Goal: Task Accomplishment & Management: Manage account settings

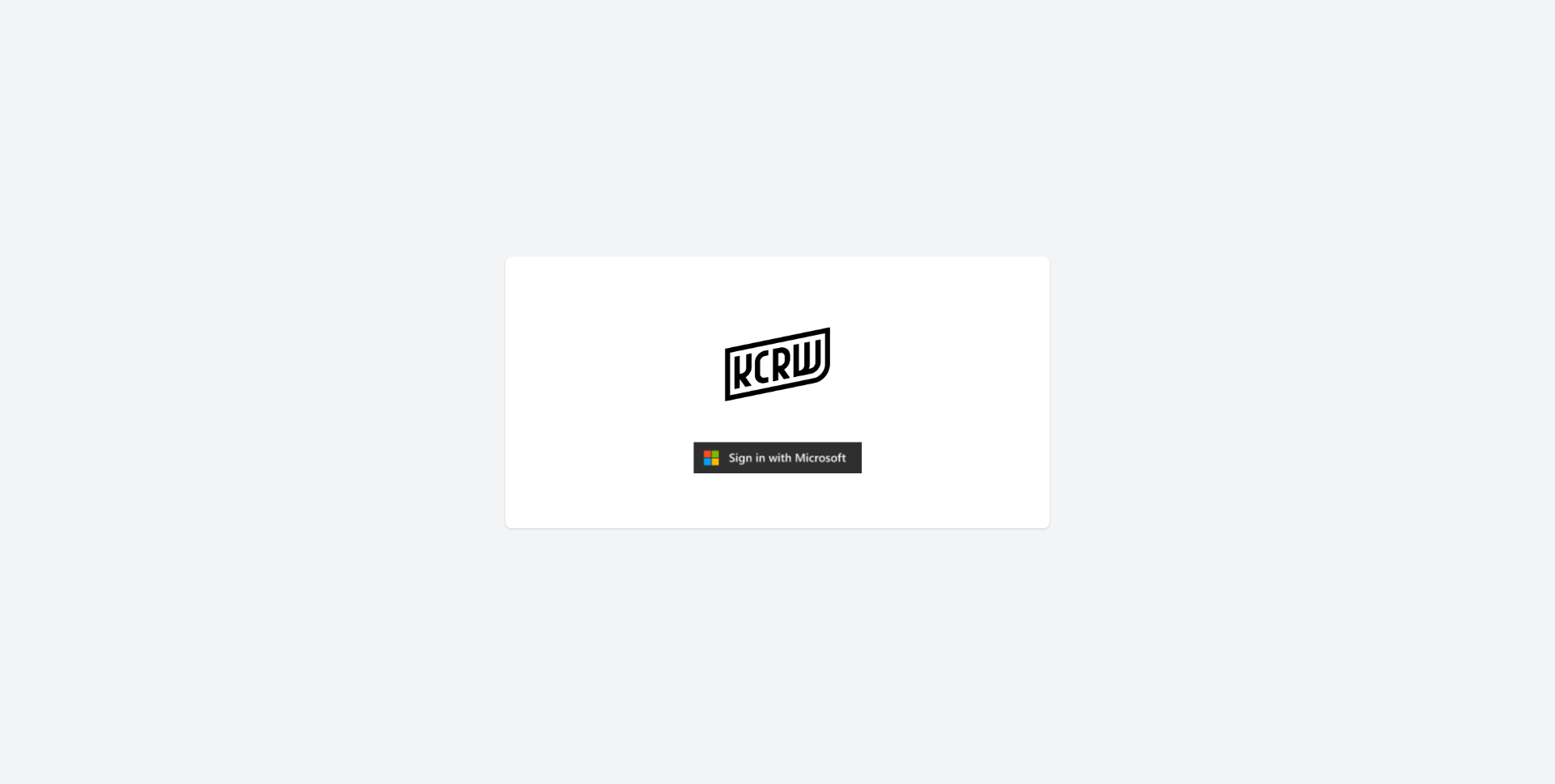
click at [804, 463] on img "submit" at bounding box center [777, 457] width 168 height 32
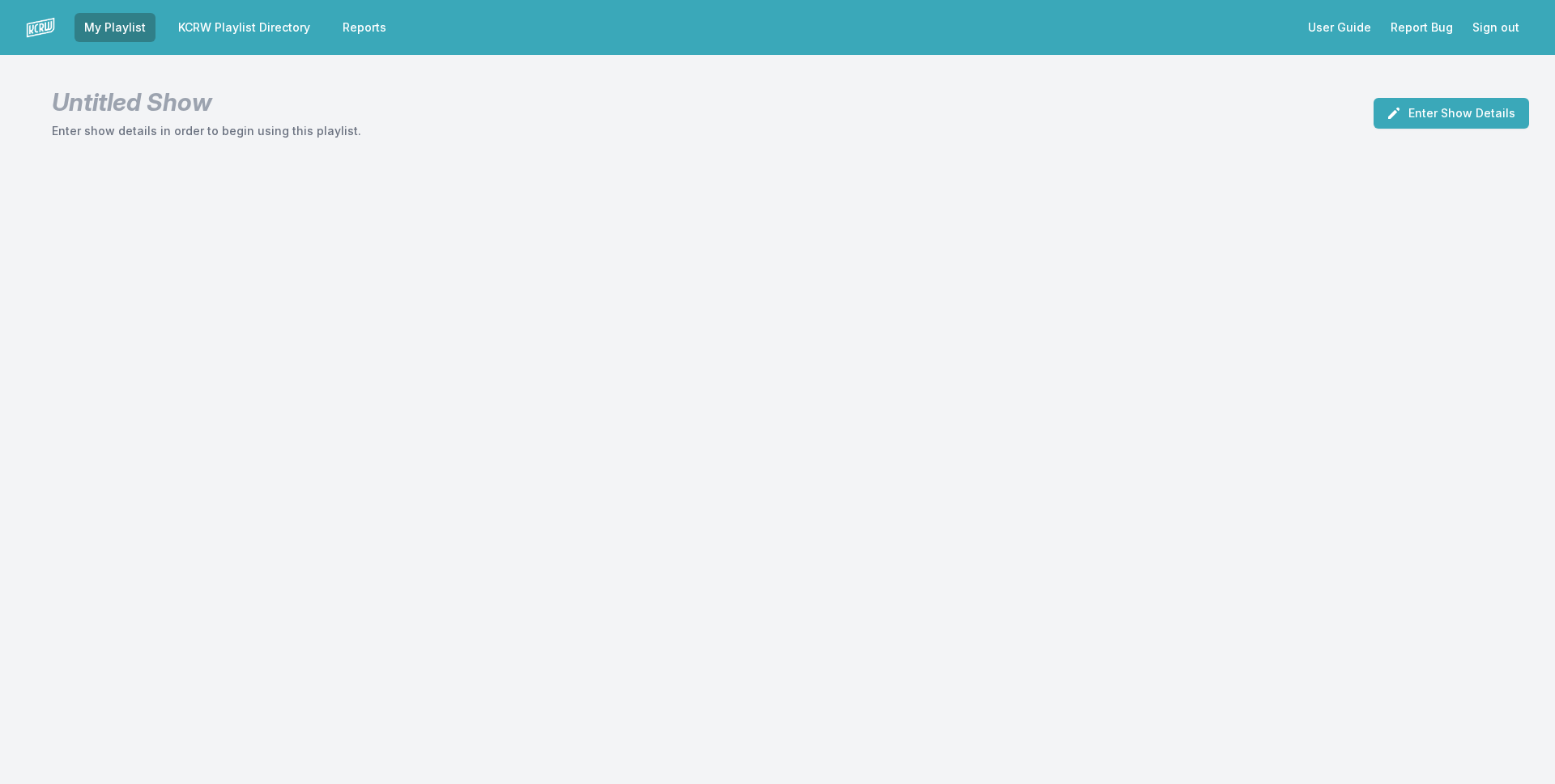
click at [292, 36] on link "KCRW Playlist Directory" at bounding box center [244, 28] width 151 height 29
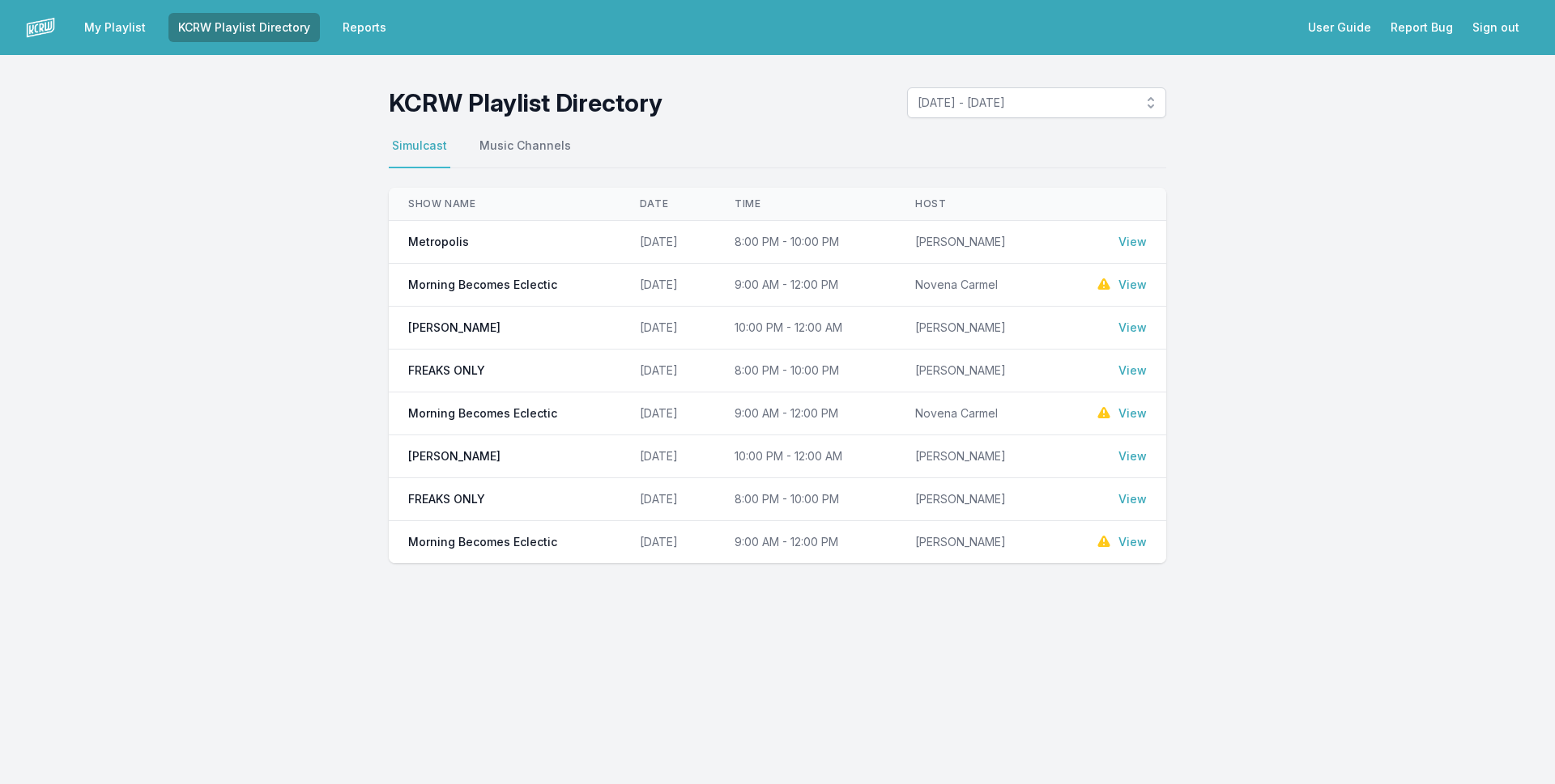
click at [1134, 287] on link "View" at bounding box center [1132, 285] width 29 height 17
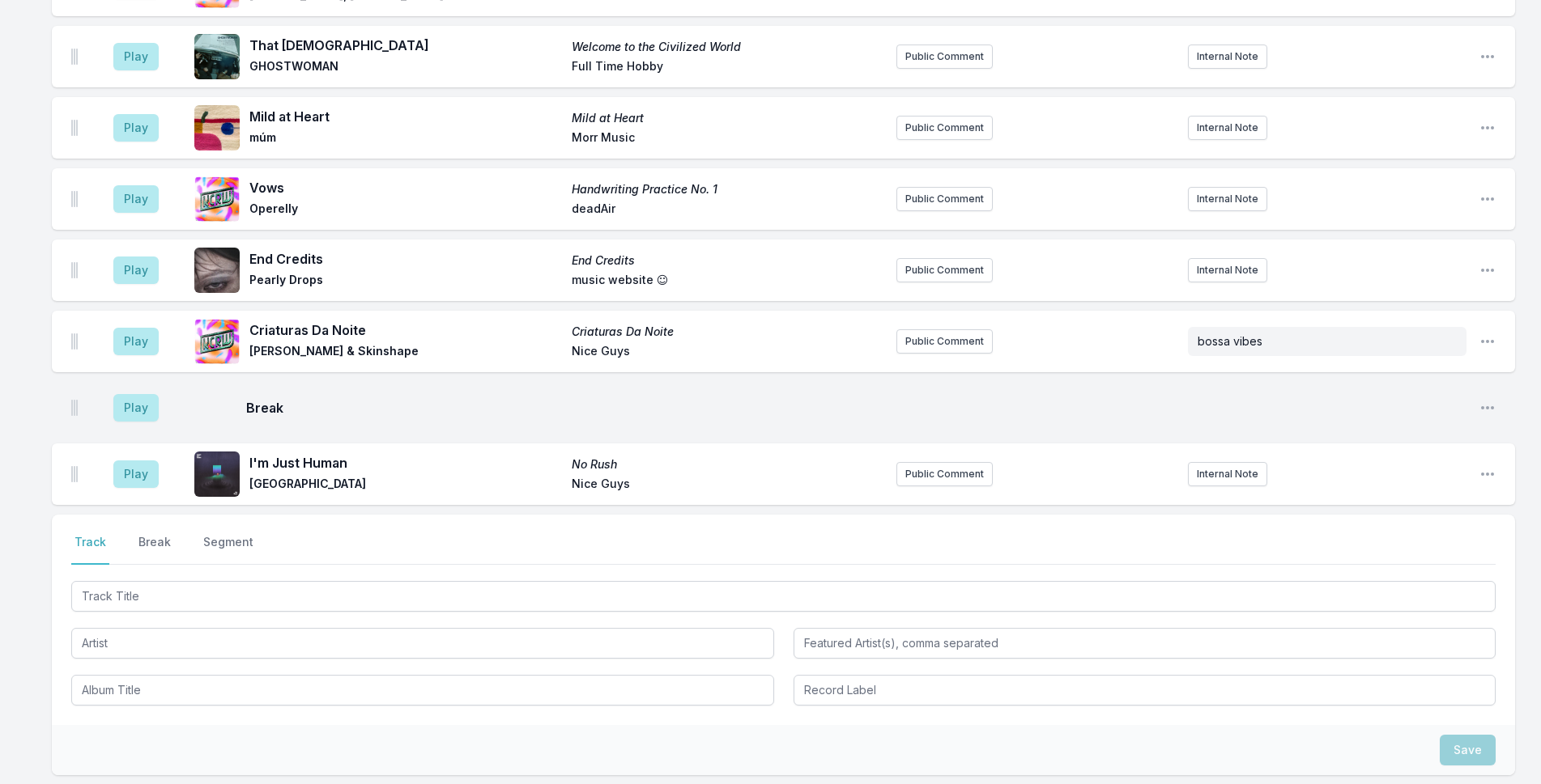
scroll to position [3077, 0]
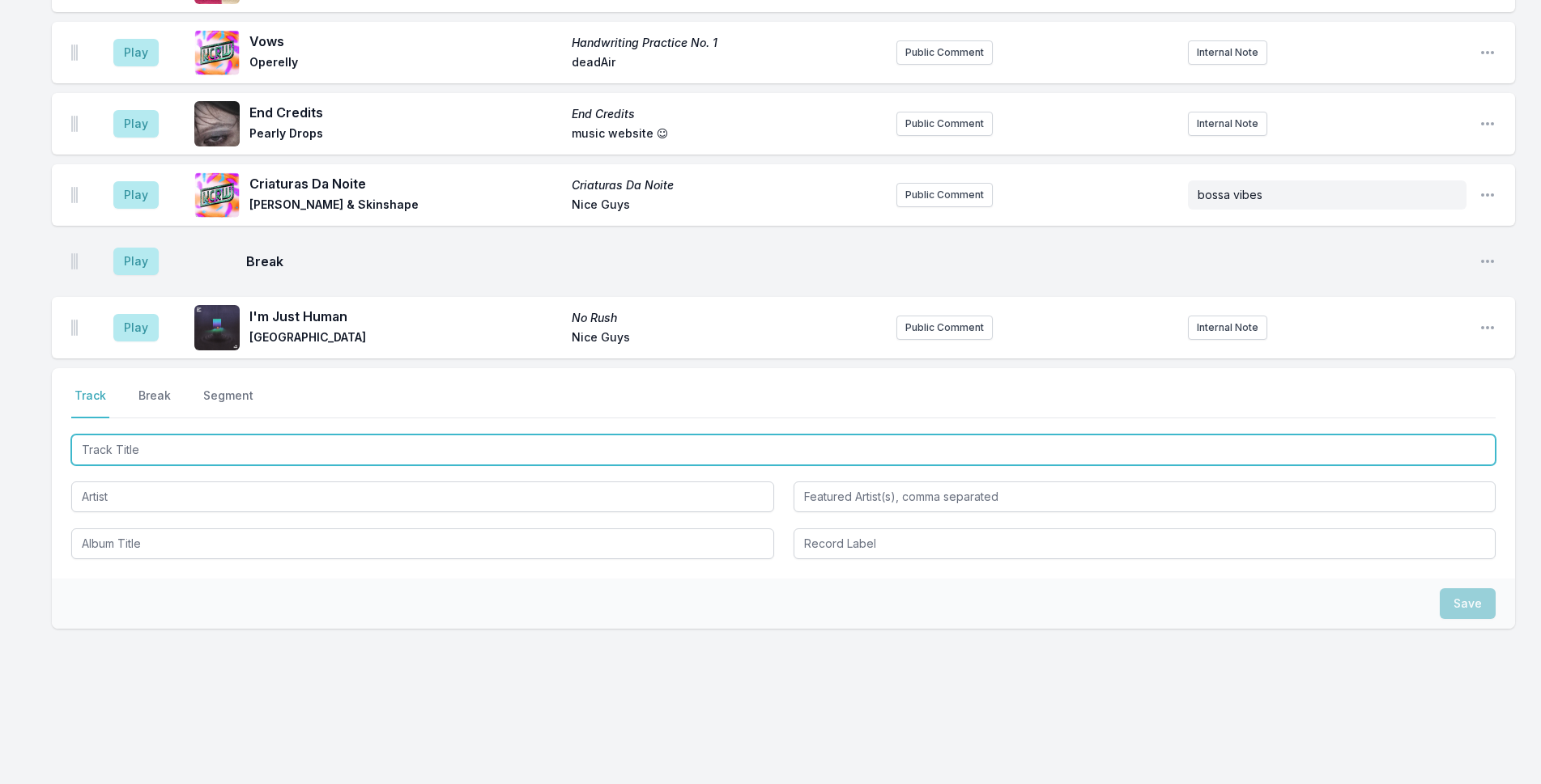
click at [311, 447] on input "Track Title" at bounding box center [782, 449] width 1424 height 30
type input "Leaveyourlove"
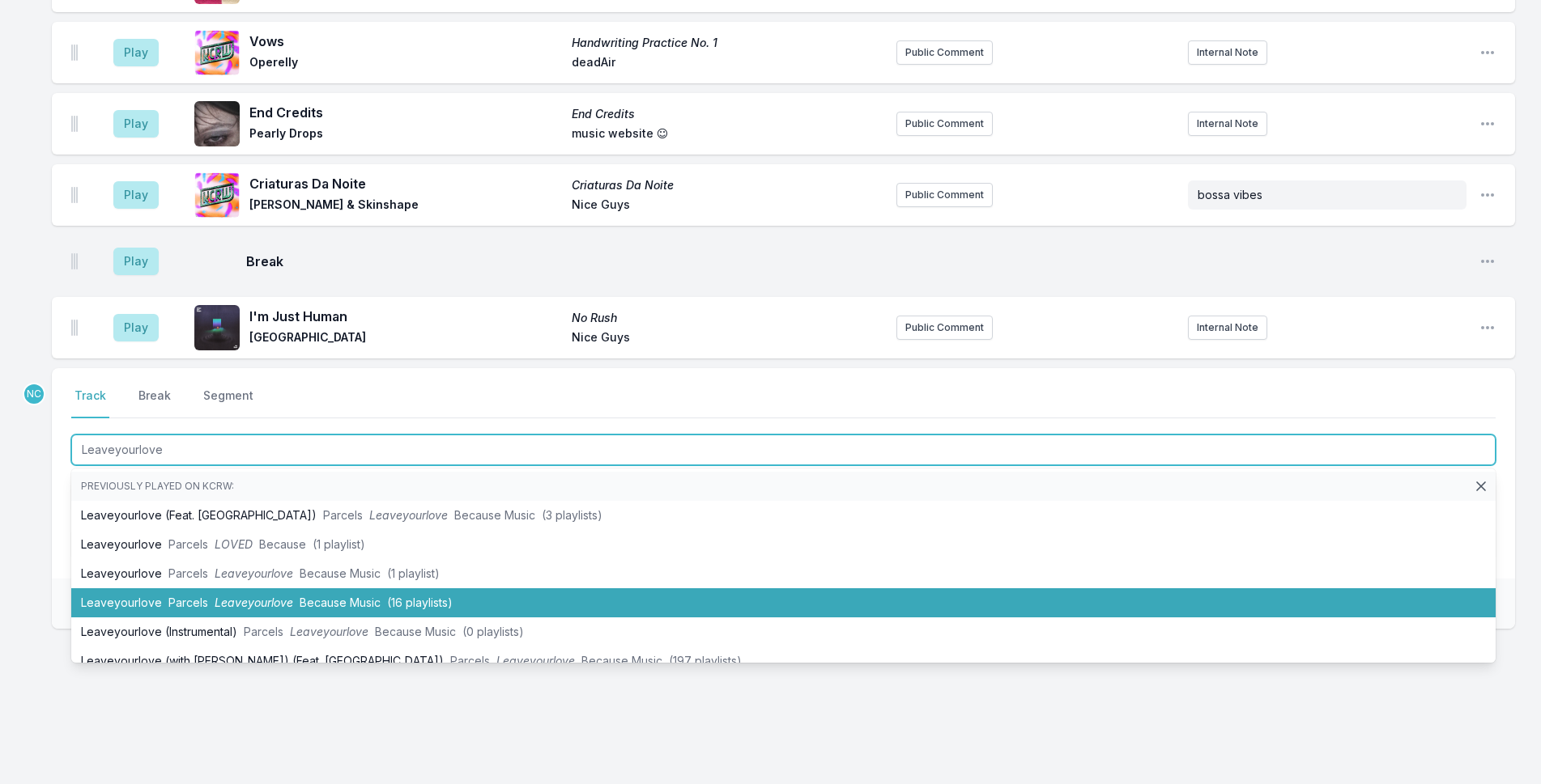
click at [400, 598] on span "(16 playlists)" at bounding box center [419, 602] width 65 height 14
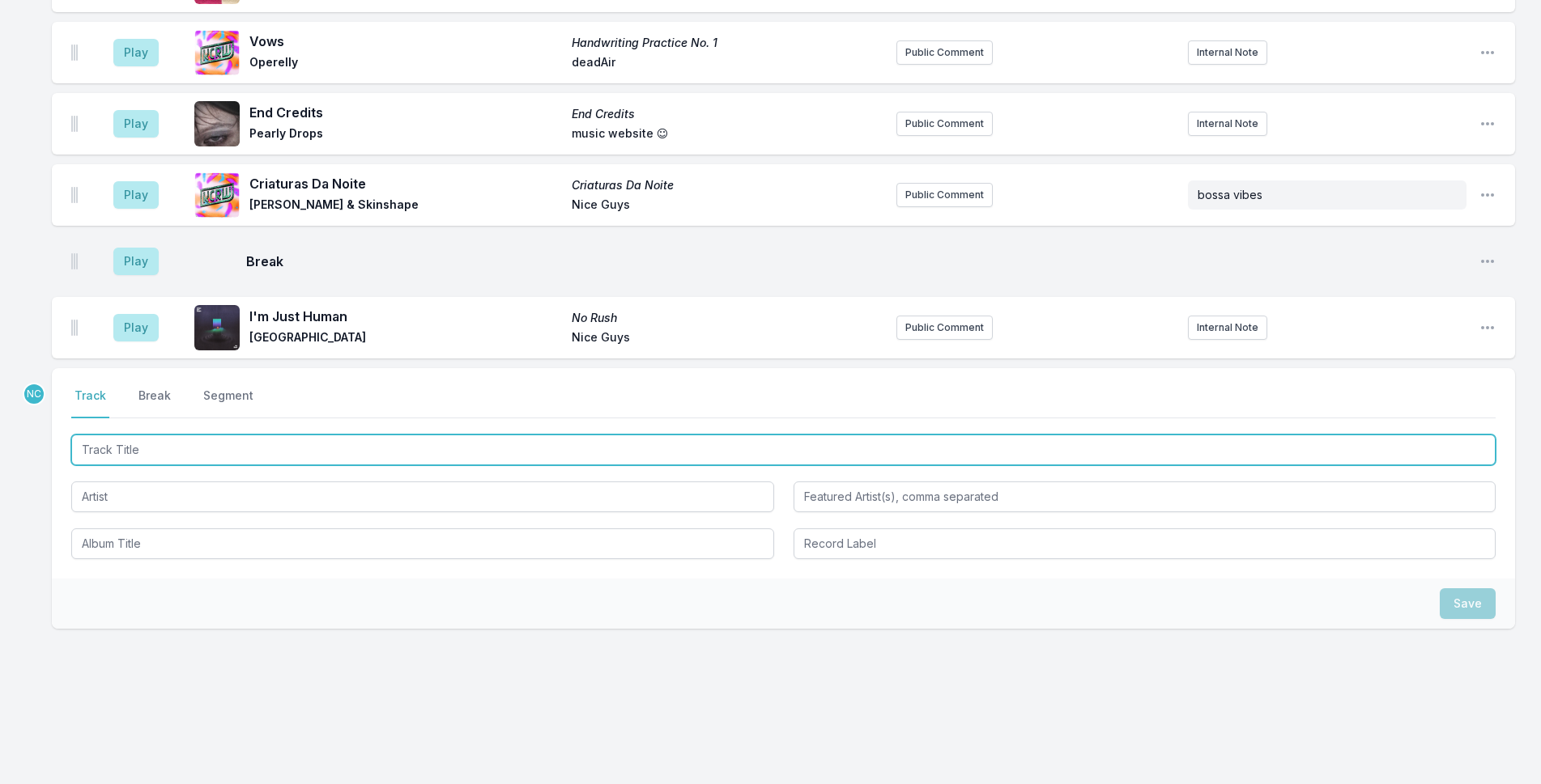
scroll to position [3148, 0]
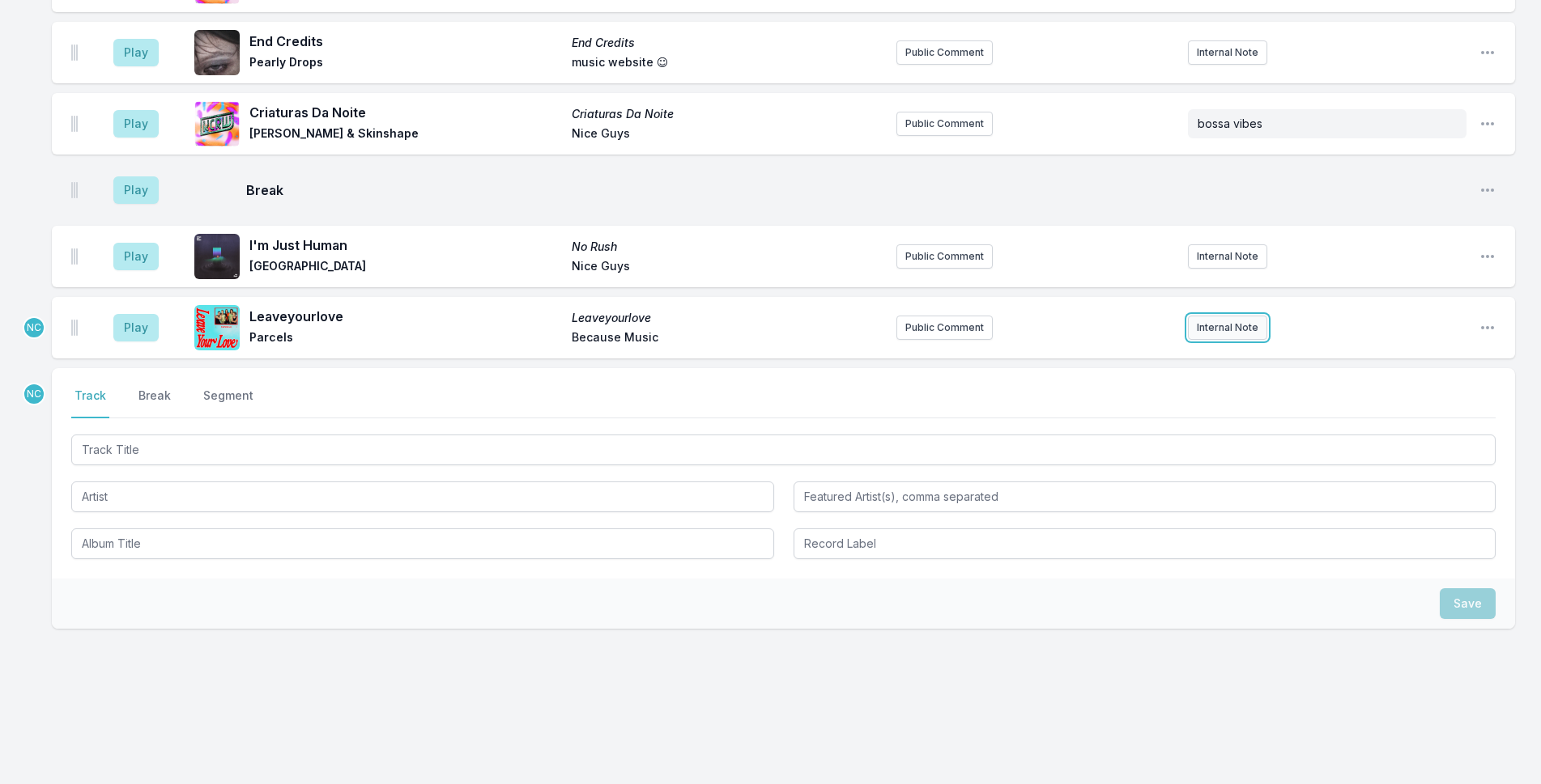
click at [1214, 323] on button "Internal Note" at bounding box center [1227, 328] width 79 height 24
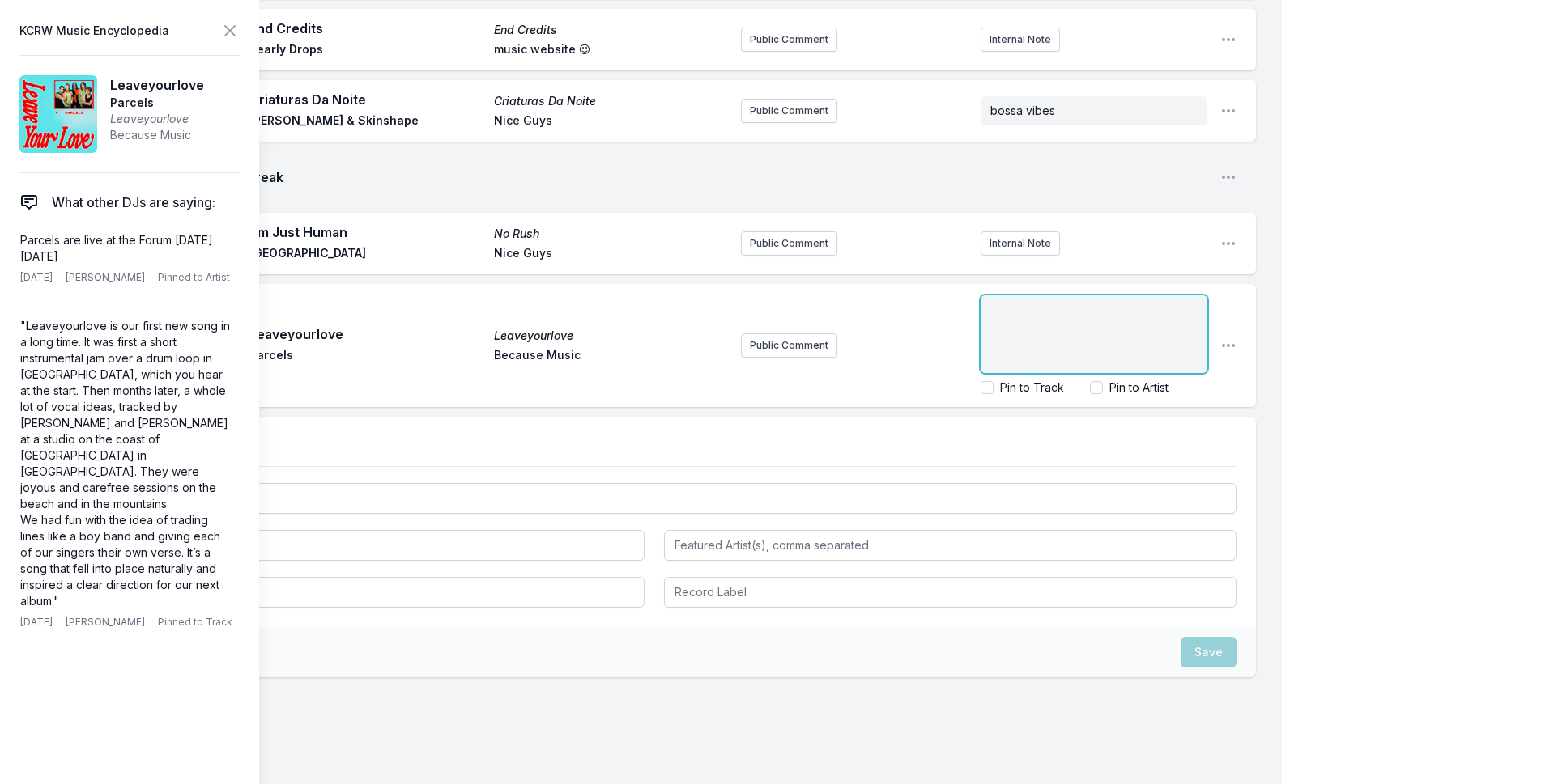
click at [1082, 327] on div "﻿" at bounding box center [1094, 334] width 226 height 77
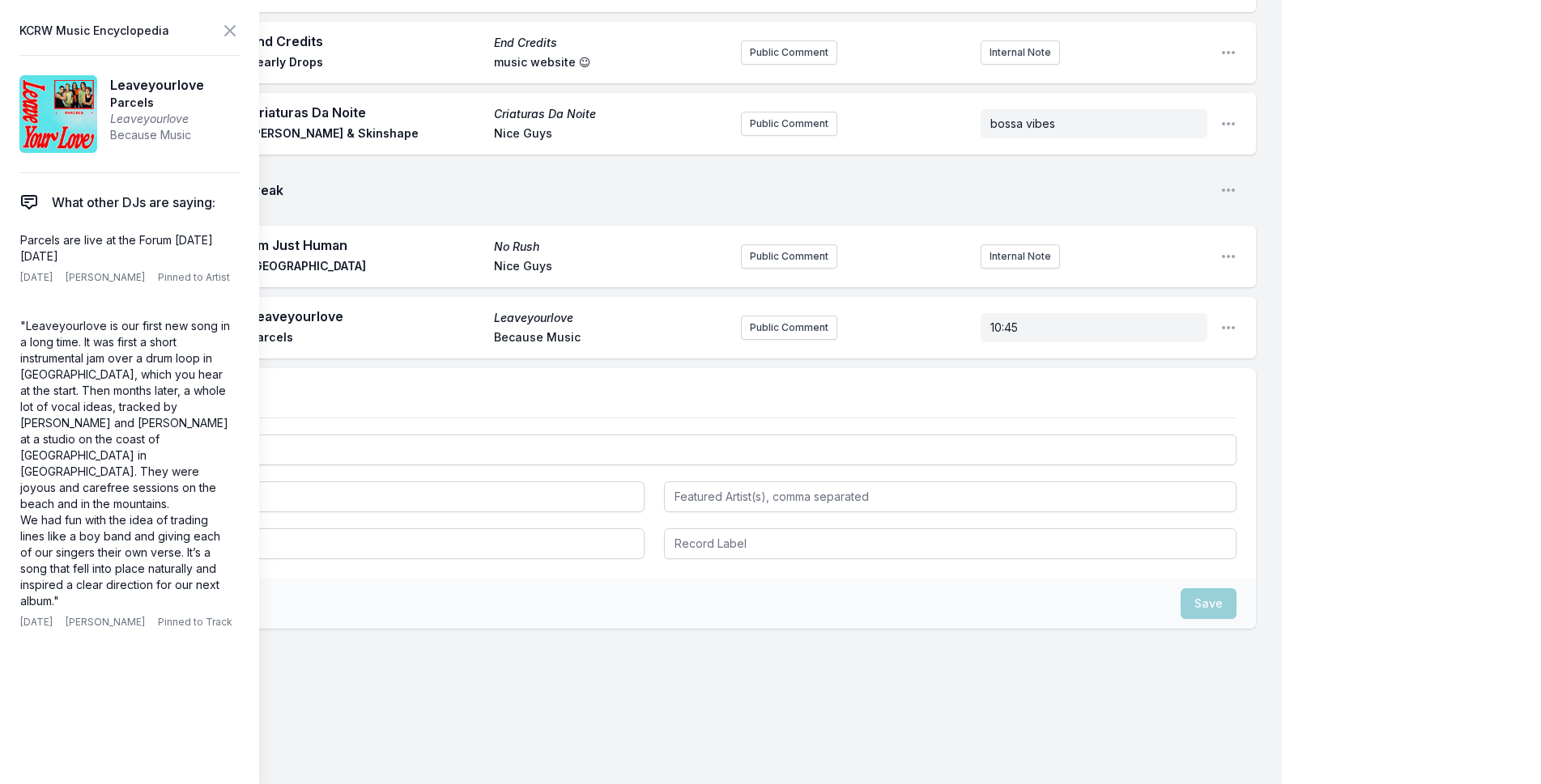
scroll to position [3148, 0]
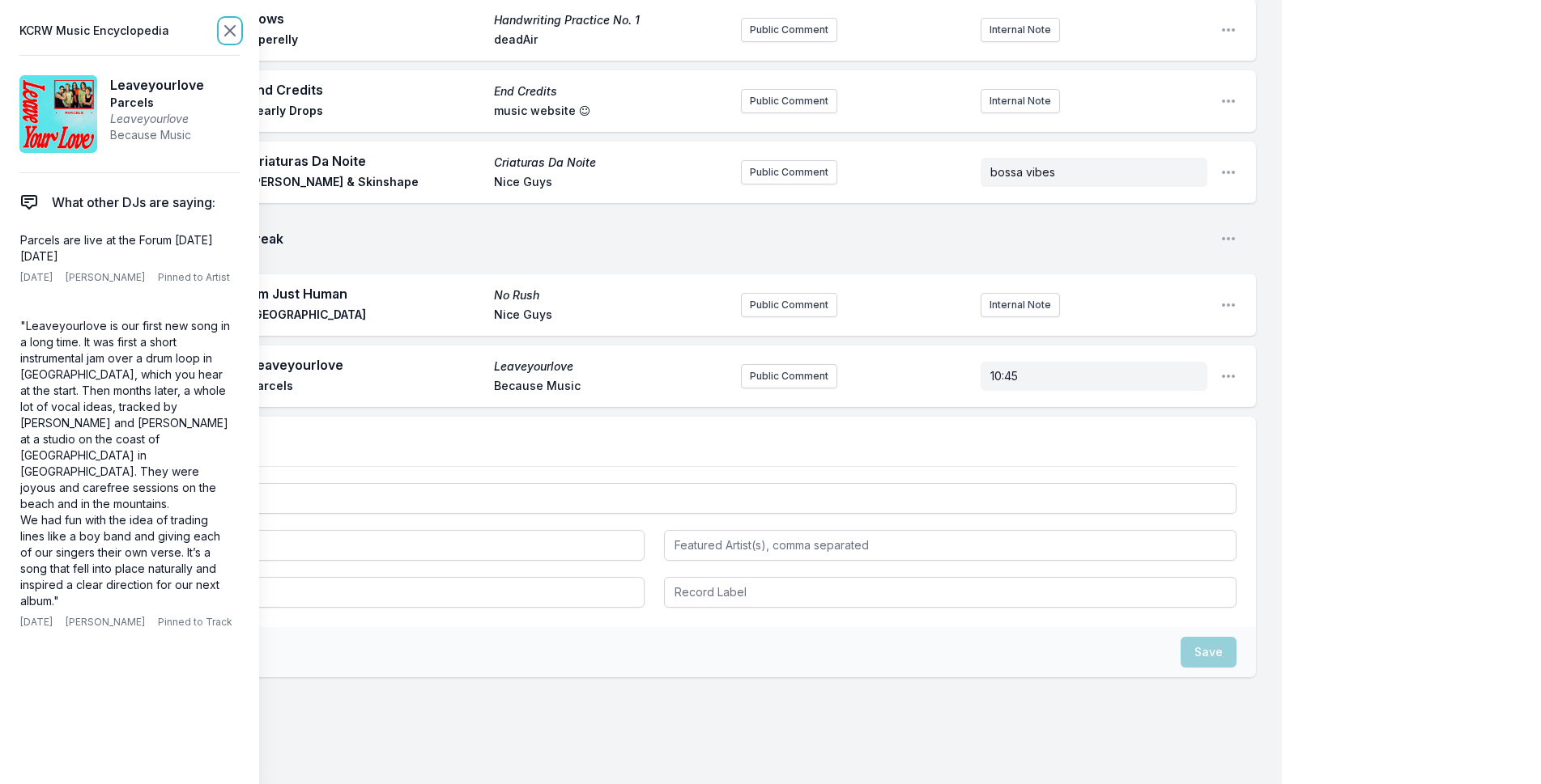
click at [229, 30] on icon at bounding box center [230, 30] width 10 height 10
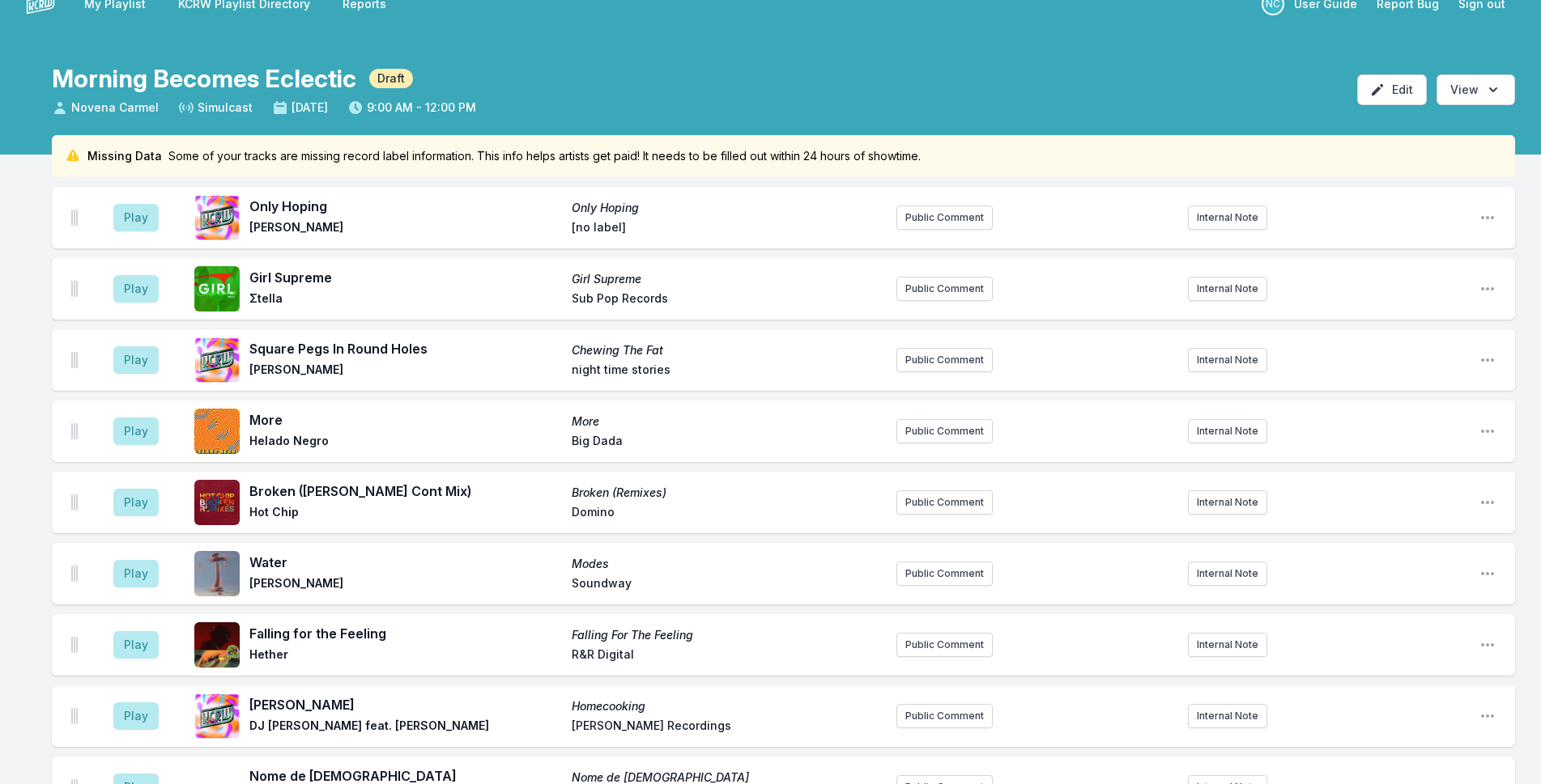
scroll to position [0, 0]
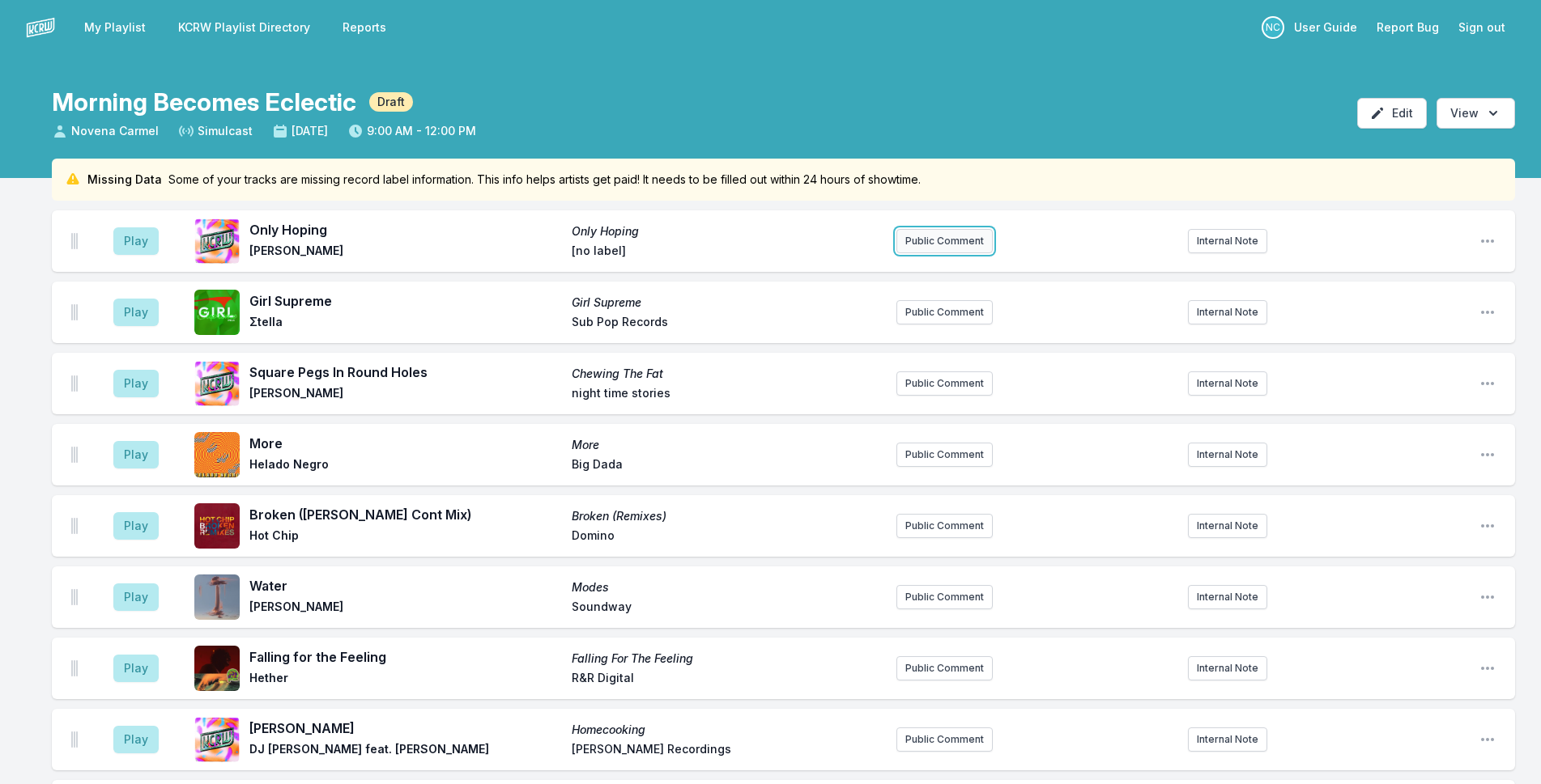
click at [920, 240] on button "Public Comment" at bounding box center [944, 241] width 97 height 24
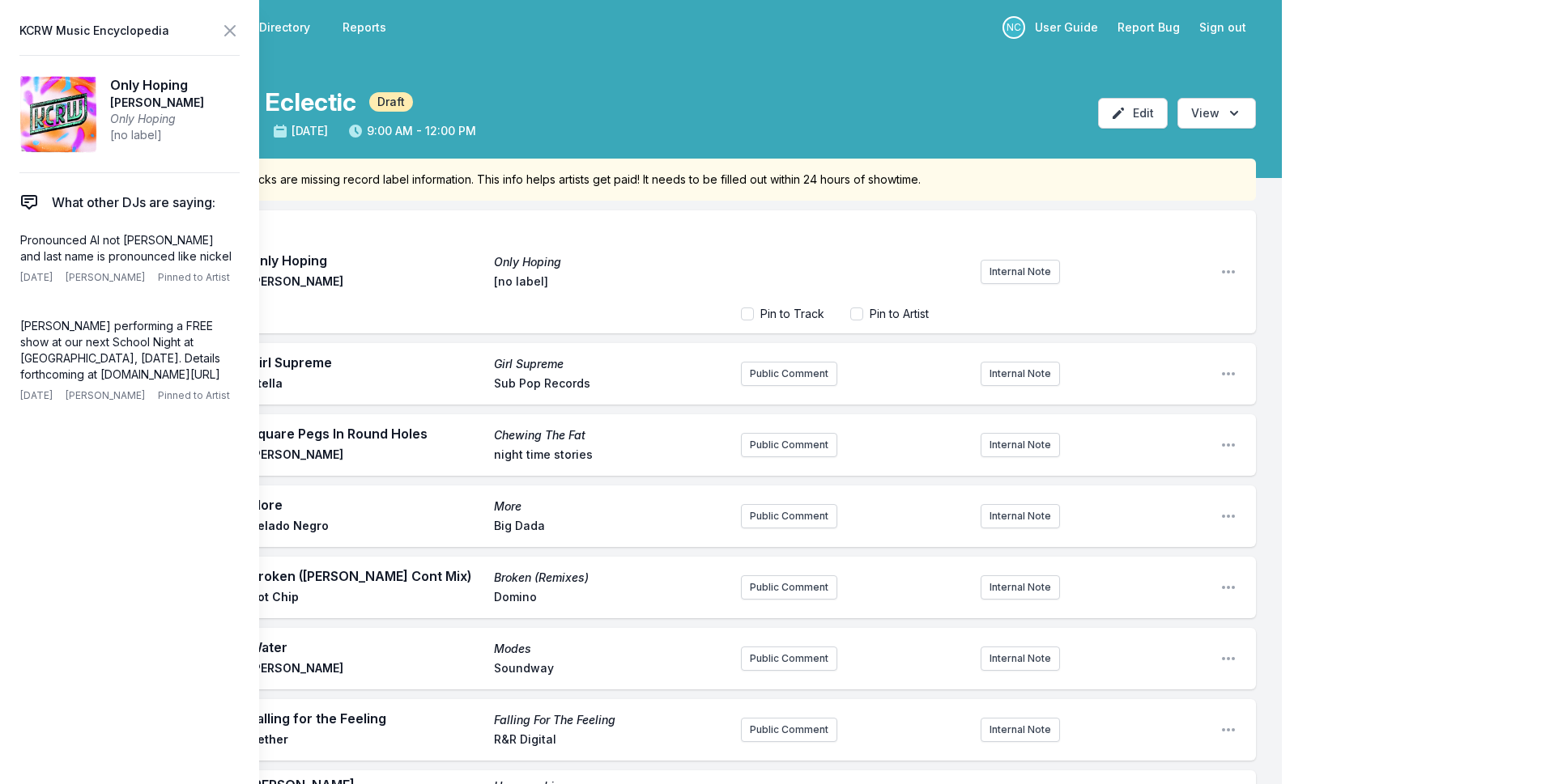
scroll to position [64, 0]
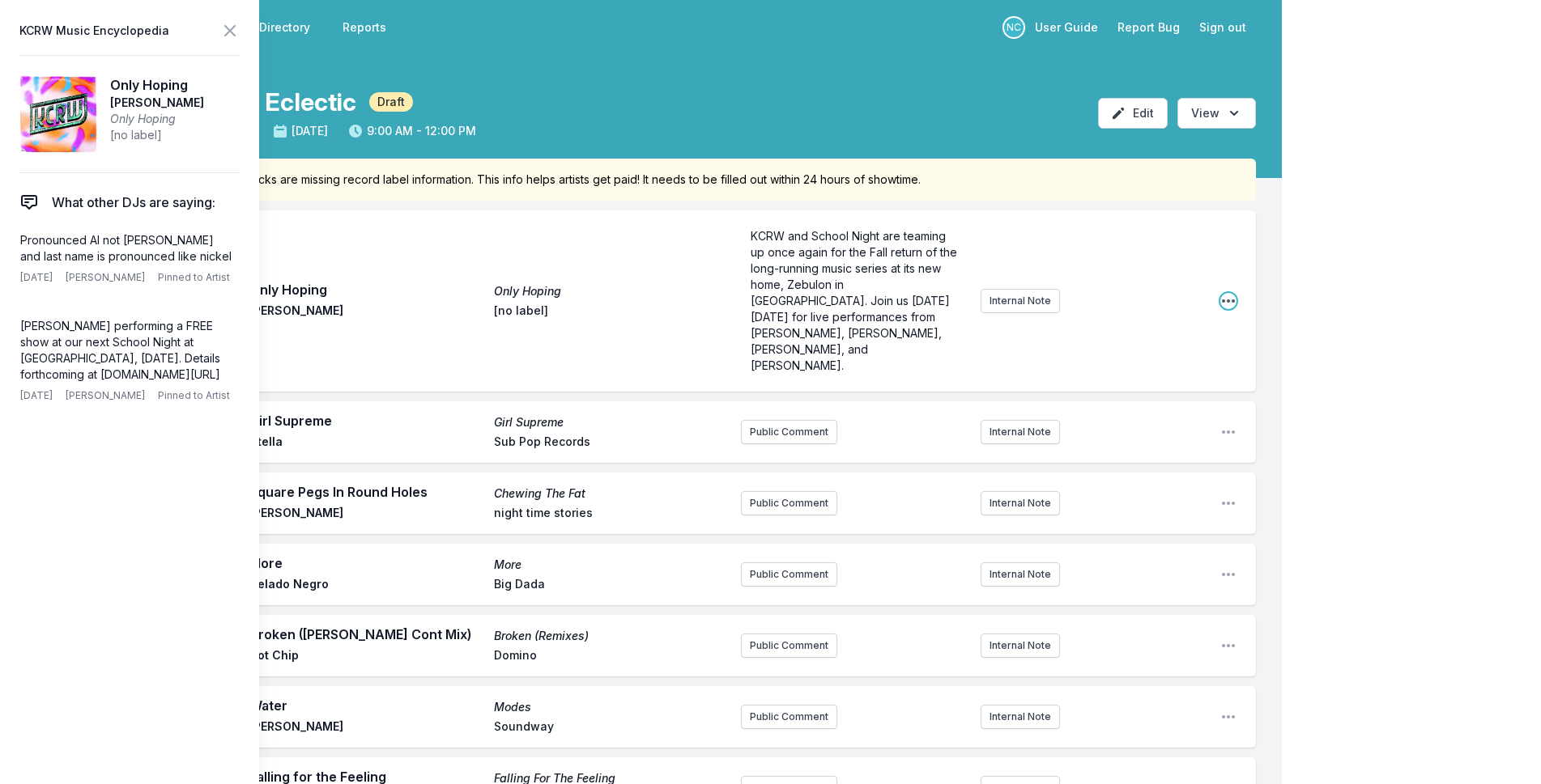
click at [1232, 293] on icon "Open playlist item options" at bounding box center [1229, 301] width 17 height 17
click at [1179, 348] on button "Edit Track Details" at bounding box center [1145, 363] width 181 height 29
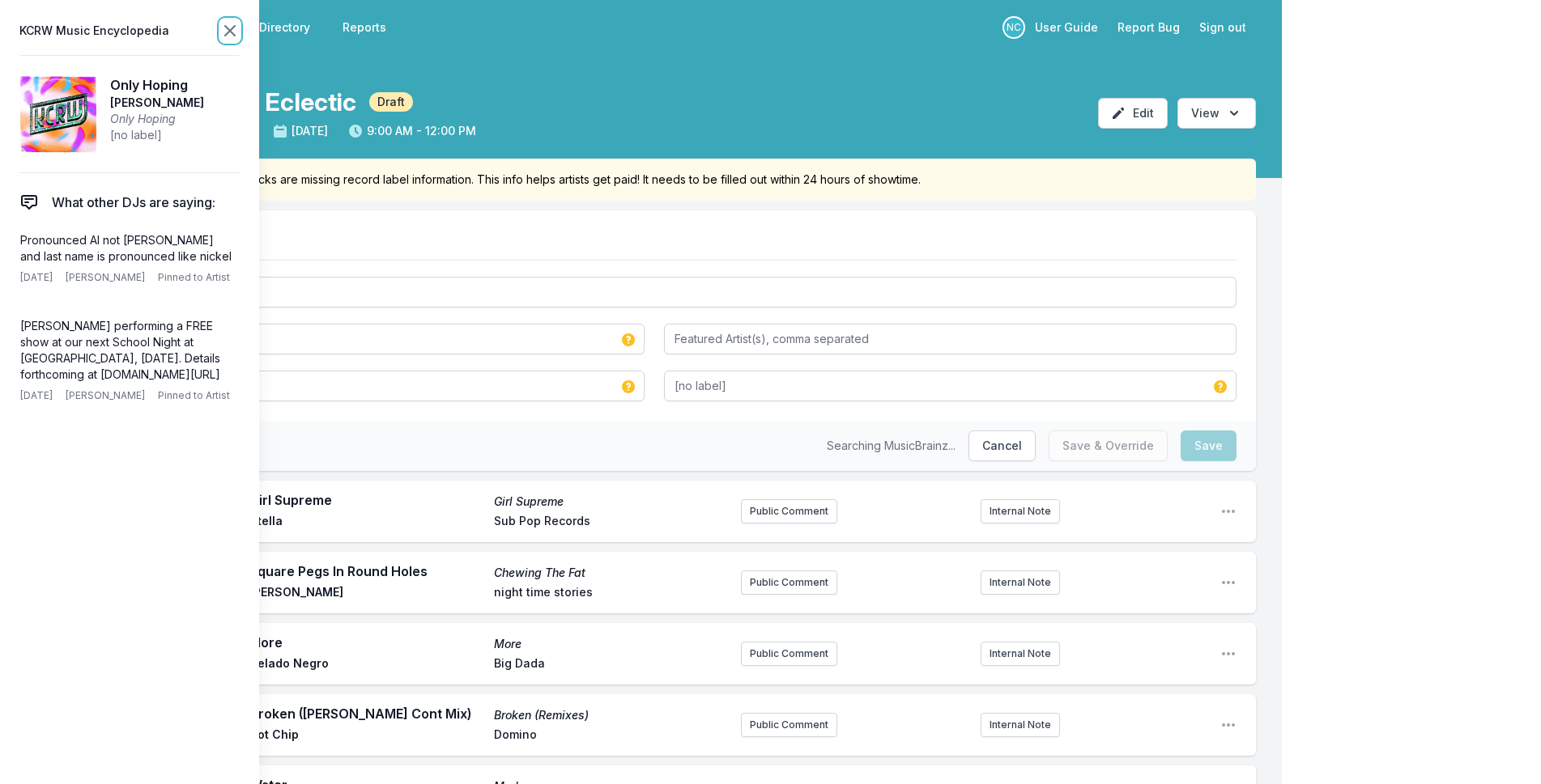
click at [228, 30] on icon at bounding box center [229, 30] width 19 height 19
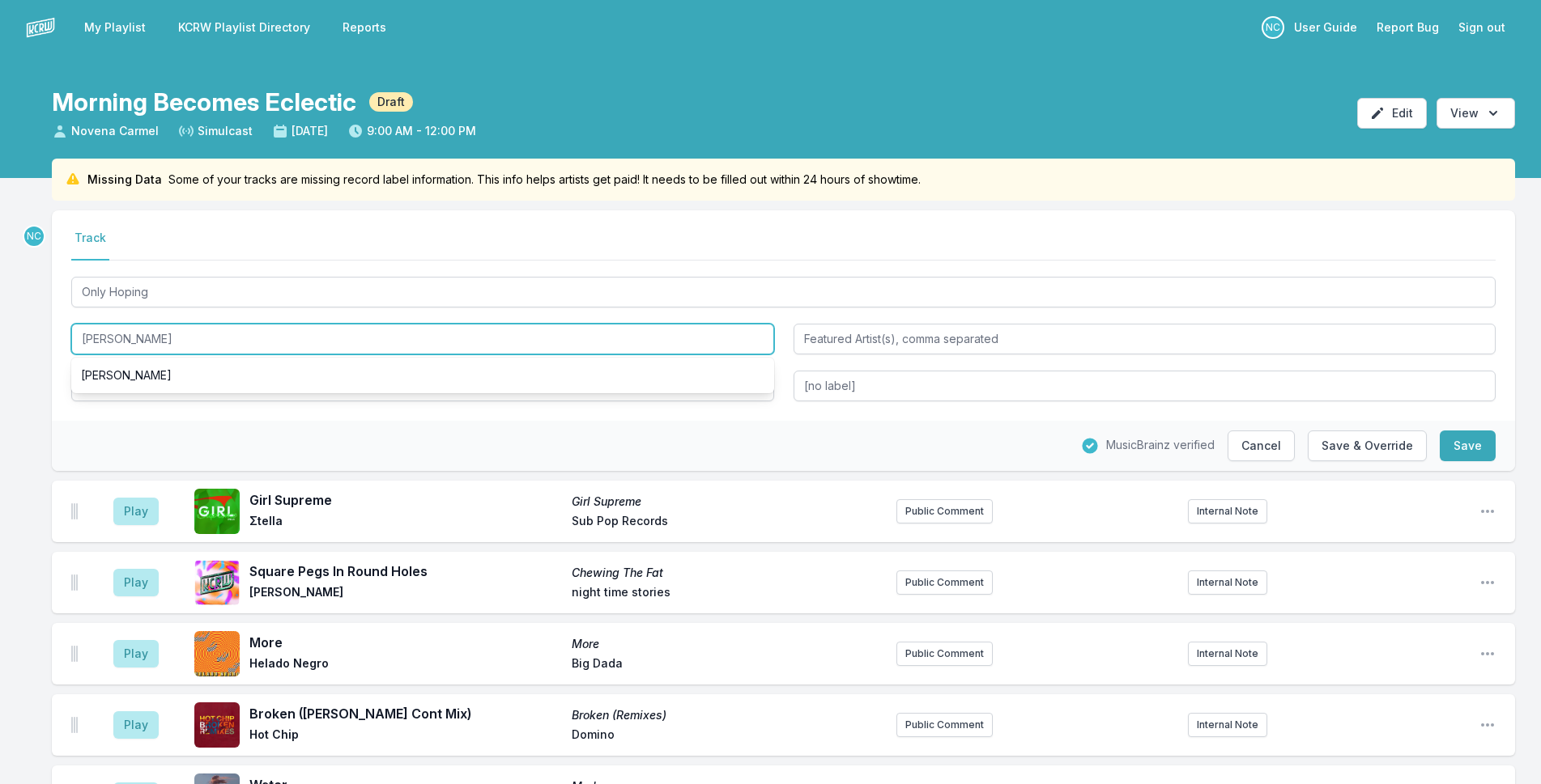
click at [104, 341] on input "[PERSON_NAME]" at bounding box center [423, 339] width 703 height 30
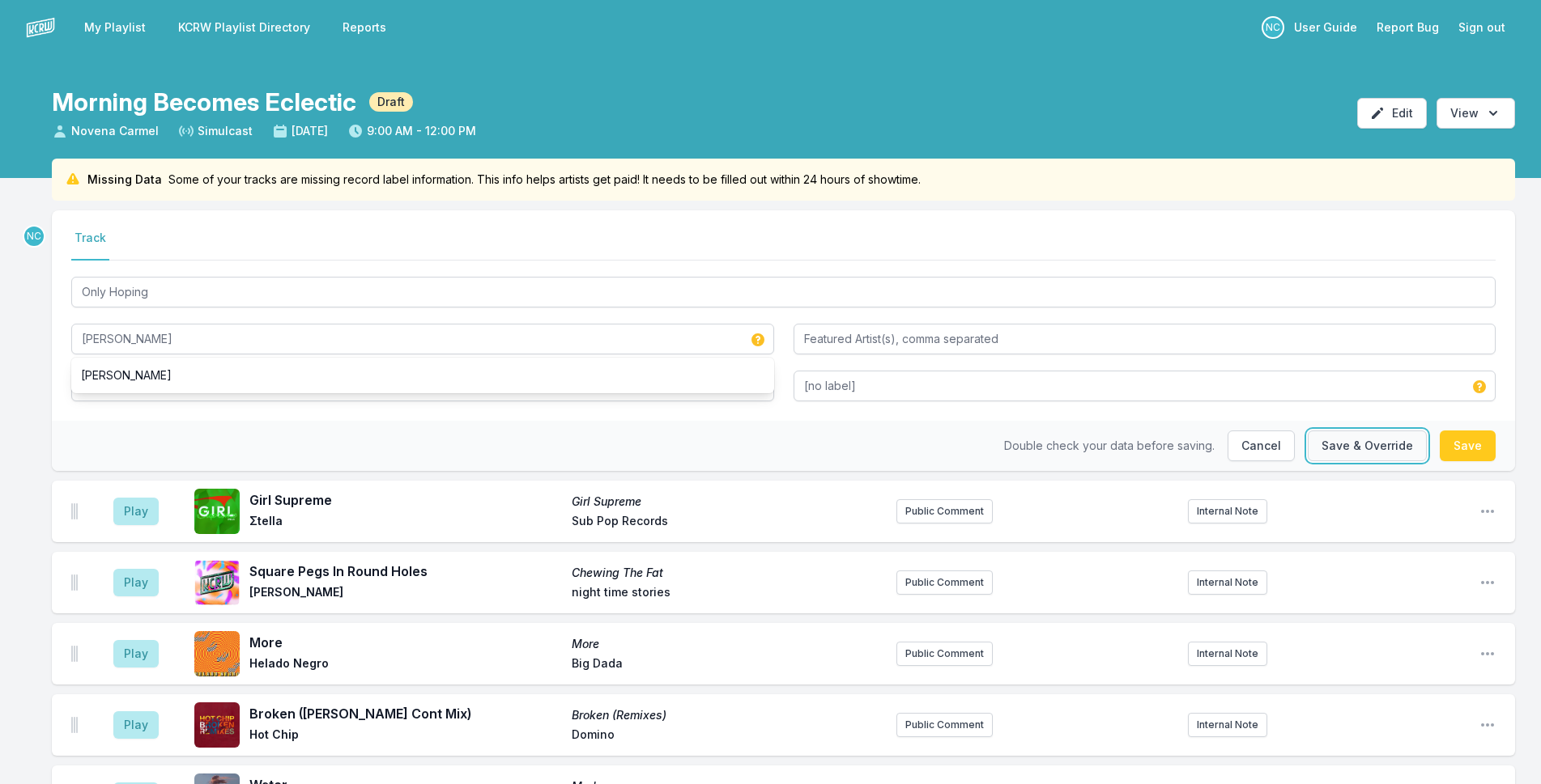
click at [1338, 454] on button "Save & Override" at bounding box center [1367, 445] width 119 height 30
type input "[PERSON_NAME]"
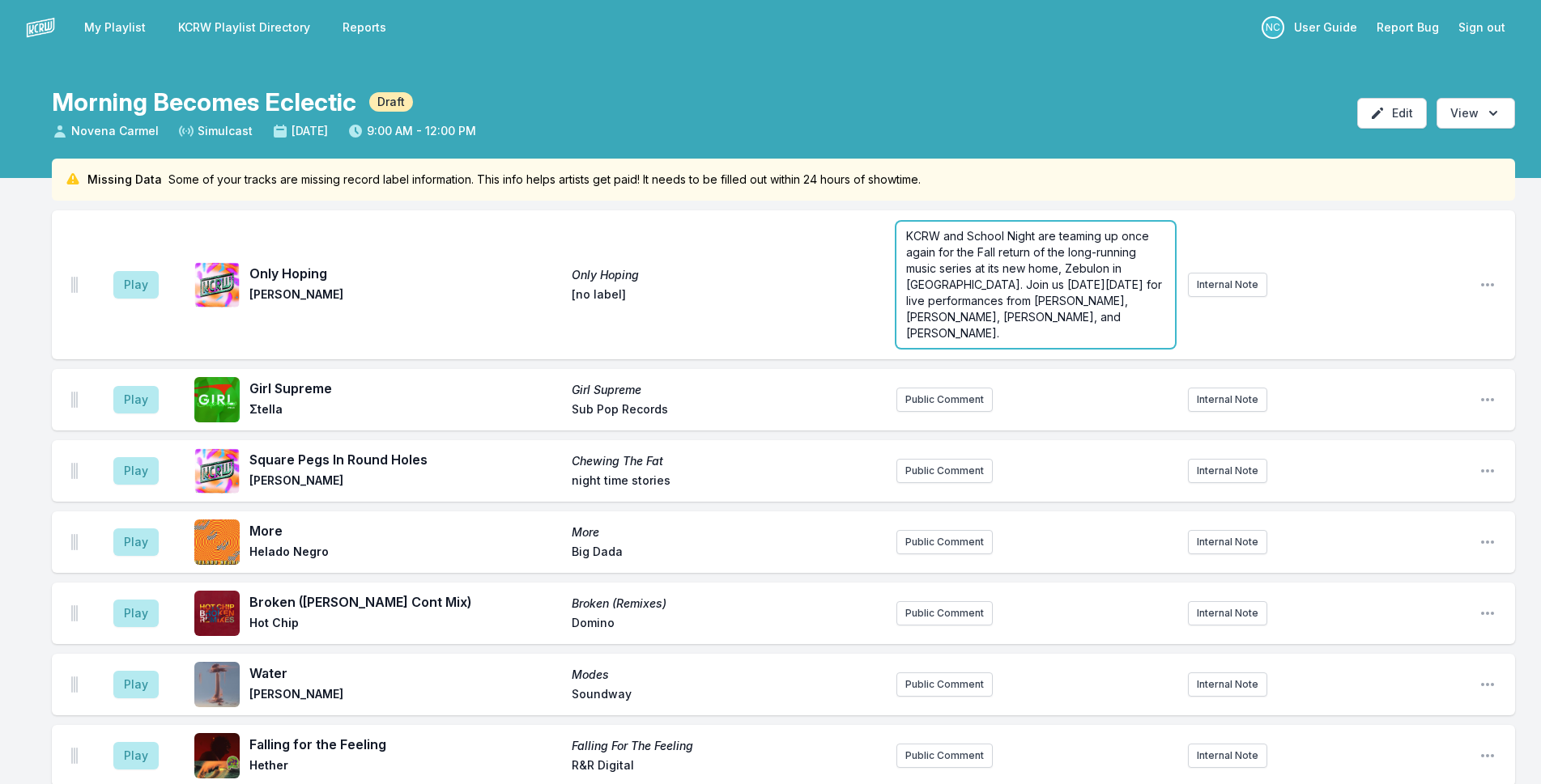
click at [1039, 321] on form "KCRW and School Night are teaming up once again for the Fall return of the long…" at bounding box center [1036, 284] width 279 height 126
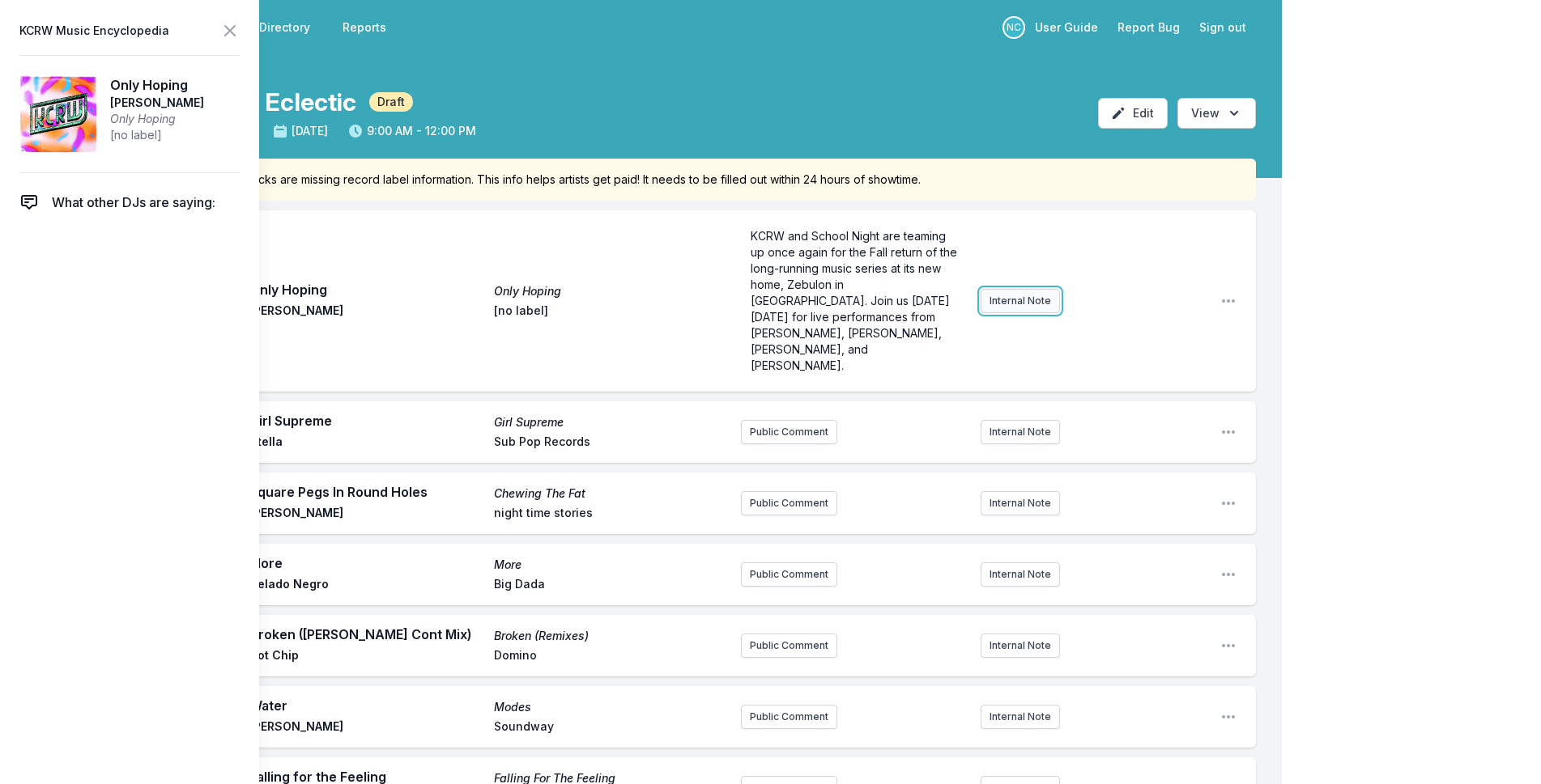
click at [990, 289] on button "Internal Note" at bounding box center [1020, 301] width 79 height 24
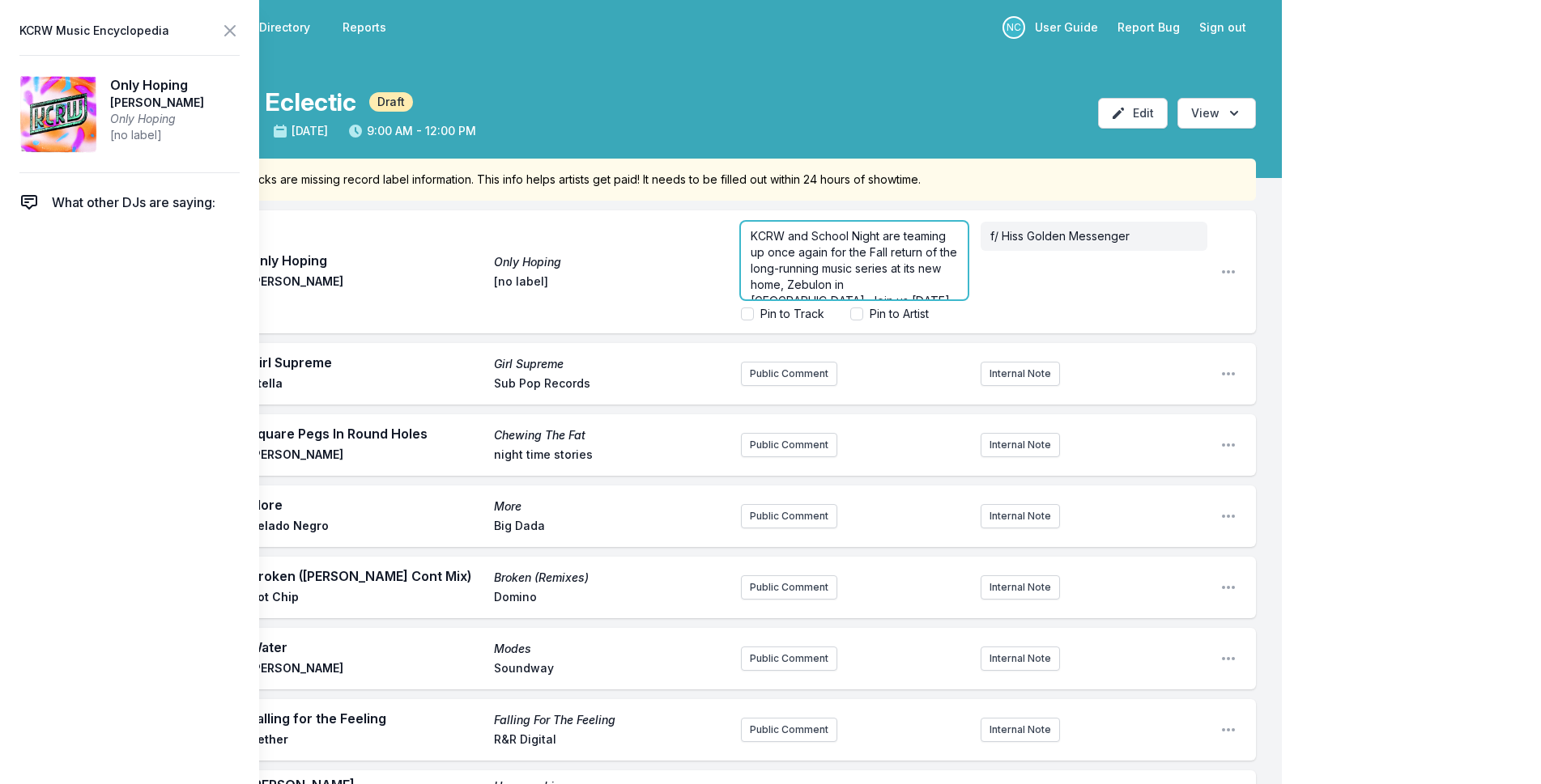
click at [879, 279] on span "KCRW and School Night are teaming up once again for the Fall return of the long…" at bounding box center [855, 301] width 210 height 144
click at [773, 282] on span "KCRW and School Night are teaming up once again for the Fall return of the long…" at bounding box center [855, 236] width 210 height 144
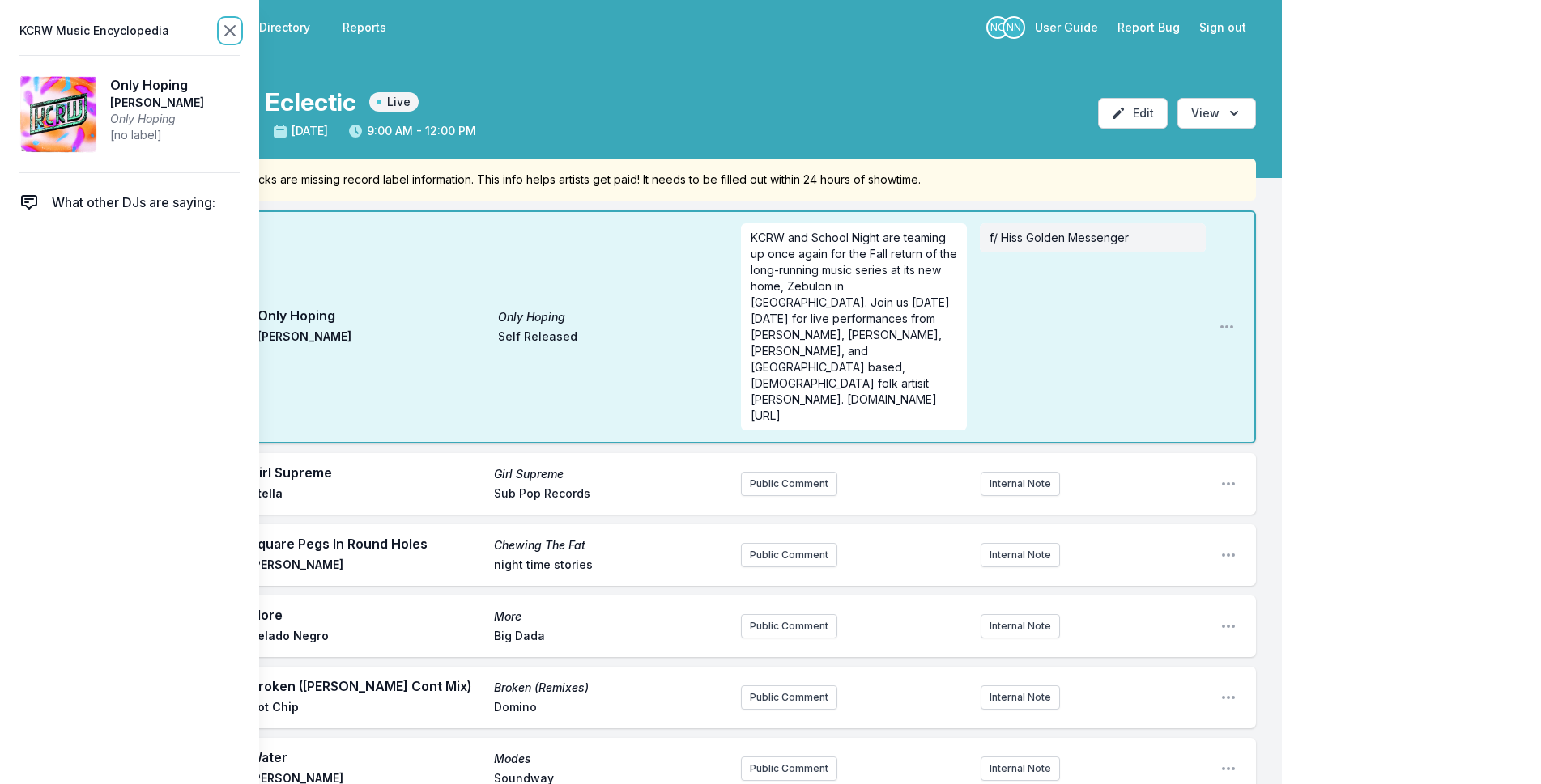
click at [221, 33] on icon at bounding box center [229, 30] width 19 height 19
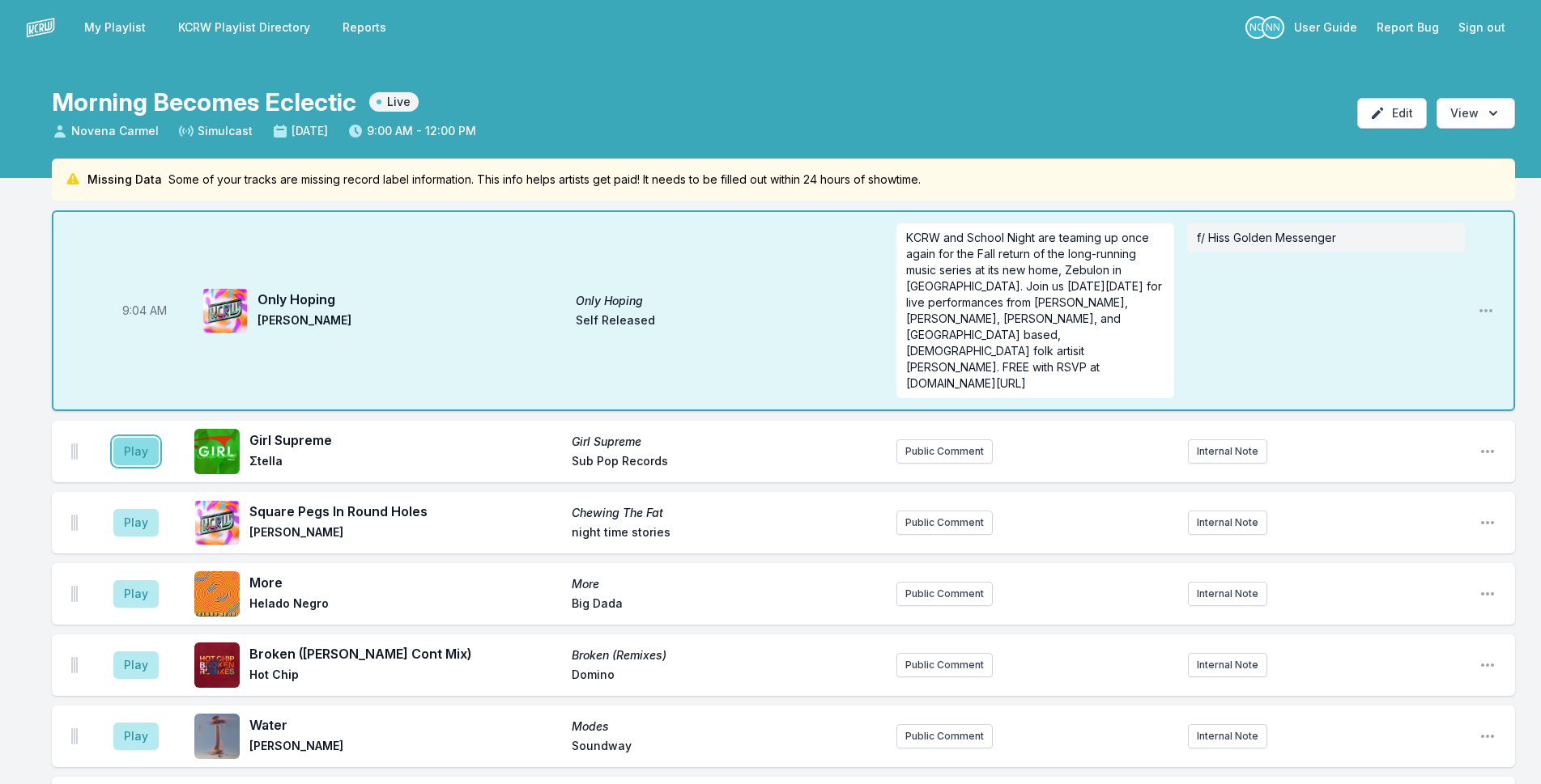
click at [143, 438] on button "Play" at bounding box center [135, 452] width 45 height 28
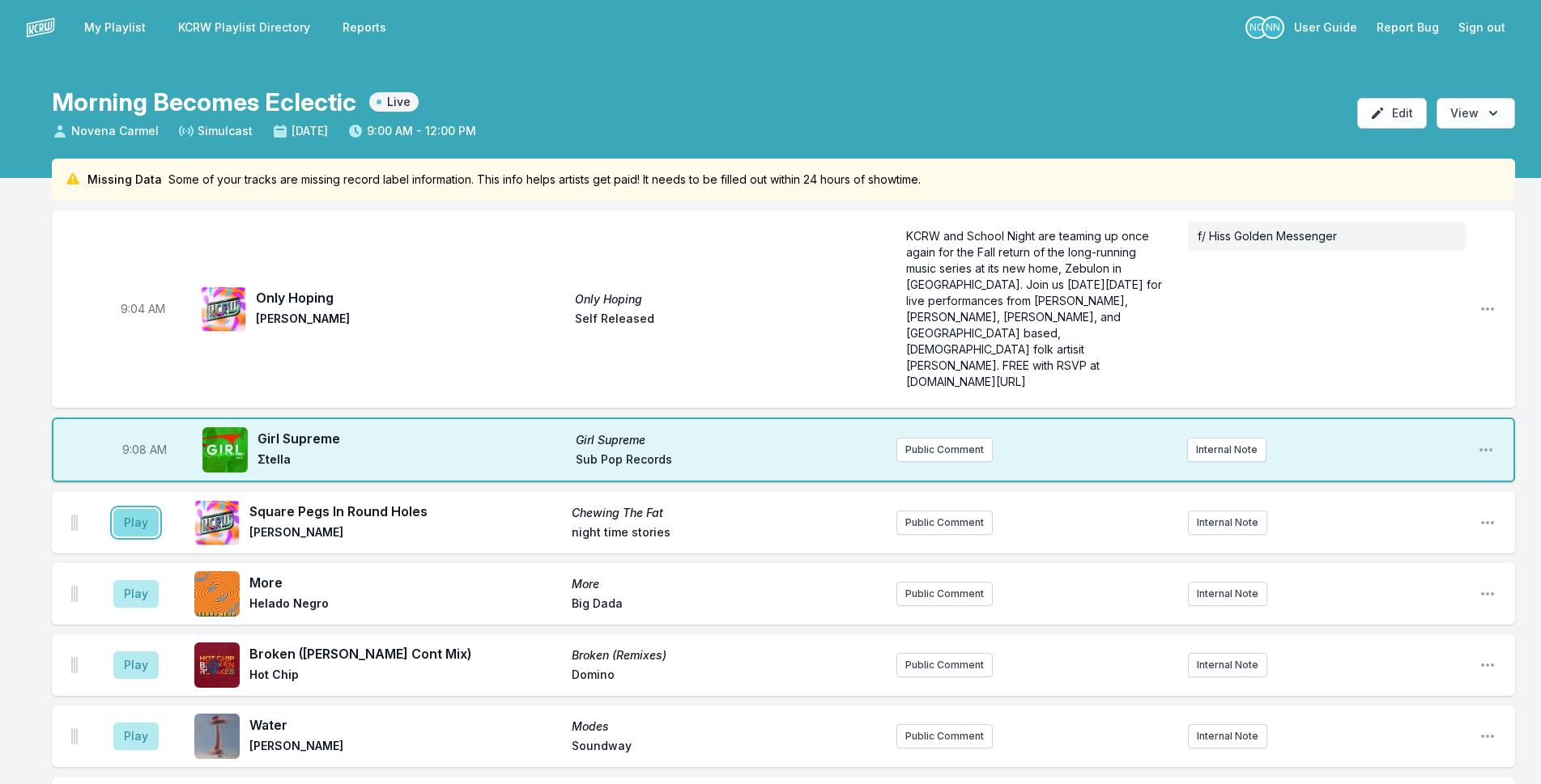
click at [138, 509] on button "Play" at bounding box center [135, 523] width 45 height 28
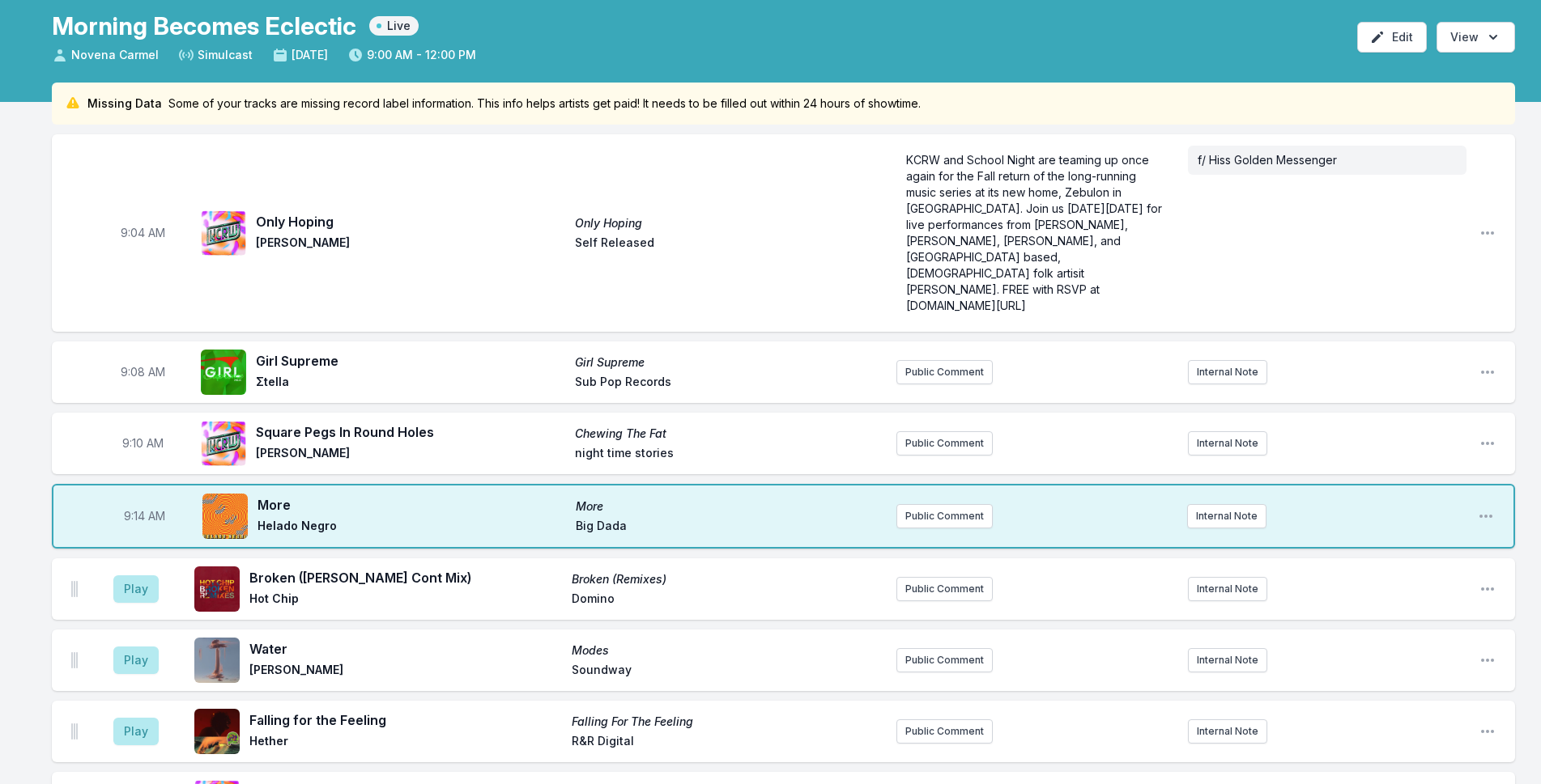
scroll to position [243, 0]
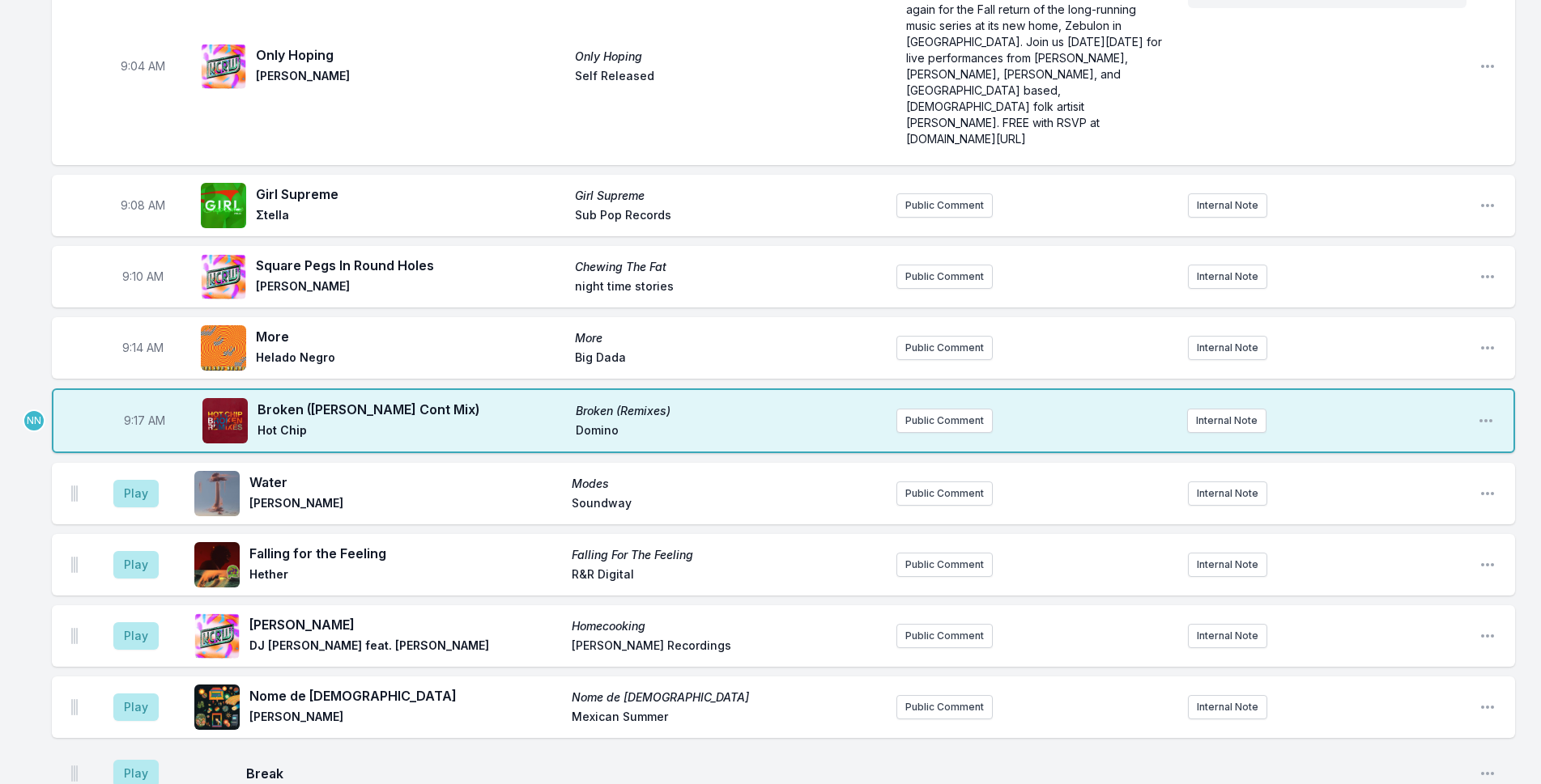
click at [147, 413] on span "9:17 AM" at bounding box center [145, 421] width 41 height 17
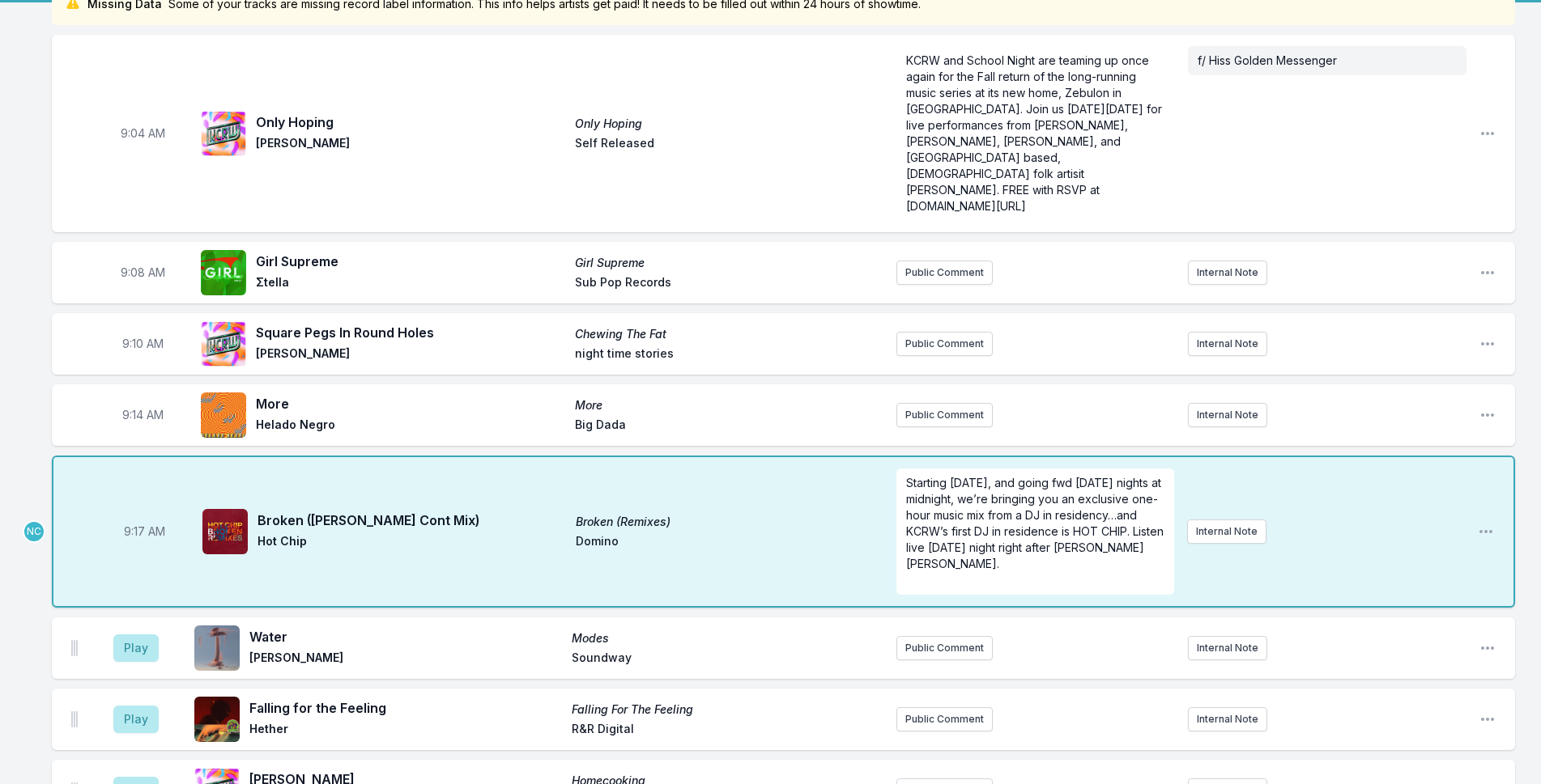
scroll to position [324, 0]
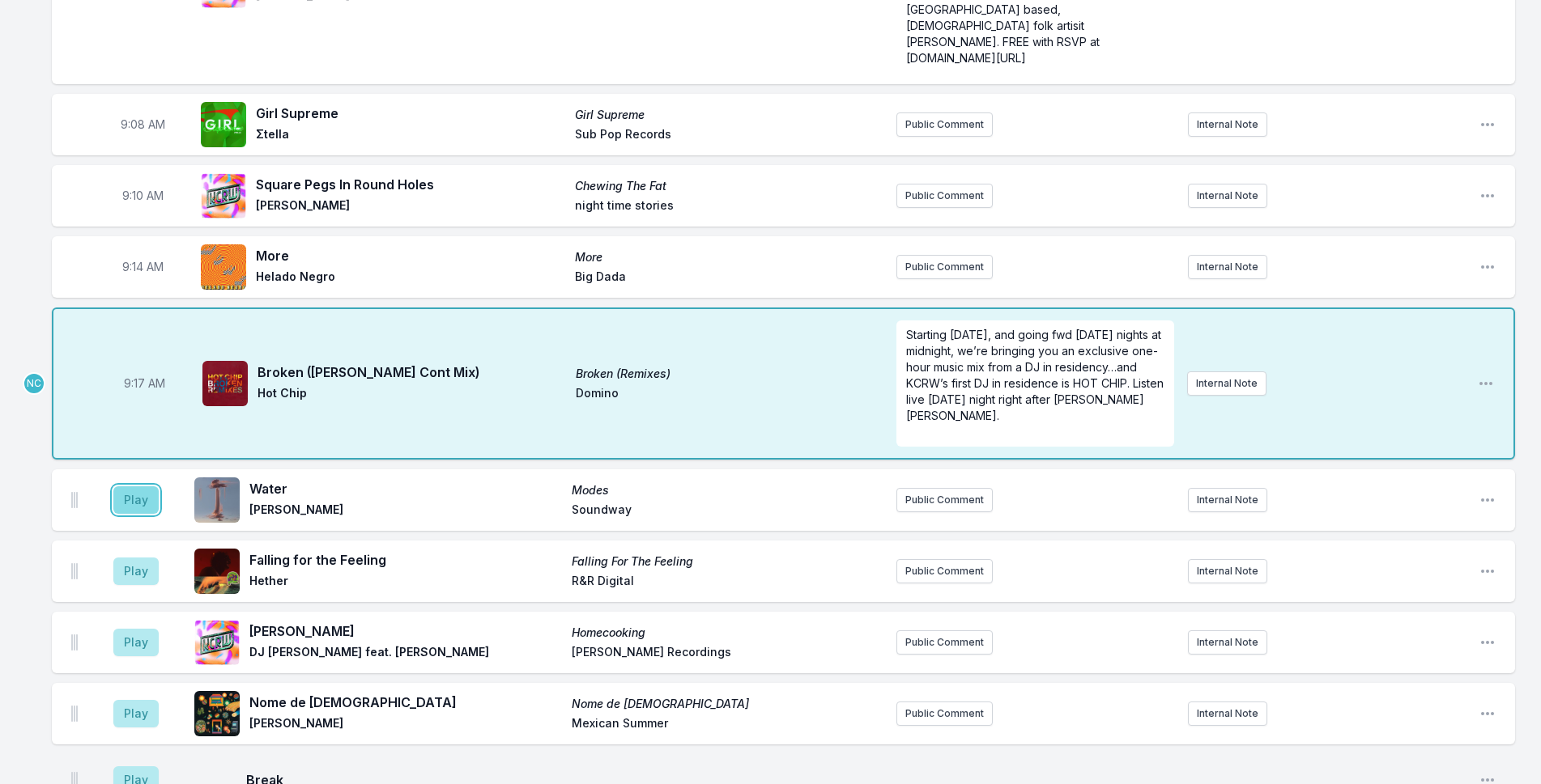
click at [133, 487] on button "Play" at bounding box center [135, 501] width 45 height 28
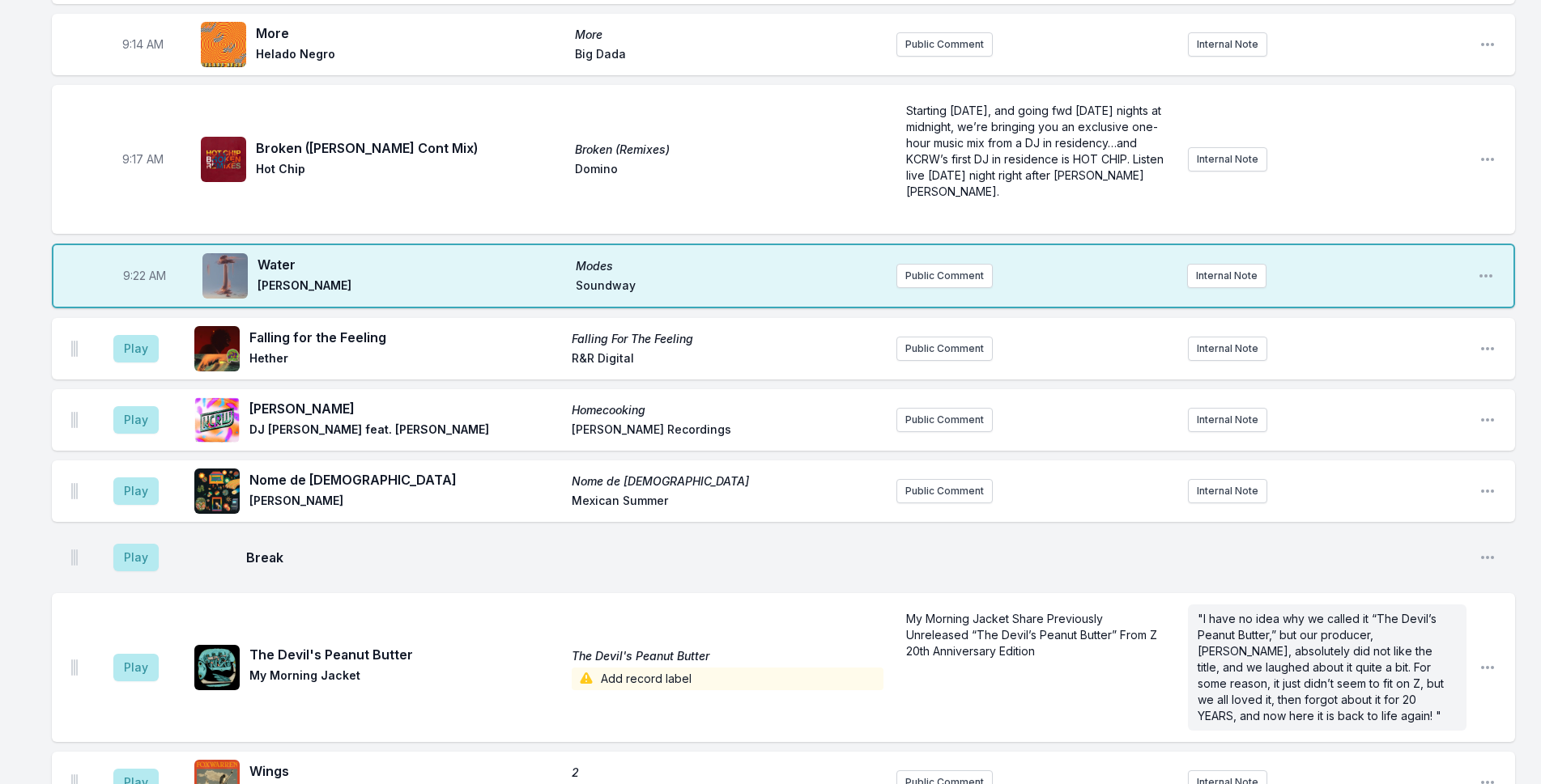
scroll to position [567, 0]
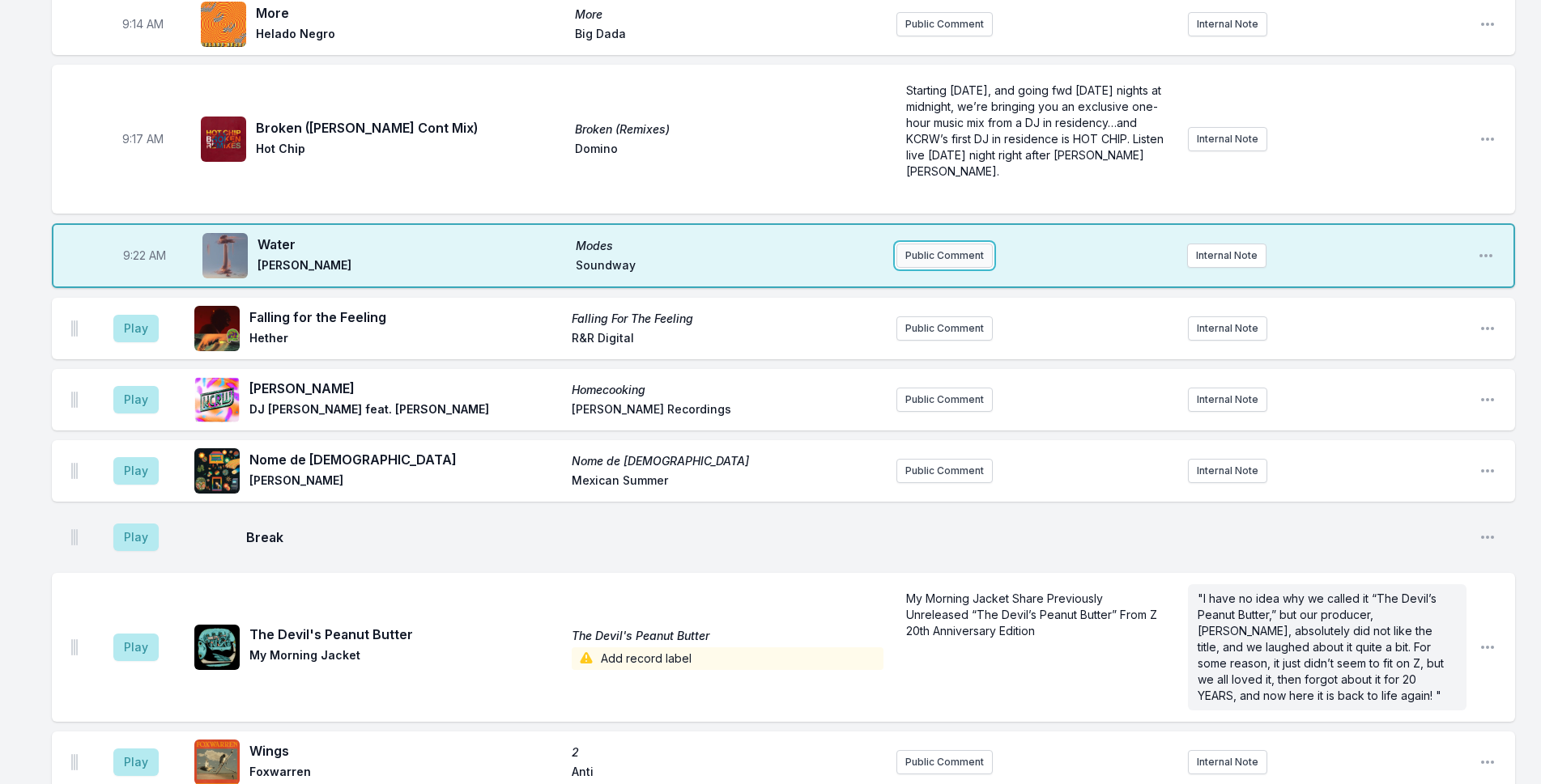
click at [943, 244] on button "Public Comment" at bounding box center [944, 256] width 97 height 24
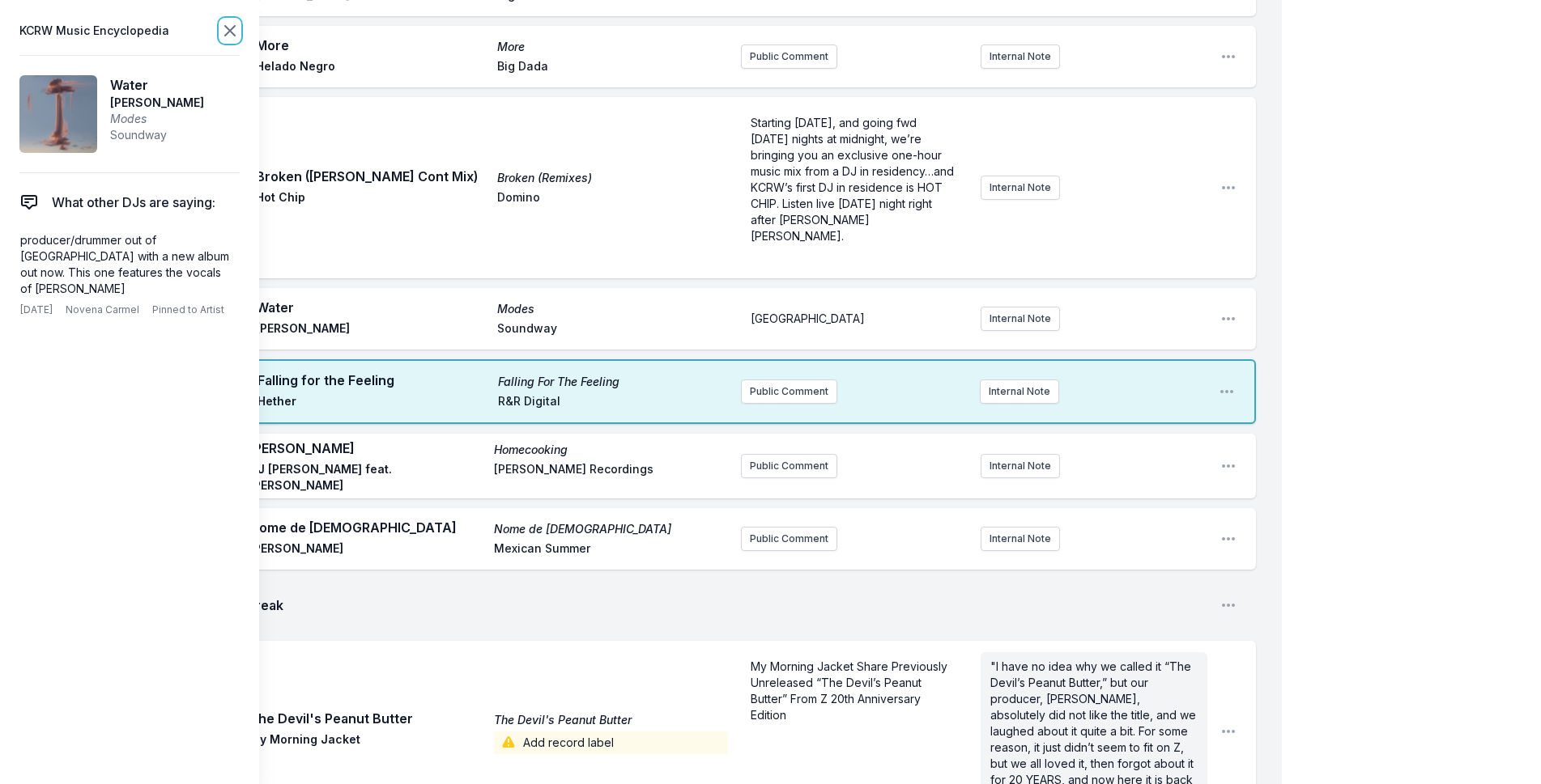
click at [232, 37] on icon at bounding box center [229, 30] width 19 height 19
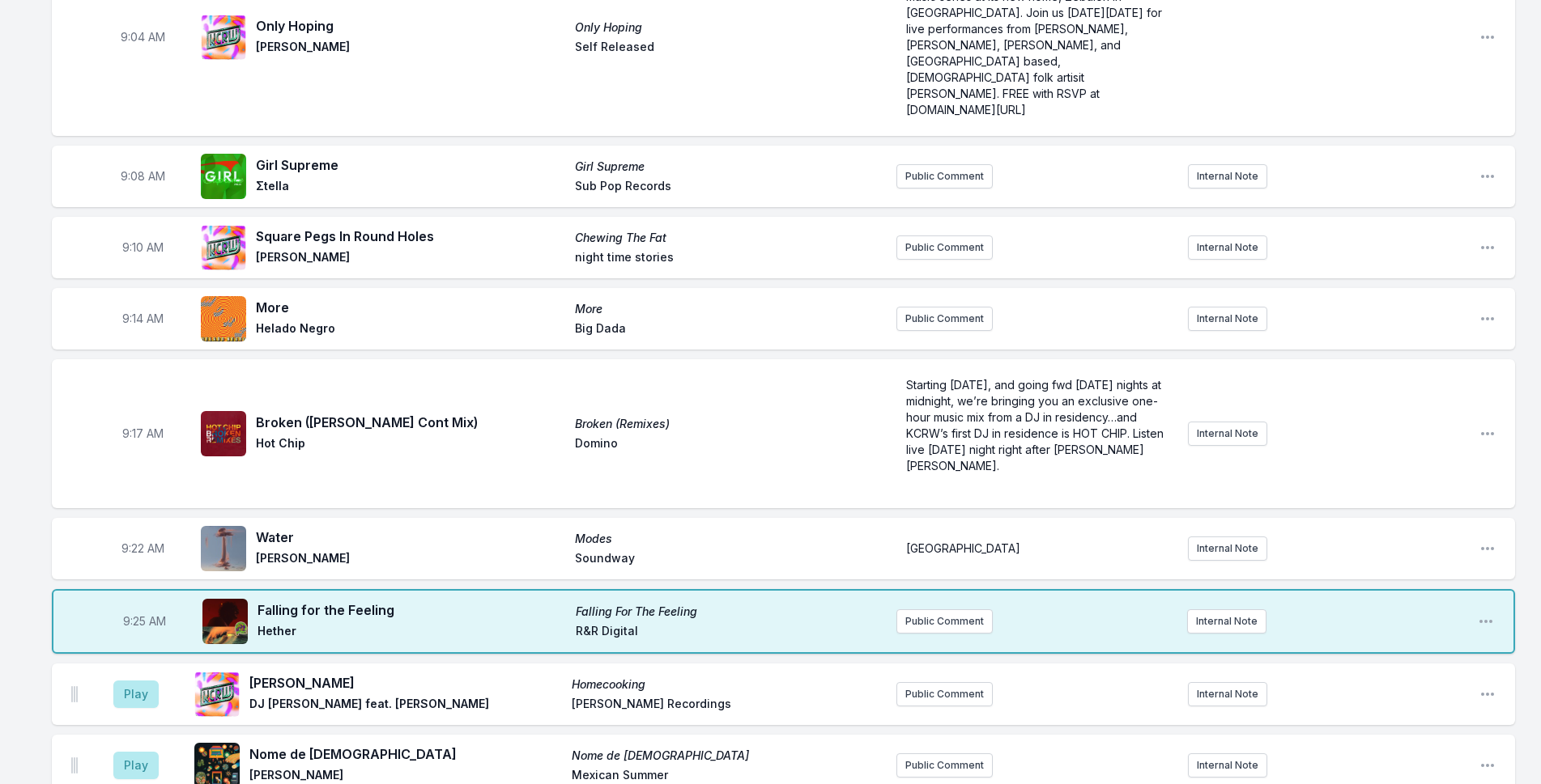
scroll to position [243, 0]
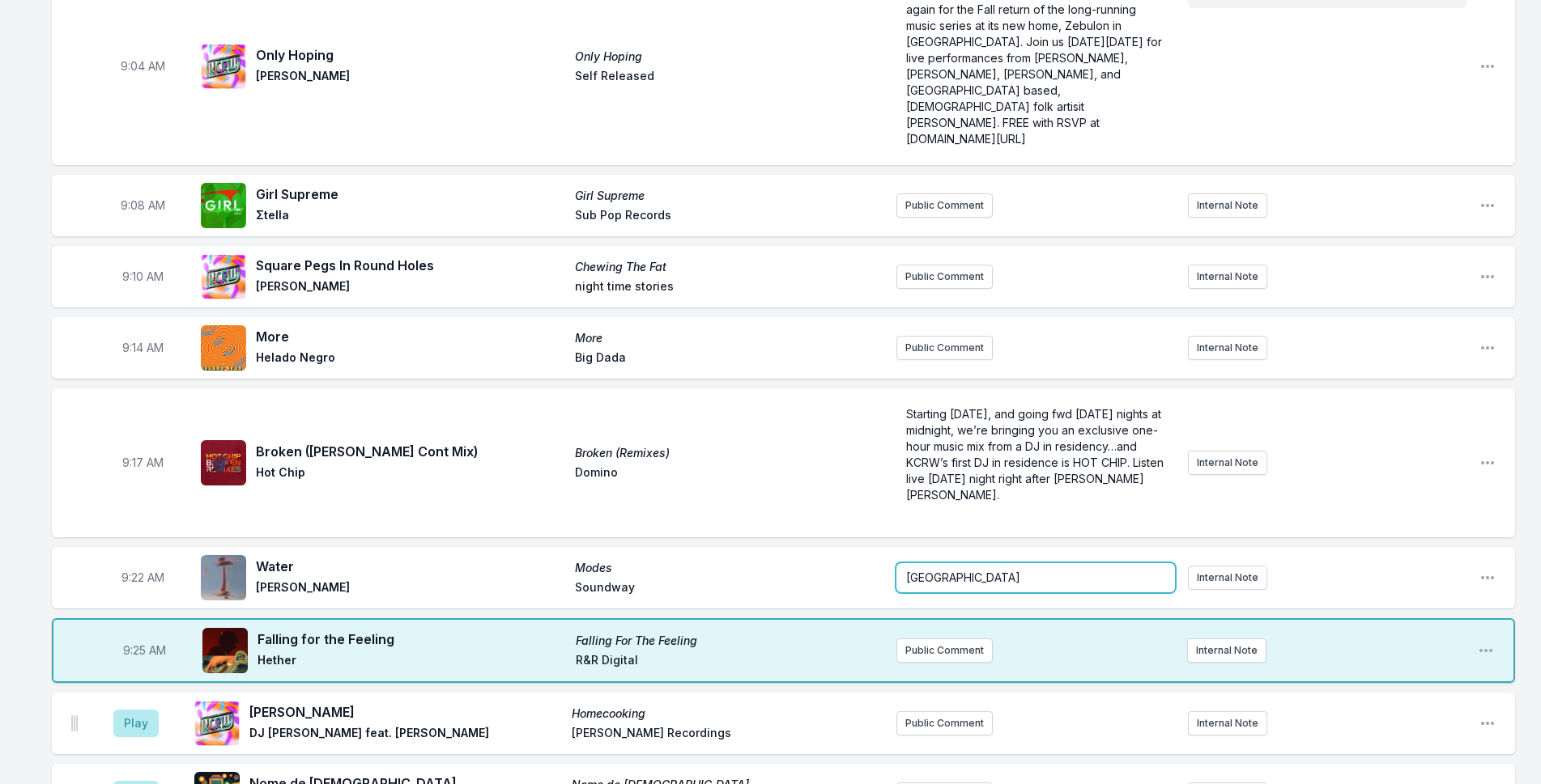
click at [960, 563] on div "[GEOGRAPHIC_DATA]" at bounding box center [1036, 578] width 279 height 29
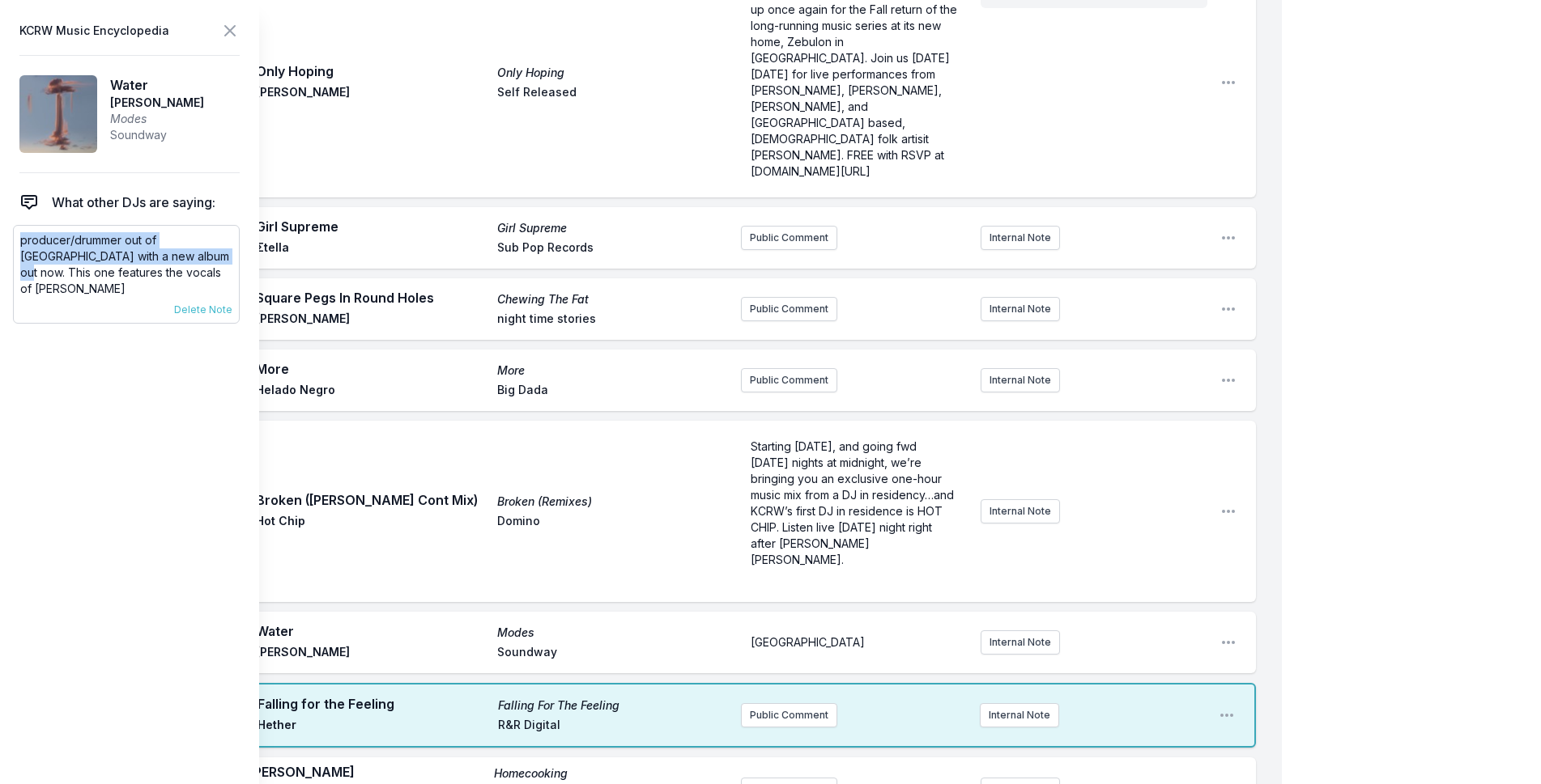
drag, startPoint x: 159, startPoint y: 255, endPoint x: 16, endPoint y: 241, distance: 143.7
click at [16, 241] on div "producer/drummer out of [GEOGRAPHIC_DATA] with a new album out now. This one fe…" at bounding box center [126, 274] width 226 height 98
copy p "producer/drummer out of [GEOGRAPHIC_DATA] with a new album out now."
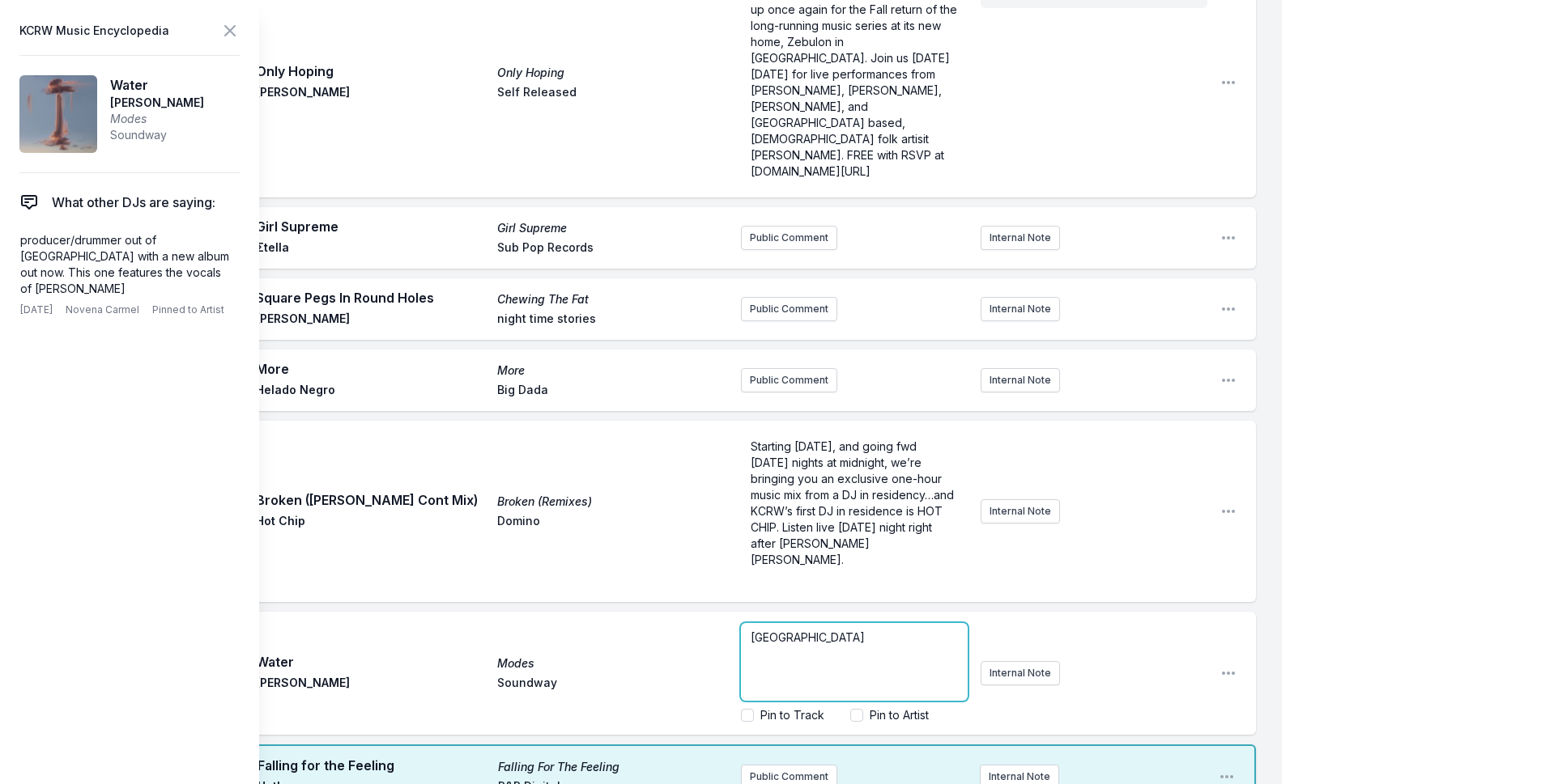
click at [863, 623] on div "[GEOGRAPHIC_DATA]" at bounding box center [854, 662] width 226 height 77
click at [860, 623] on div "[GEOGRAPHIC_DATA]" at bounding box center [854, 662] width 226 height 77
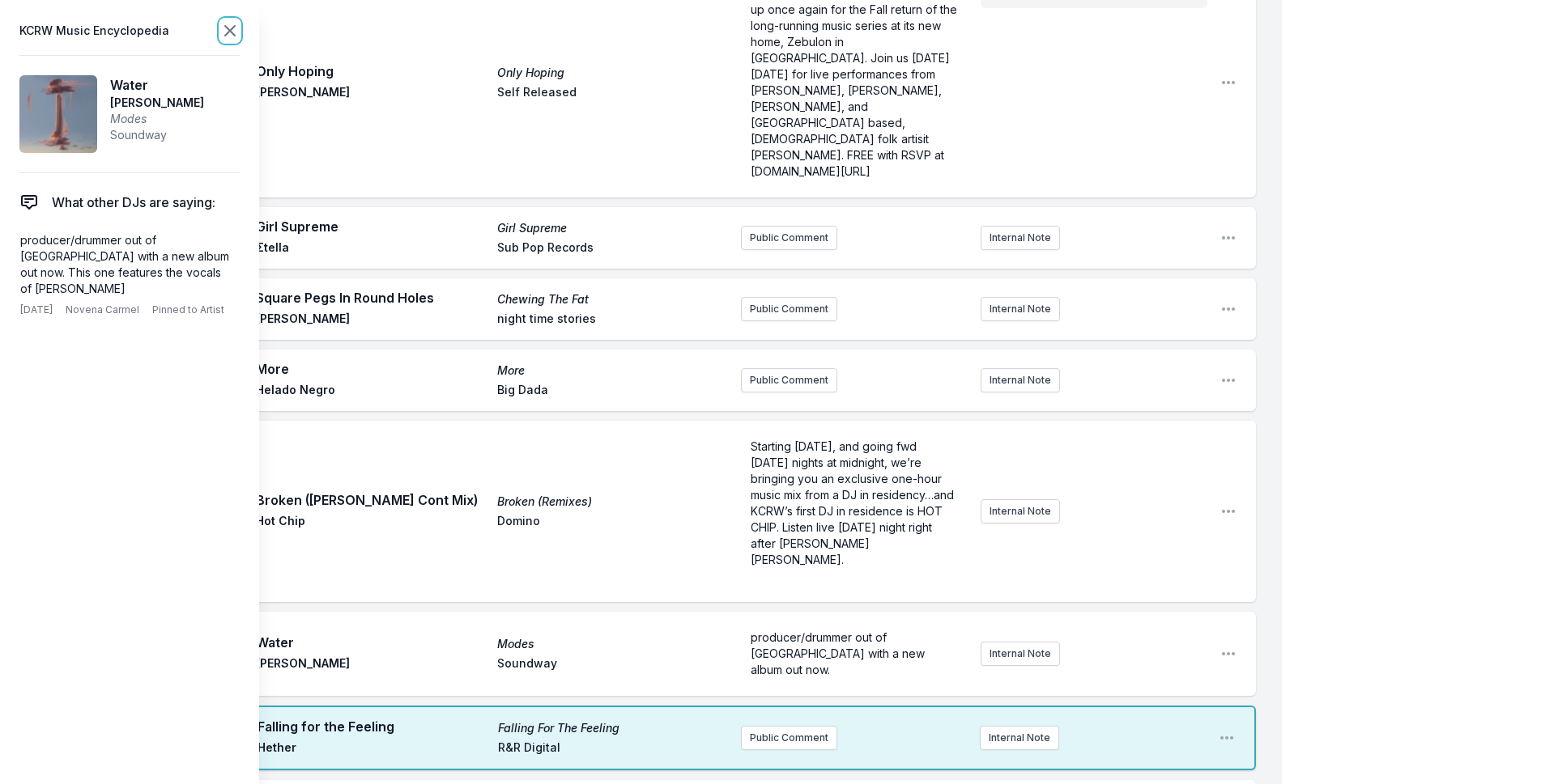
click at [228, 29] on icon at bounding box center [230, 30] width 10 height 10
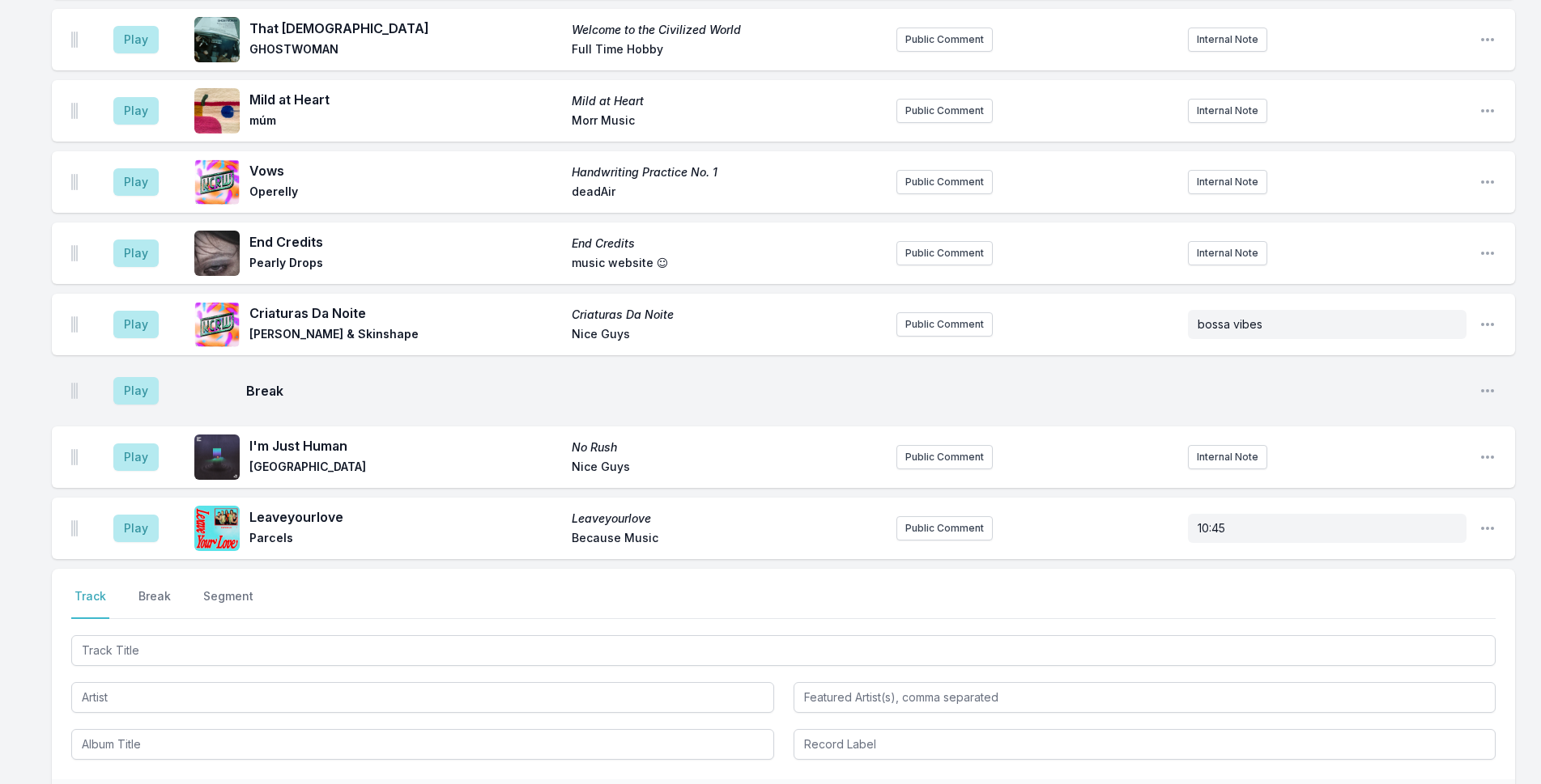
scroll to position [3387, 0]
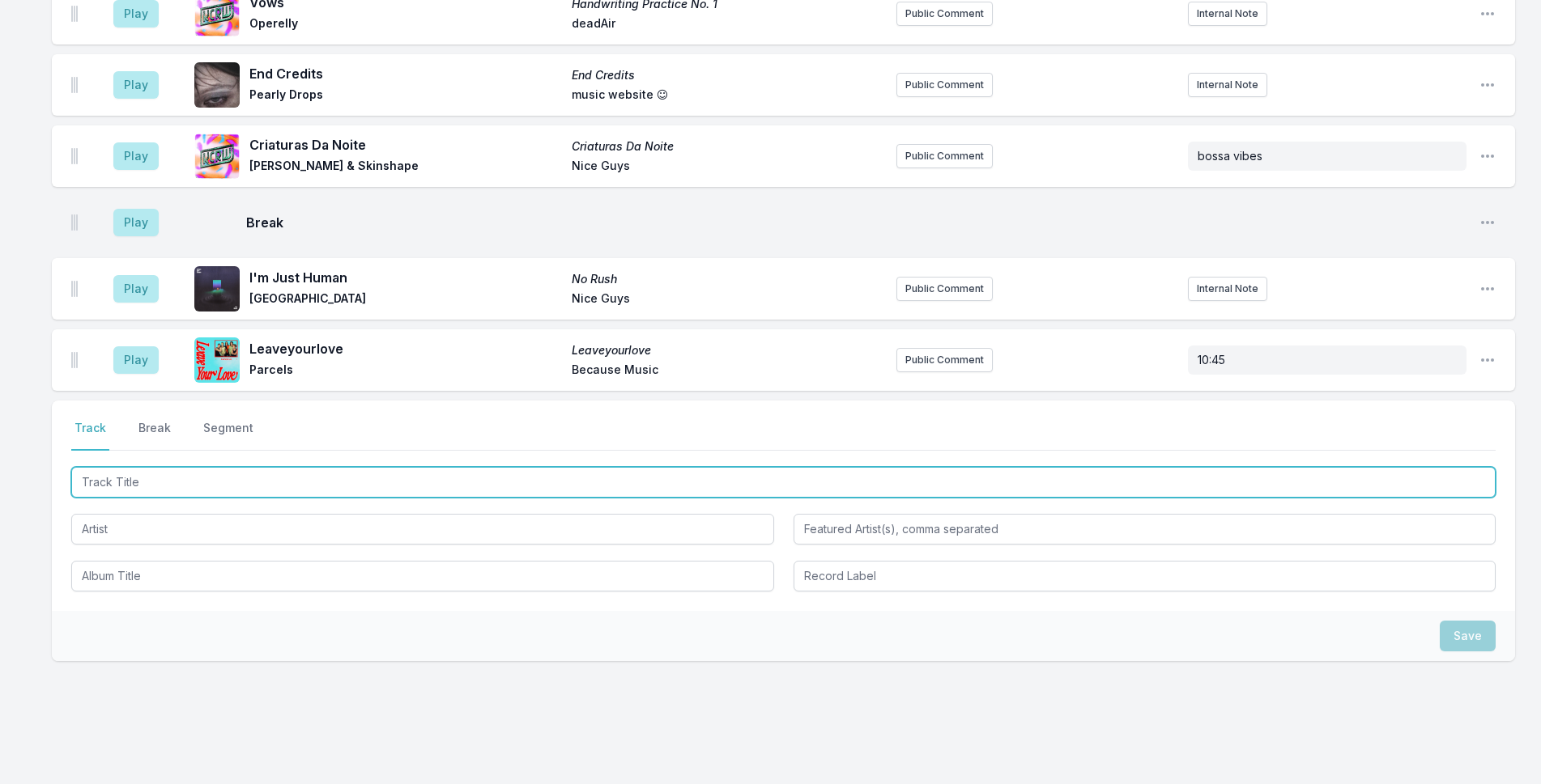
drag, startPoint x: 436, startPoint y: 447, endPoint x: 1503, endPoint y: 271, distance: 1081.4
click at [436, 467] on input "Track Title" at bounding box center [782, 482] width 1424 height 30
type input "Wave"
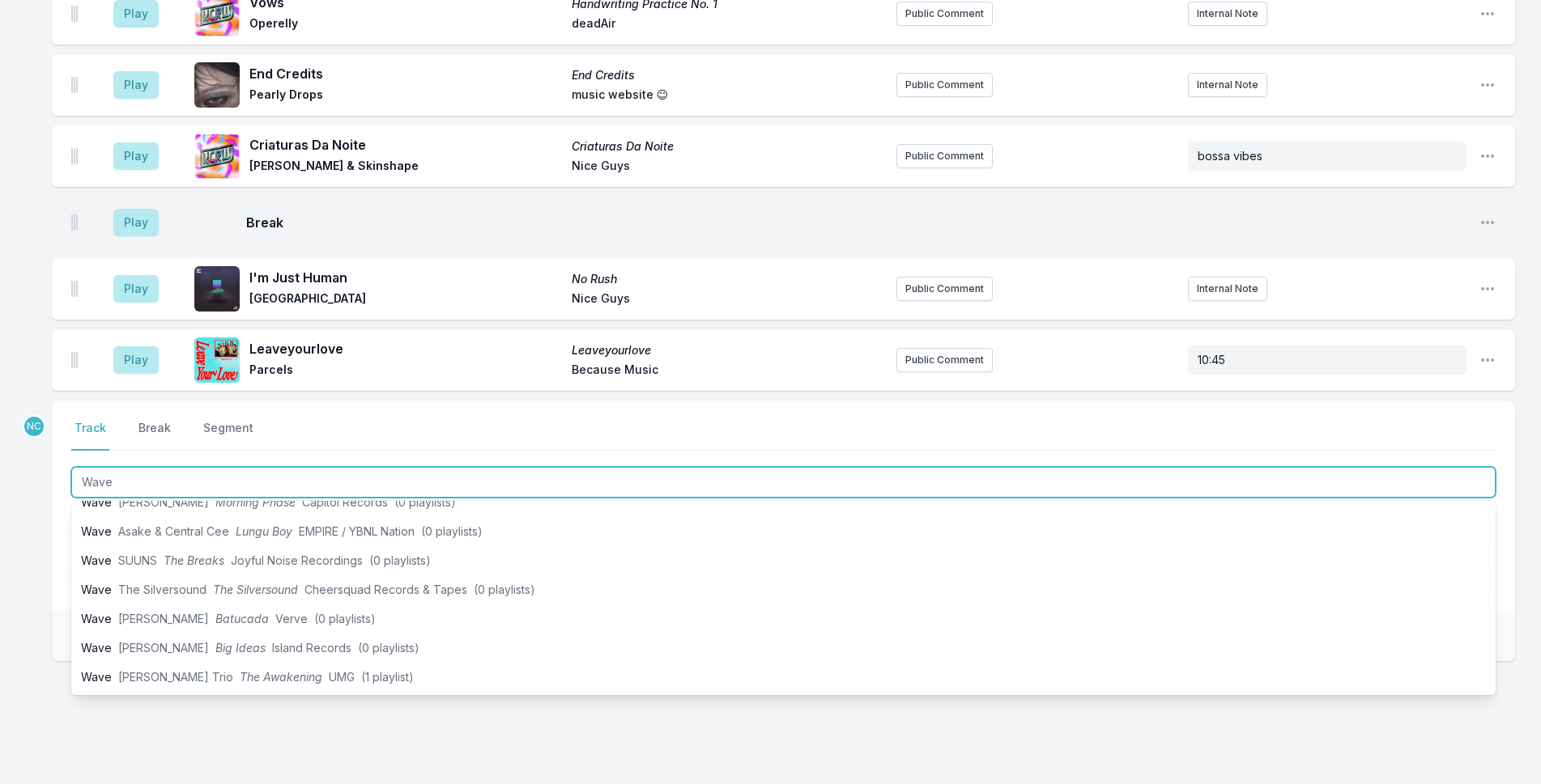
scroll to position [162, 0]
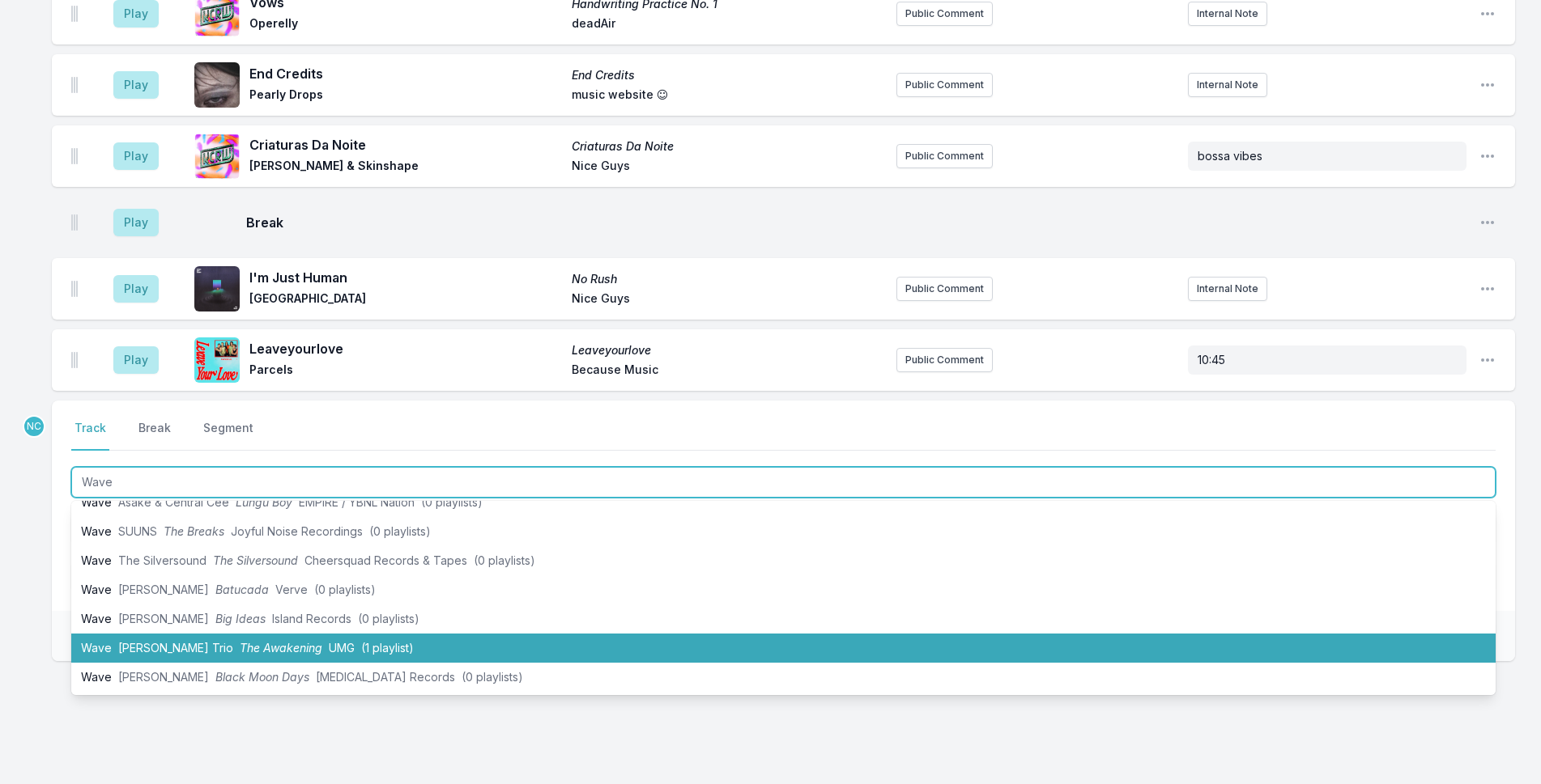
click at [425, 634] on li "Wave [PERSON_NAME] Trio The Awakening UMG (1 playlist)" at bounding box center [782, 649] width 1424 height 29
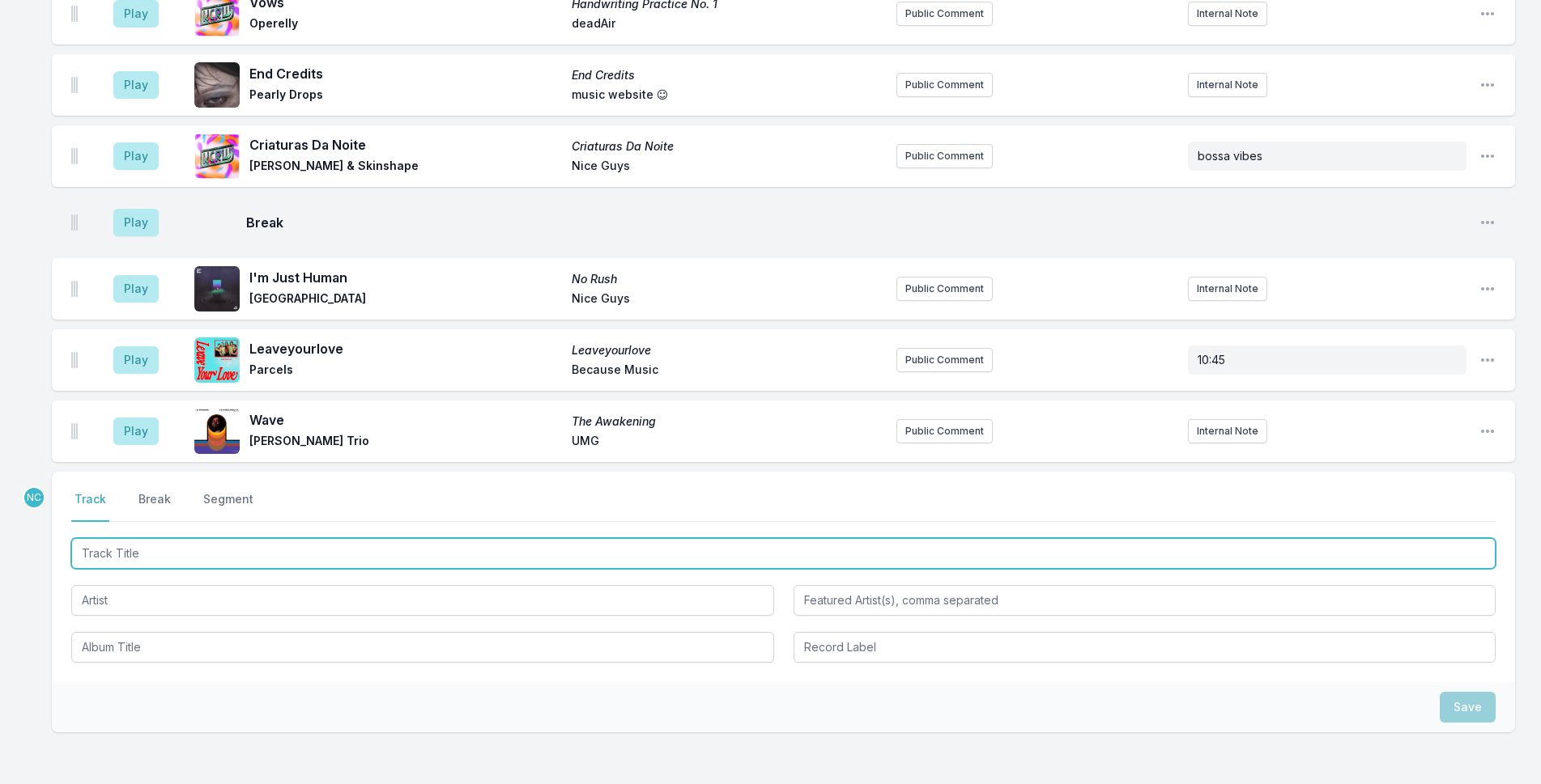
scroll to position [3459, 0]
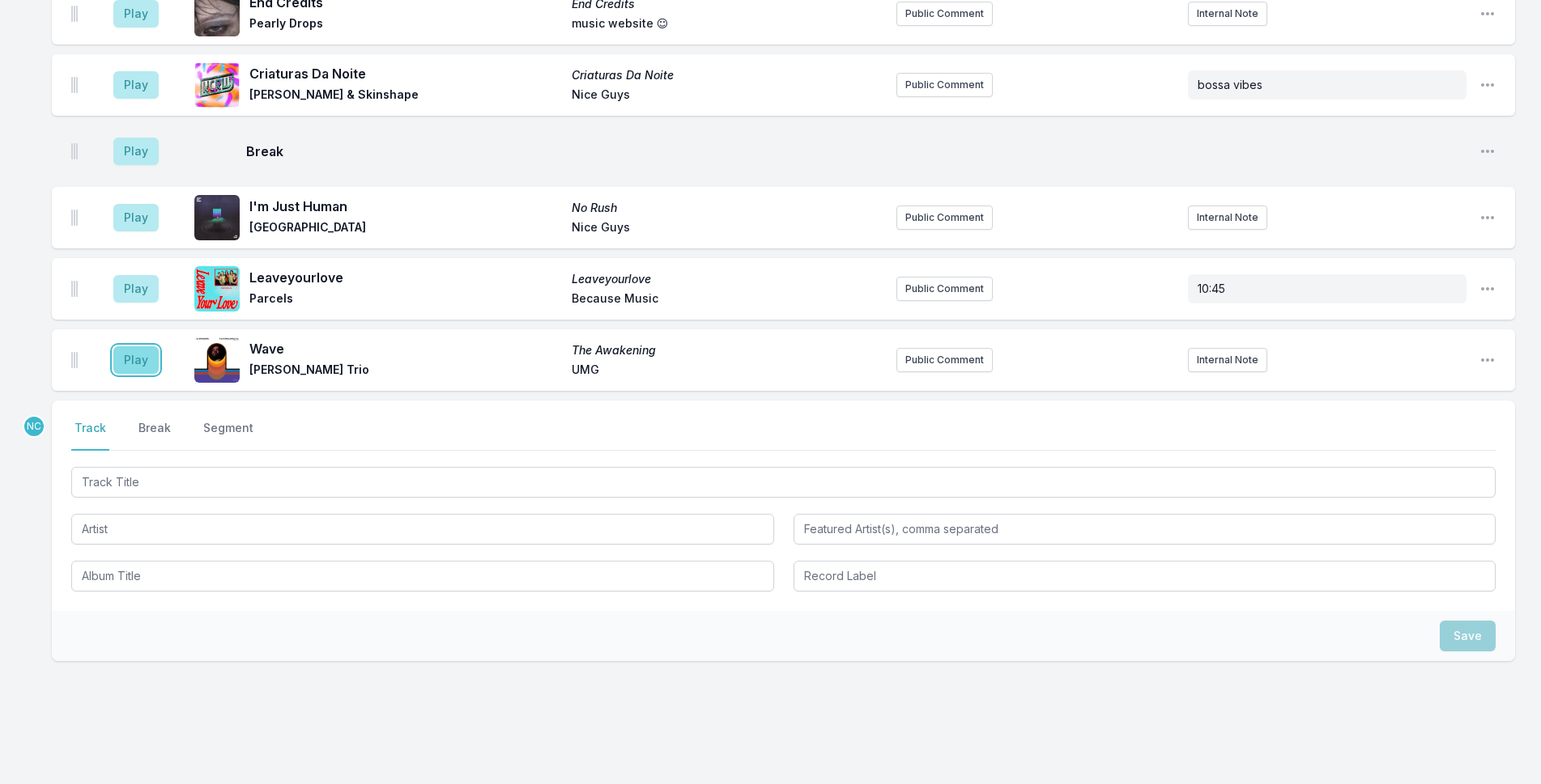
click at [135, 346] on button "Play" at bounding box center [135, 360] width 45 height 28
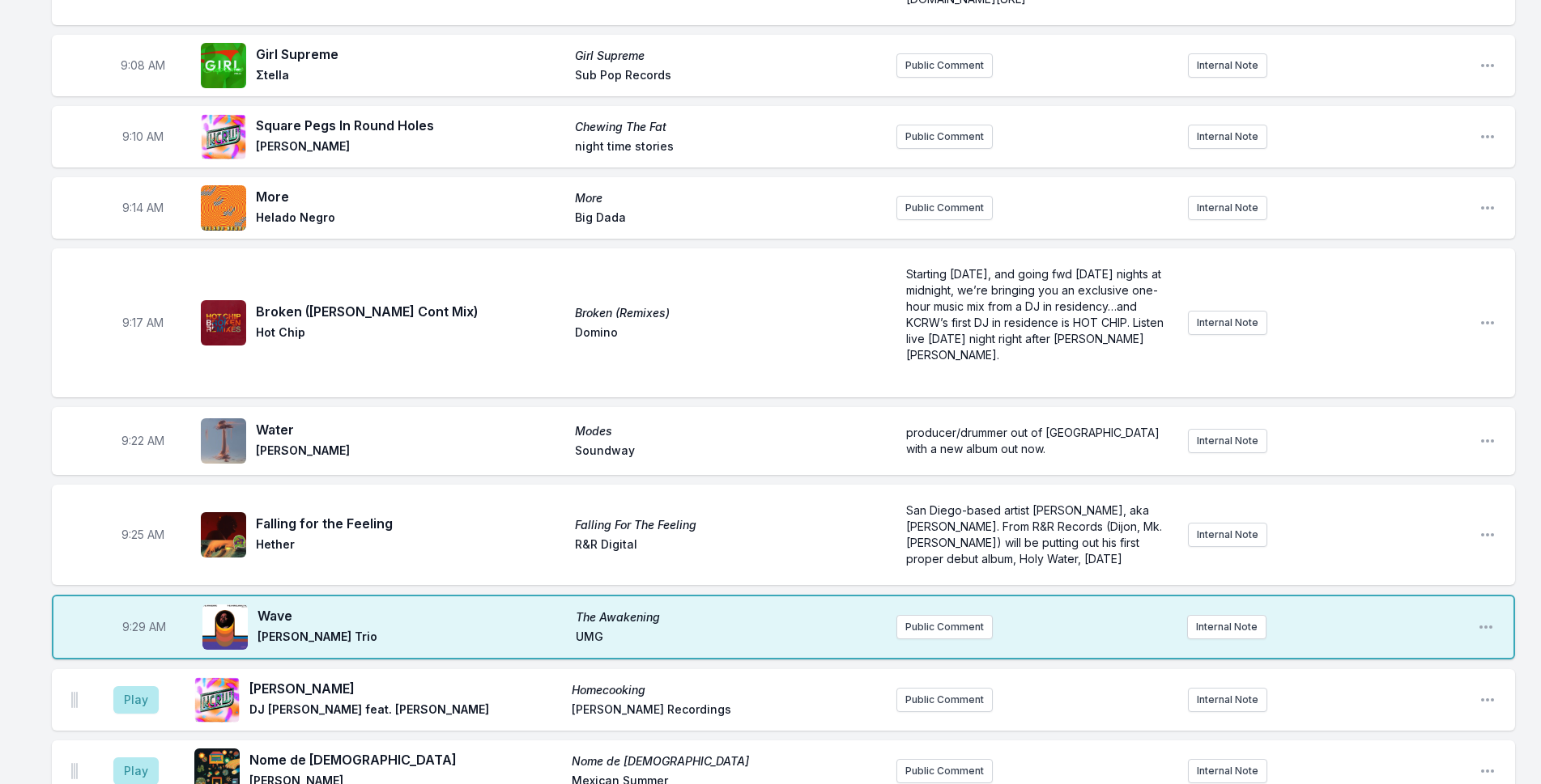
scroll to position [626, 0]
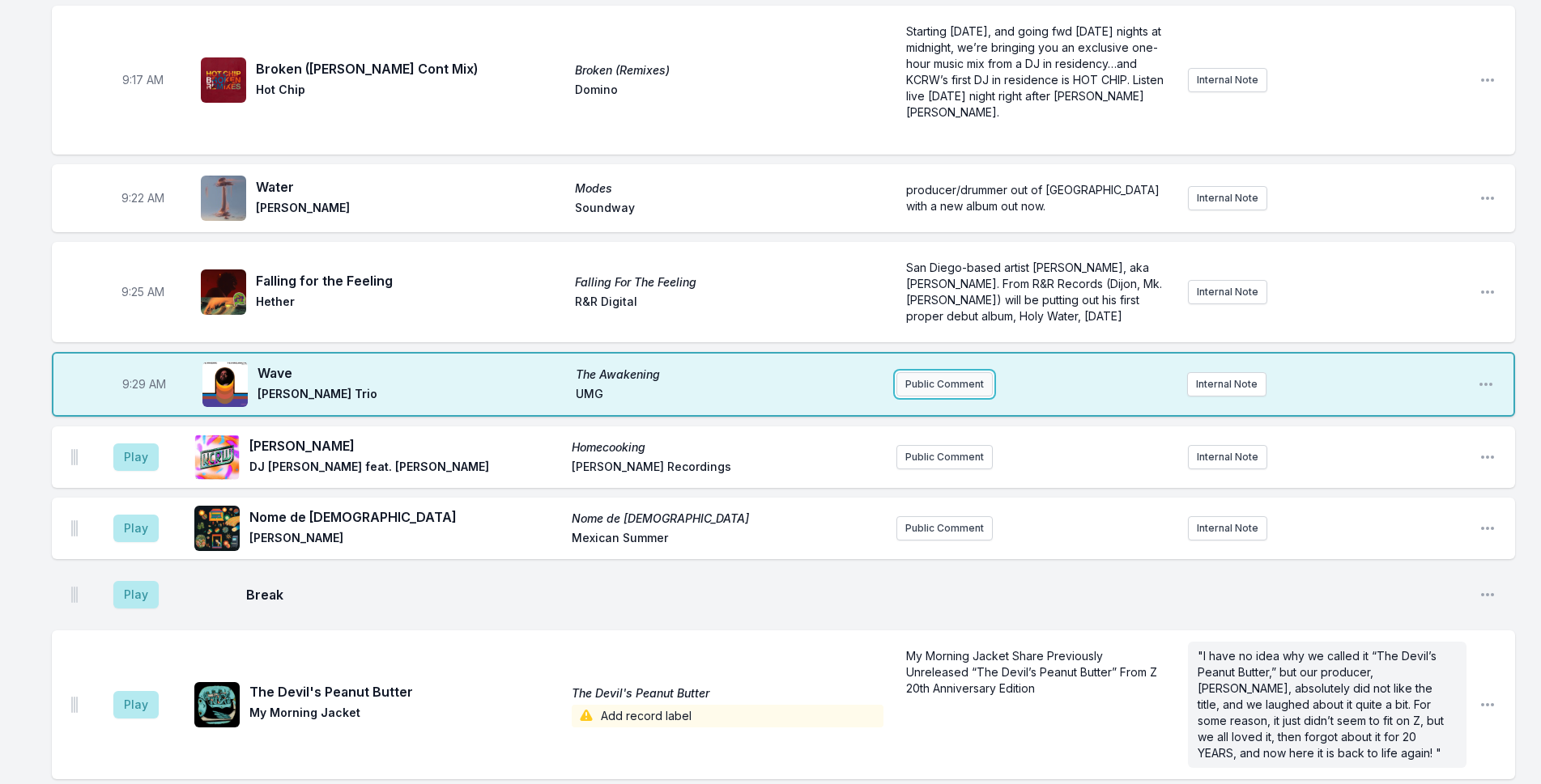
click at [959, 373] on button "Public Comment" at bounding box center [944, 385] width 97 height 24
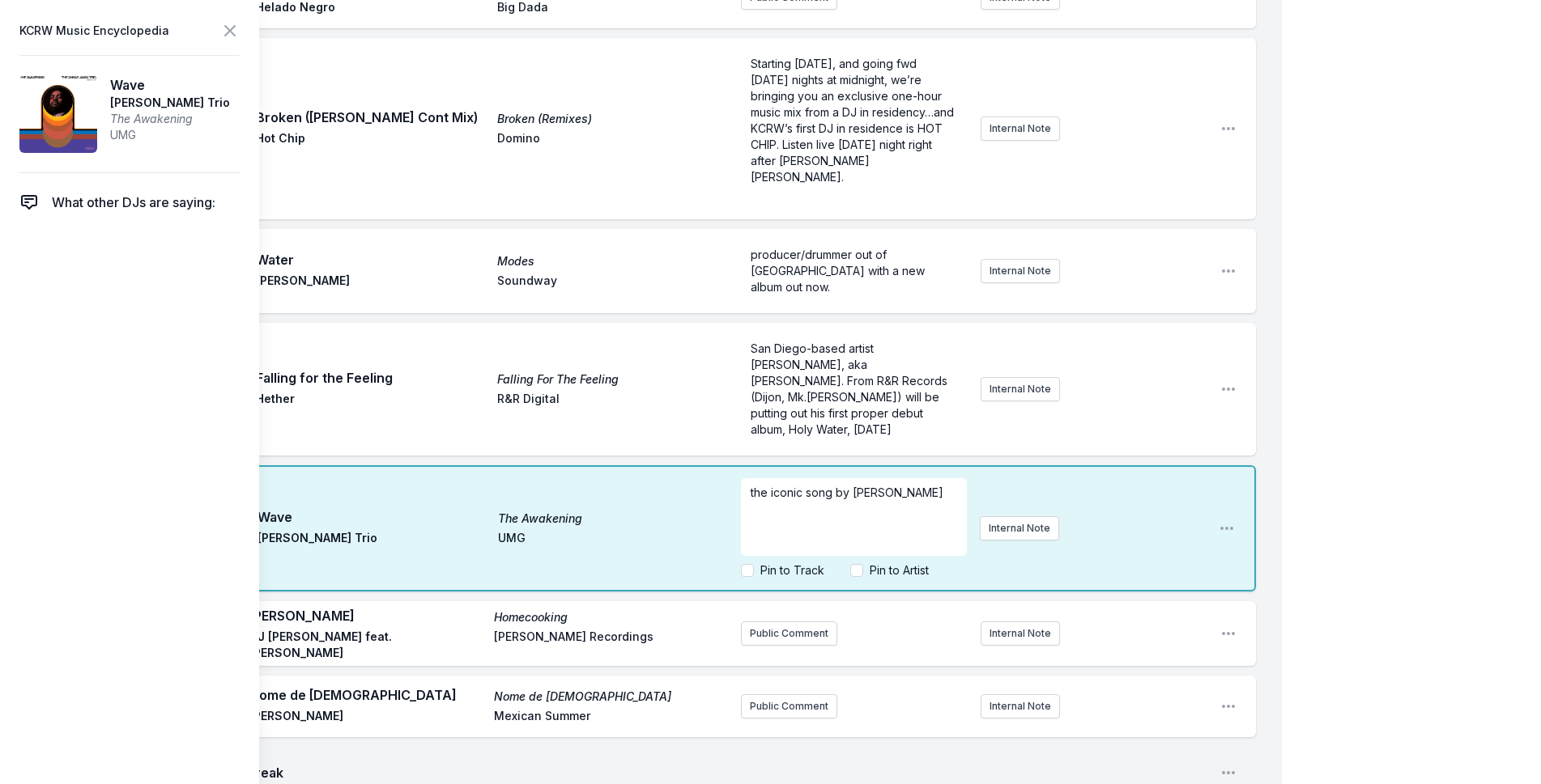
click at [750, 478] on div "the iconic song by [PERSON_NAME]" at bounding box center [853, 517] width 226 height 77
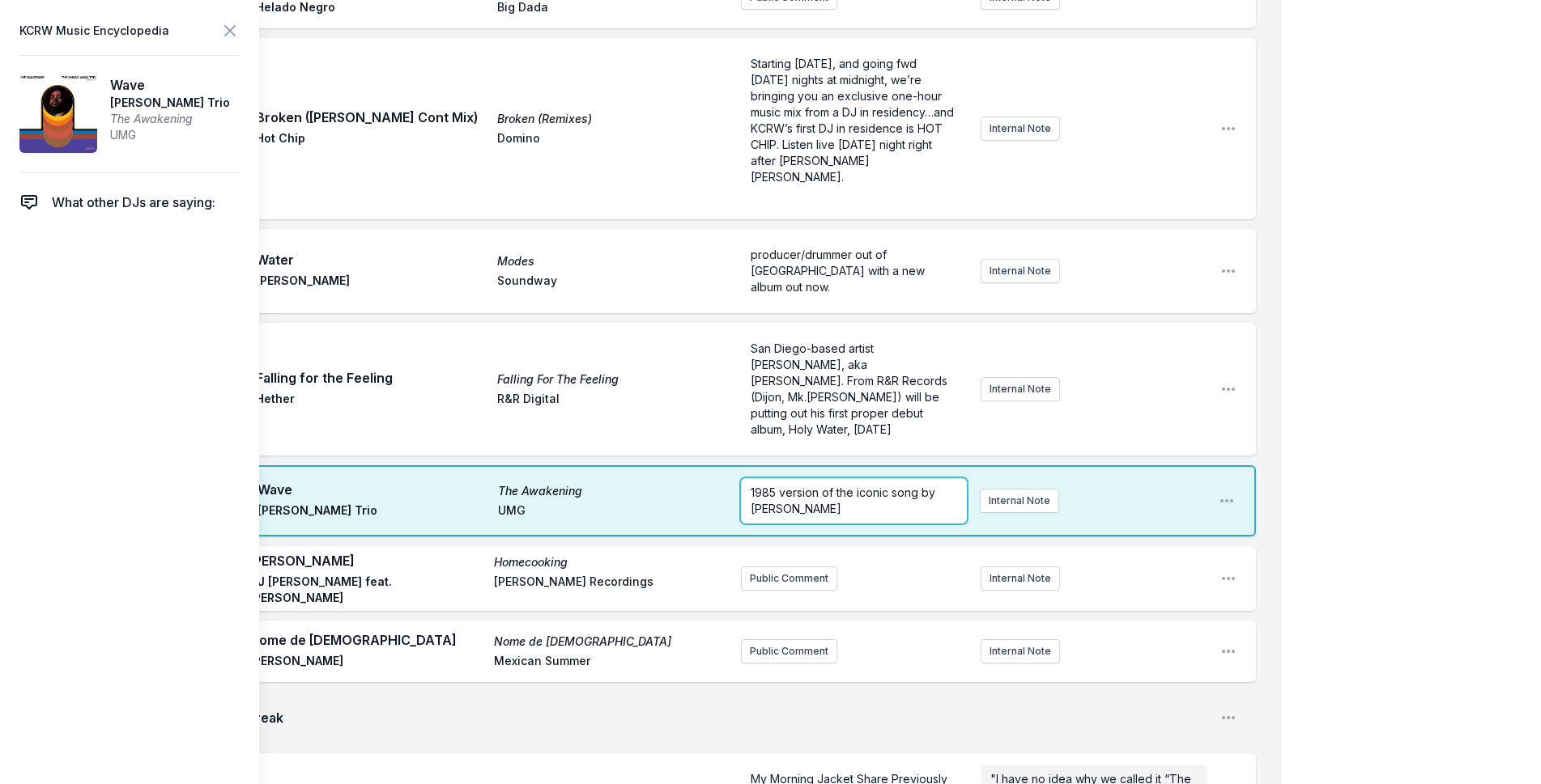
click at [758, 478] on div "1985 version of the iconic song by [PERSON_NAME]" at bounding box center [853, 501] width 226 height 45
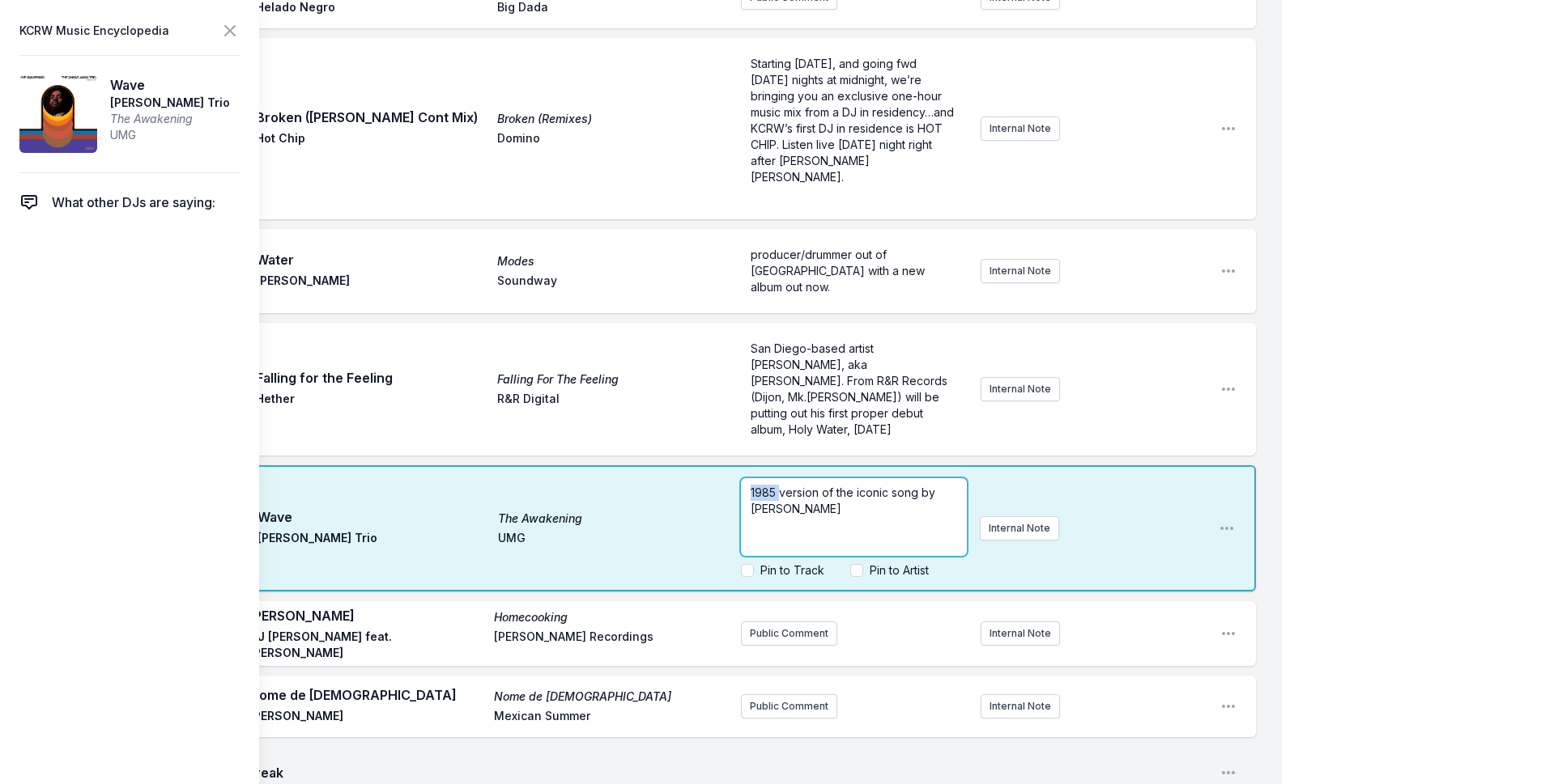
click at [758, 478] on div "1985 version of the iconic song by [PERSON_NAME]" at bounding box center [853, 517] width 226 height 77
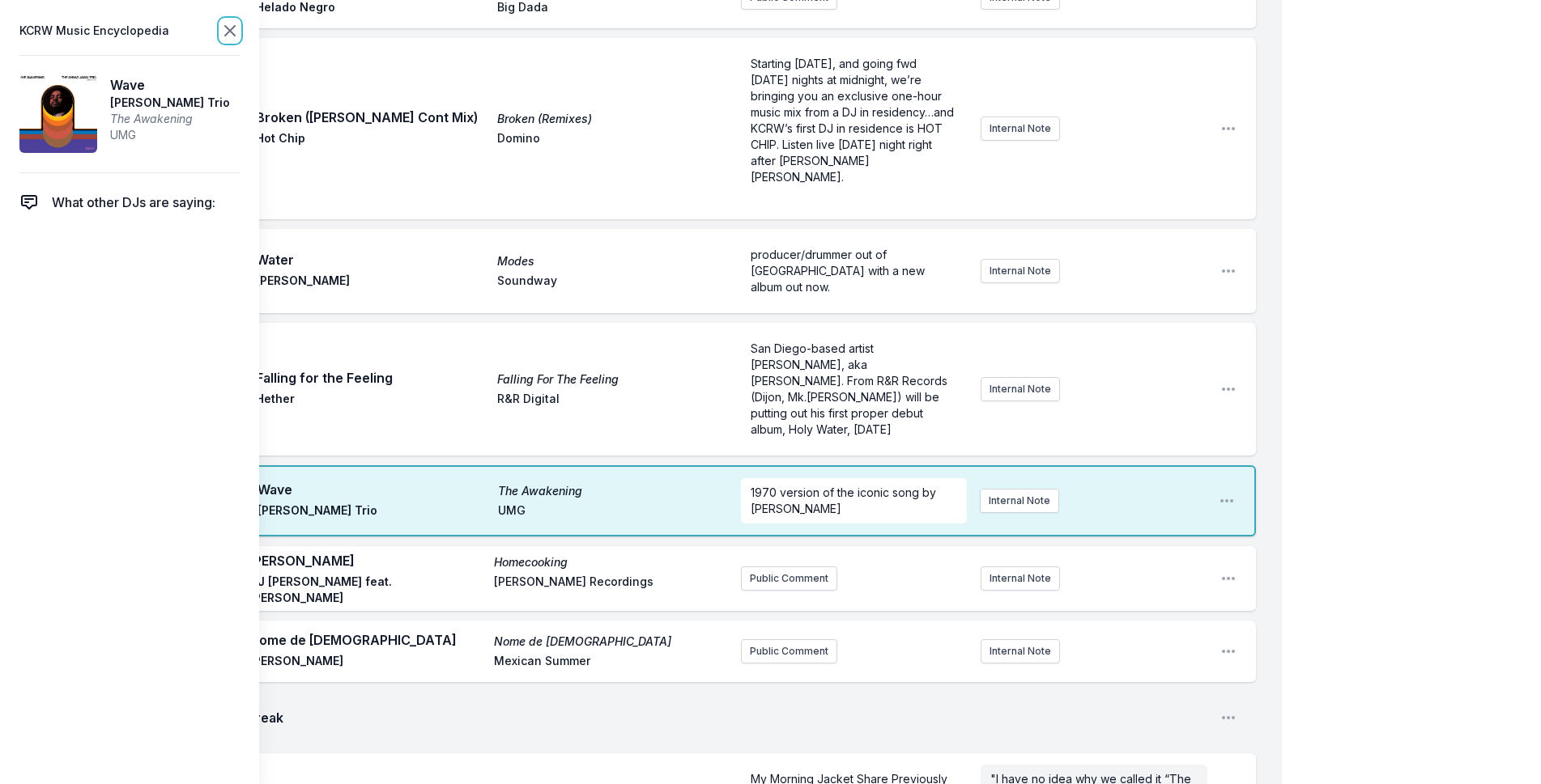
click at [228, 33] on icon at bounding box center [229, 30] width 19 height 19
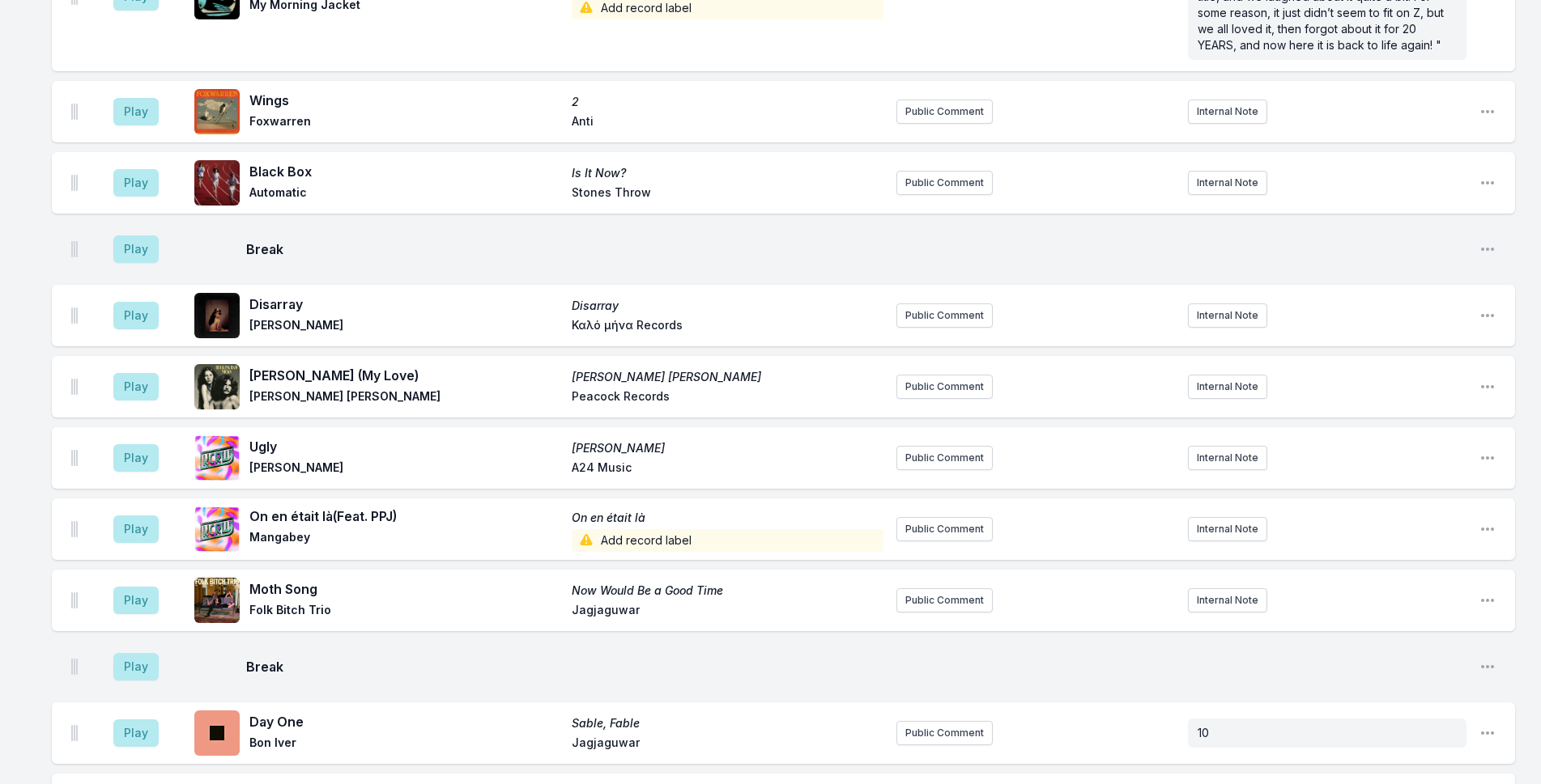
scroll to position [1355, 0]
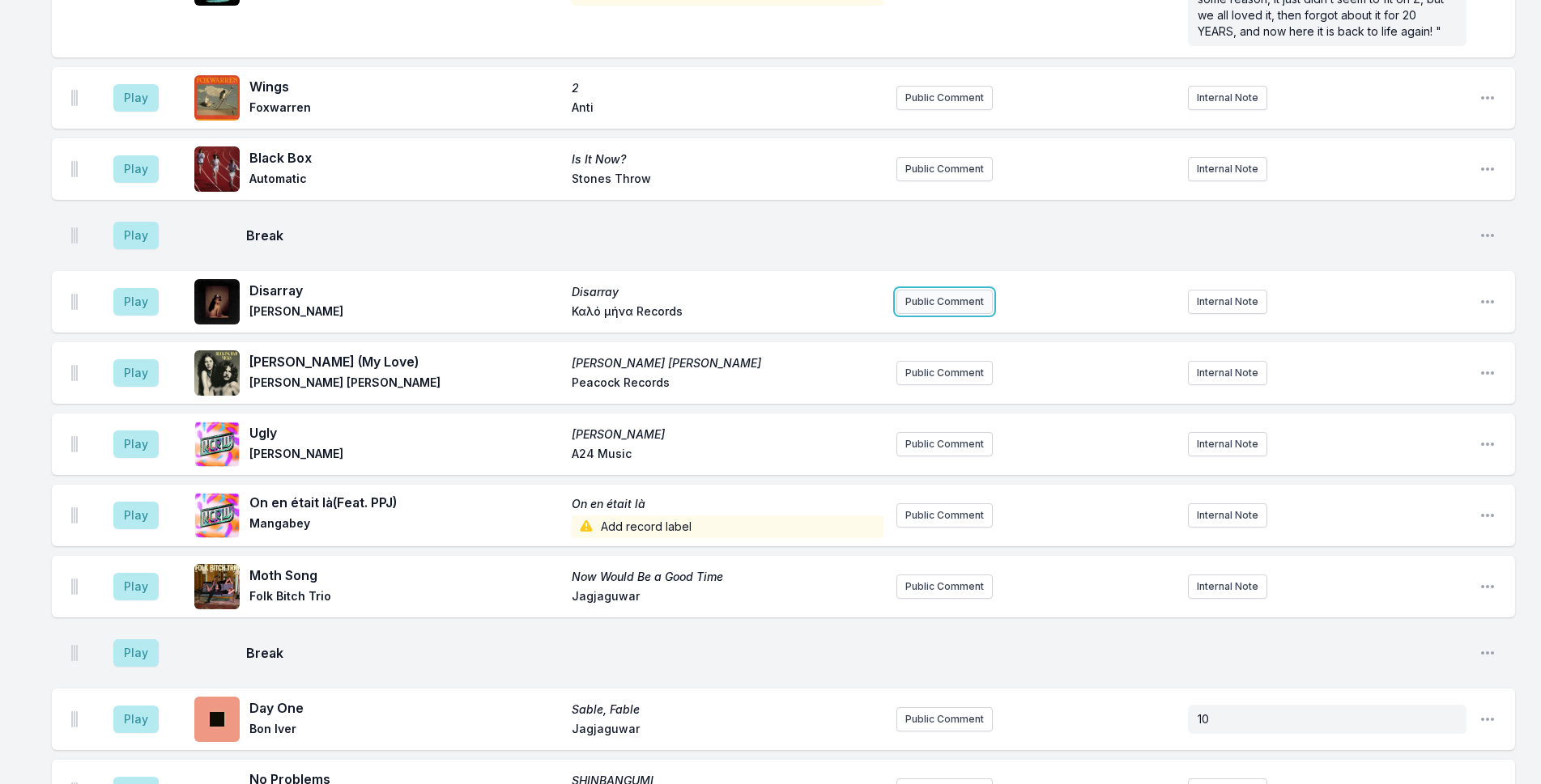
click at [930, 290] on button "Public Comment" at bounding box center [944, 302] width 97 height 24
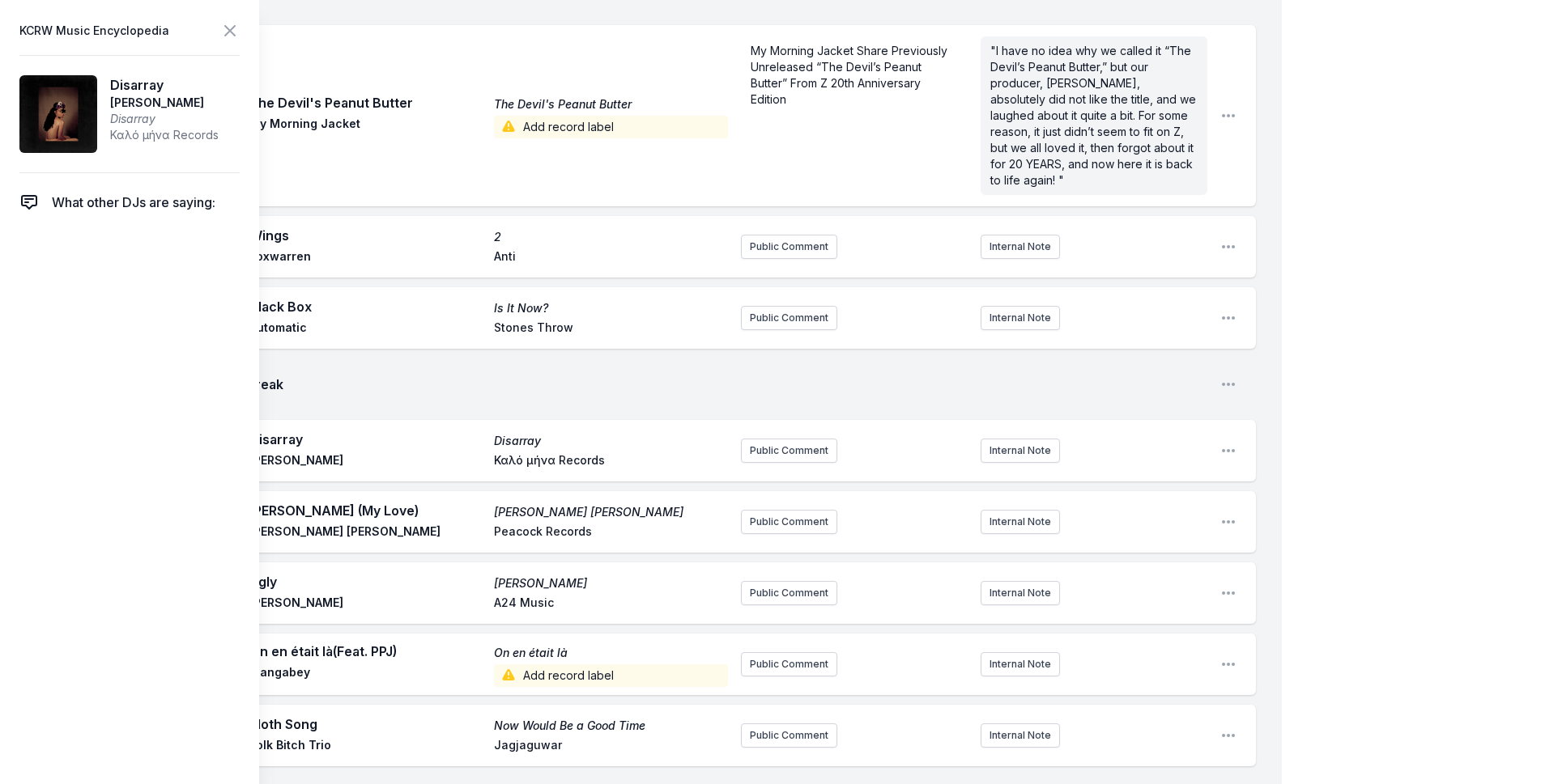
drag, startPoint x: 203, startPoint y: 104, endPoint x: 104, endPoint y: 91, distance: 99.8
click at [104, 91] on article "Disarray [PERSON_NAME] Disarray Καλό μήνα Records" at bounding box center [129, 114] width 220 height 118
copy aside "Disarray [PERSON_NAME]"
click at [233, 37] on icon at bounding box center [229, 30] width 19 height 19
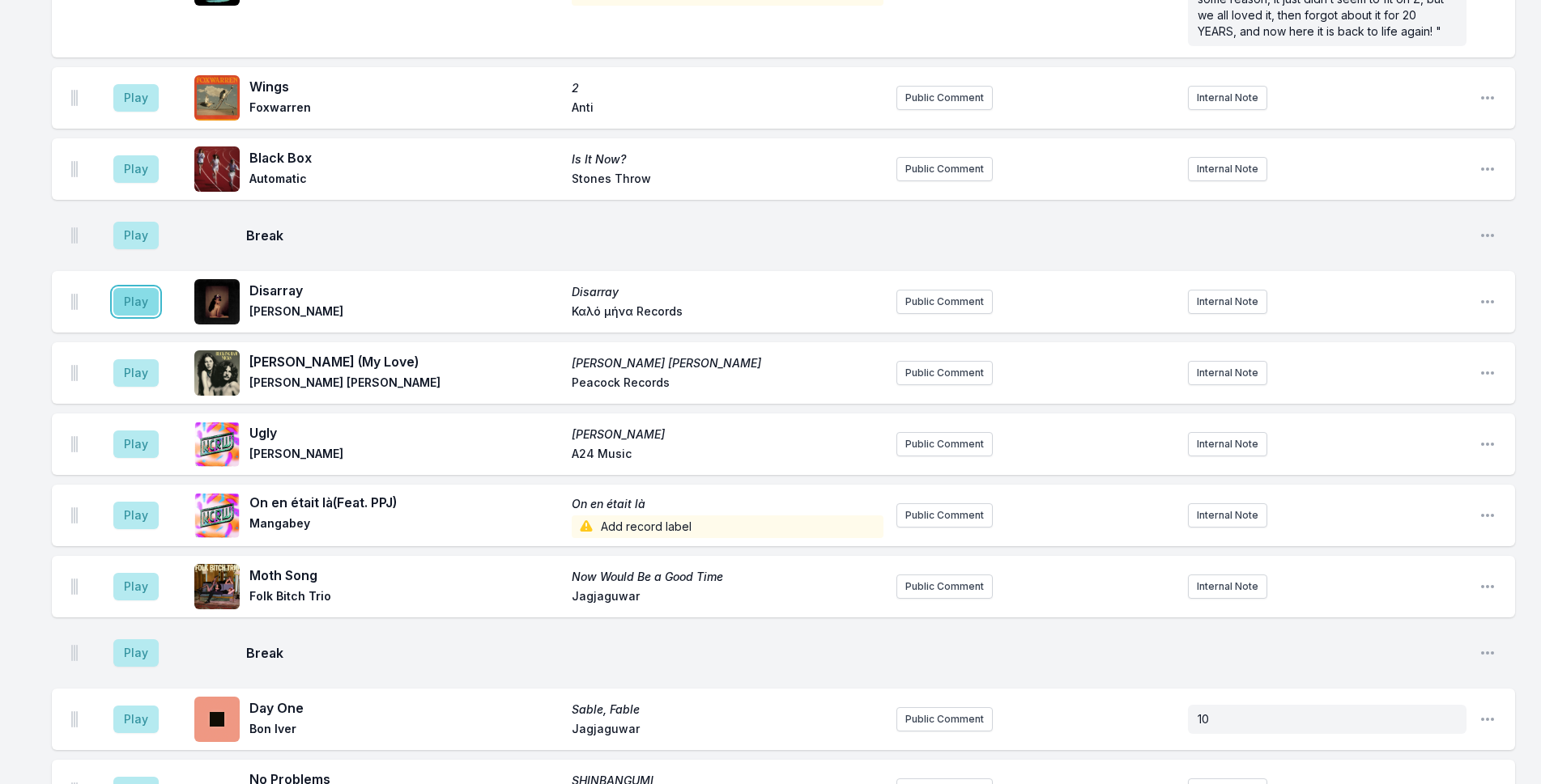
click at [149, 288] on button "Play" at bounding box center [135, 302] width 45 height 28
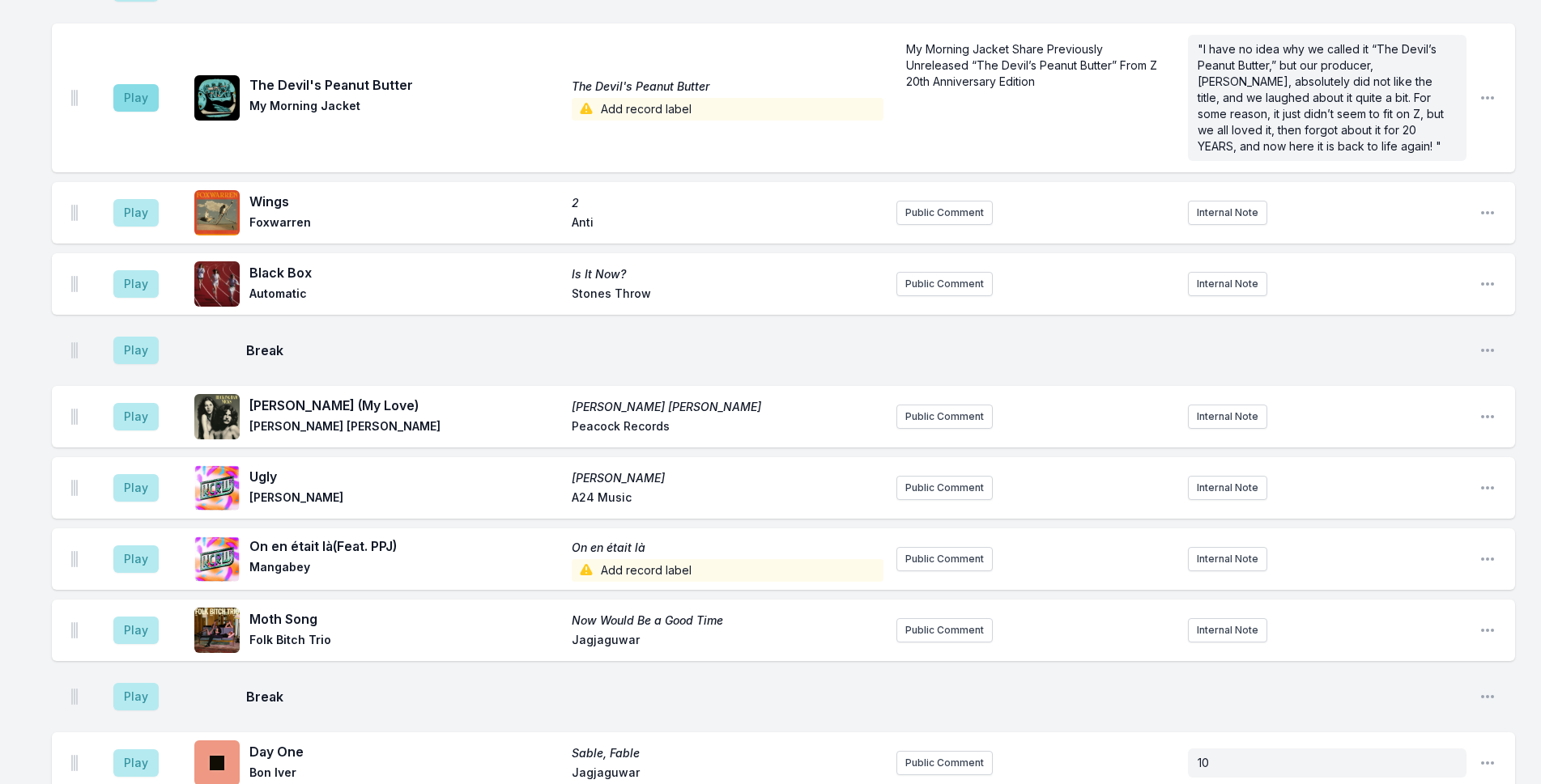
scroll to position [1435, 0]
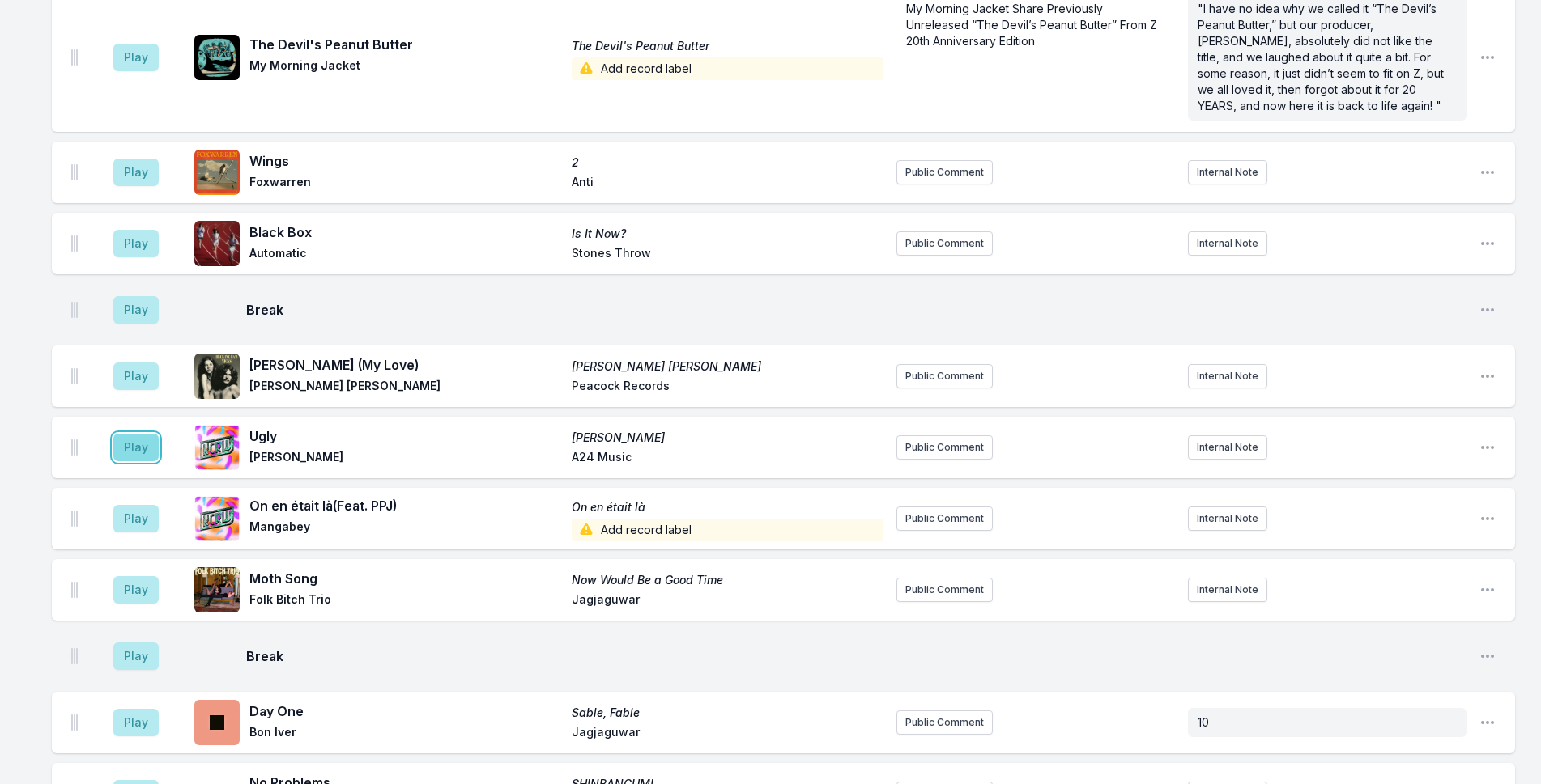
click at [143, 433] on button "Play" at bounding box center [135, 447] width 45 height 28
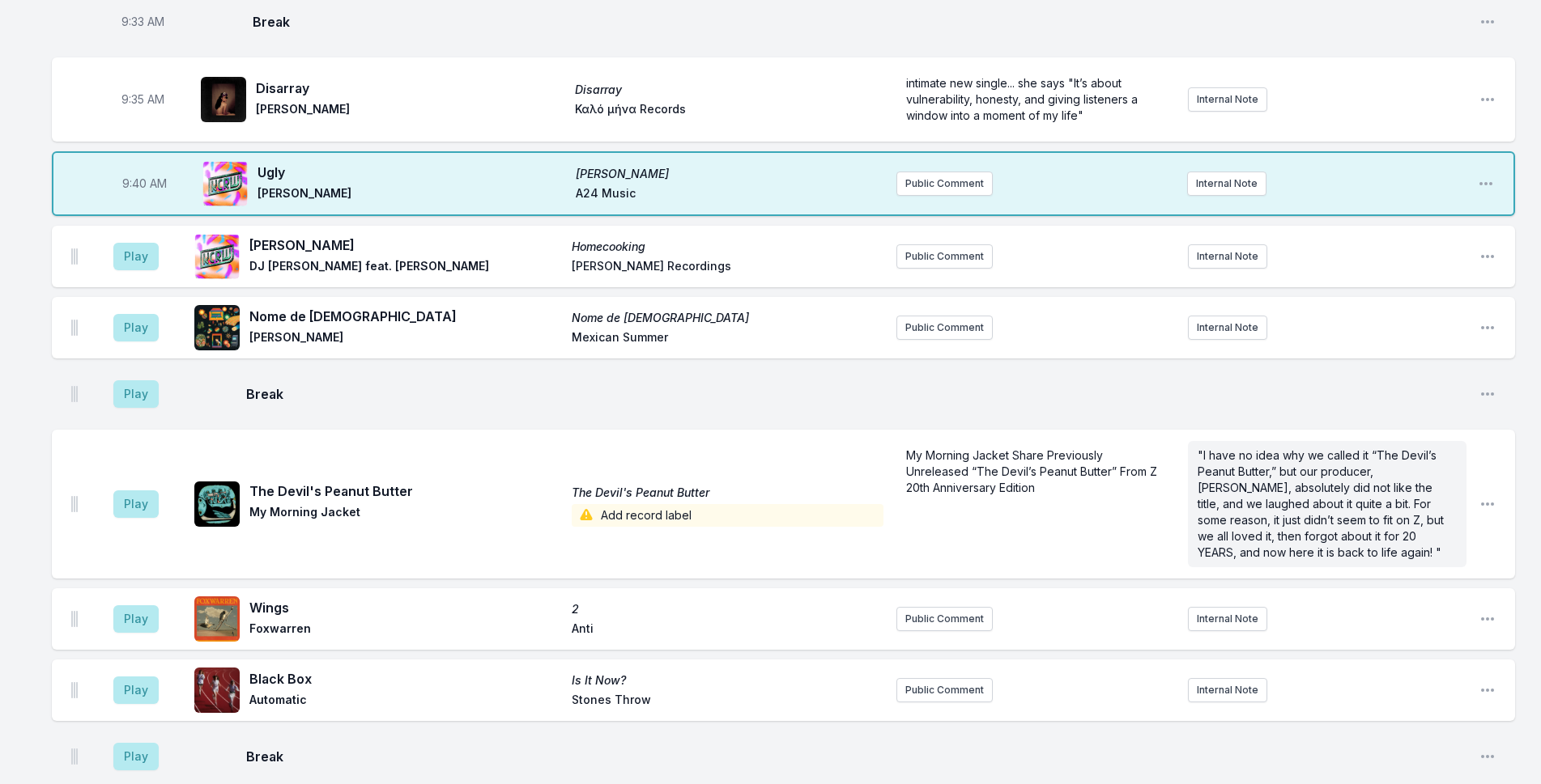
scroll to position [1031, 0]
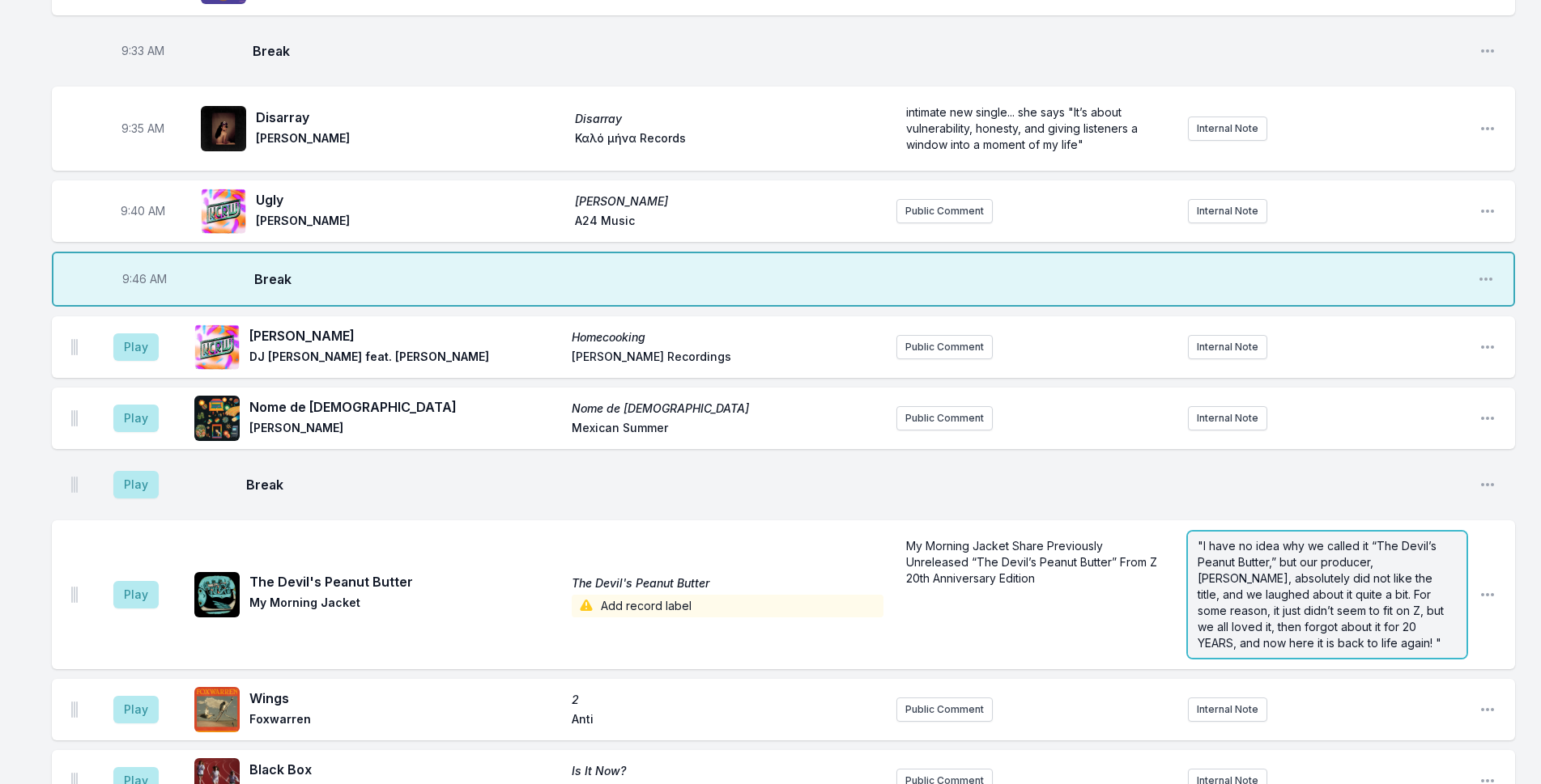
click at [1270, 541] on span ""I have no idea why we called it “The Devil’s Peanut Butter,” but our producer,…" at bounding box center [1322, 594] width 249 height 111
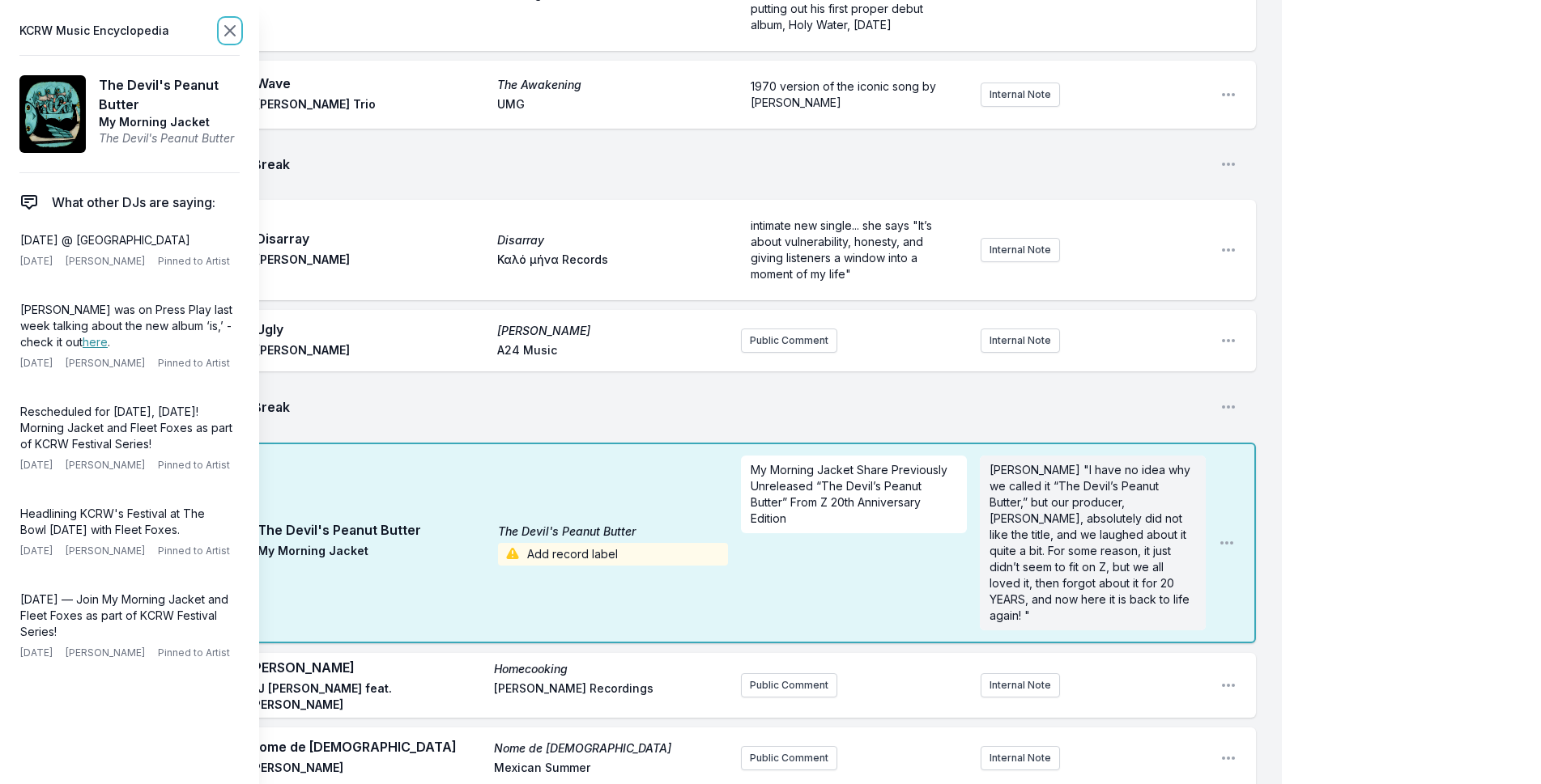
click at [222, 37] on icon at bounding box center [229, 30] width 19 height 19
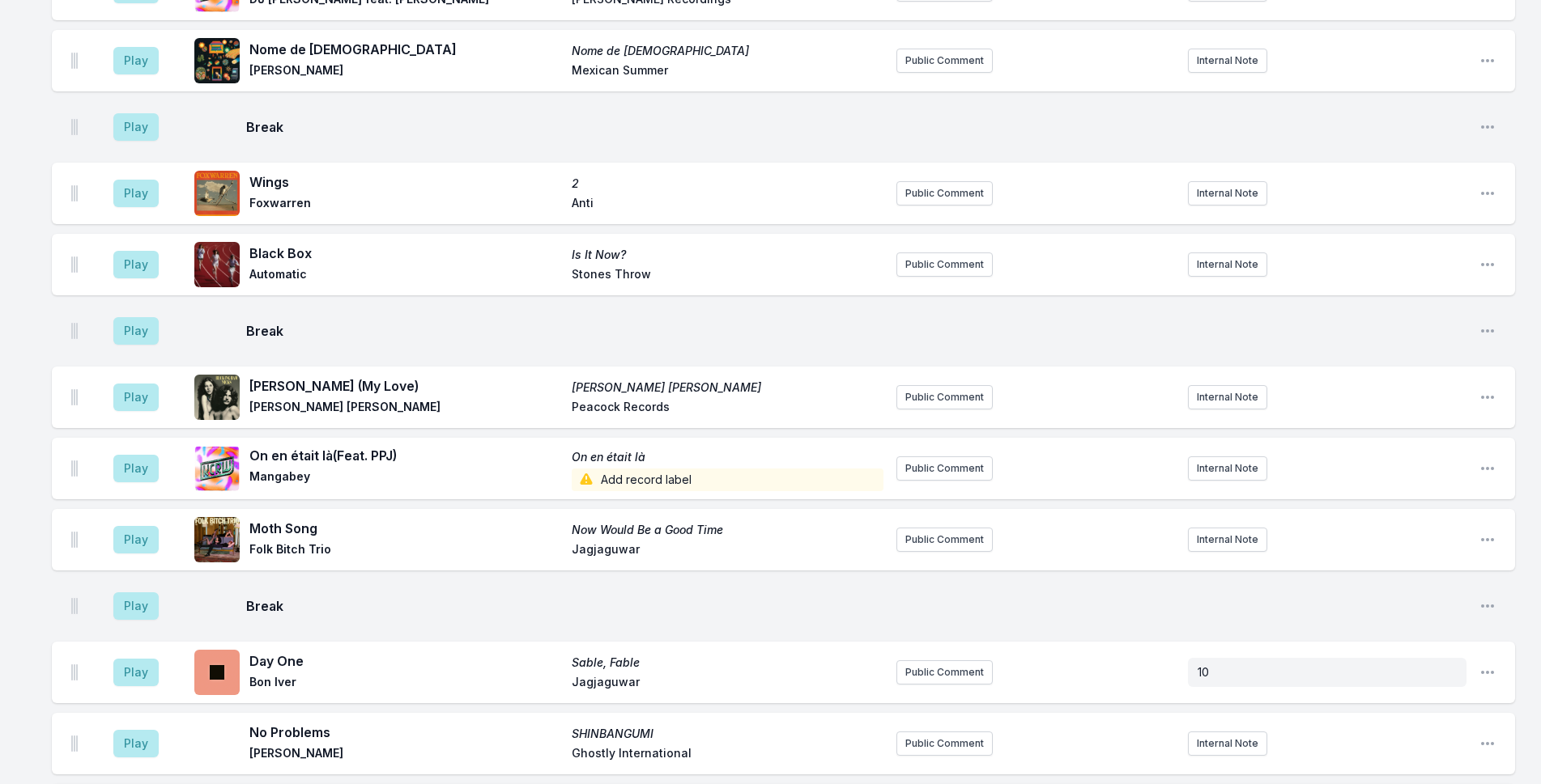
scroll to position [1678, 0]
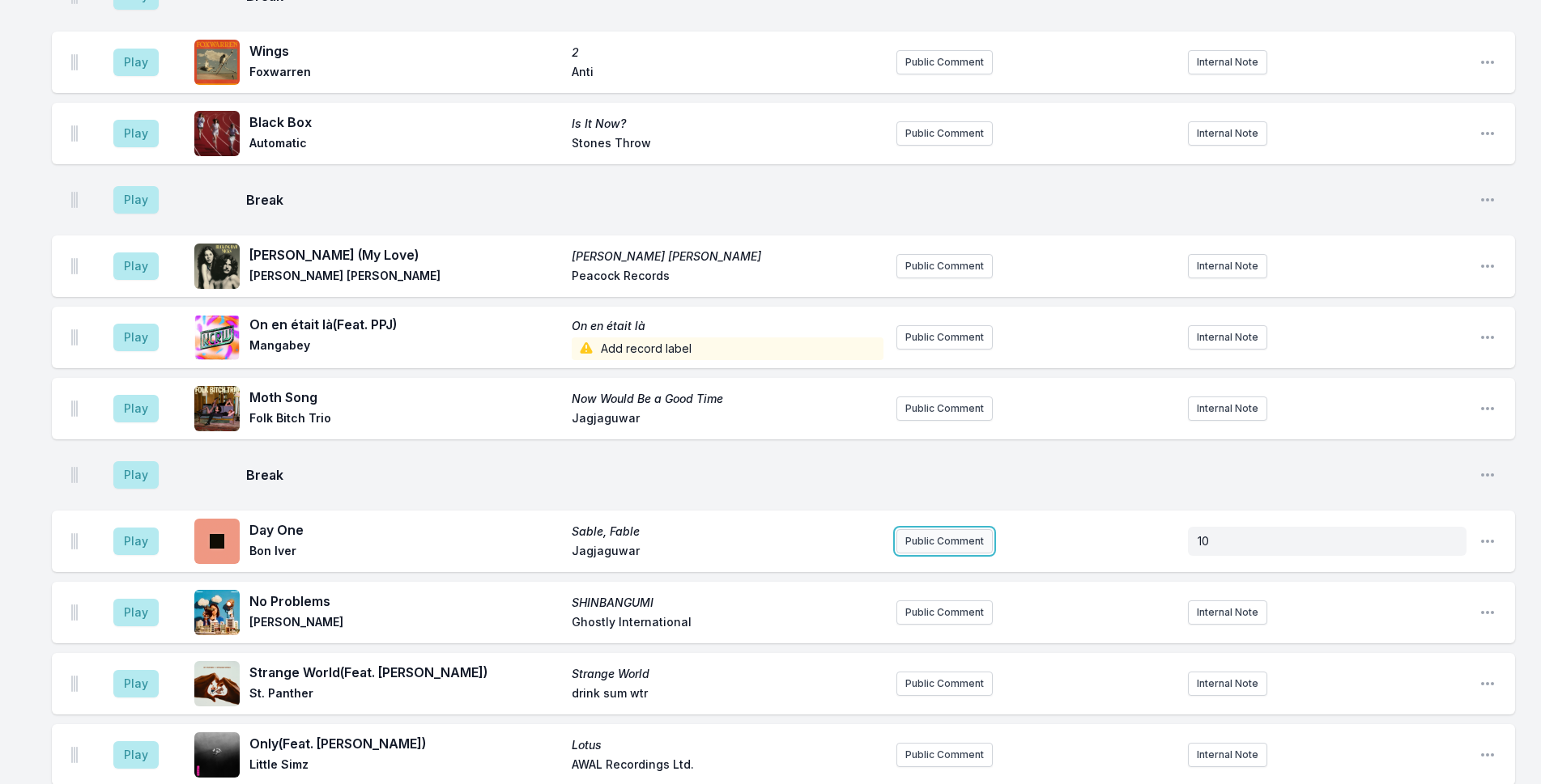
click at [925, 529] on button "Public Comment" at bounding box center [944, 541] width 97 height 24
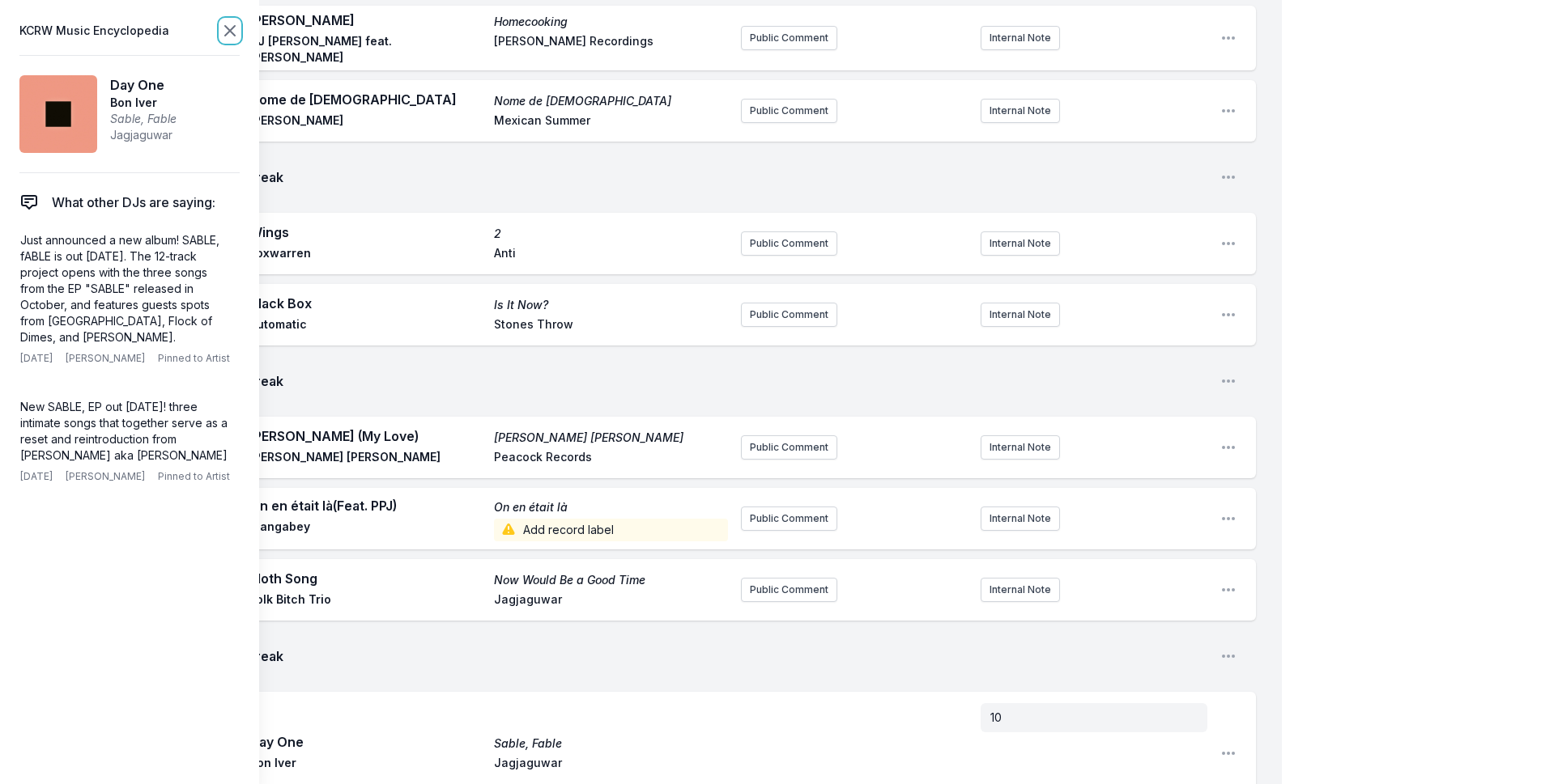
click at [233, 27] on icon at bounding box center [230, 30] width 10 height 10
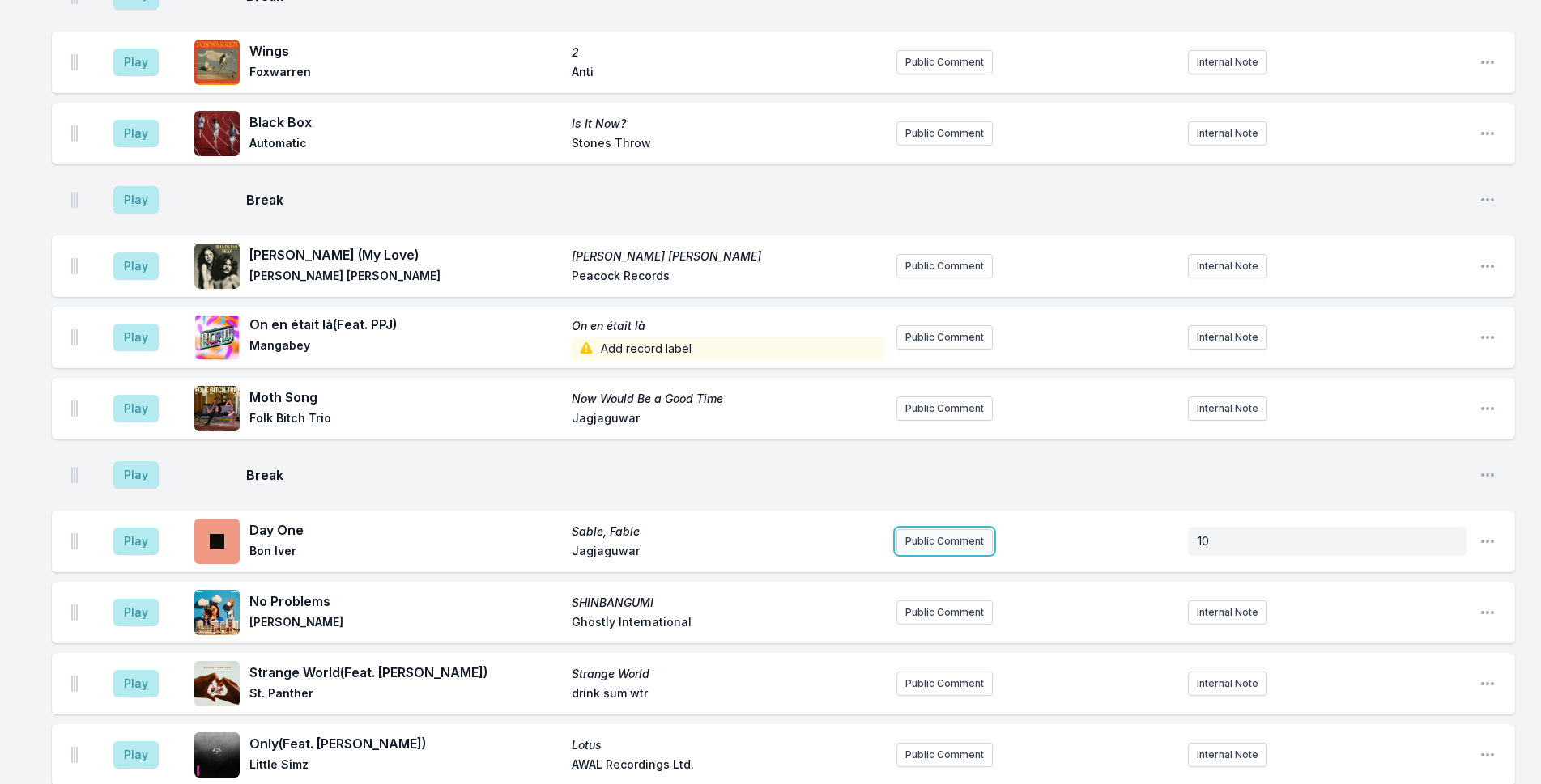
click at [976, 529] on button "Public Comment" at bounding box center [944, 541] width 97 height 24
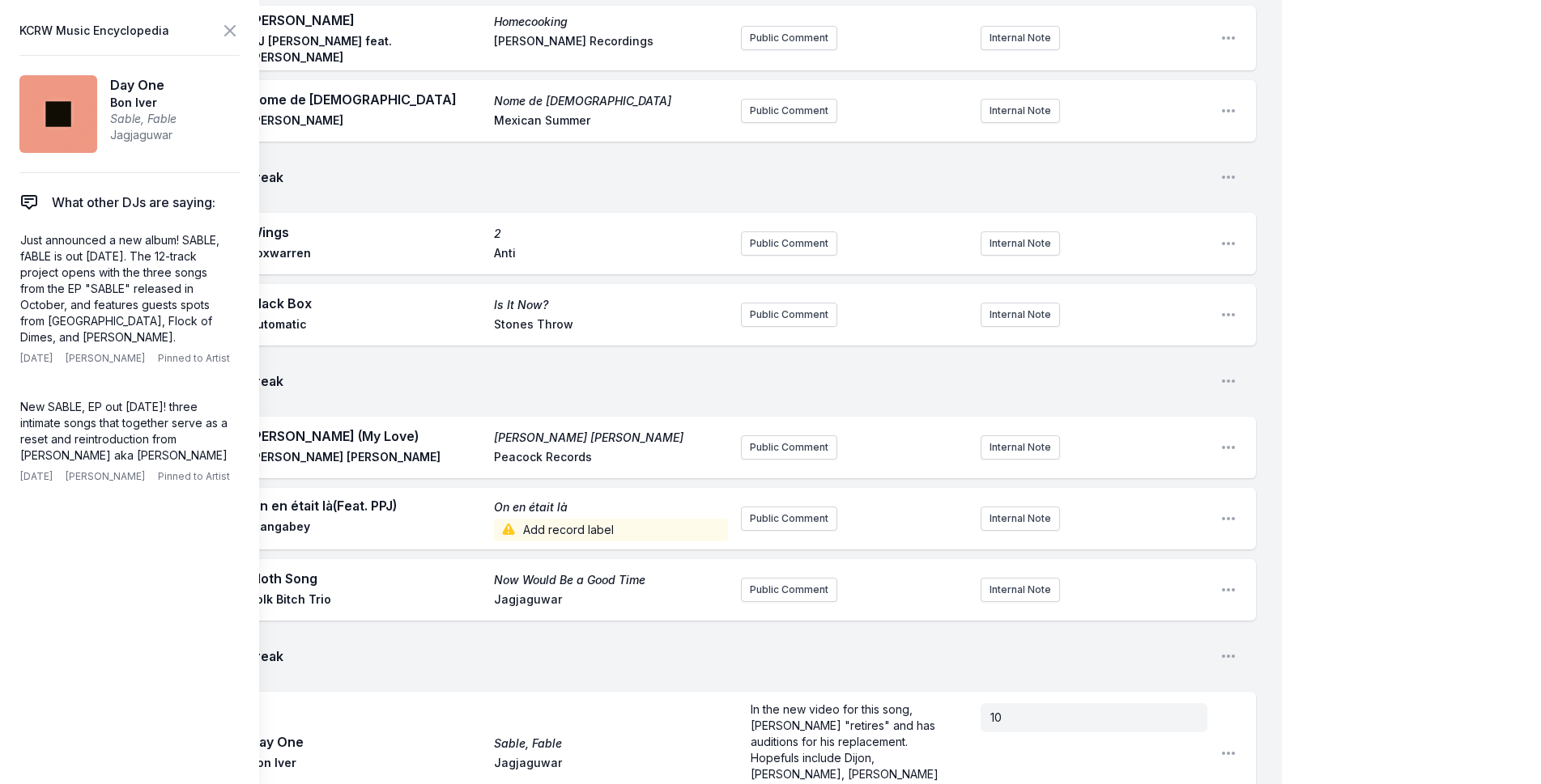
scroll to position [24, 0]
click at [842, 686] on span "In the new video for this song, [PERSON_NAME] "retires" and has auditions for h…" at bounding box center [851, 742] width 201 height 111
click at [796, 783] on label "Pin to Track" at bounding box center [792, 796] width 64 height 17
click at [754, 783] on input "Pin to Track" at bounding box center [747, 796] width 13 height 13
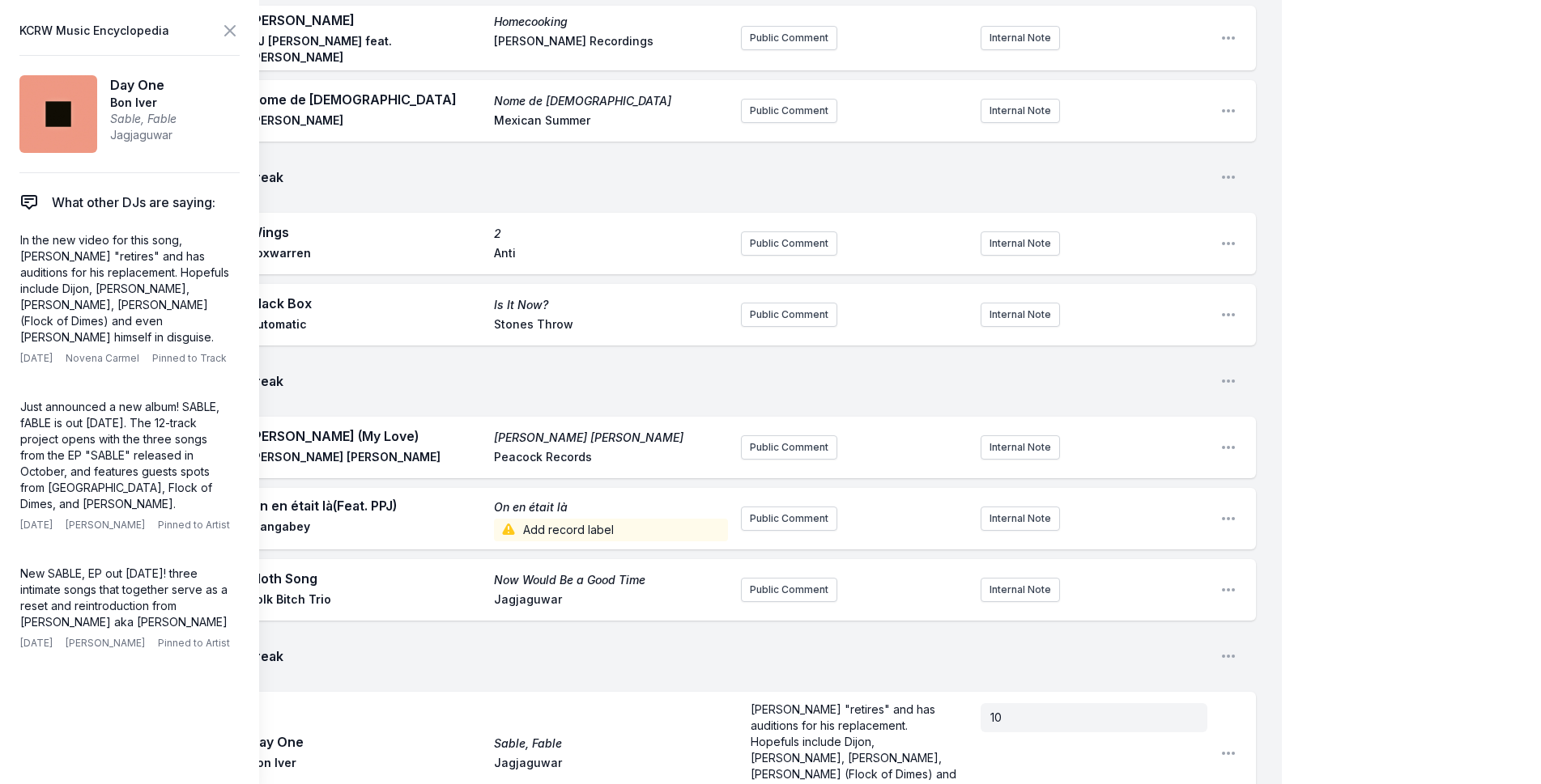
checkbox input "true"
click at [1392, 454] on div "My Playlist KCRW Playlist Directory Reports NC NN User Guide Report Bug Sign ou…" at bounding box center [770, 663] width 1541 height 4684
click at [860, 710] on span "In the new video for this song, [PERSON_NAME] "retires" and has auditions for h…" at bounding box center [854, 774] width 209 height 127
click at [1374, 511] on div "My Playlist KCRW Playlist Directory Reports NC NN User Guide Report Bug Sign ou…" at bounding box center [770, 663] width 1541 height 4684
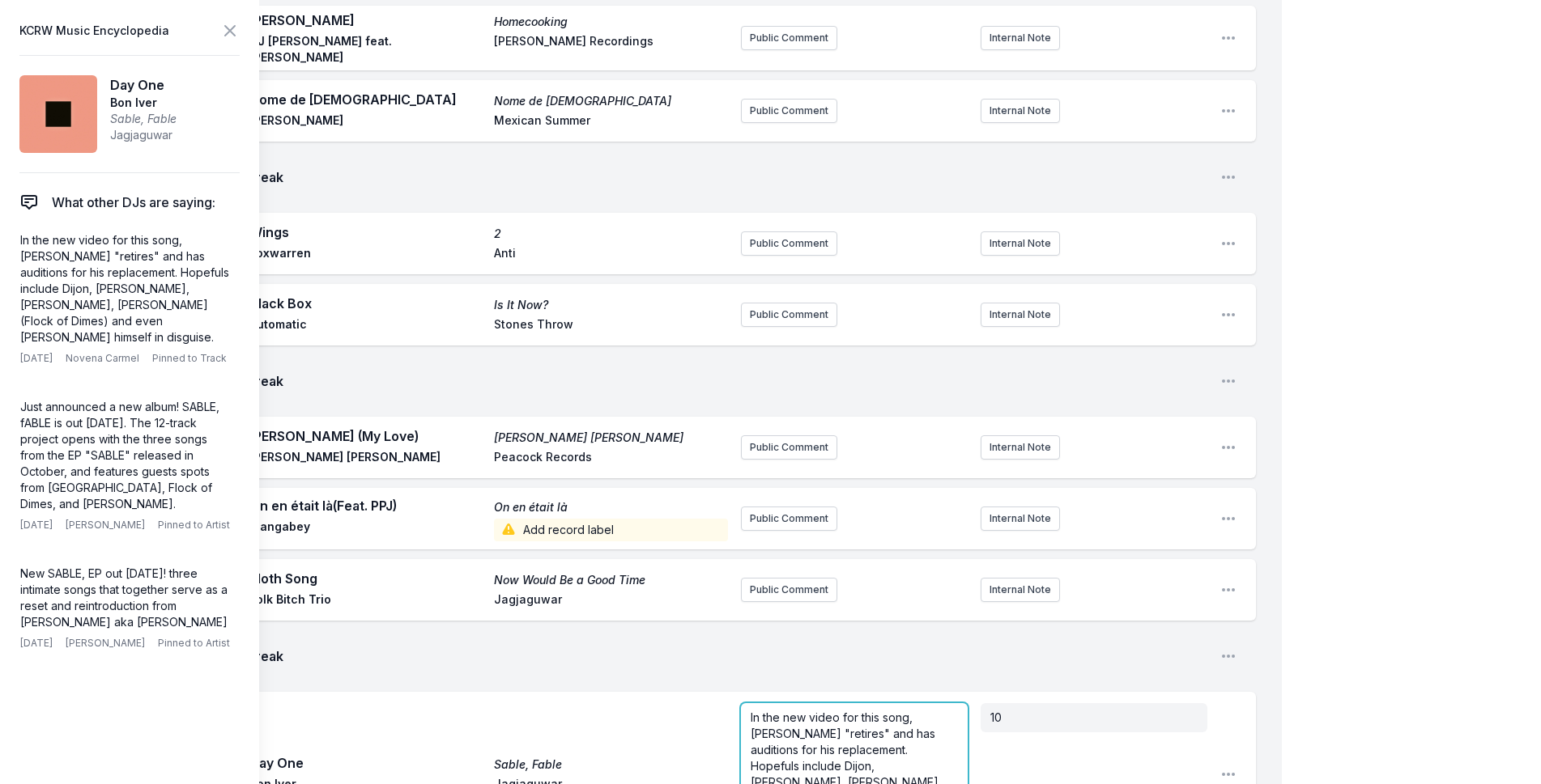
click at [819, 709] on p "In the new video for this song, [PERSON_NAME] "retires" and has auditions for h…" at bounding box center [853, 774] width 207 height 130
click at [811, 710] on span "In the new video for this song, [PERSON_NAME] "retires" and has auditions for h…" at bounding box center [854, 774] width 209 height 127
click at [1369, 237] on div "My Playlist KCRW Playlist Directory Reports NC NN User Guide Report Bug Sign ou…" at bounding box center [770, 663] width 1541 height 4684
click at [238, 23] on icon at bounding box center [229, 30] width 19 height 19
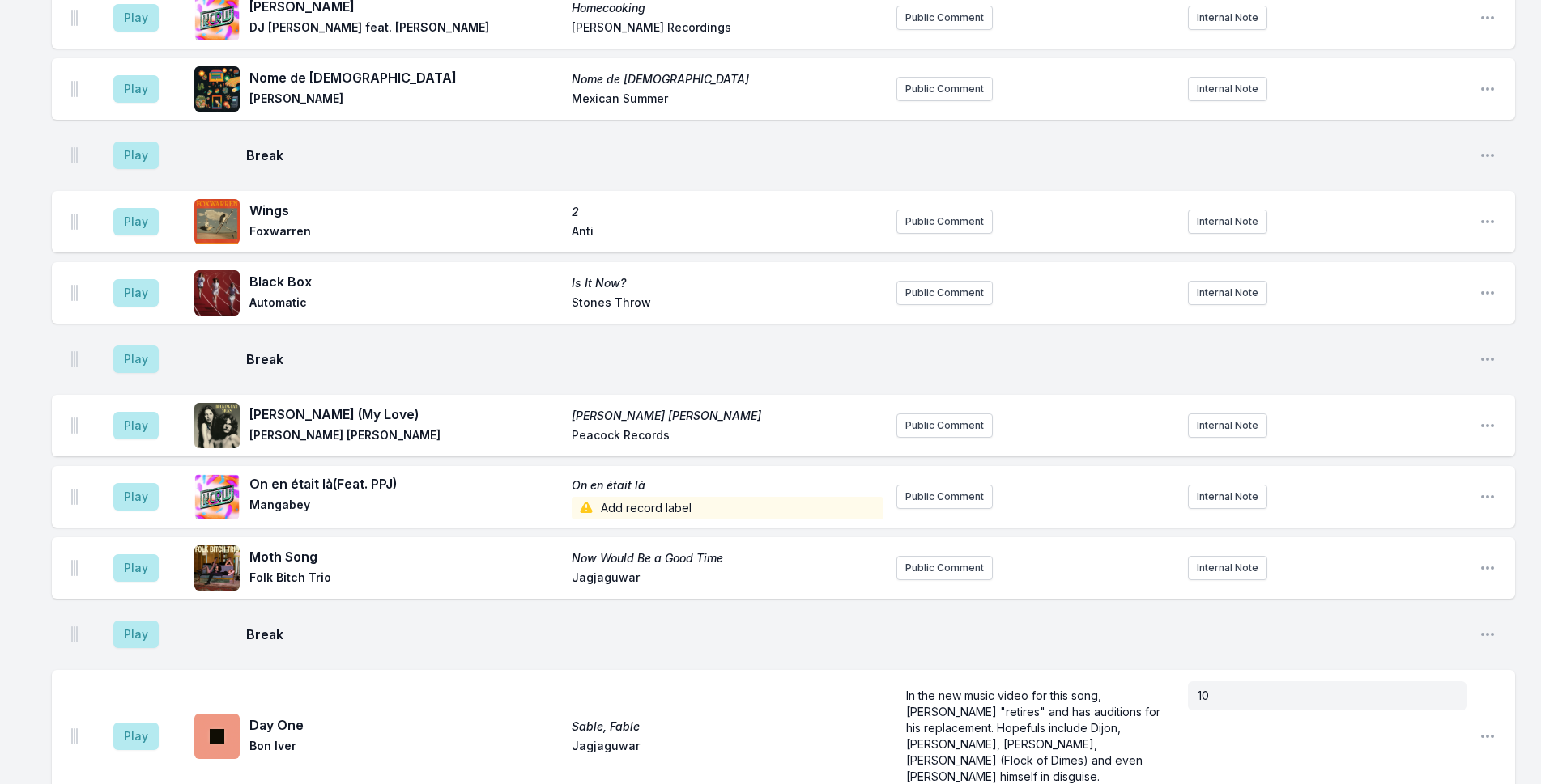
scroll to position [1516, 0]
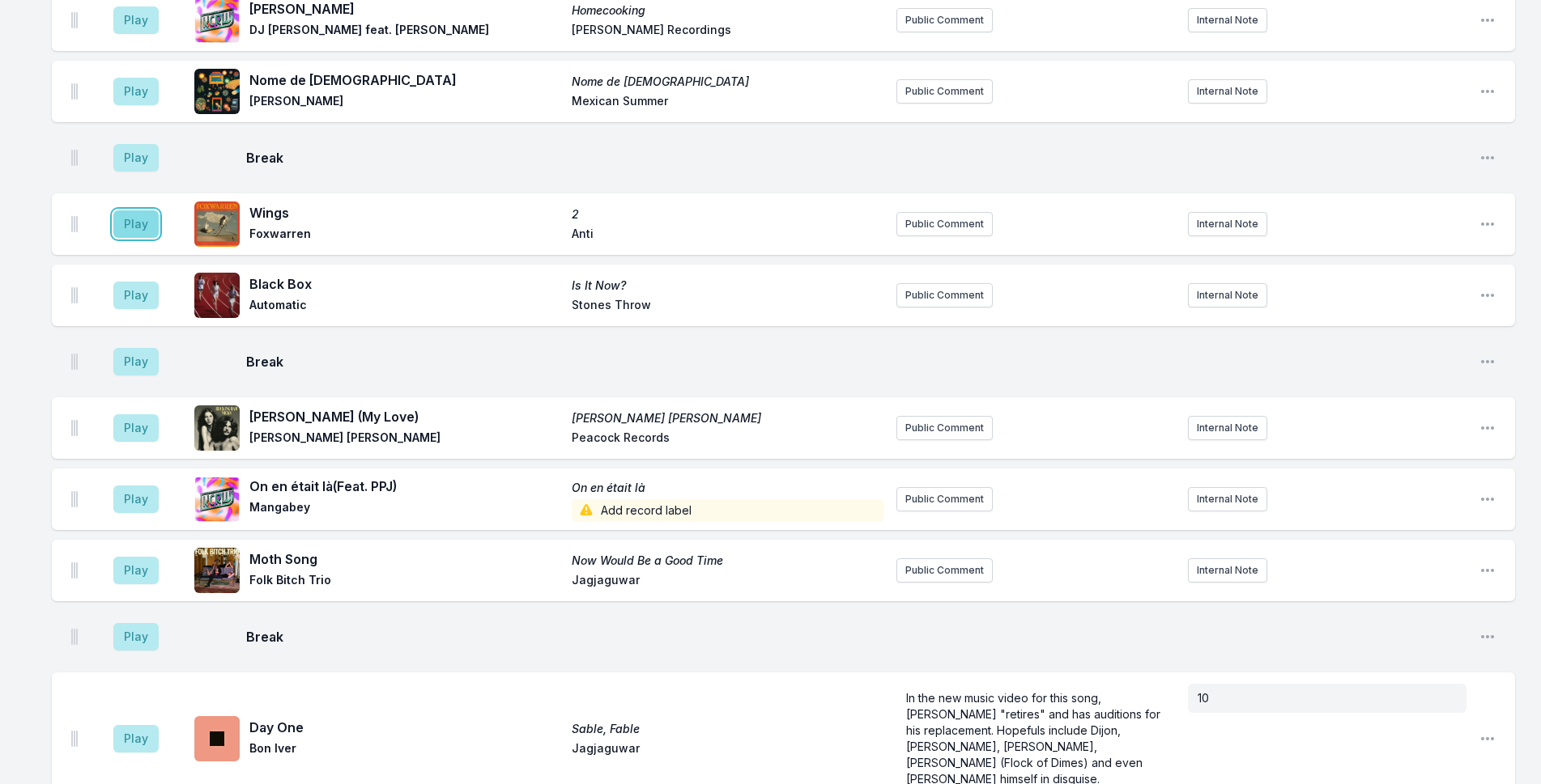
click at [139, 211] on button "Play" at bounding box center [135, 225] width 45 height 28
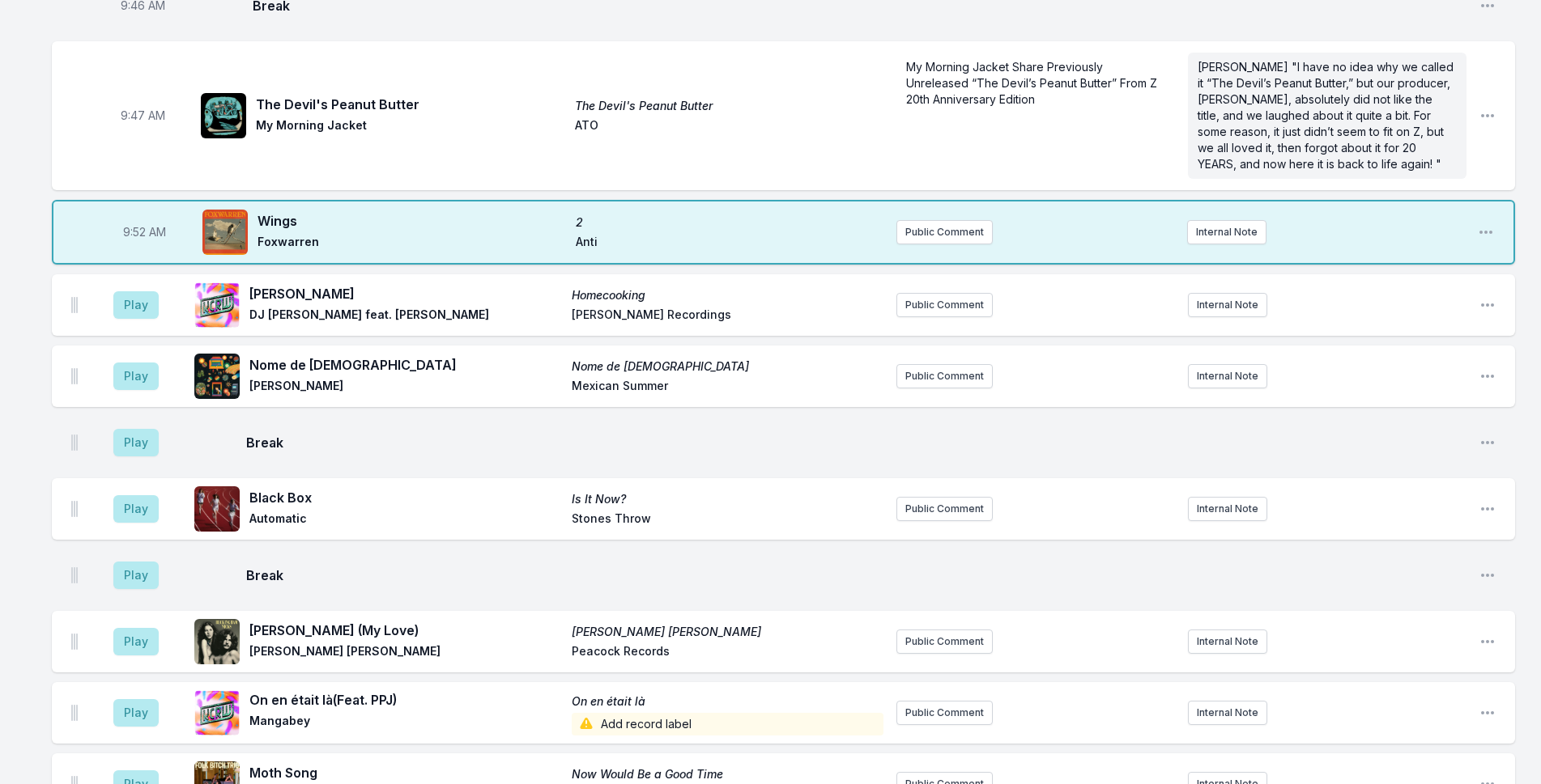
scroll to position [1597, 0]
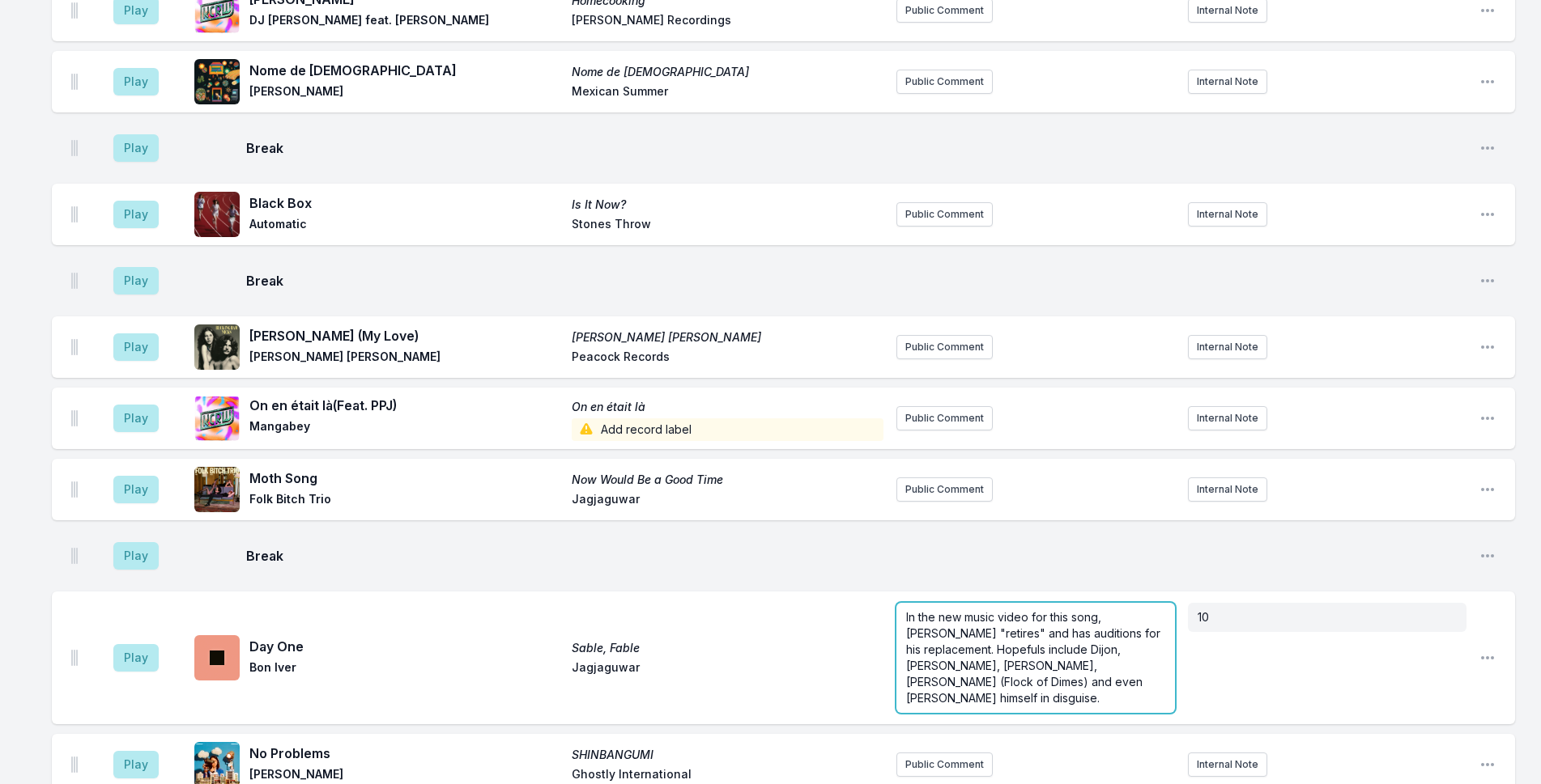
click at [1050, 610] on span "In the new music video for this song, [PERSON_NAME] "retires" and has auditions…" at bounding box center [1035, 657] width 258 height 95
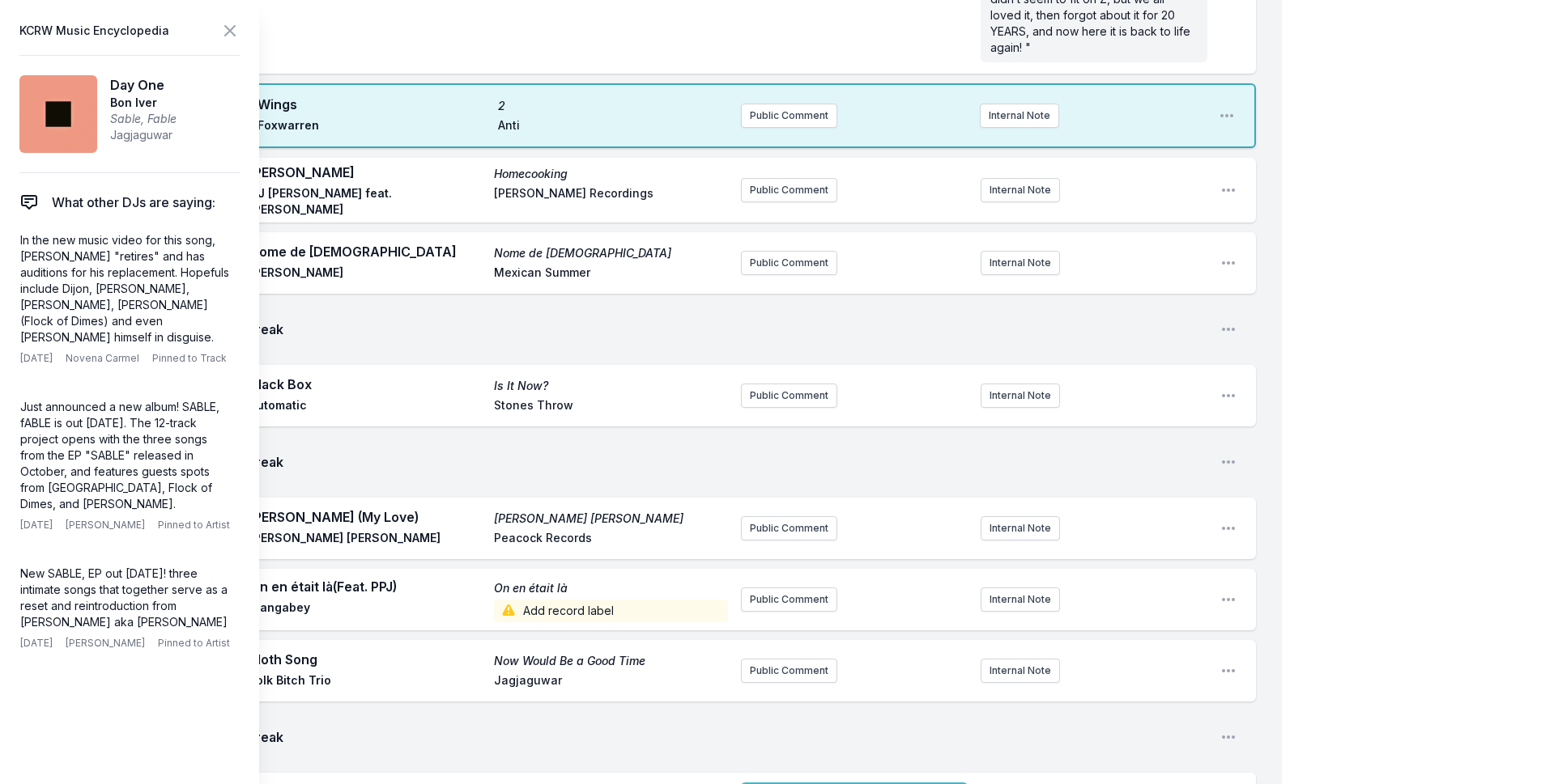
scroll to position [49, 0]
click at [1415, 190] on div "My Playlist KCRW Playlist Directory Reports NC NN User Guide Report Bug Sign ou…" at bounding box center [770, 744] width 1541 height 4684
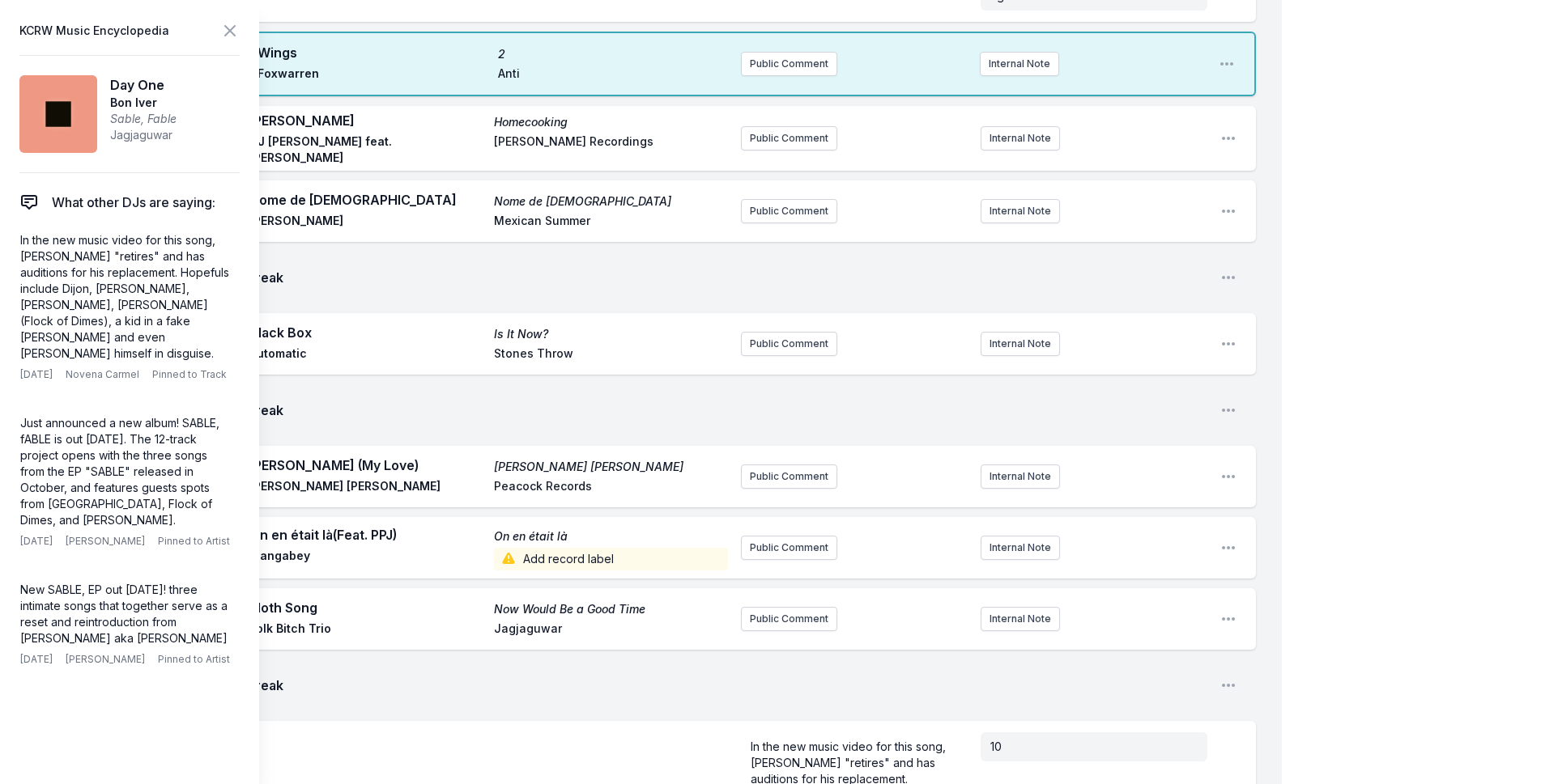
scroll to position [1678, 0]
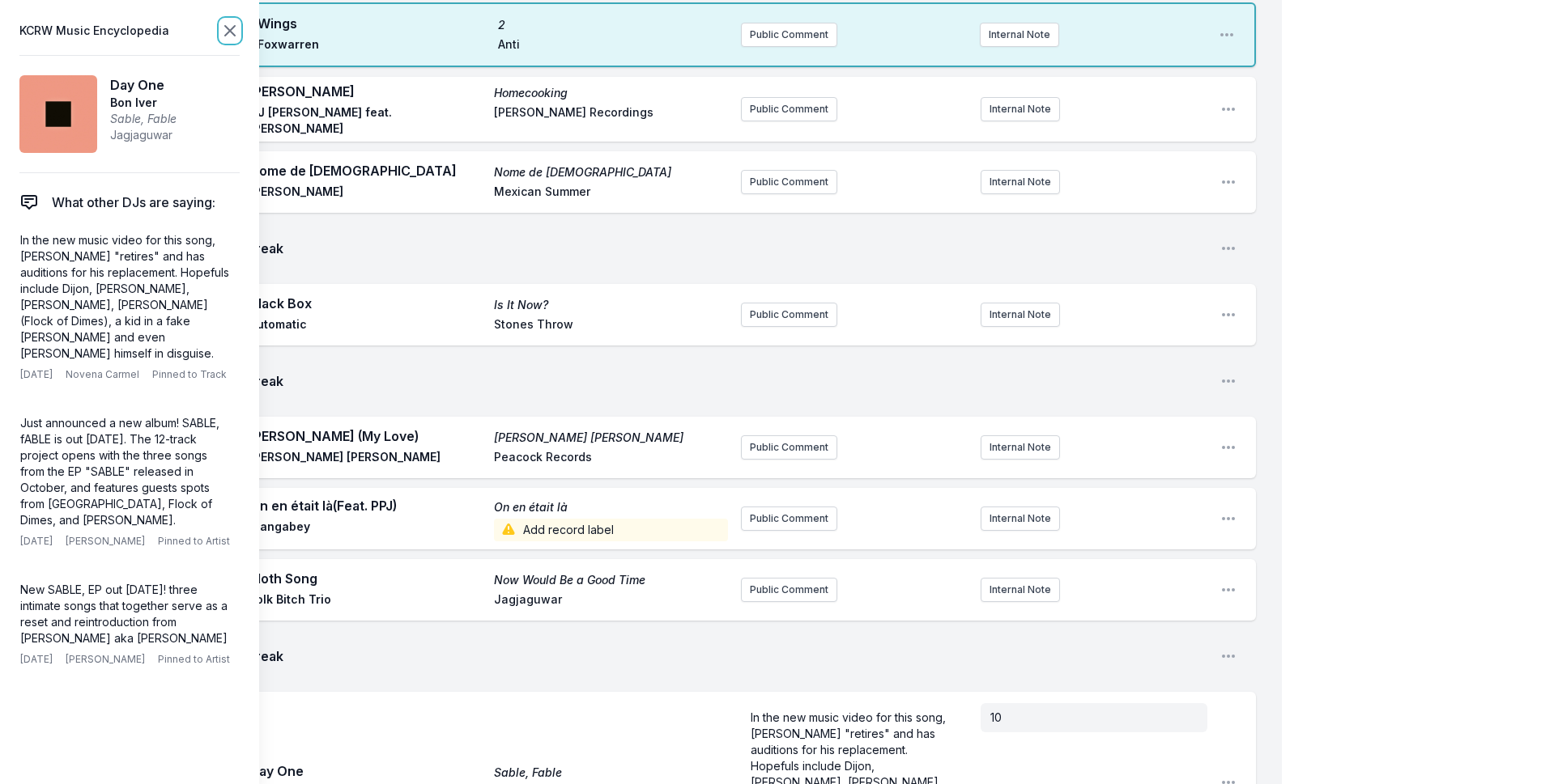
click at [226, 28] on icon at bounding box center [229, 30] width 19 height 19
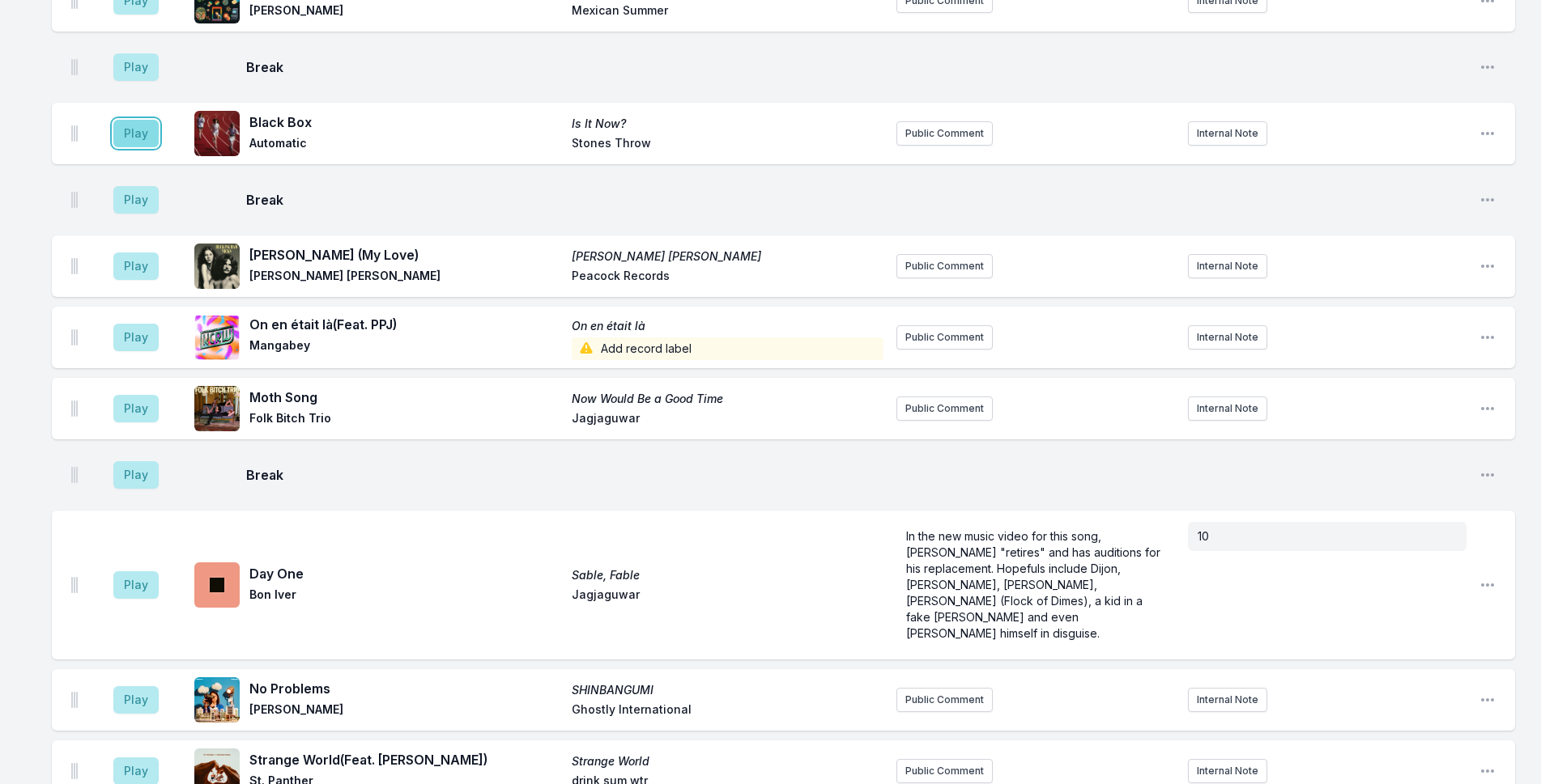
click at [133, 120] on button "Play" at bounding box center [135, 133] width 45 height 28
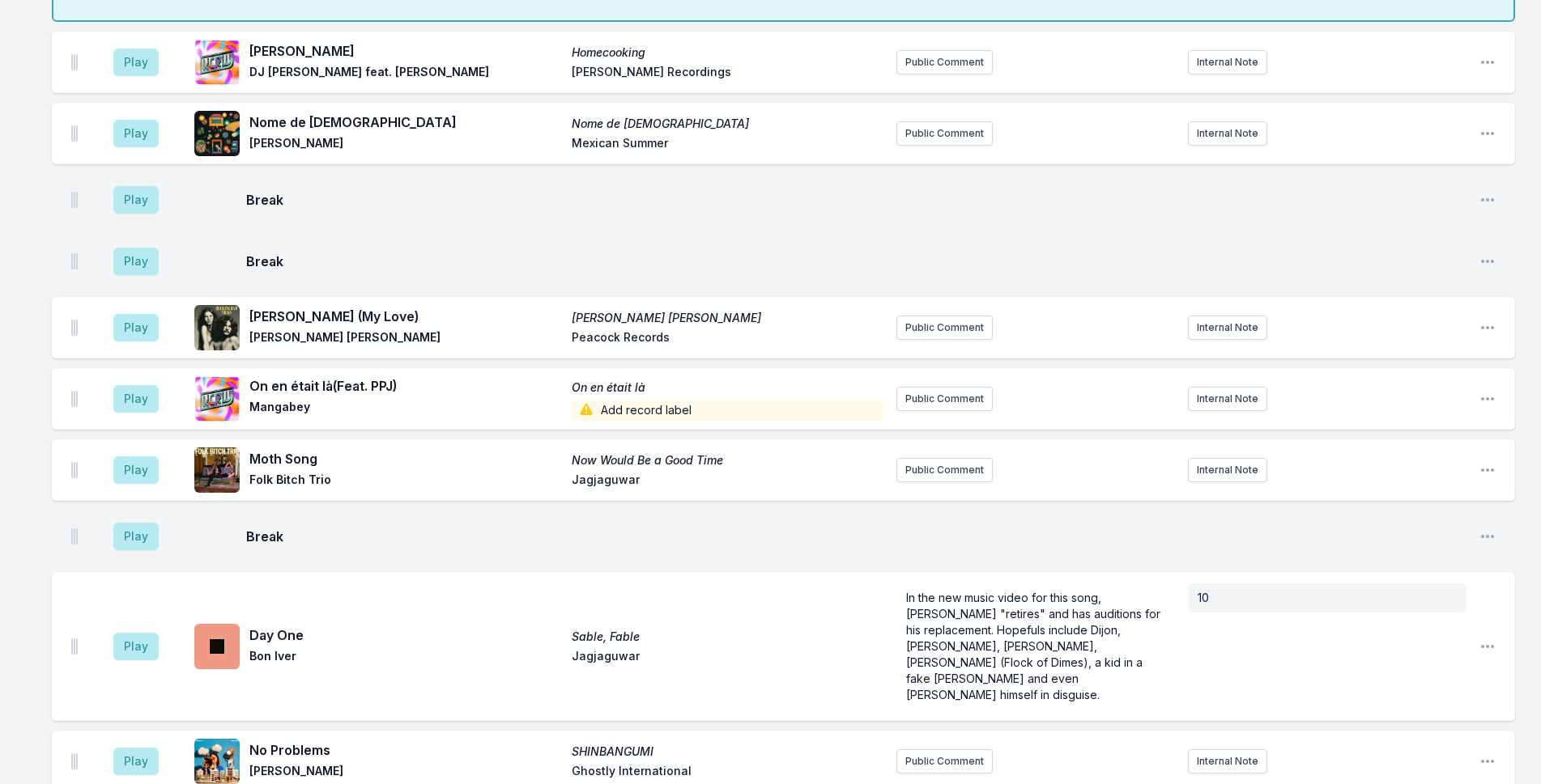
scroll to position [2001, 0]
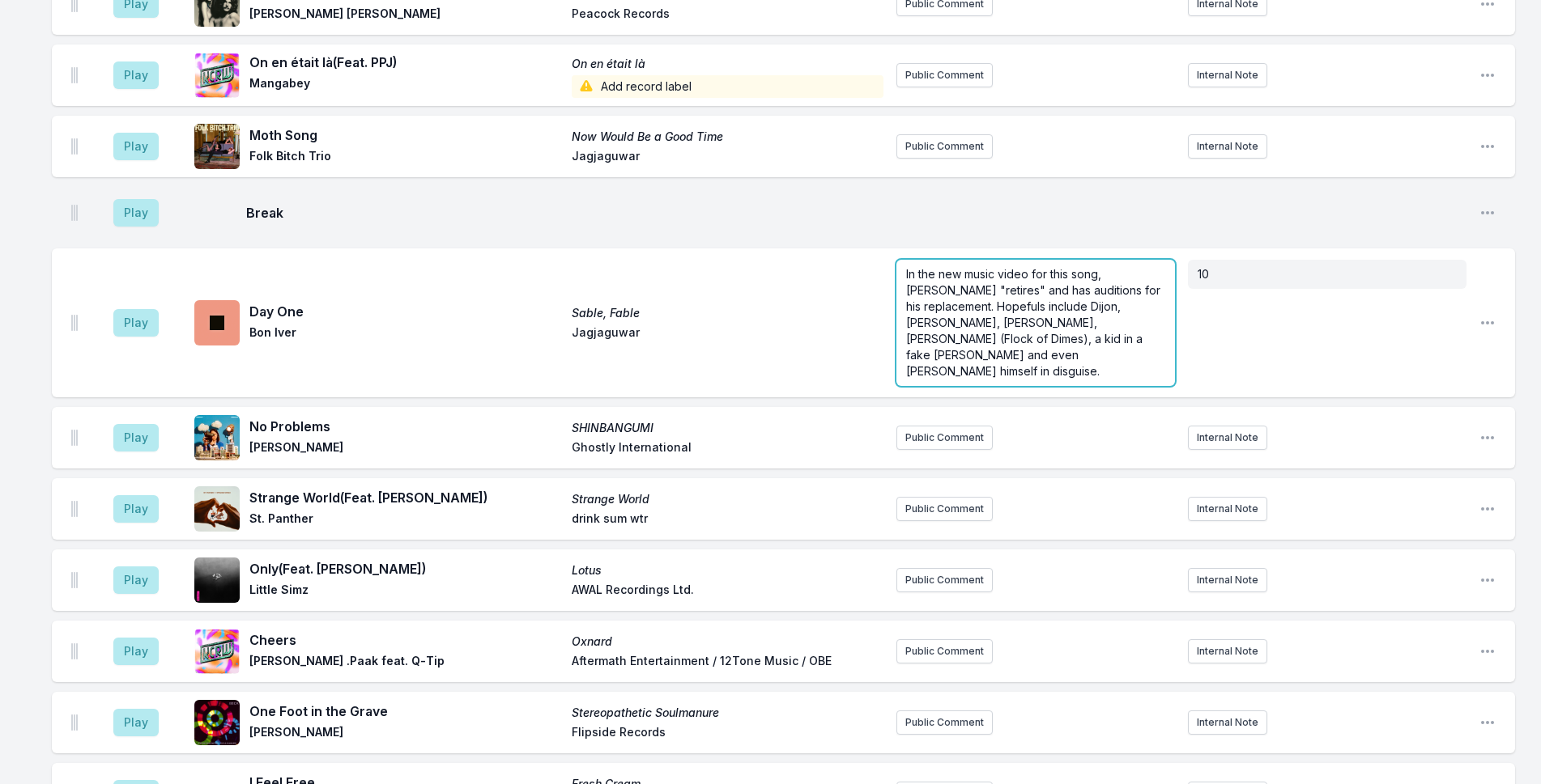
click at [944, 267] on span "In the new music video for this song, [PERSON_NAME] "retires" and has auditions…" at bounding box center [1035, 322] width 258 height 111
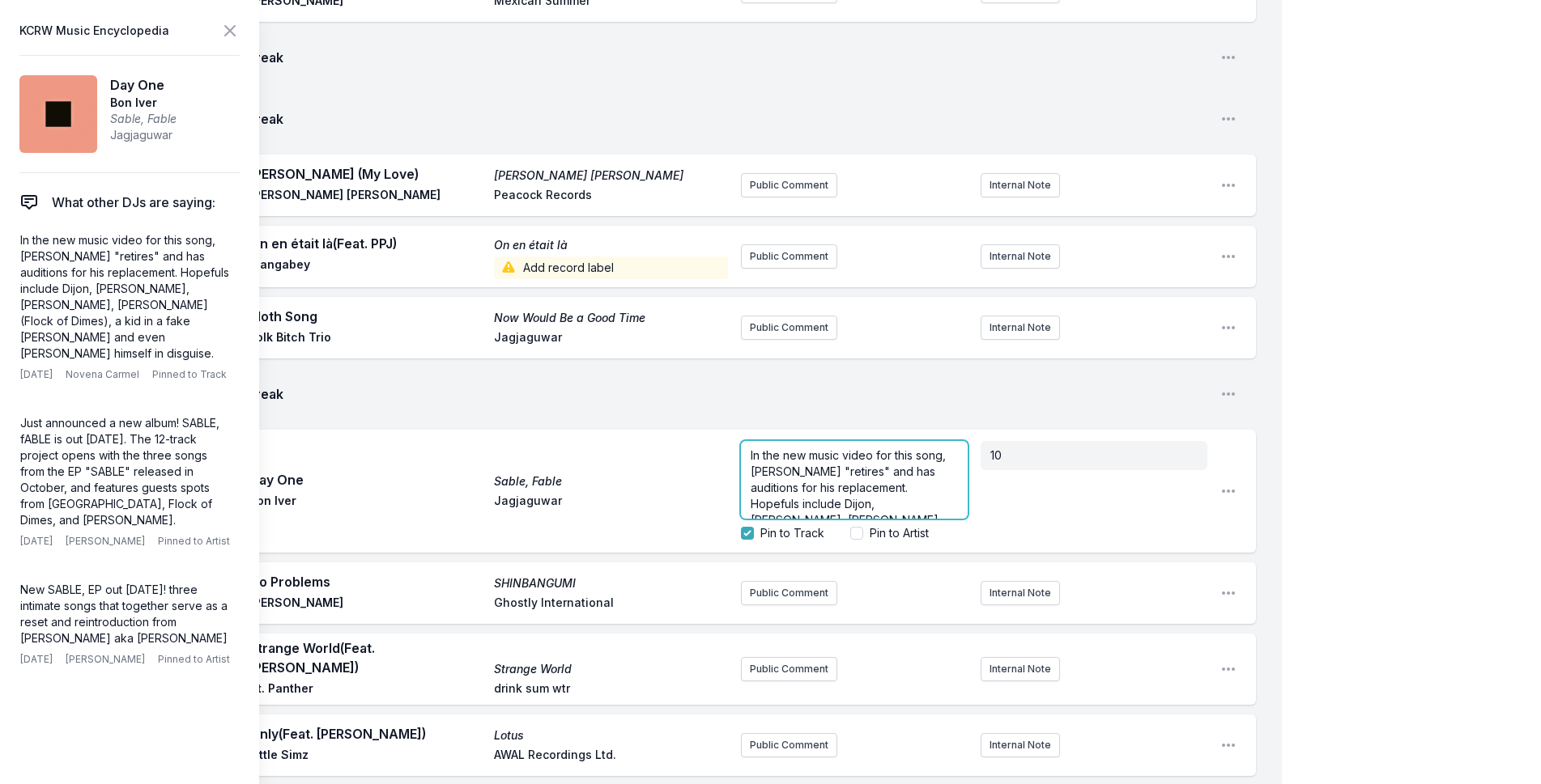
click at [821, 448] on span "In the new music video for this song, [PERSON_NAME] "retires" and has auditions…" at bounding box center [850, 520] width 199 height 144
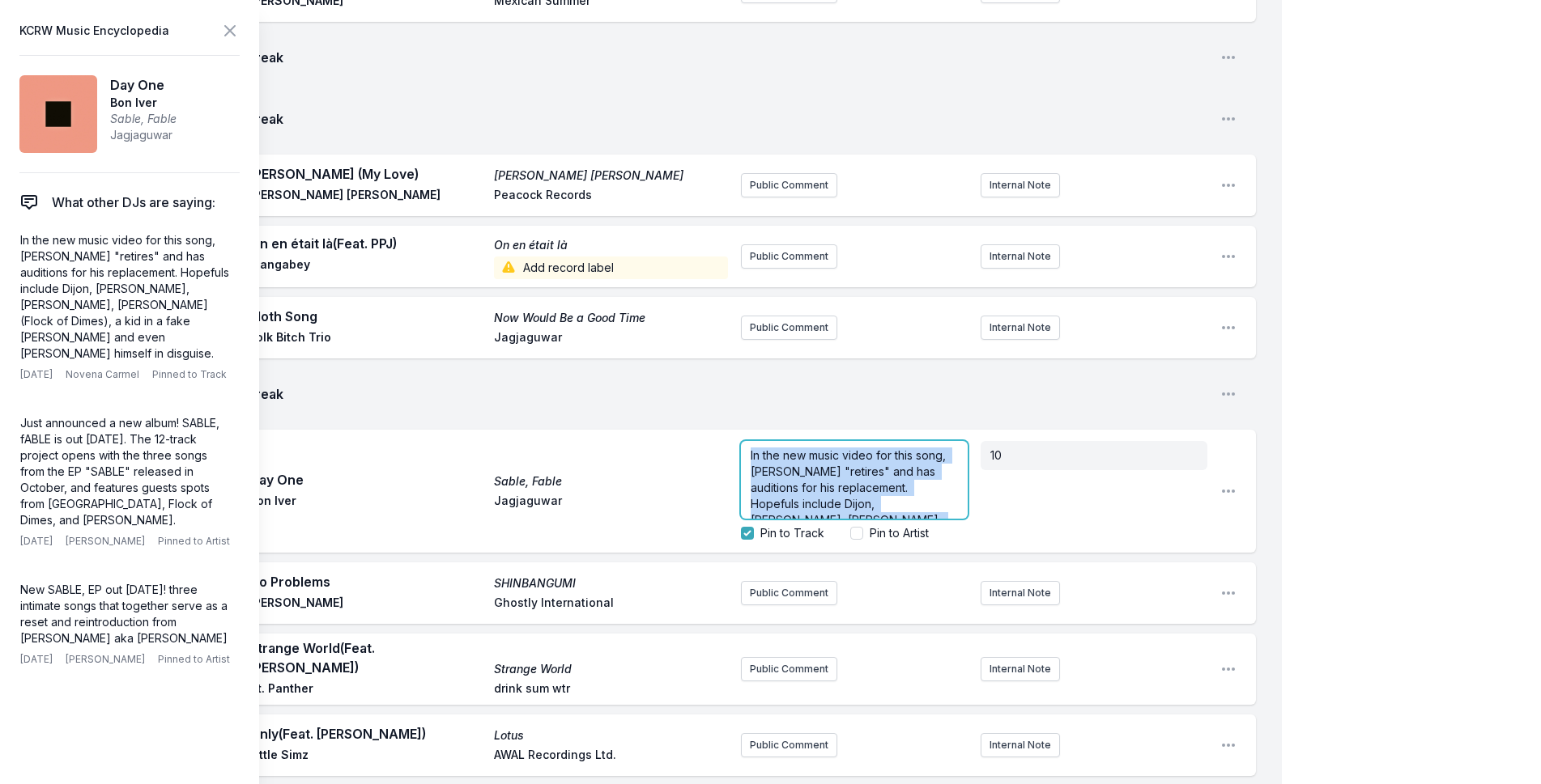
click at [821, 448] on span "In the new music video for this song, [PERSON_NAME] "retires" and has auditions…" at bounding box center [850, 520] width 199 height 144
copy span "In the new music video for this song, [PERSON_NAME] "retires" and has auditions…"
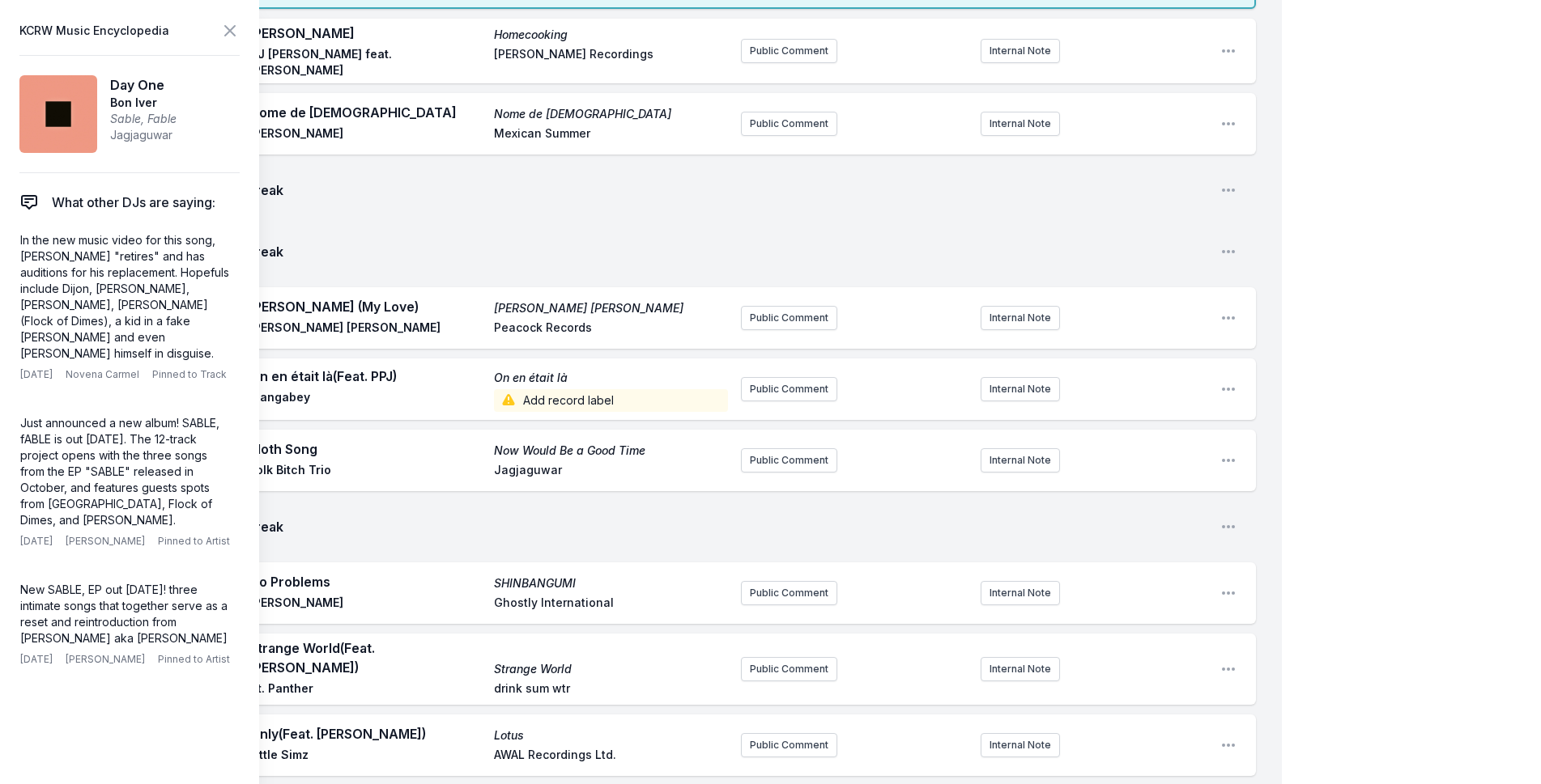
scroll to position [1406, 0]
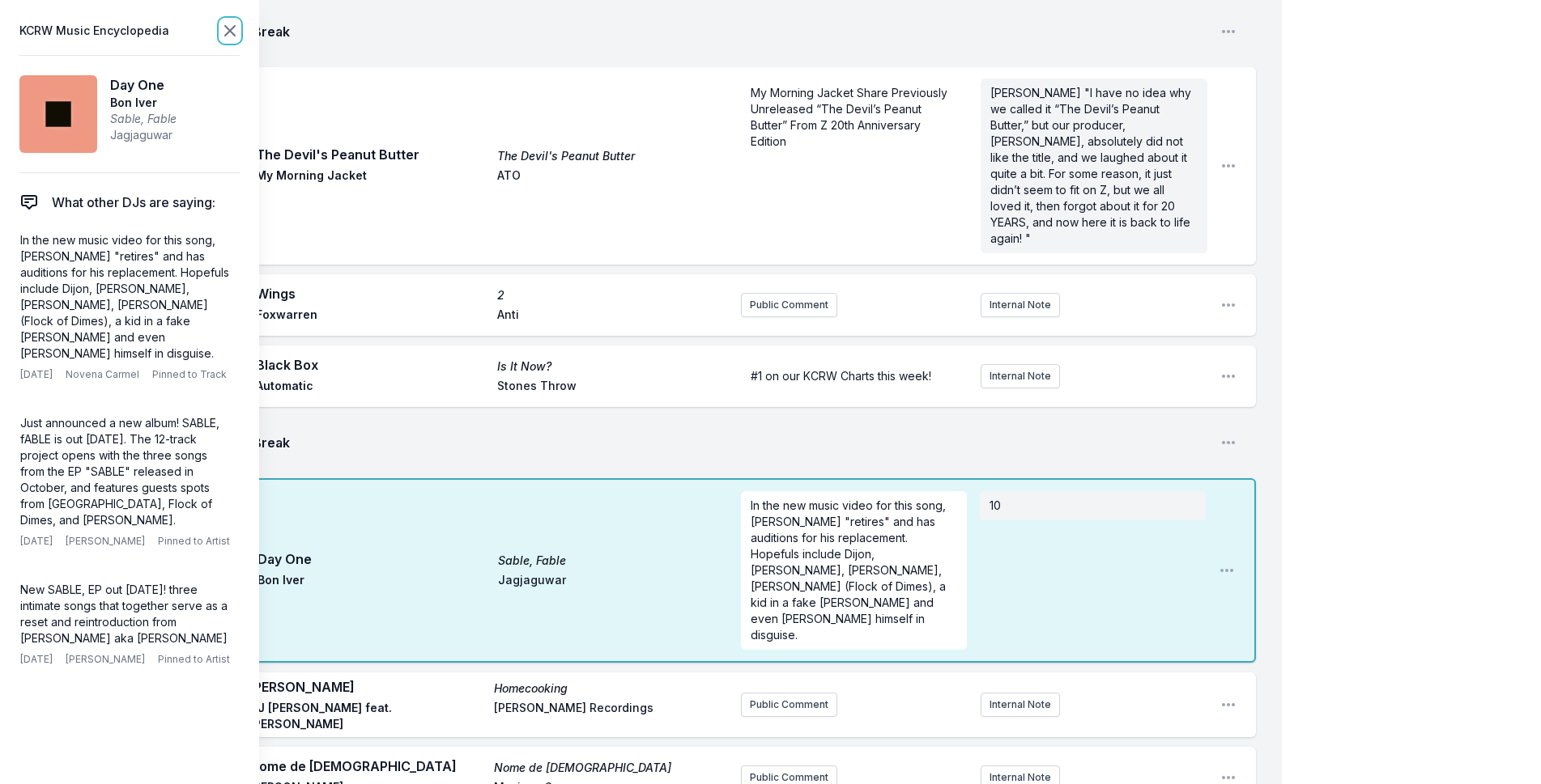
click at [224, 31] on icon at bounding box center [229, 30] width 19 height 19
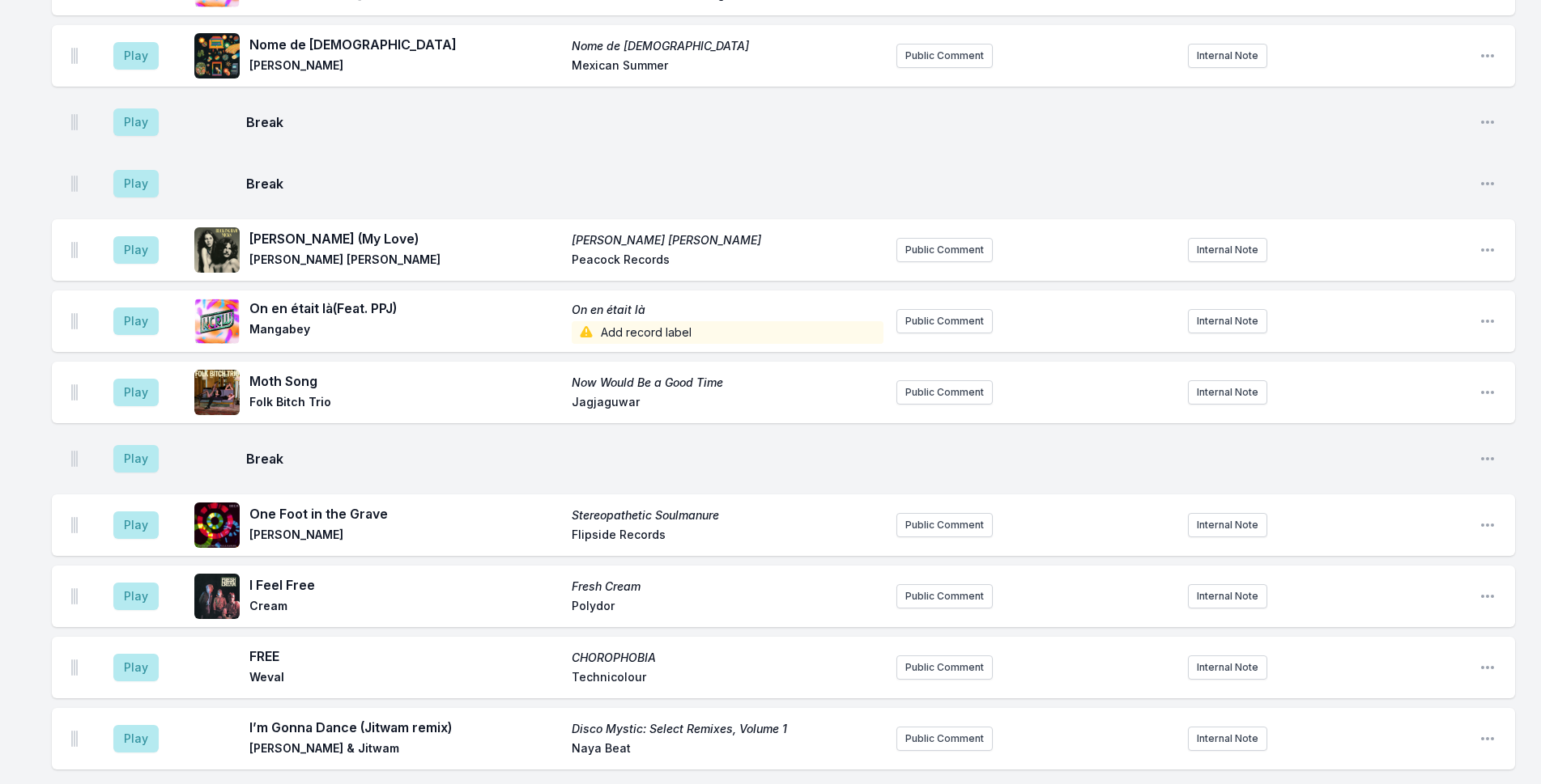
scroll to position [2295, 0]
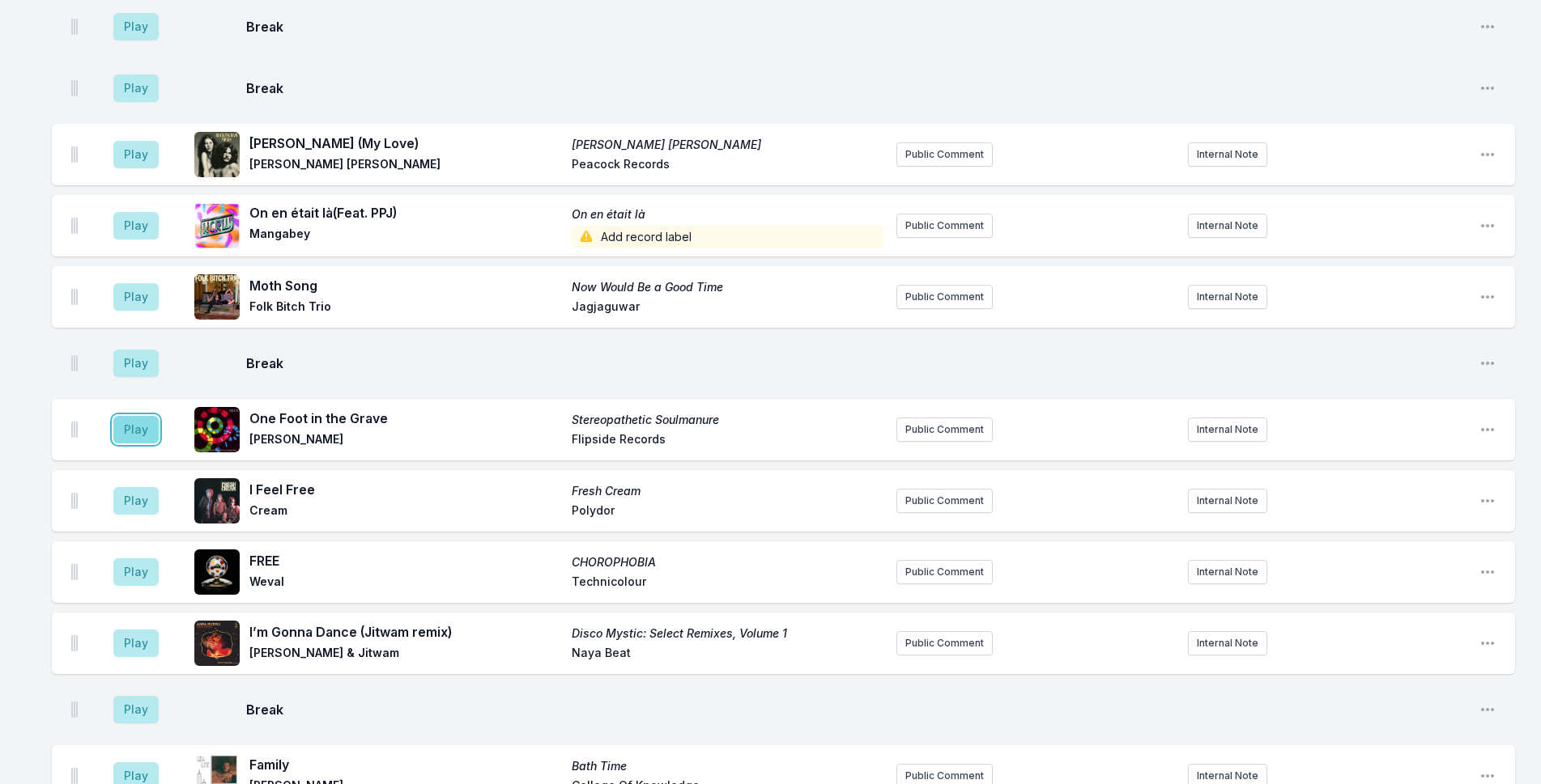
click at [133, 416] on button "Play" at bounding box center [135, 430] width 45 height 28
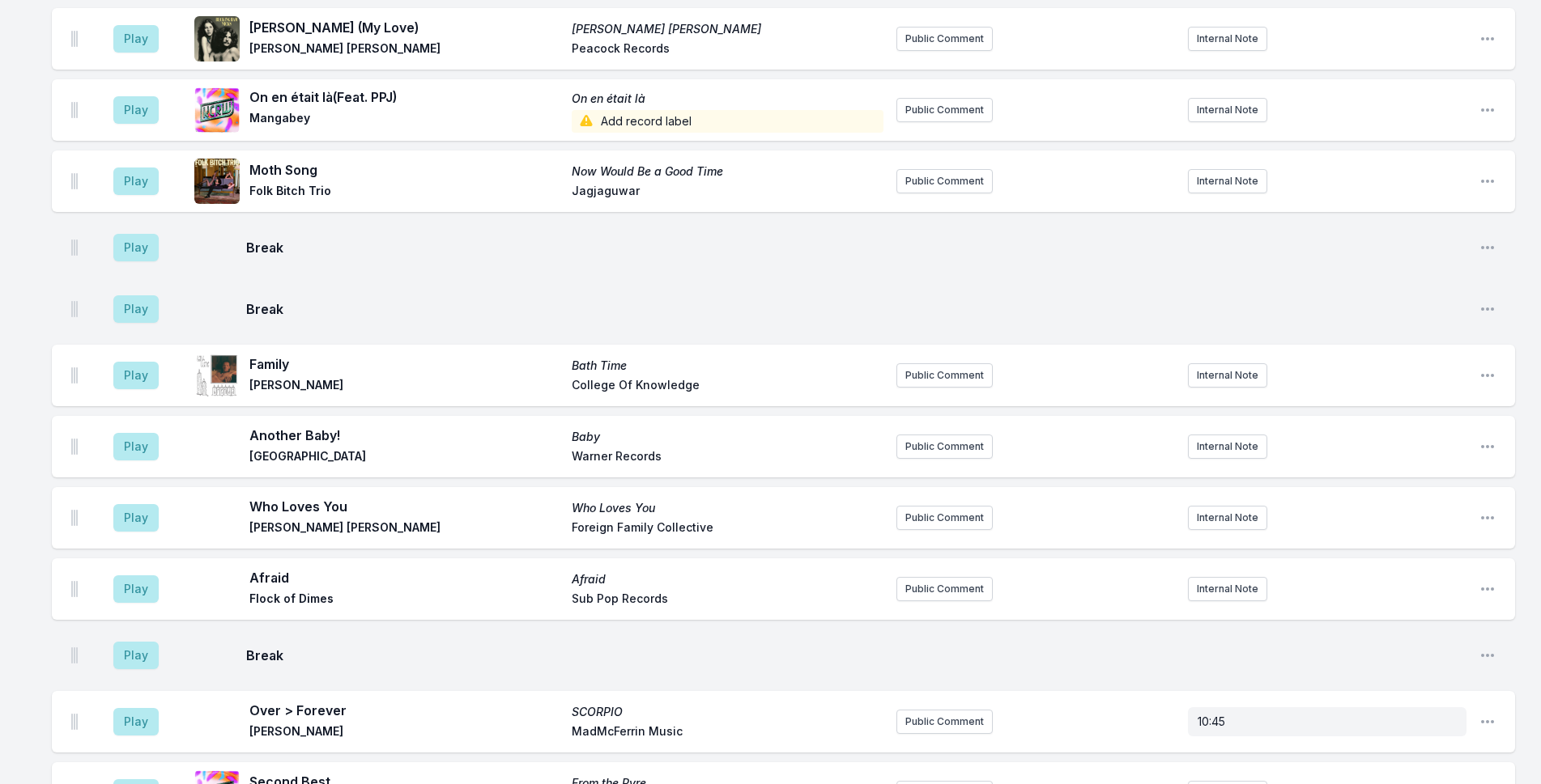
scroll to position [2700, 0]
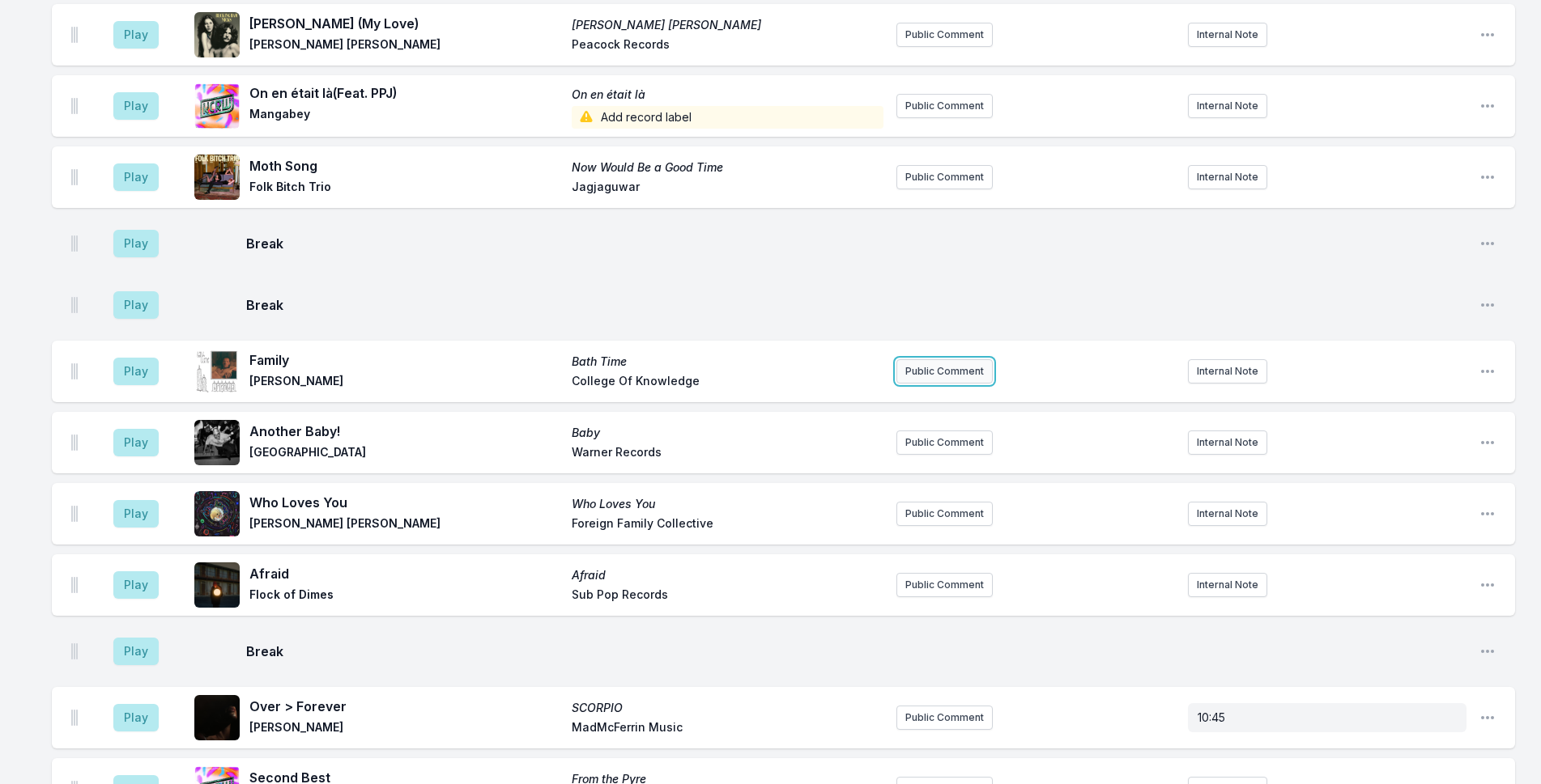
click at [914, 360] on button "Public Comment" at bounding box center [944, 372] width 97 height 24
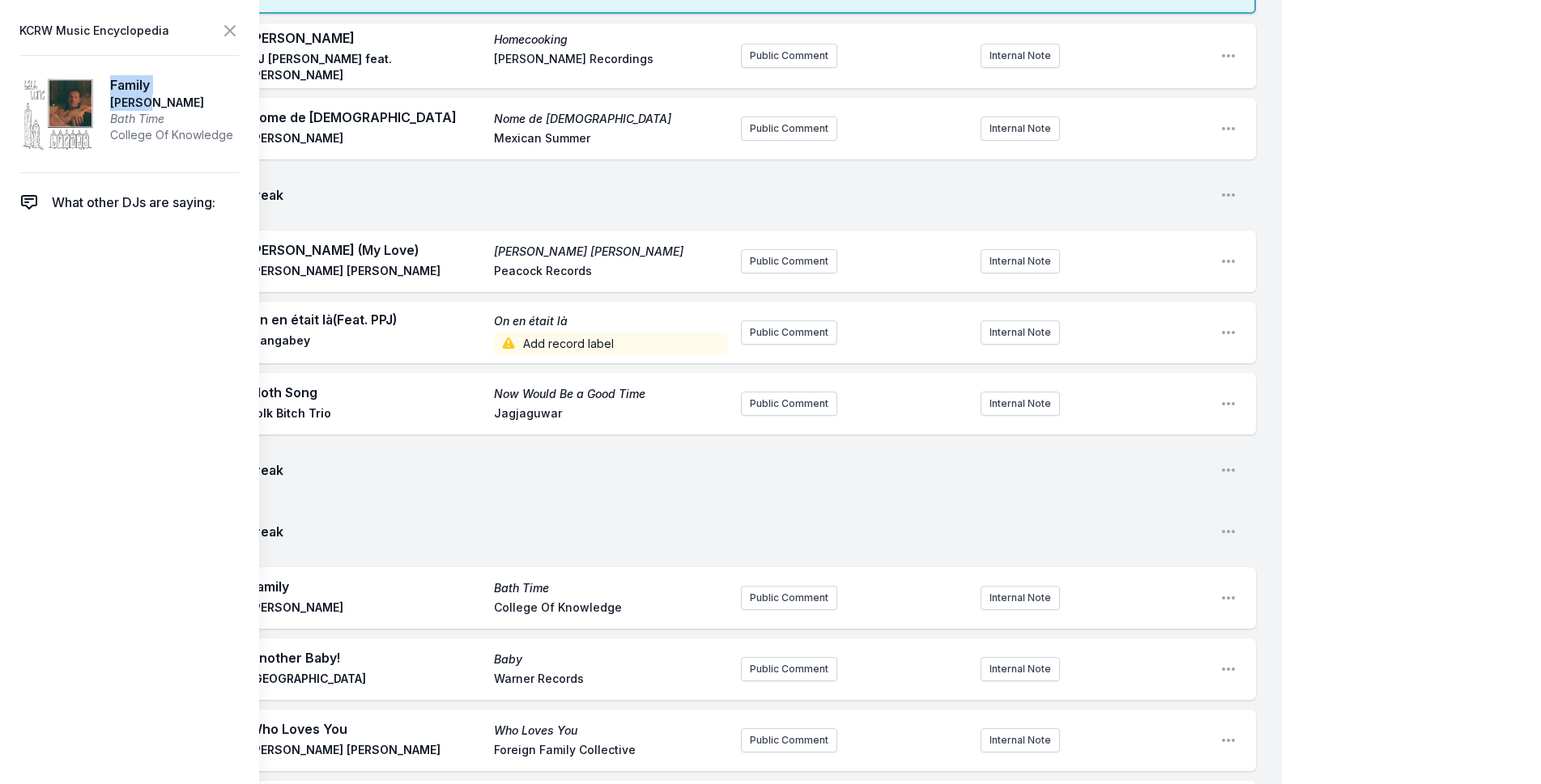
drag, startPoint x: 168, startPoint y: 100, endPoint x: 104, endPoint y: 83, distance: 66.2
click at [104, 83] on article "Family [PERSON_NAME] Bath Time College Of Knowledge" at bounding box center [129, 114] width 220 height 118
click at [149, 114] on span "Bath Time" at bounding box center [172, 120] width 123 height 17
drag, startPoint x: 165, startPoint y: 118, endPoint x: 111, endPoint y: 91, distance: 60.4
click at [111, 91] on aside "Family [PERSON_NAME] Bath Time College Of Knowledge" at bounding box center [172, 114] width 123 height 77
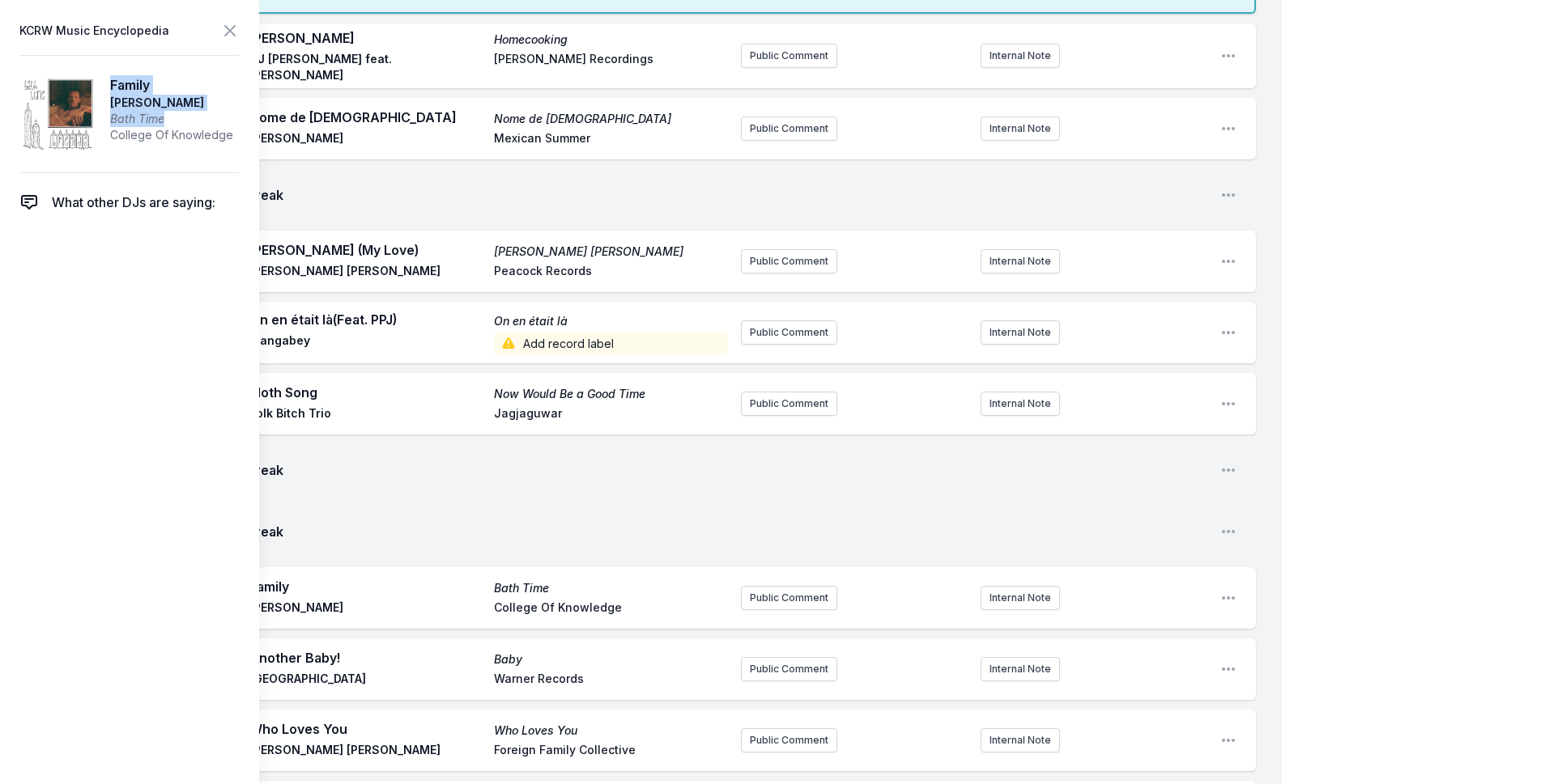
copy aside "Family [PERSON_NAME] Bath Time"
click at [815, 586] on button "Public Comment" at bounding box center [789, 598] width 97 height 24
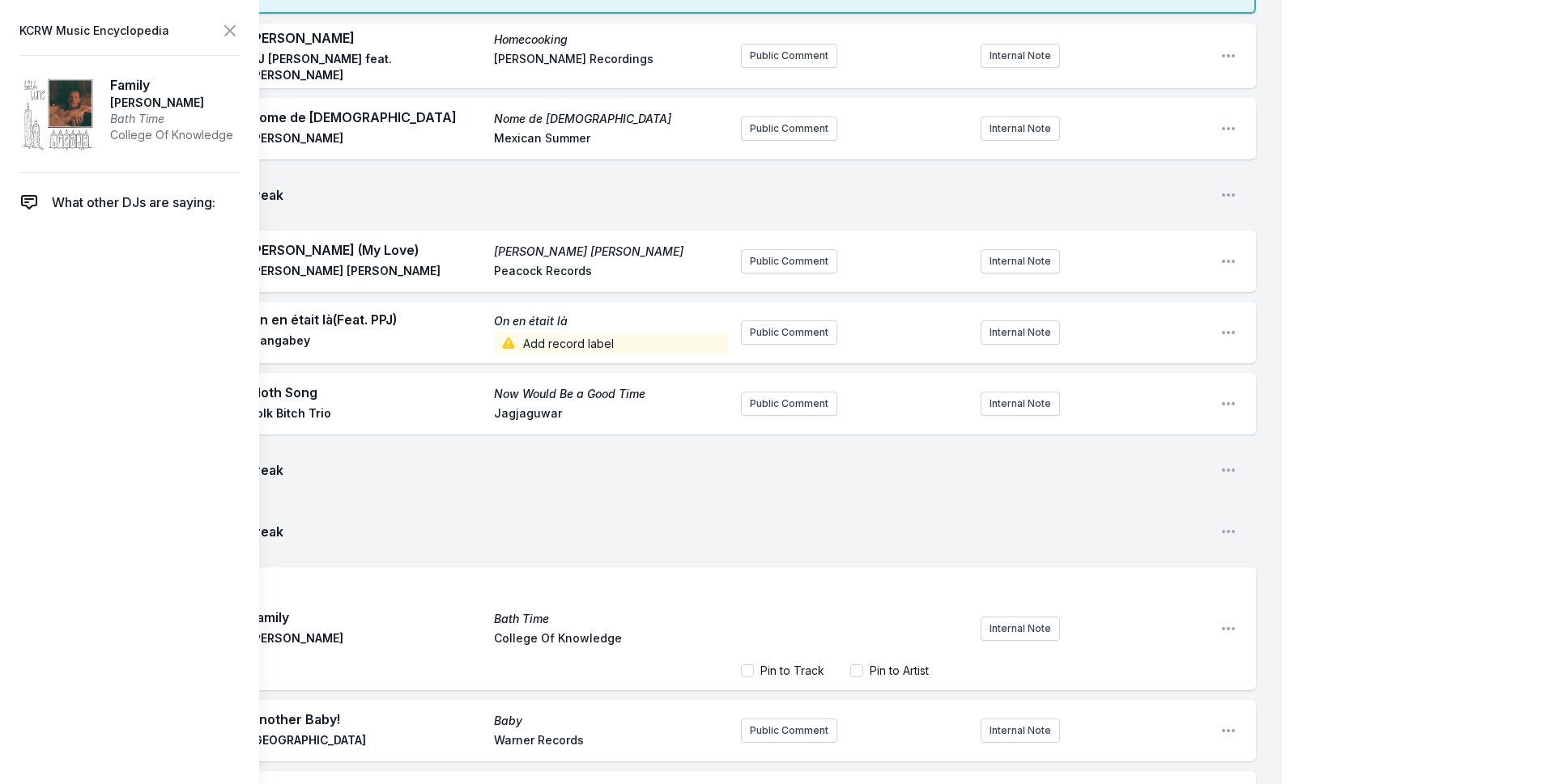
scroll to position [49, 0]
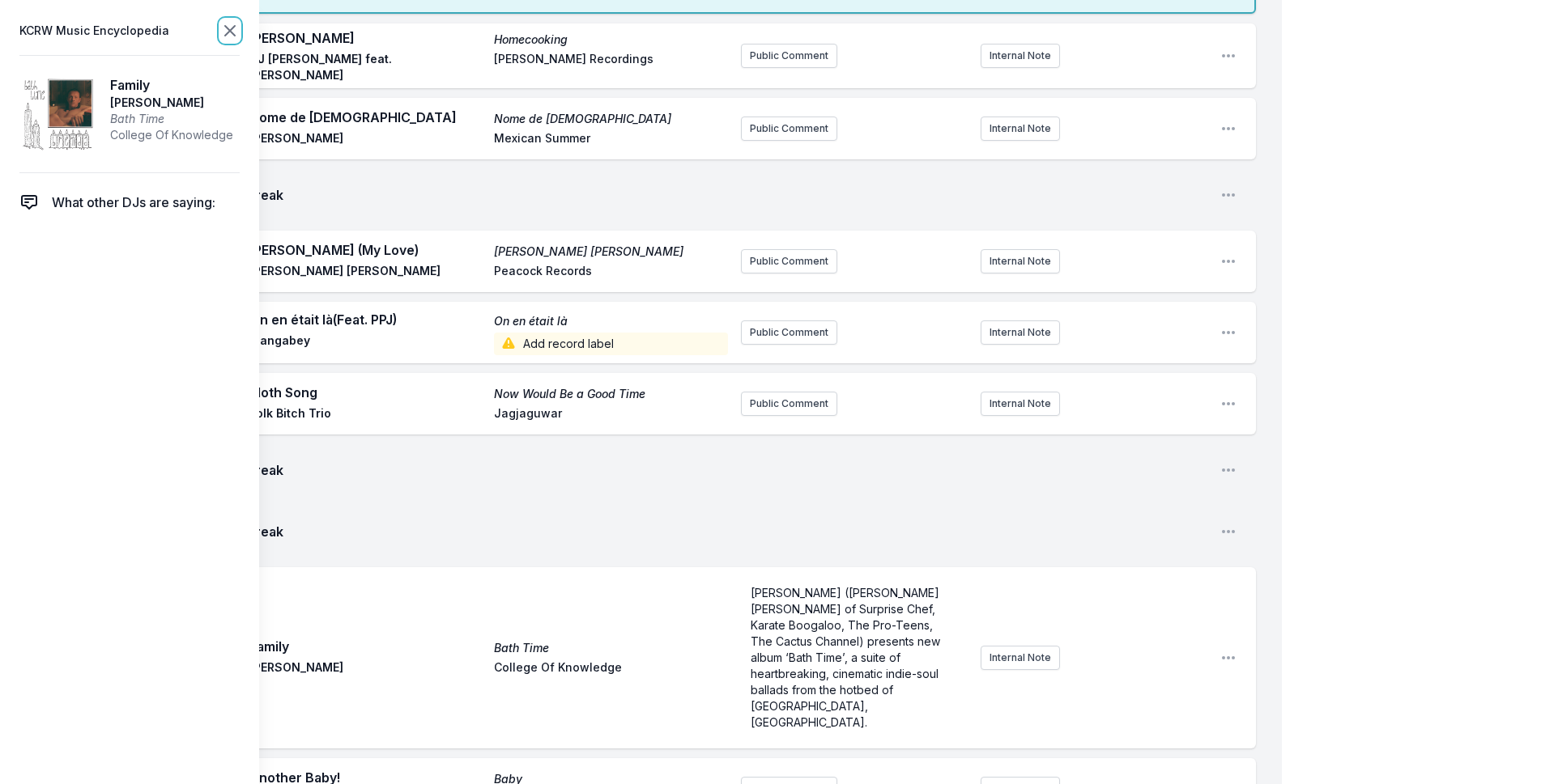
click at [231, 23] on icon at bounding box center [229, 30] width 19 height 19
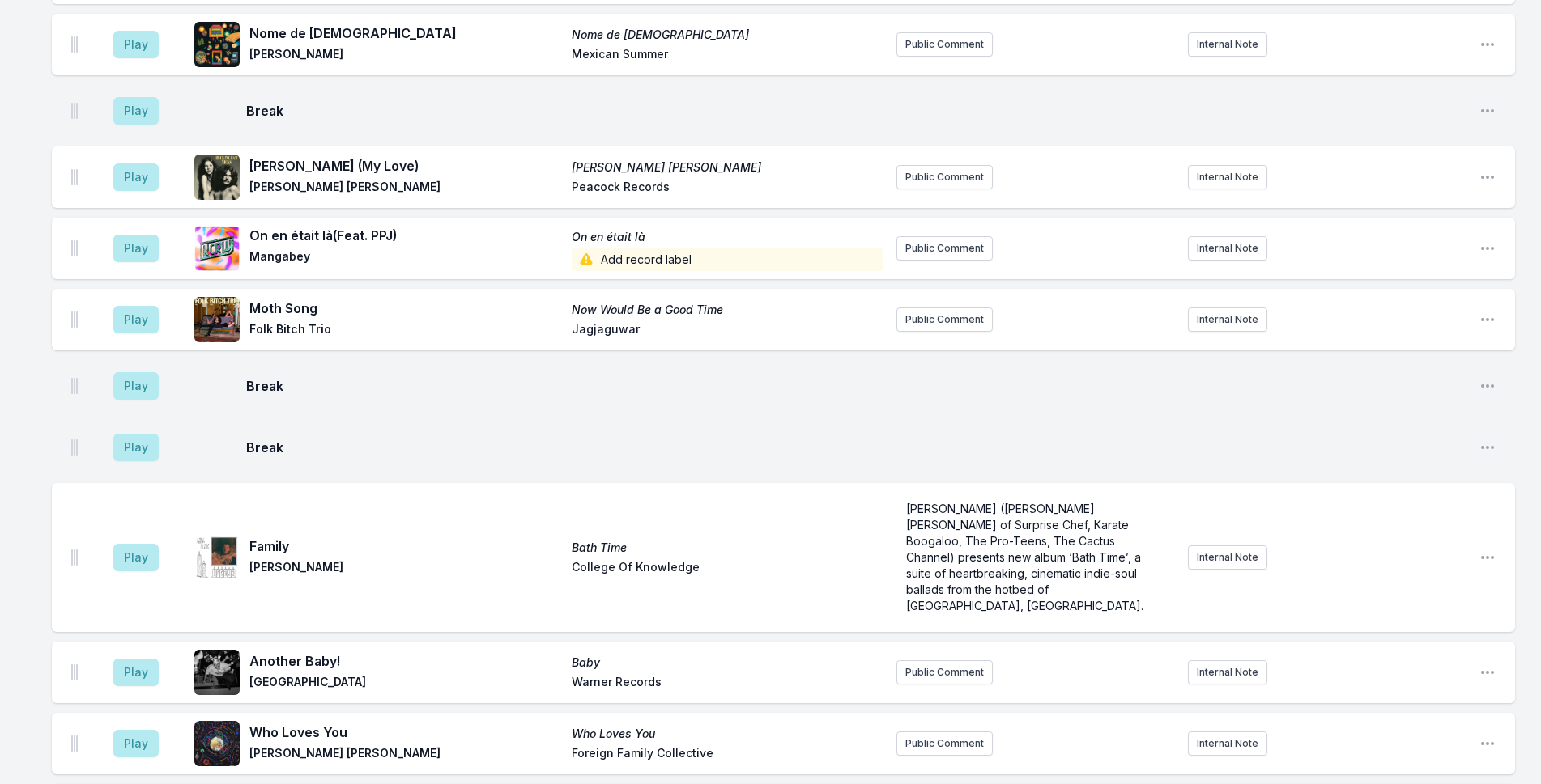
scroll to position [2700, 0]
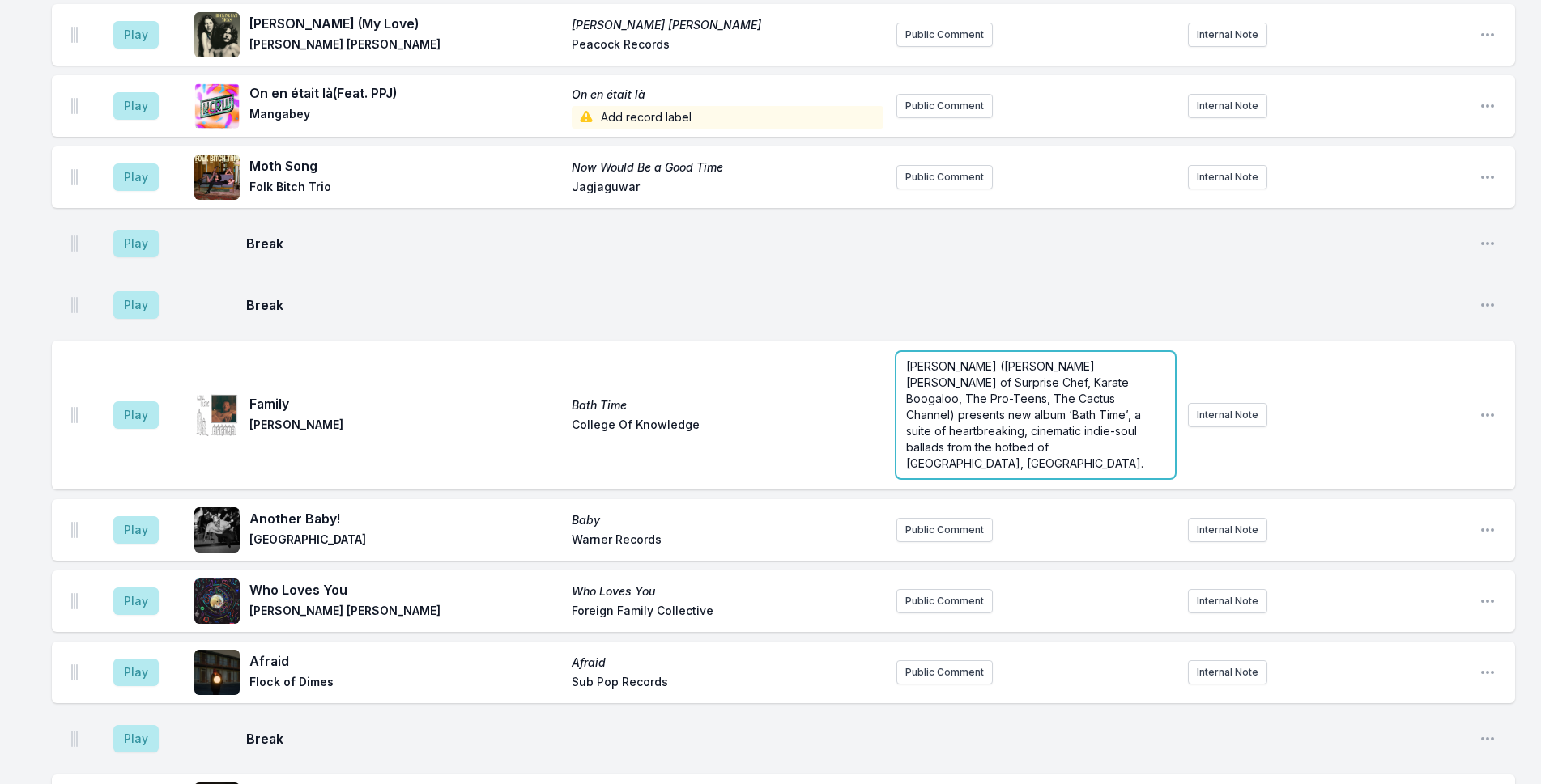
click at [1013, 359] on p "[PERSON_NAME] ([PERSON_NAME] [PERSON_NAME] of Surprise Chef, Karate Boogaloo, T…" at bounding box center [1035, 415] width 259 height 113
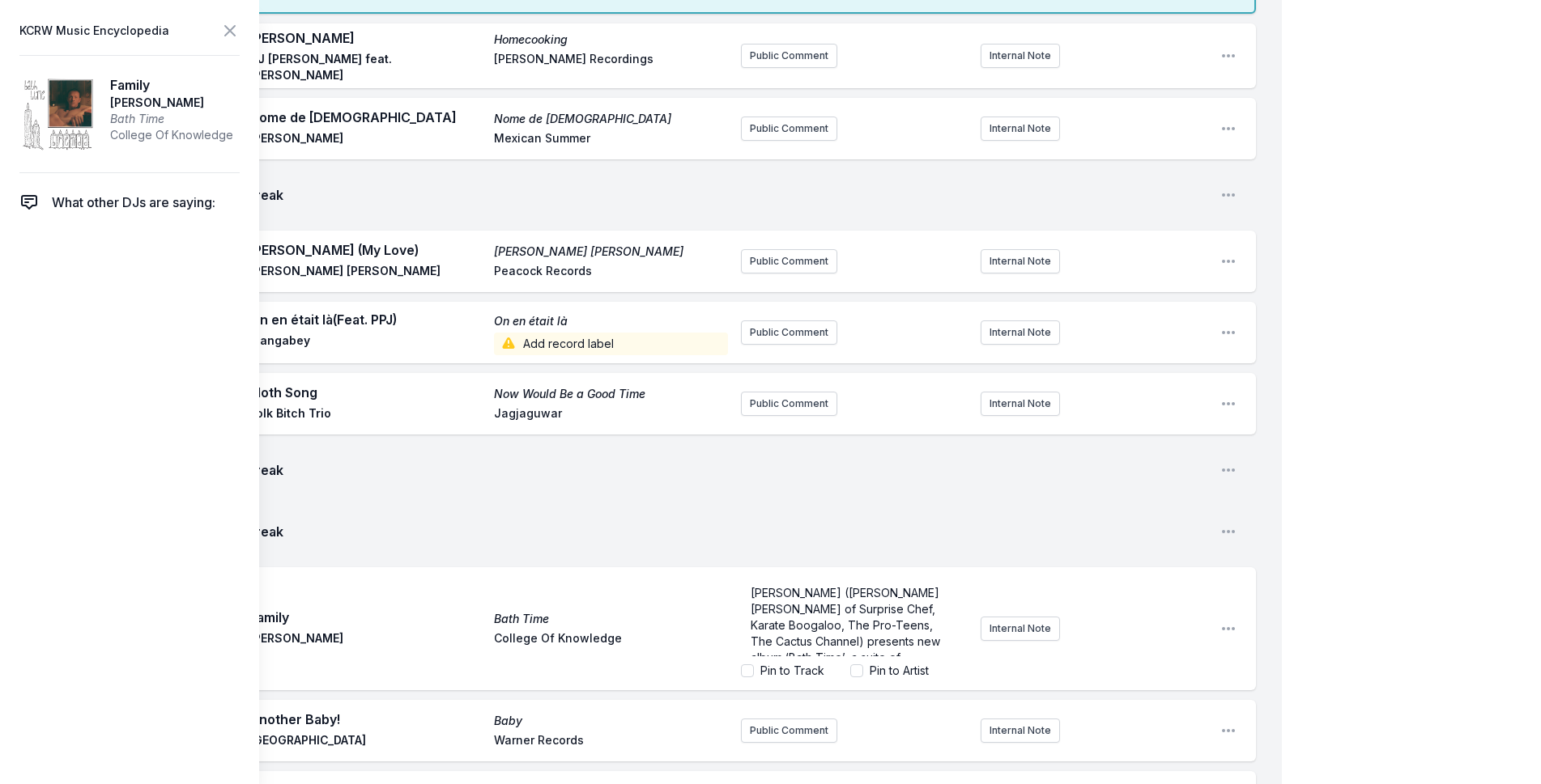
click at [891, 663] on label "Pin to Artist" at bounding box center [899, 671] width 59 height 17
click at [863, 664] on input "Pin to Artist" at bounding box center [857, 671] width 13 height 13
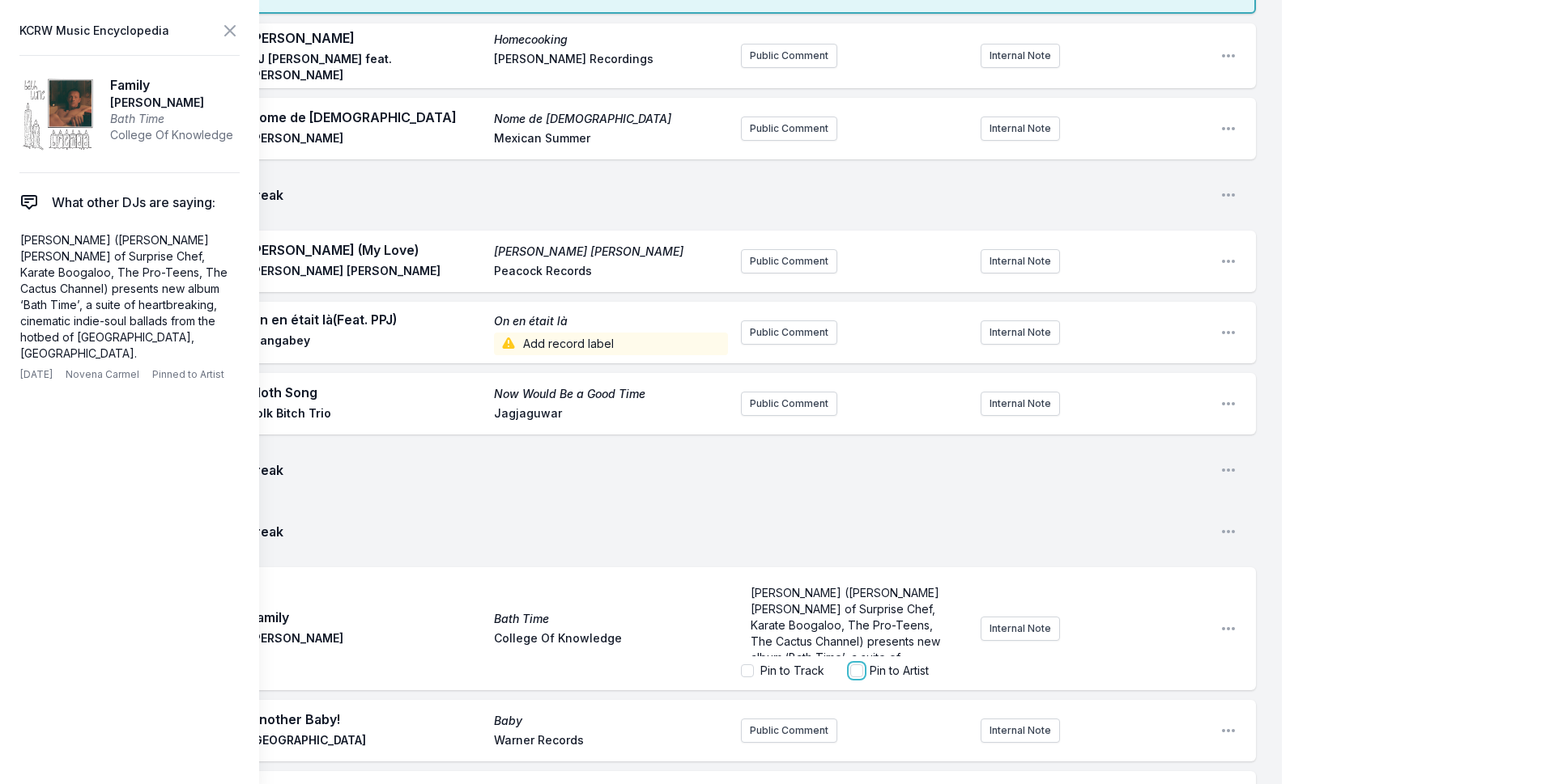
checkbox input "true"
click at [234, 29] on icon at bounding box center [229, 30] width 19 height 19
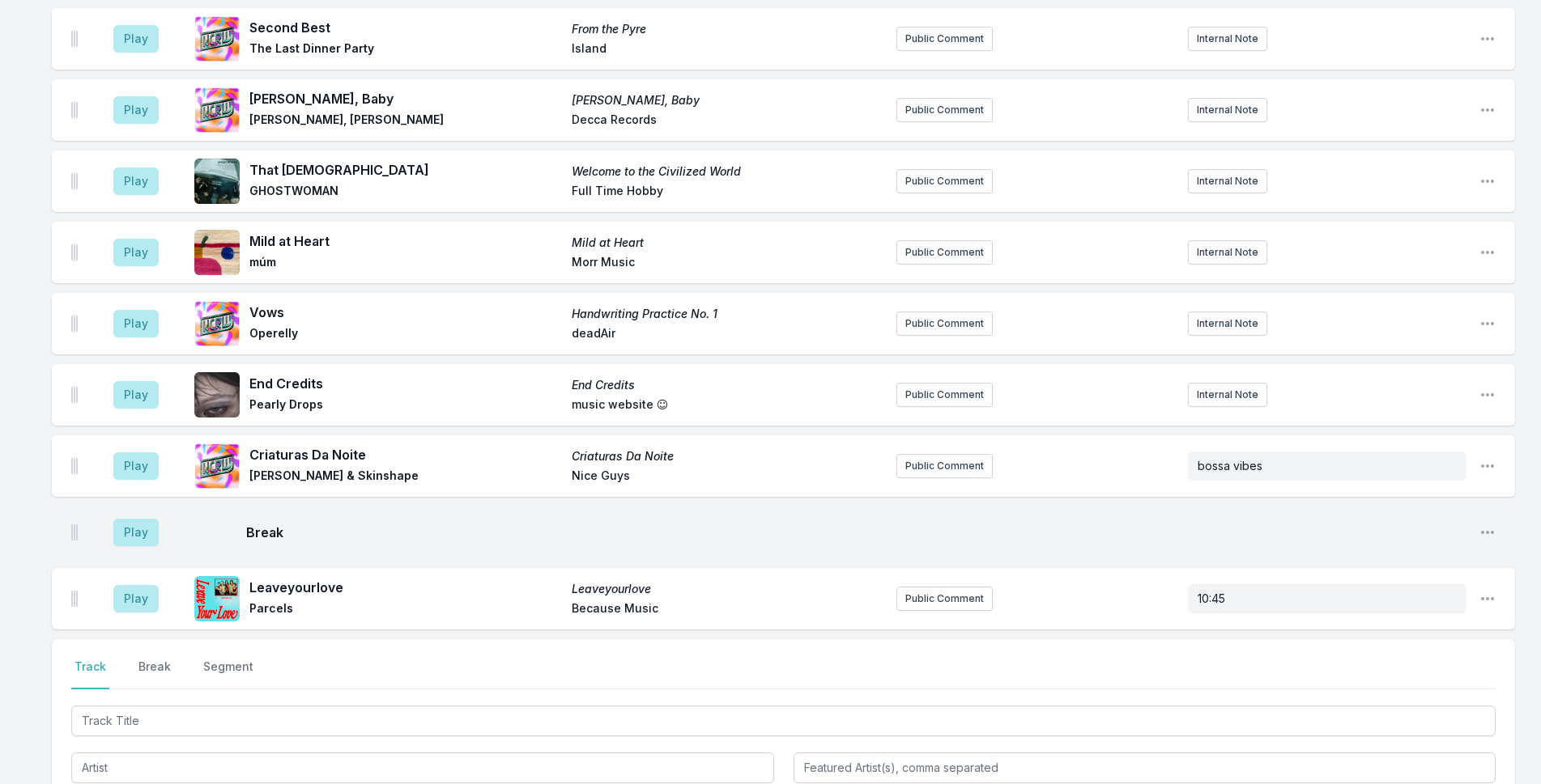
scroll to position [3860, 0]
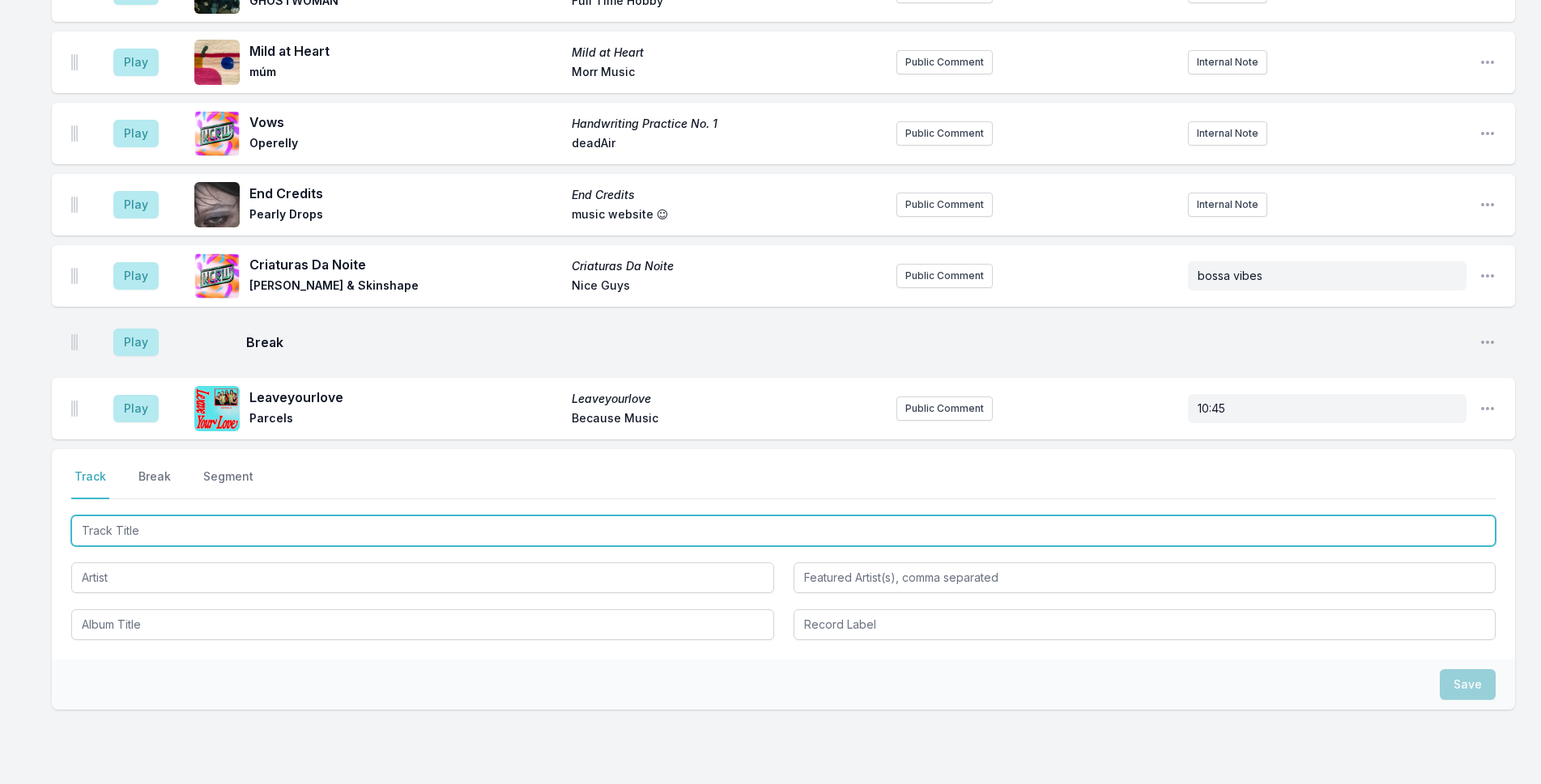
click at [602, 515] on input "Track Title" at bounding box center [782, 530] width 1424 height 30
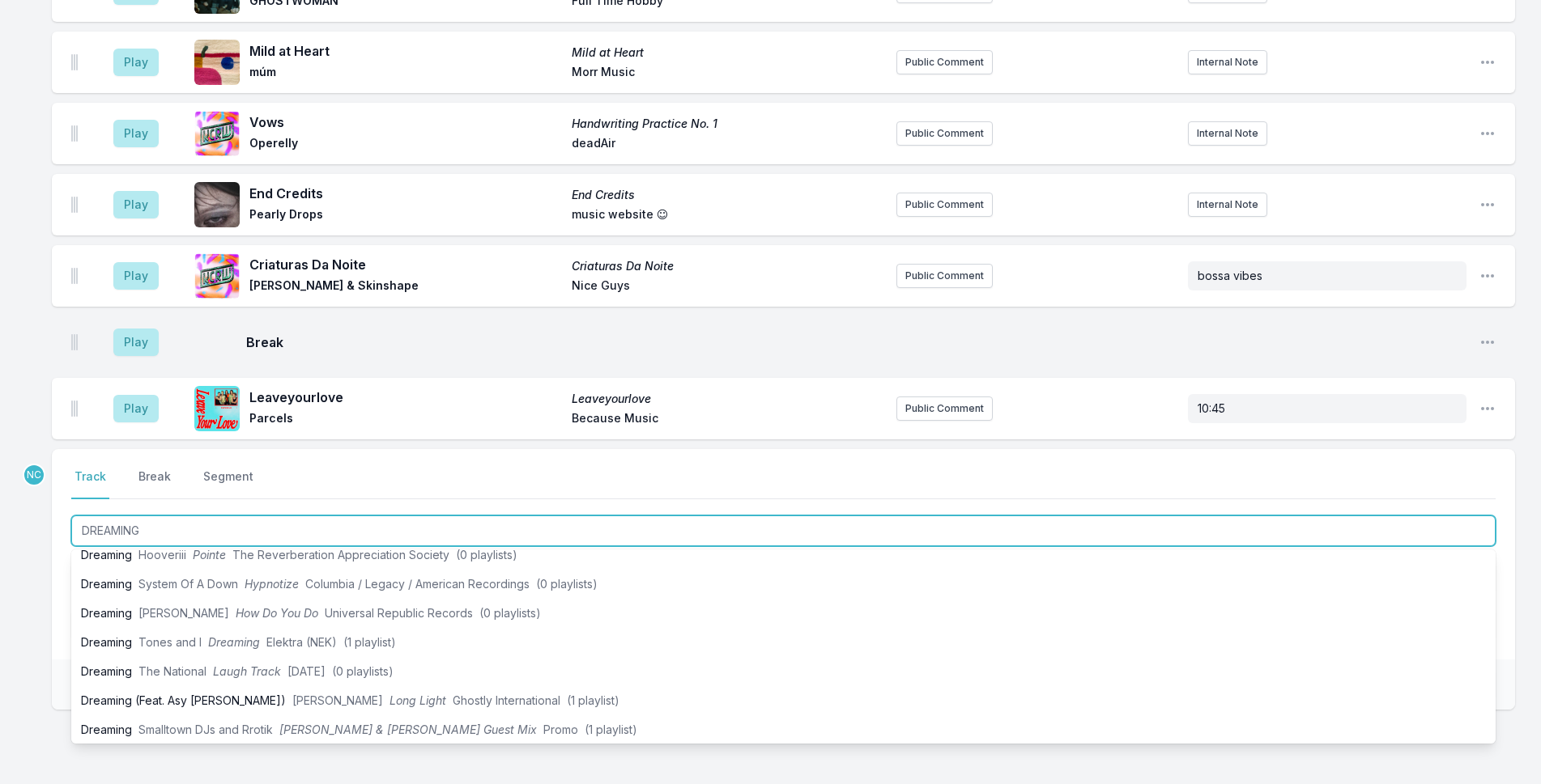
scroll to position [424, 0]
type input "DREAMING"
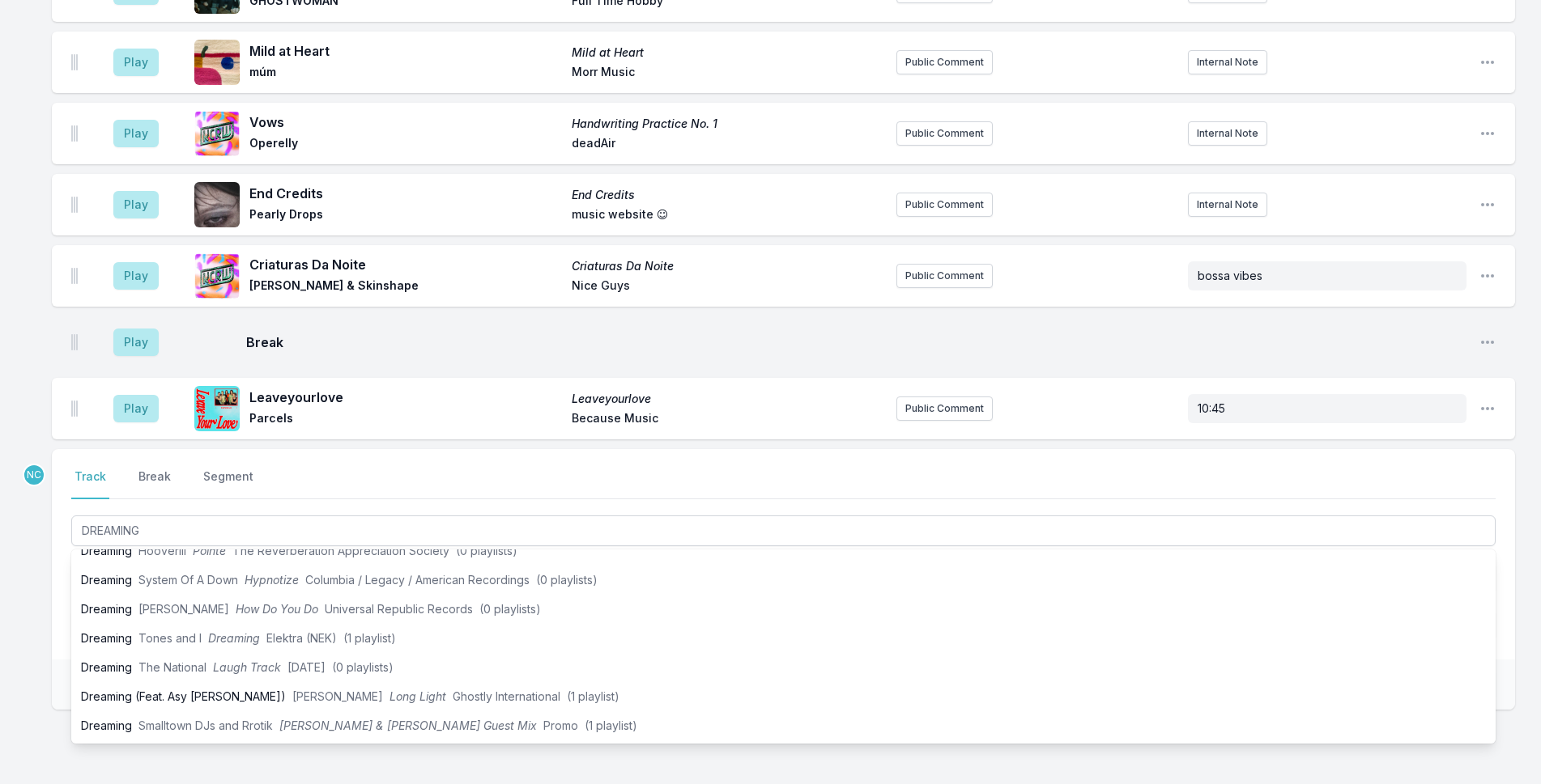
drag, startPoint x: 5, startPoint y: 469, endPoint x: 44, endPoint y: 466, distance: 39.1
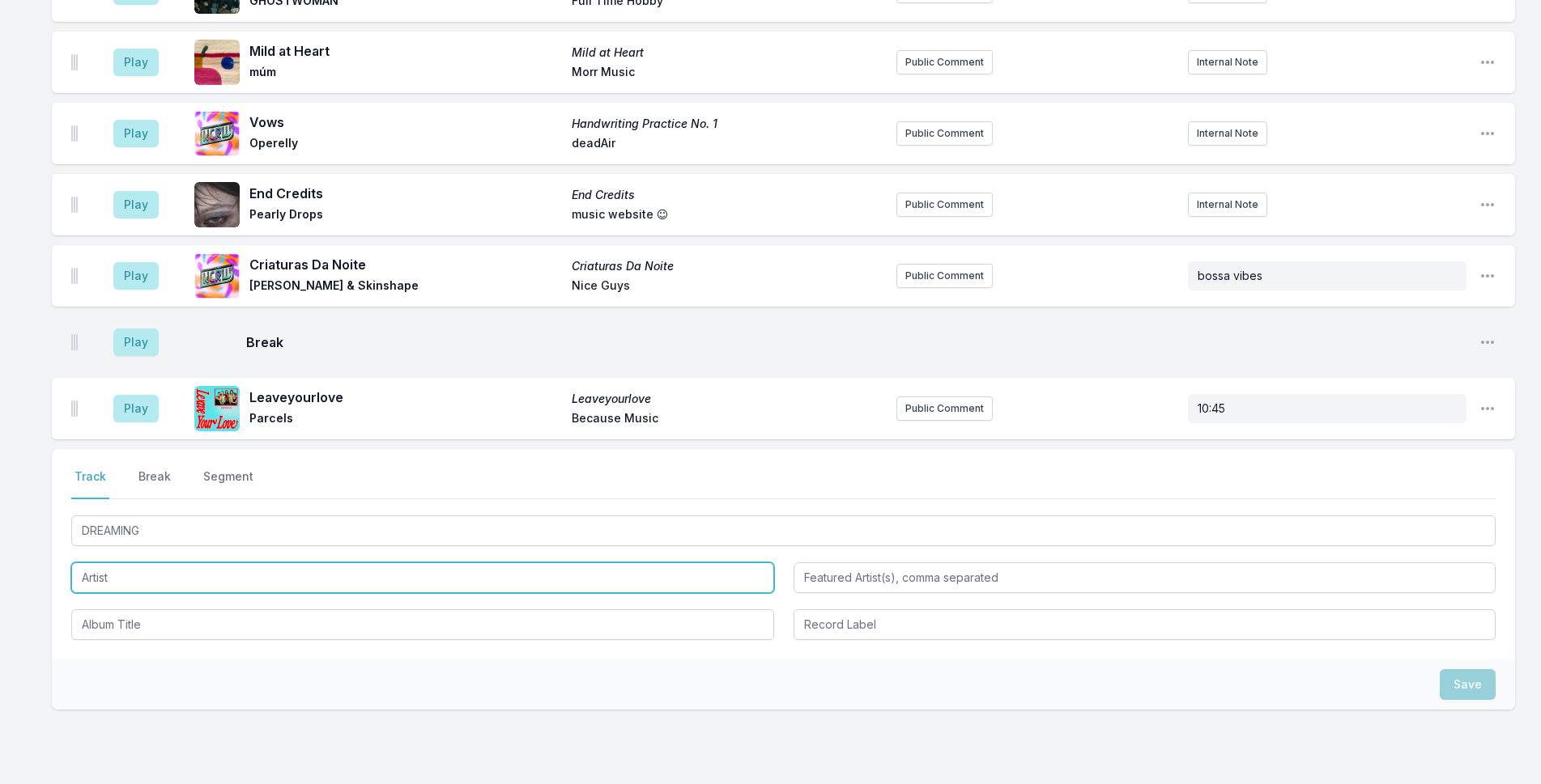
click at [199, 562] on input "Artist" at bounding box center [423, 577] width 703 height 30
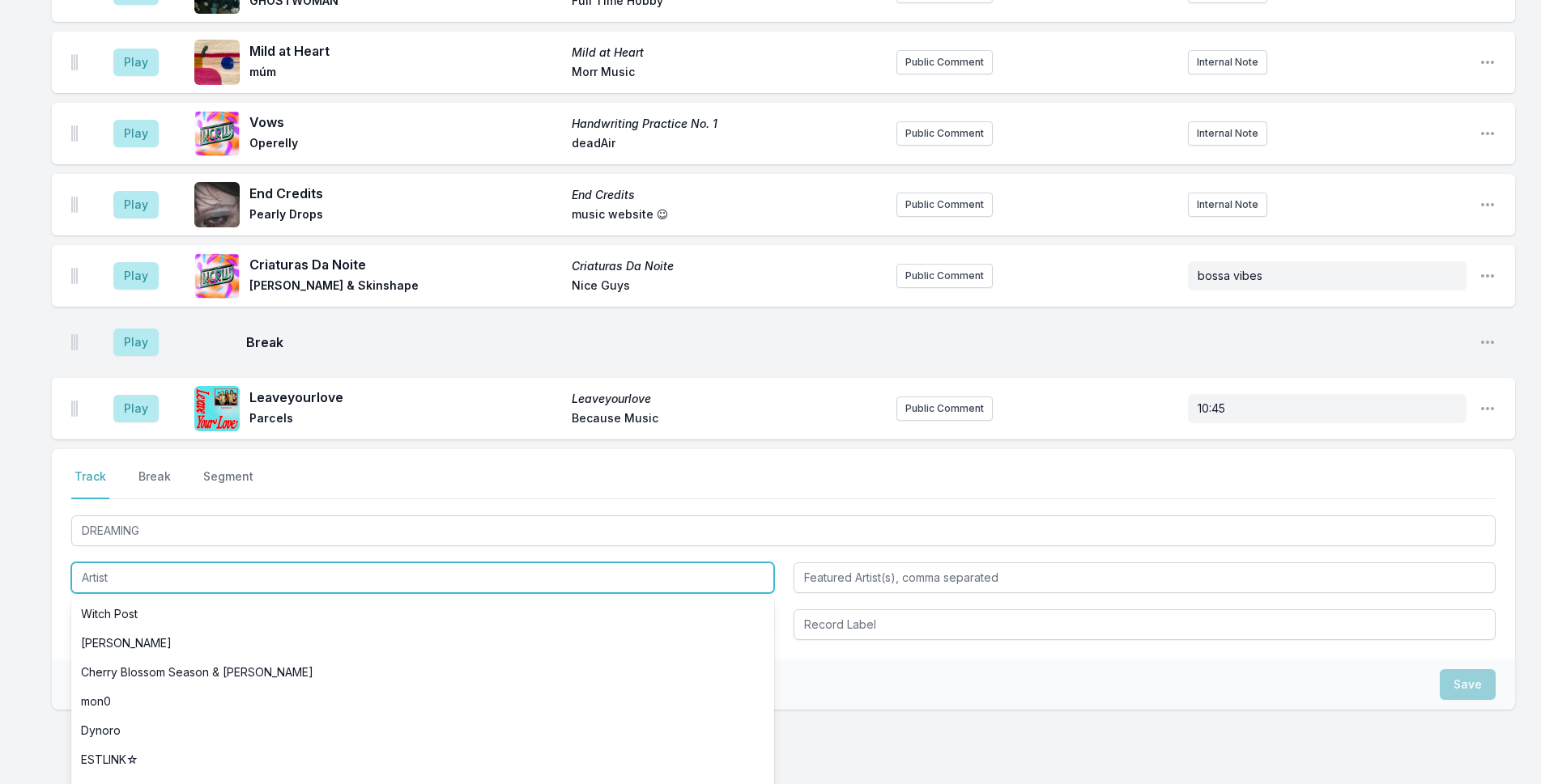
click at [199, 562] on input "Artist" at bounding box center [423, 577] width 703 height 30
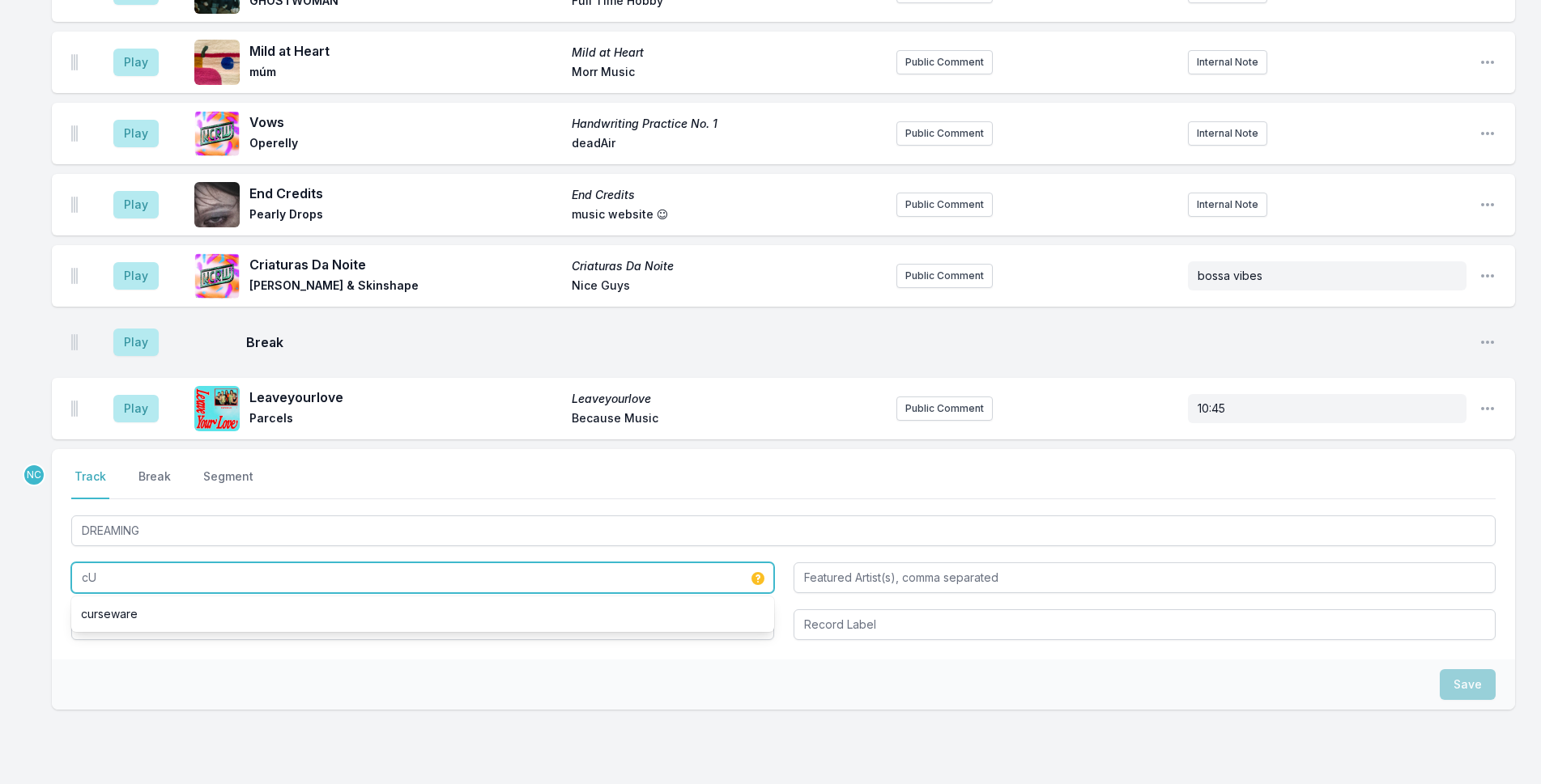
type input "c"
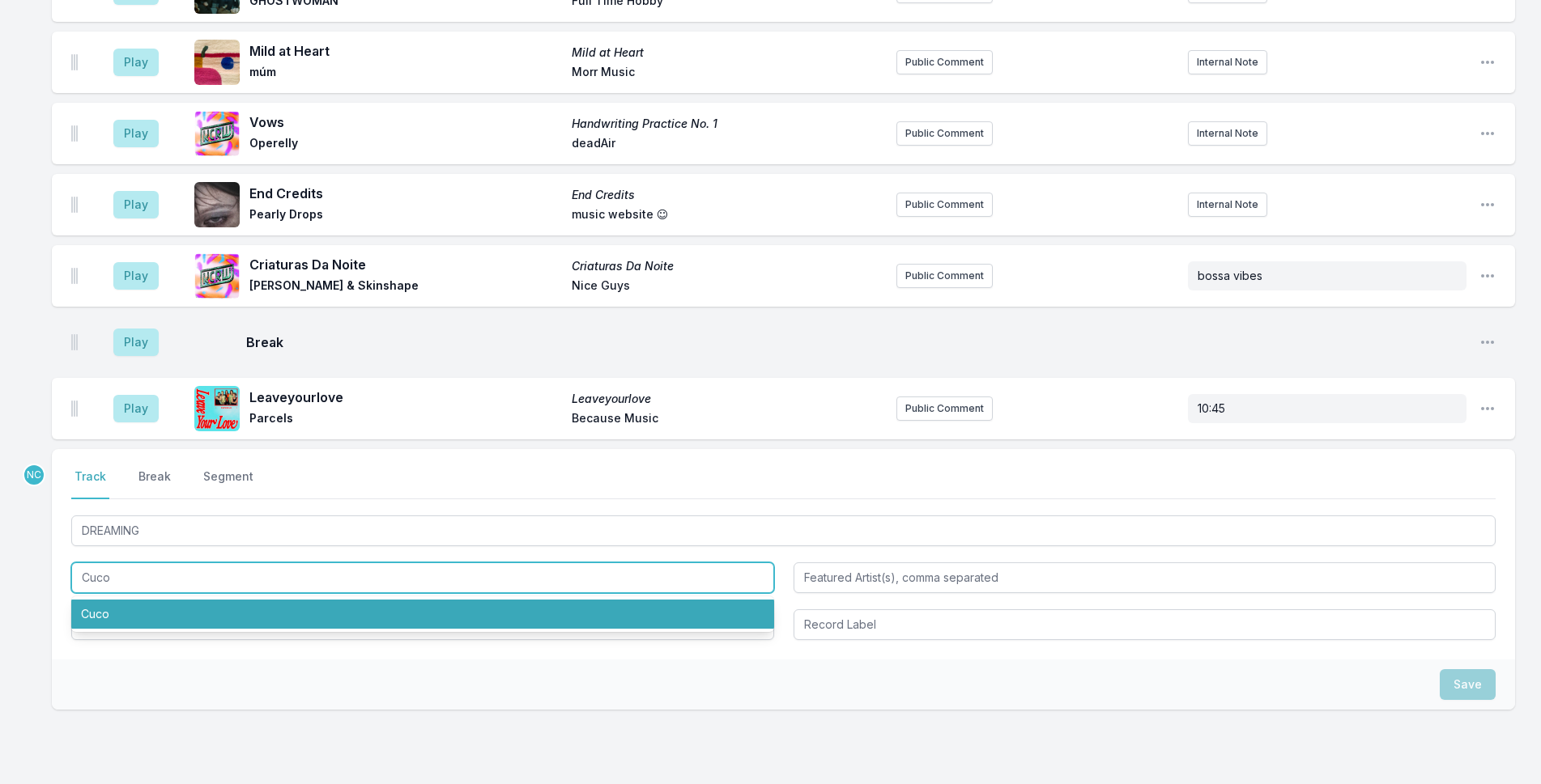
click at [189, 600] on li "Cuco" at bounding box center [423, 615] width 703 height 29
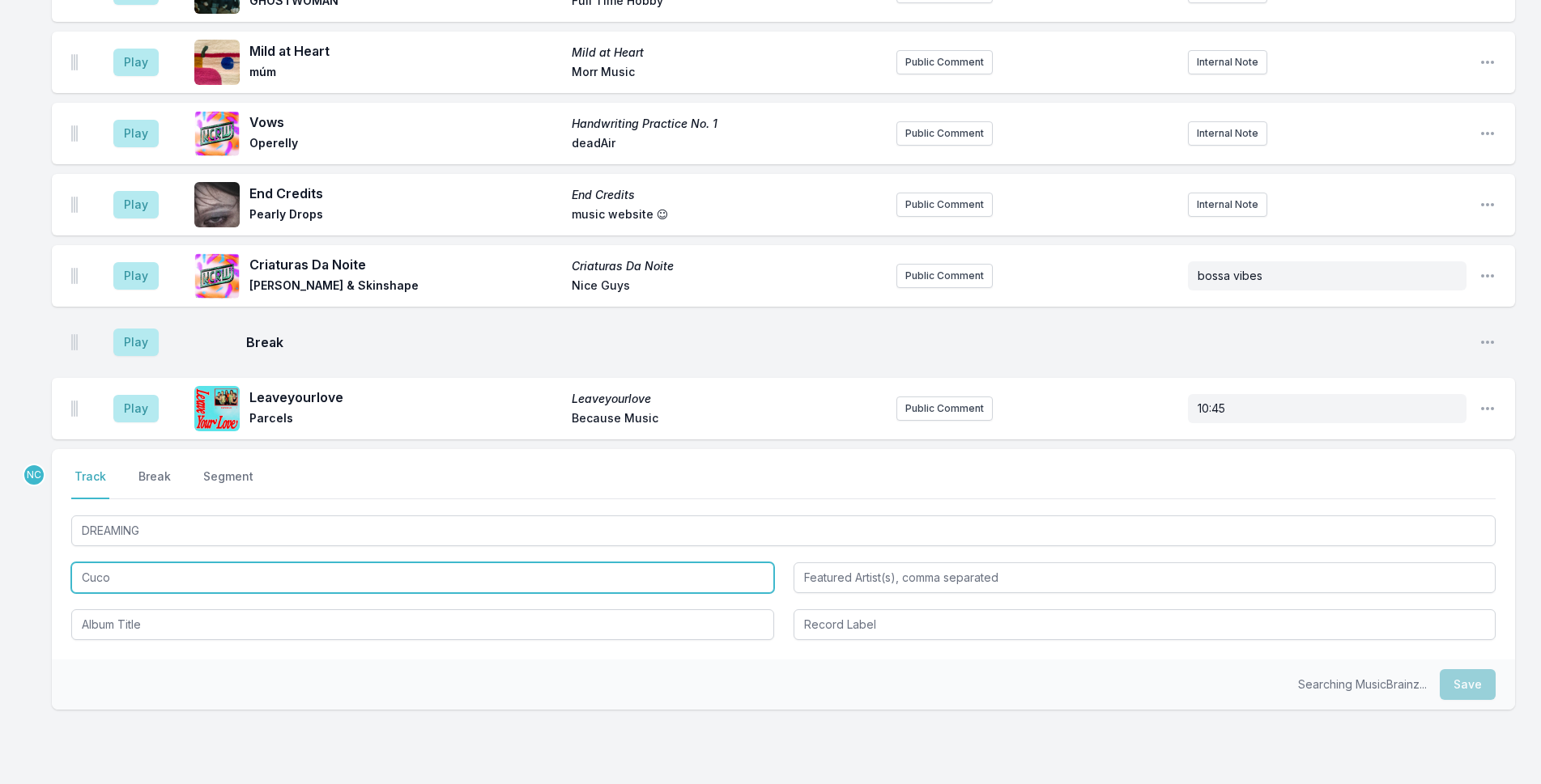
type input "Cuco"
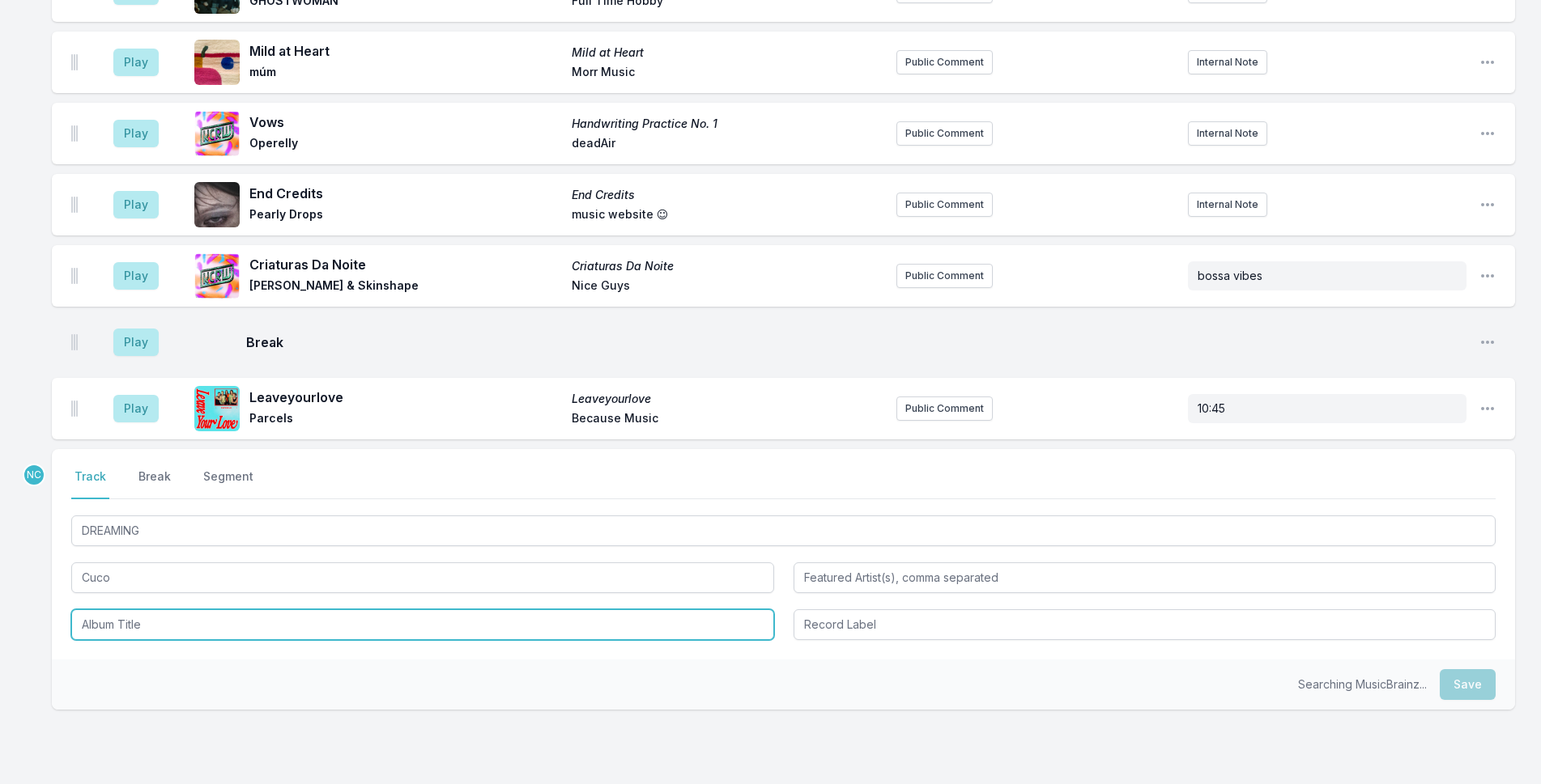
click at [190, 609] on input "Album Title" at bounding box center [423, 624] width 703 height 30
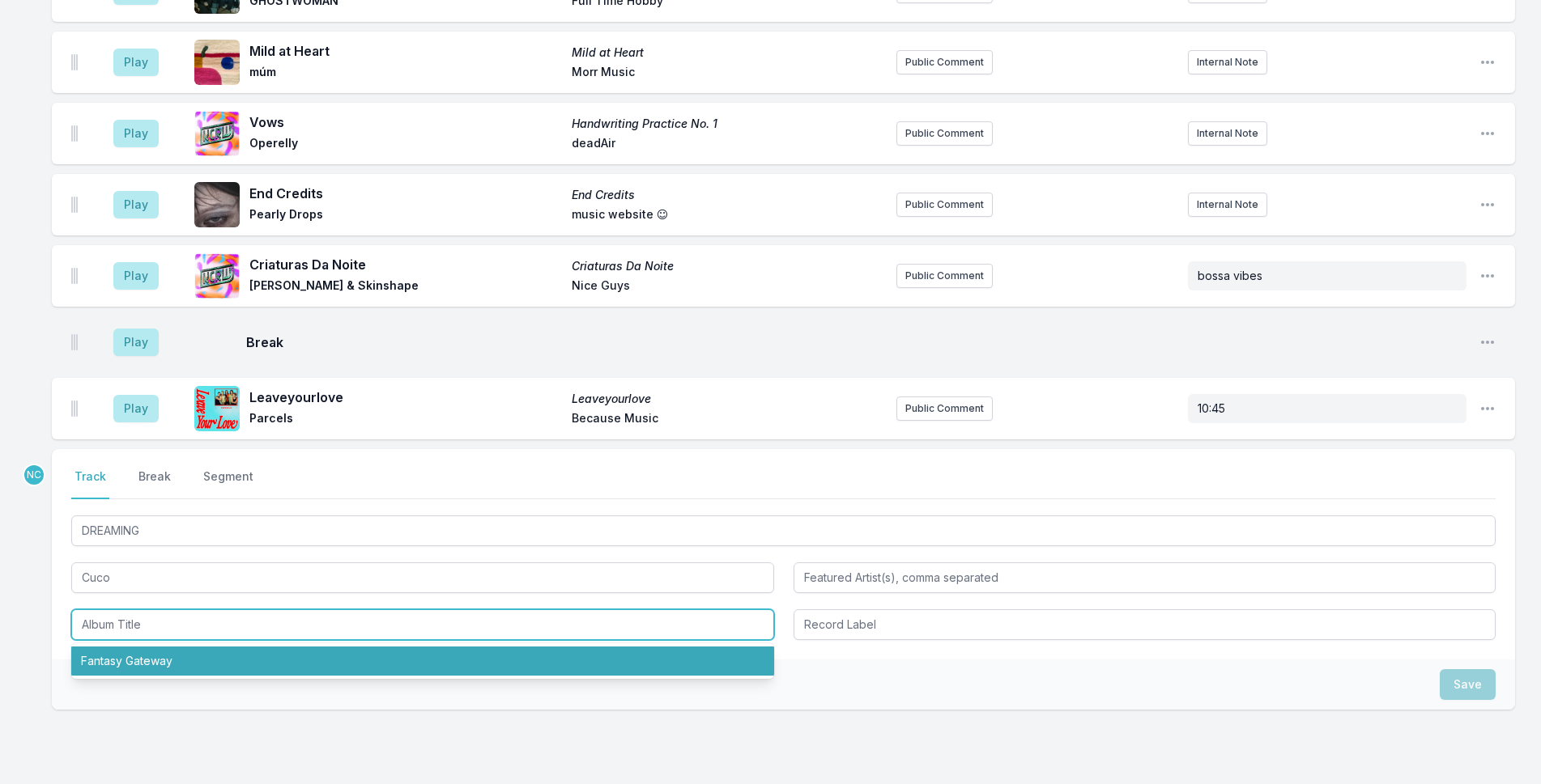
click at [196, 647] on li "Fantasy Gateway" at bounding box center [423, 662] width 703 height 29
type input "Fantasy Gateway"
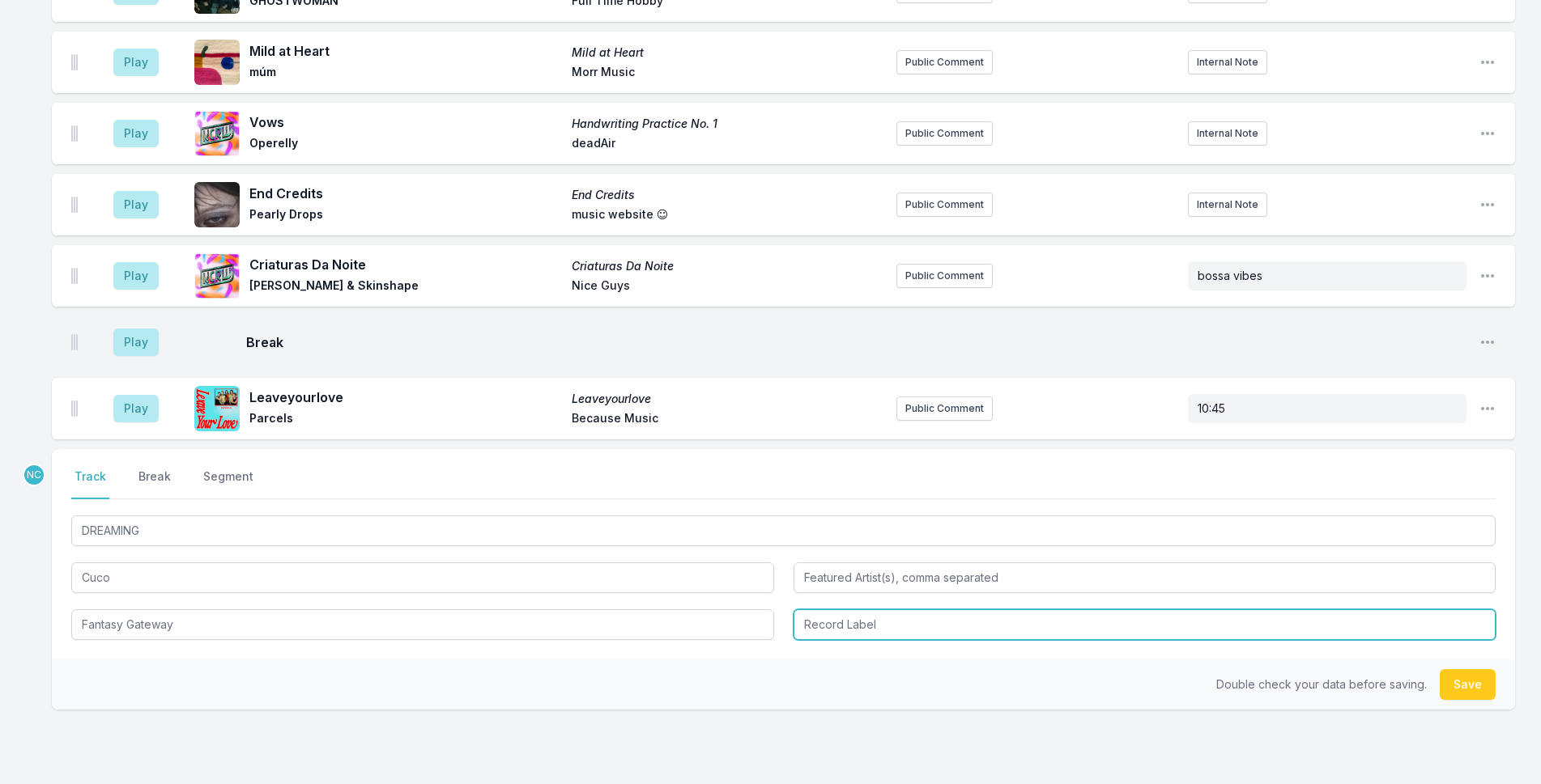
click at [874, 609] on input "Record Label" at bounding box center [1145, 624] width 703 height 30
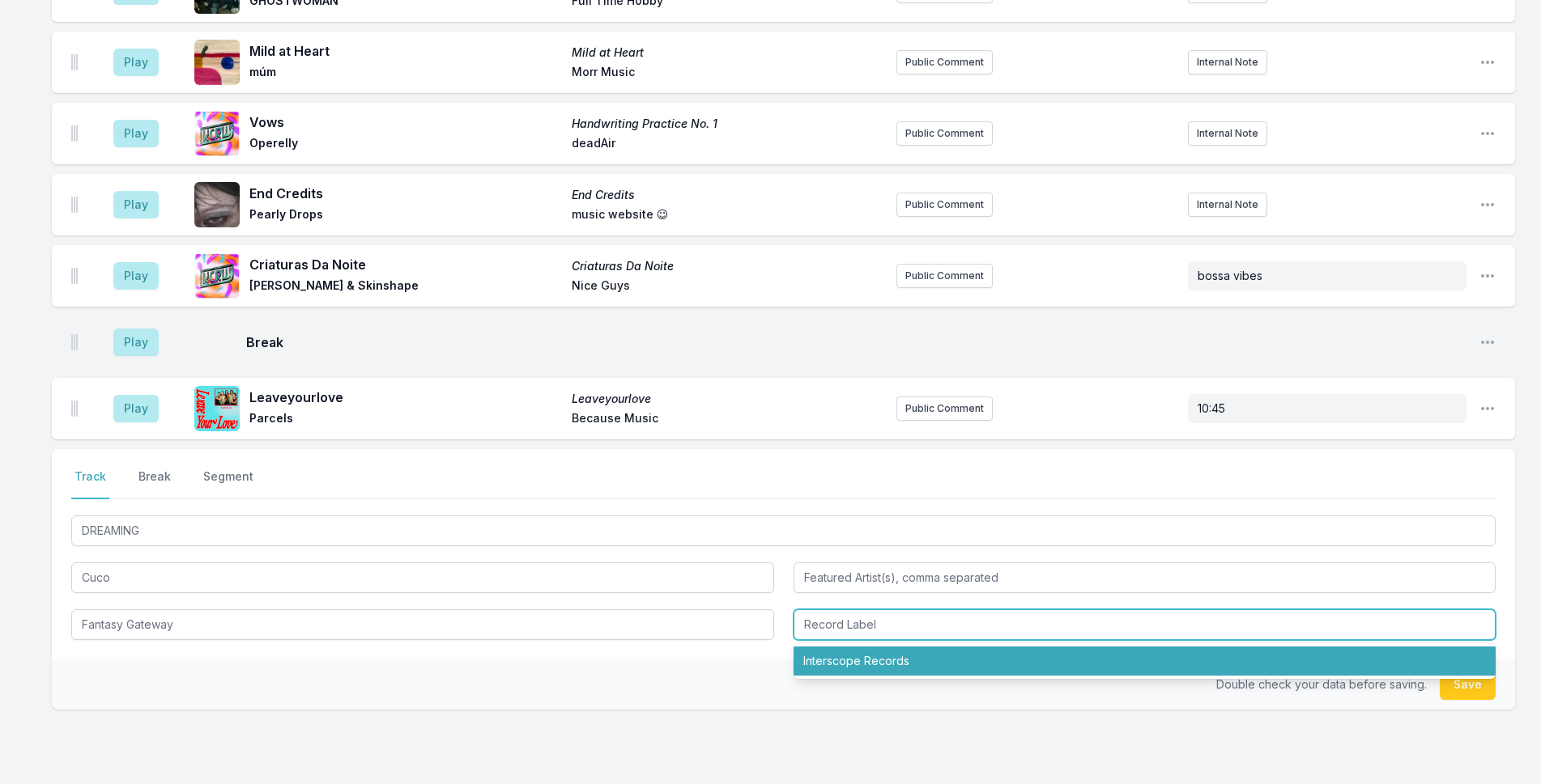
click at [898, 647] on li "Interscope Records" at bounding box center [1145, 662] width 703 height 29
type input "Interscope Records"
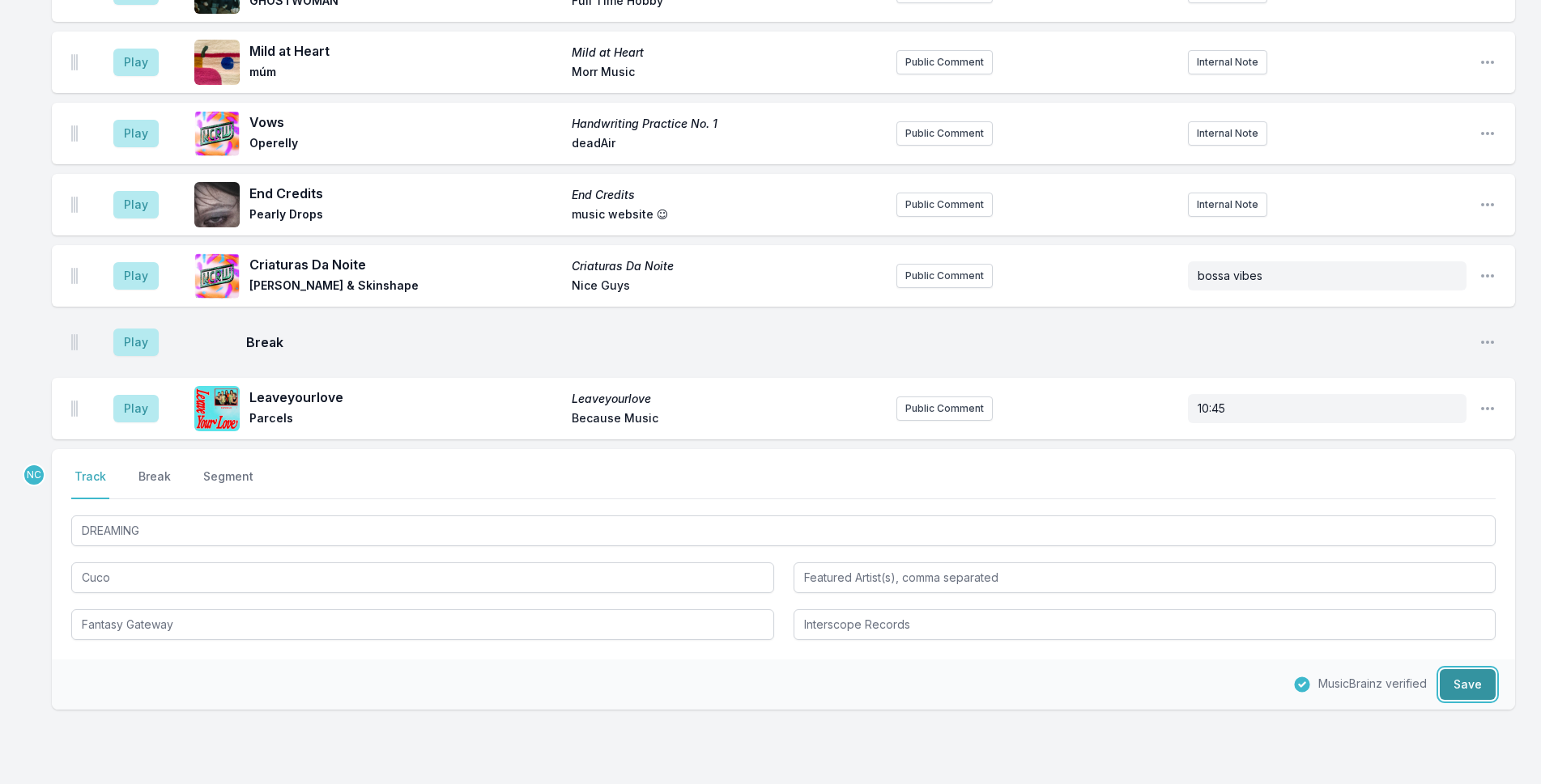
click at [1475, 669] on button "Save" at bounding box center [1467, 684] width 56 height 30
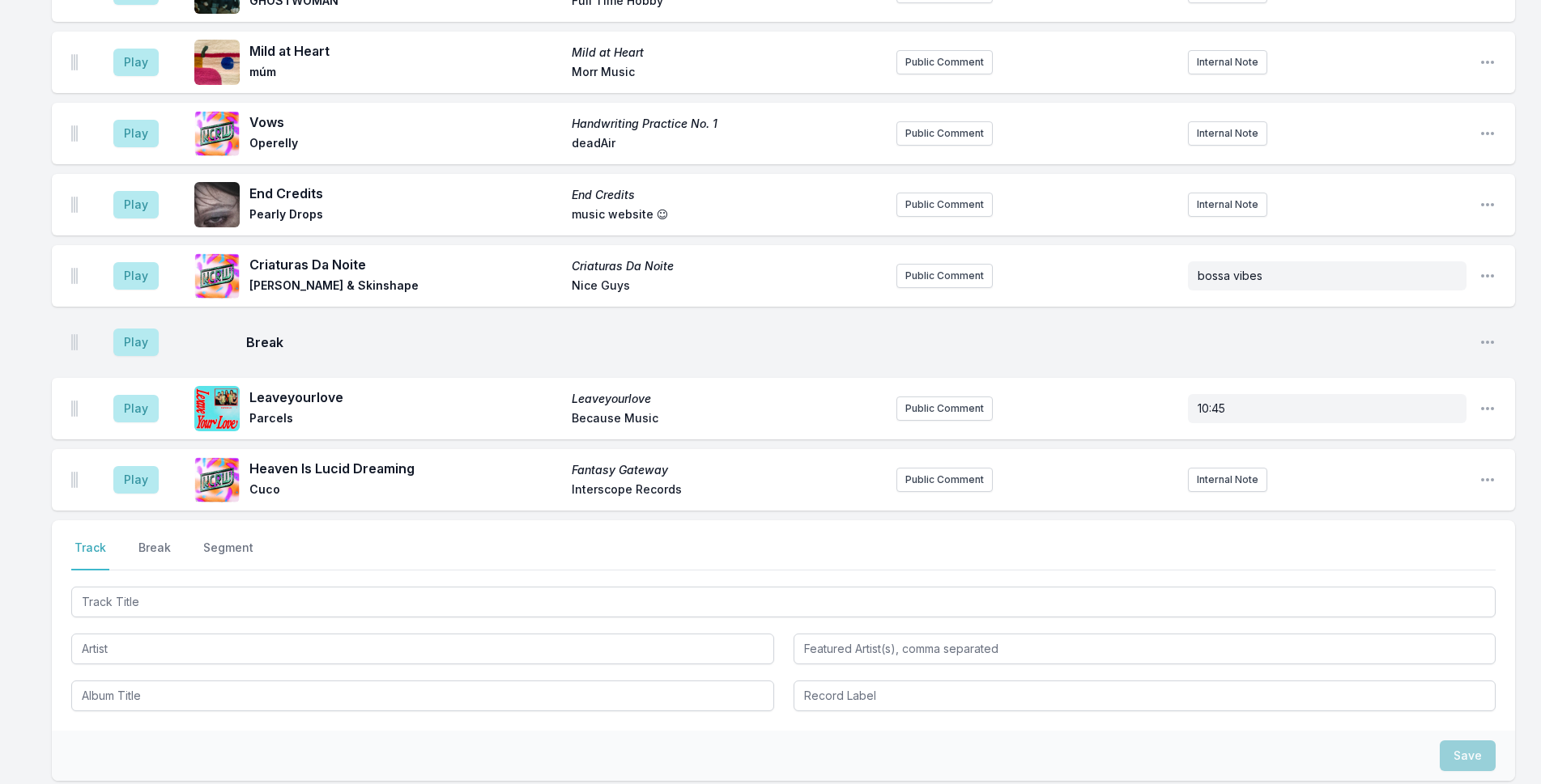
scroll to position [3931, 0]
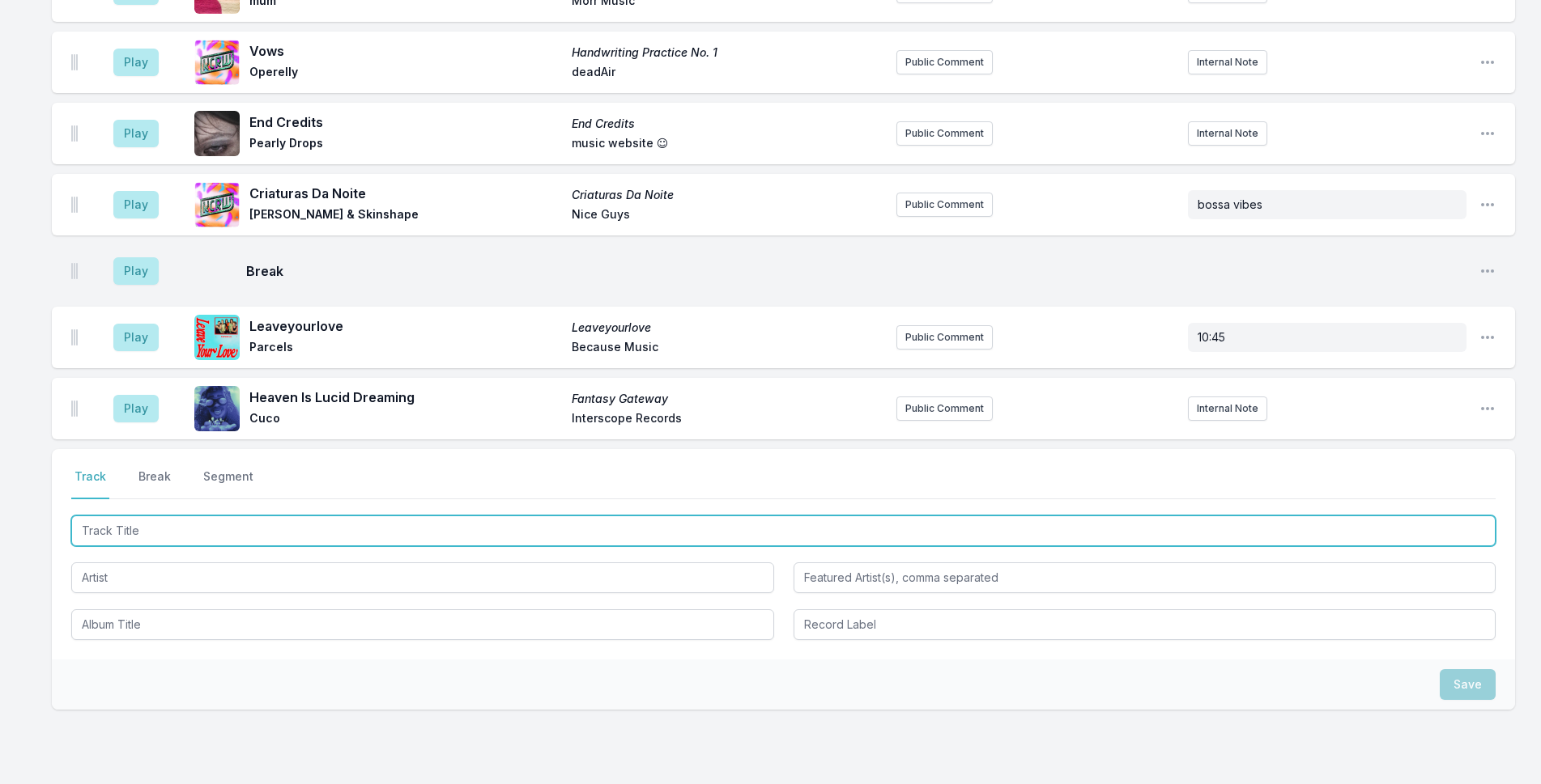
drag, startPoint x: 630, startPoint y: 444, endPoint x: 864, endPoint y: 417, distance: 235.6
click at [638, 515] on input "Track Title" at bounding box center [782, 530] width 1424 height 30
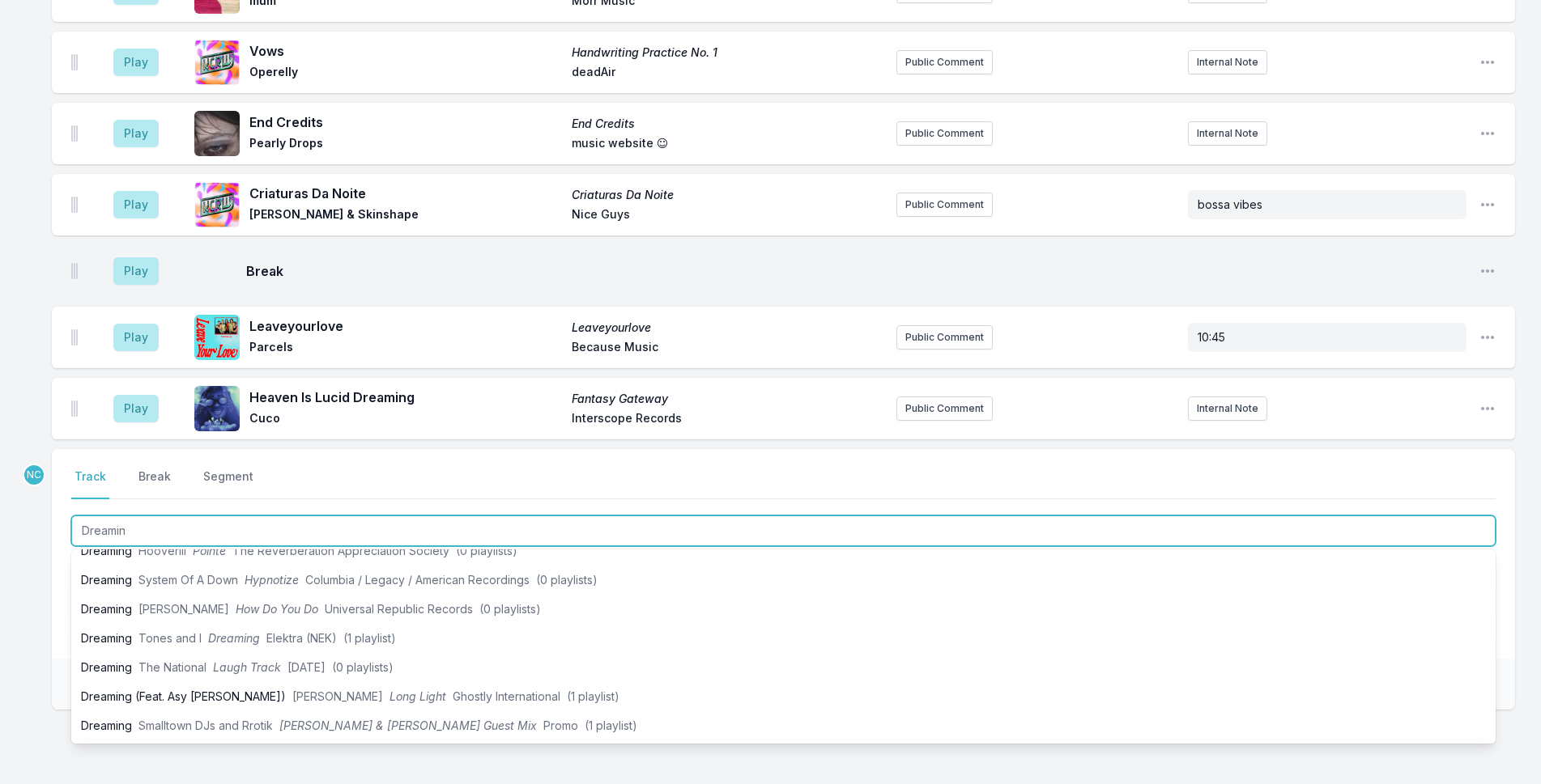
scroll to position [0, 0]
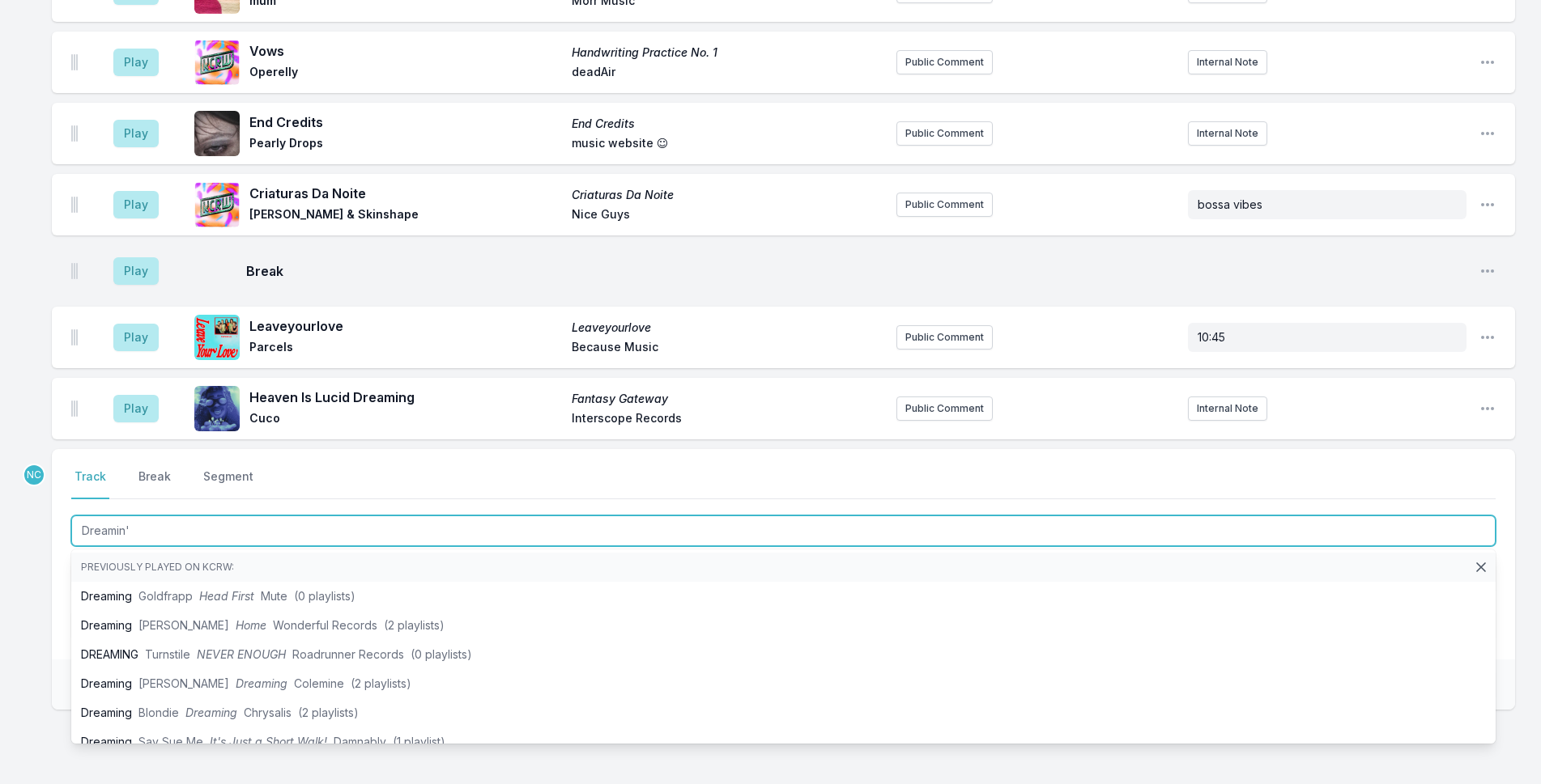
type input "Dreamin'"
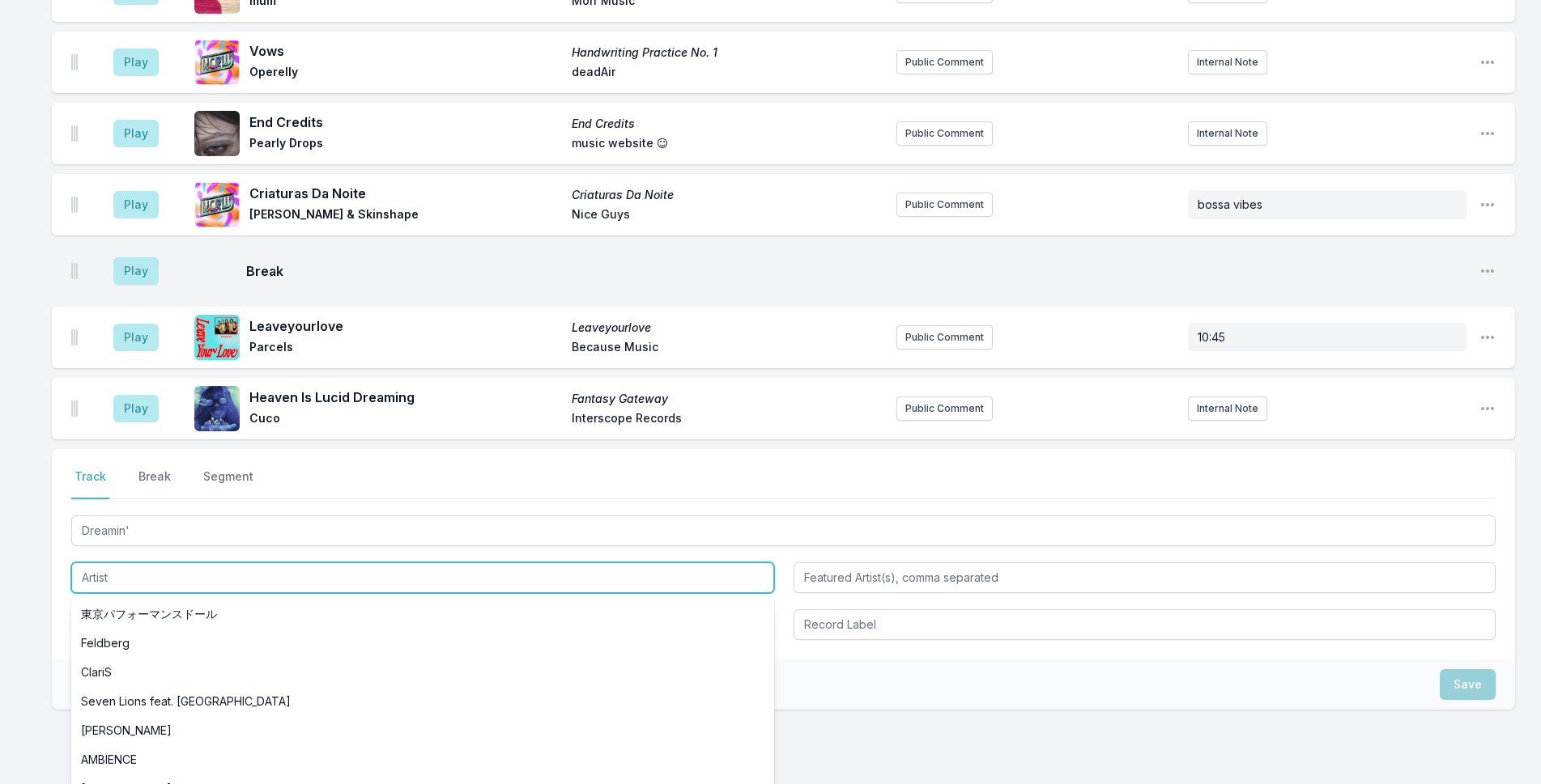
type input "u"
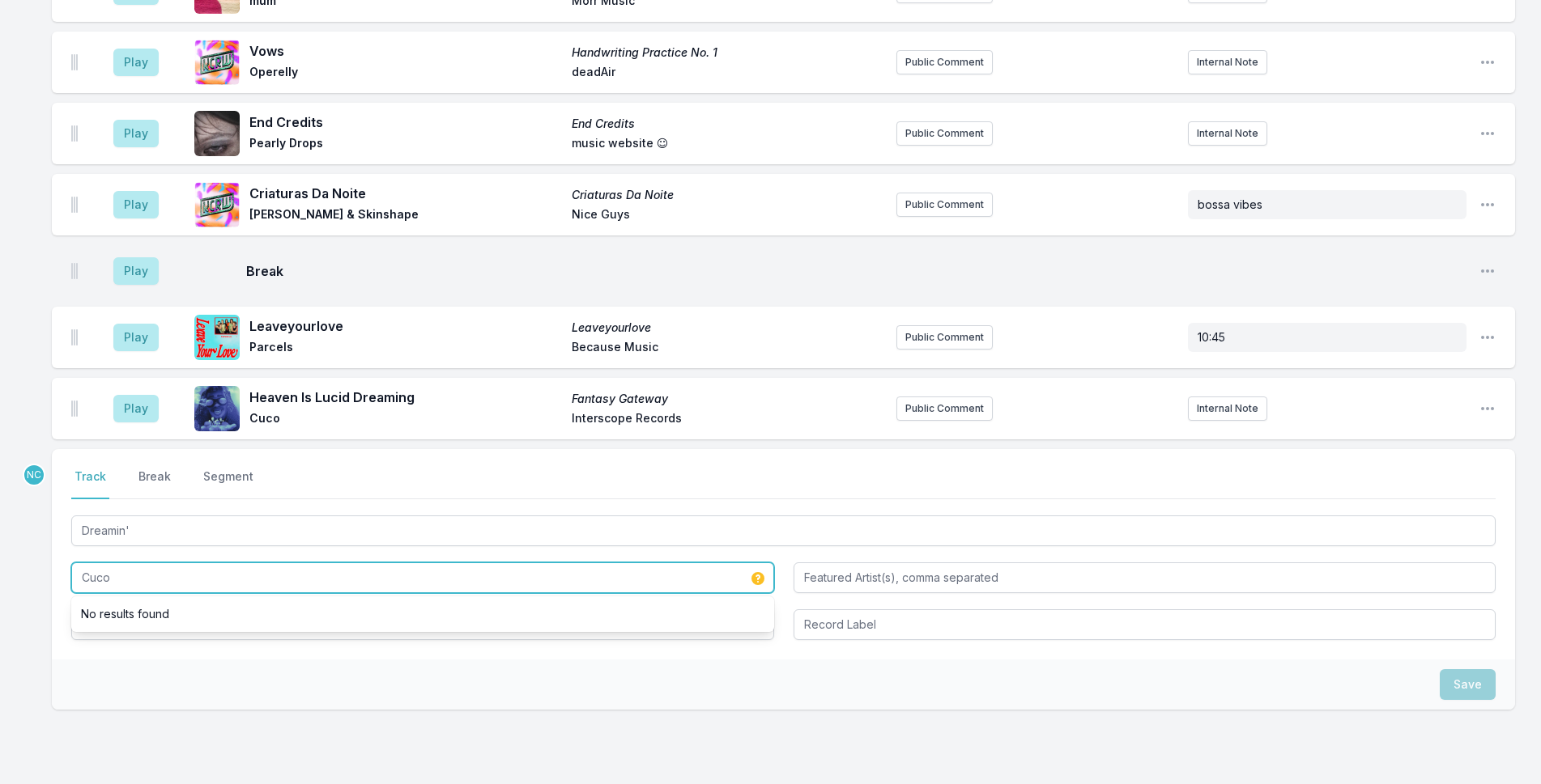
type input "Cuco"
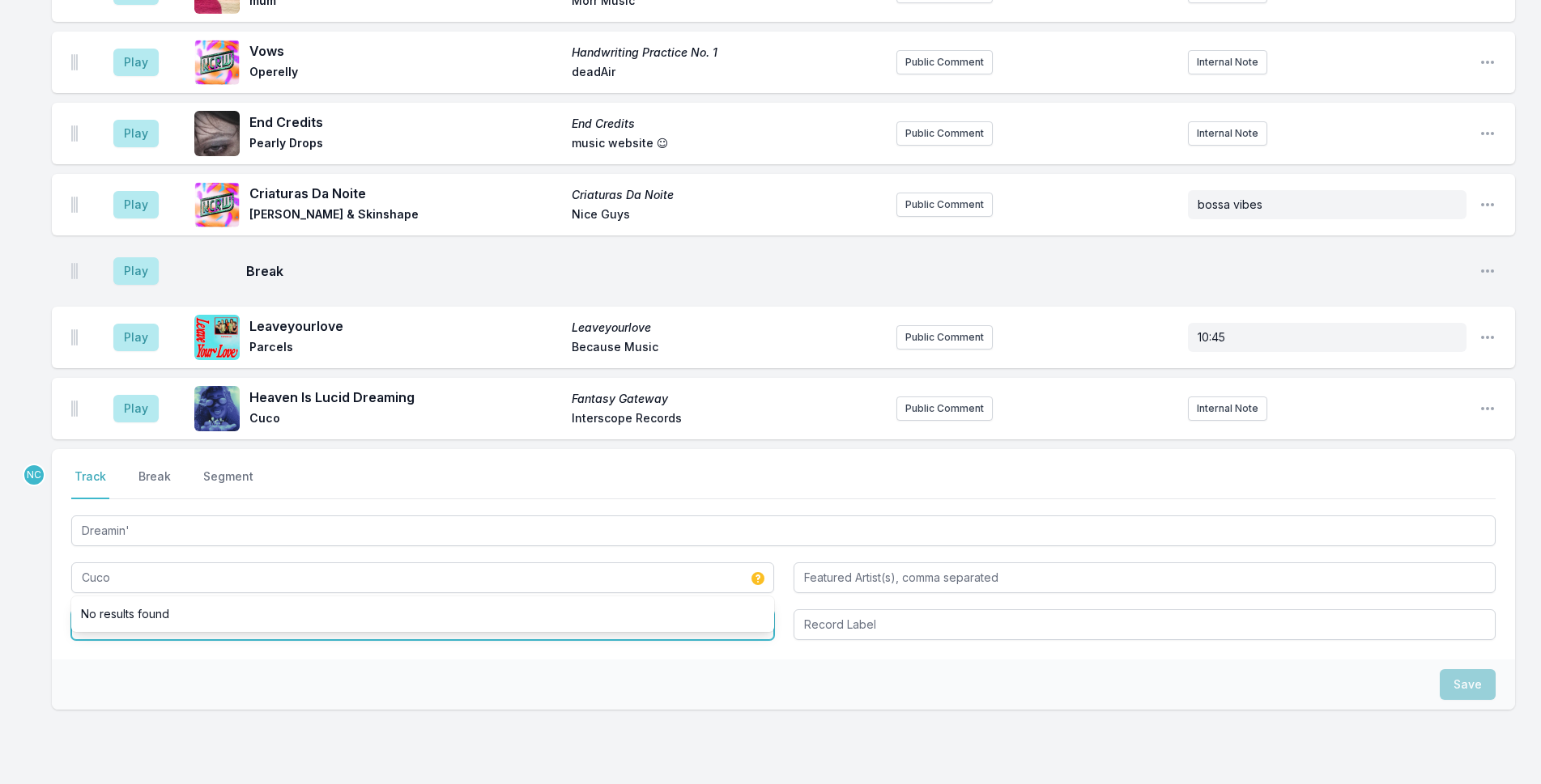
click at [297, 609] on input "Album Title" at bounding box center [423, 624] width 703 height 30
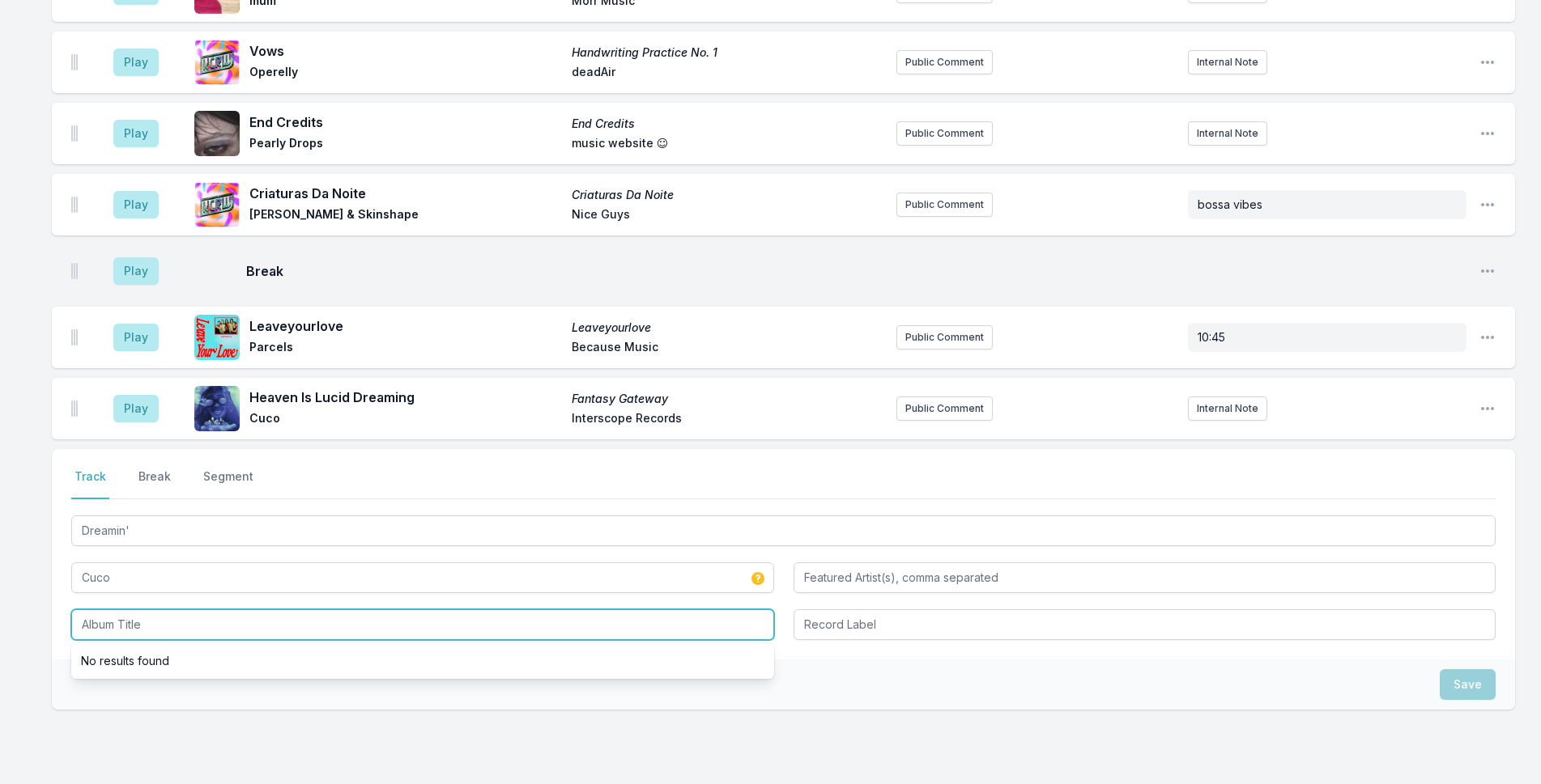
click at [297, 609] on input "Album Title" at bounding box center [423, 624] width 703 height 30
type input "Ridin' (Deluxe)"
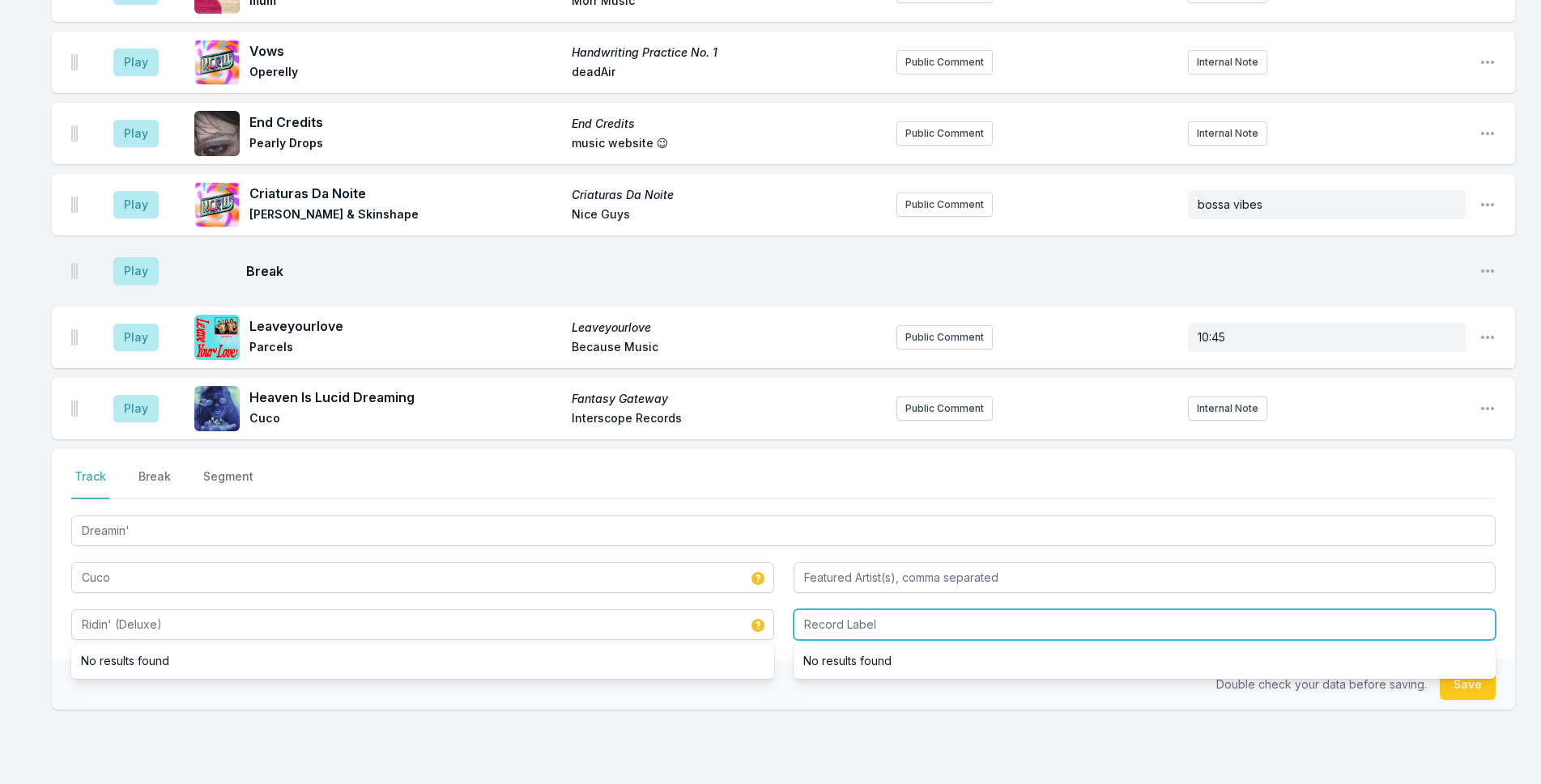
click at [898, 609] on input "Record Label" at bounding box center [1145, 624] width 703 height 30
type input "Interscope"
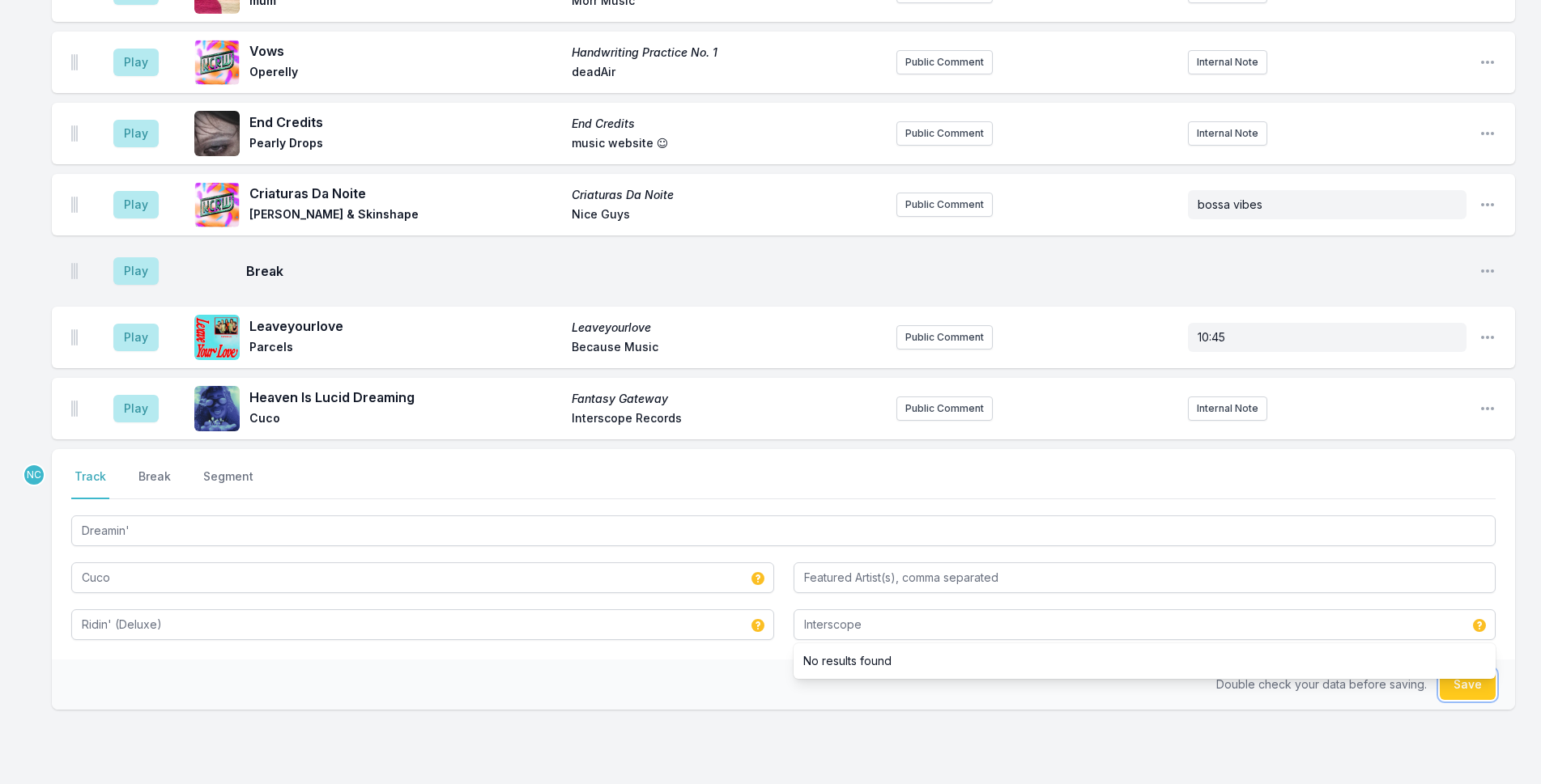
click at [1471, 669] on button "Save" at bounding box center [1467, 684] width 56 height 30
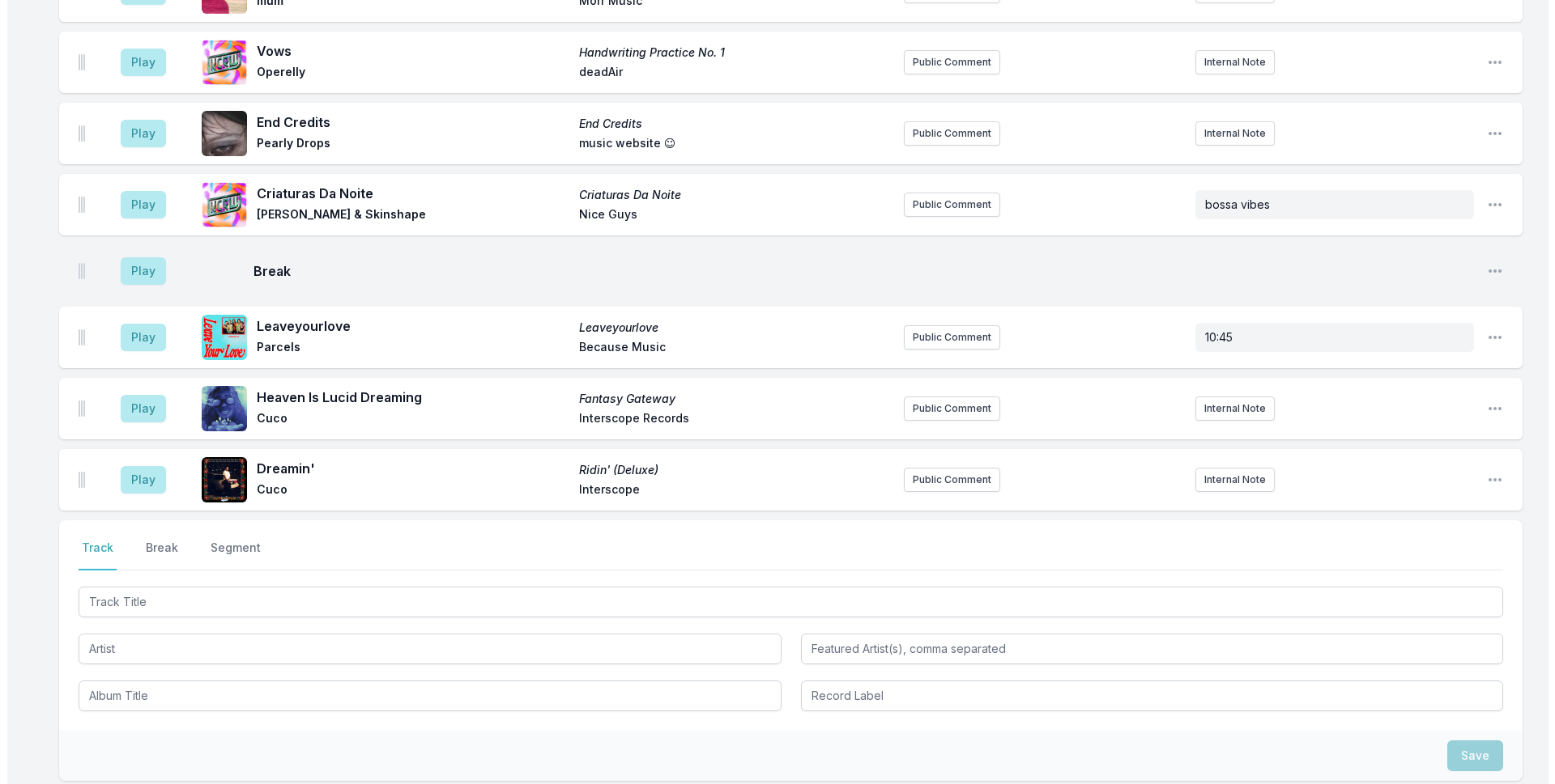
scroll to position [4003, 0]
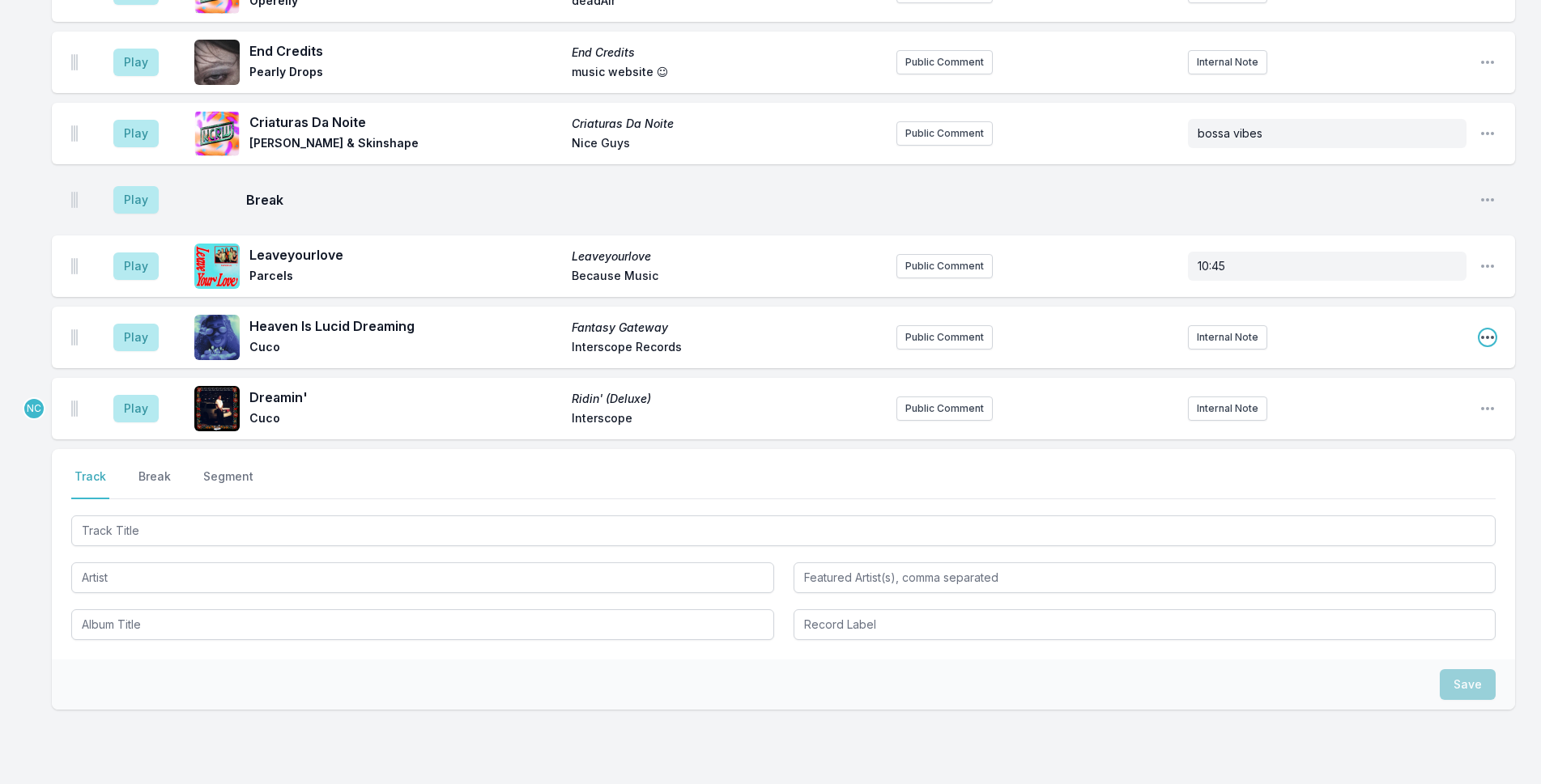
click at [1483, 329] on icon "Open playlist item options" at bounding box center [1488, 338] width 17 height 17
click at [1462, 413] on button "Delete Entry" at bounding box center [1405, 428] width 181 height 29
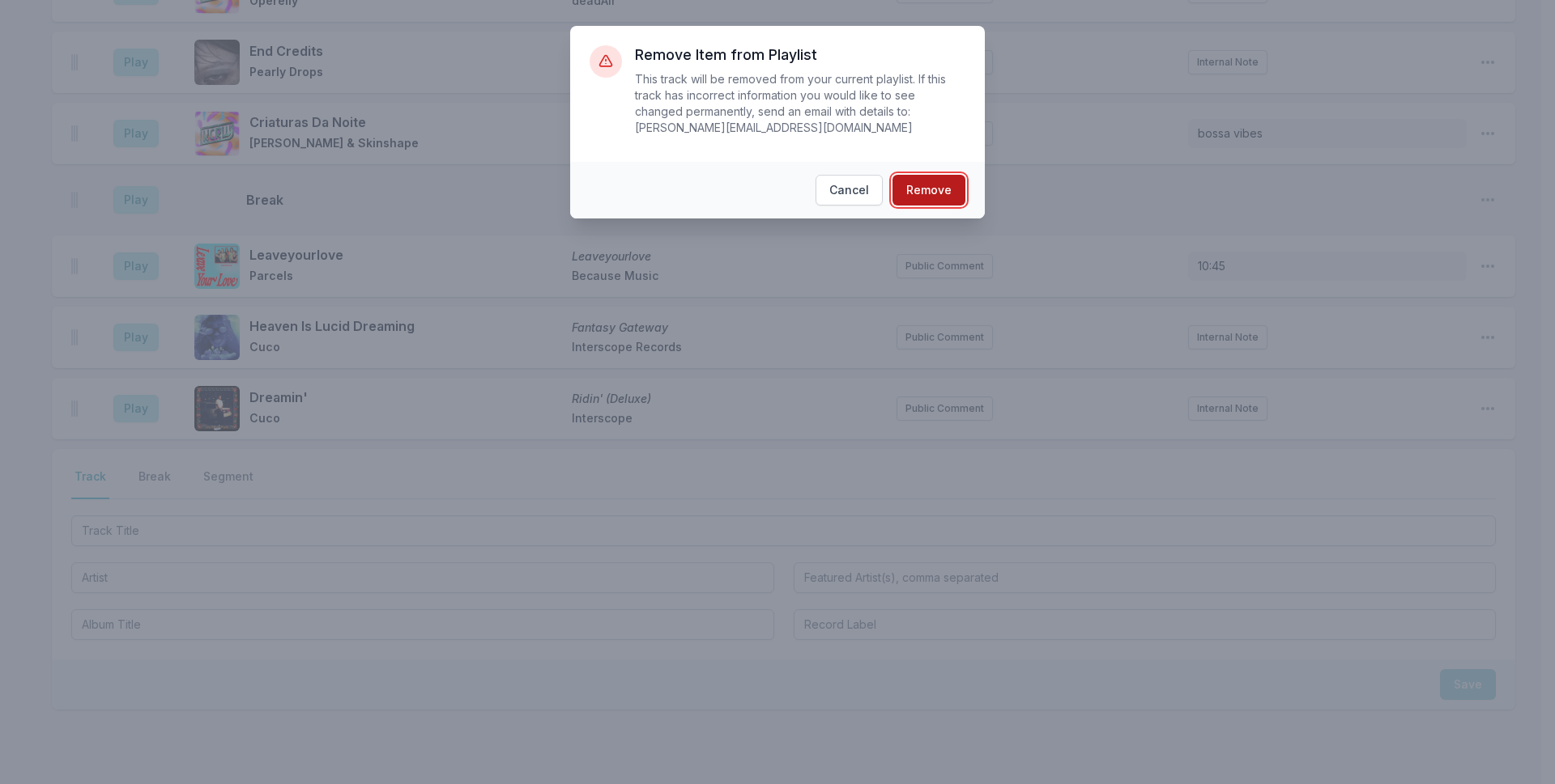
click at [949, 175] on button "Remove" at bounding box center [928, 190] width 73 height 30
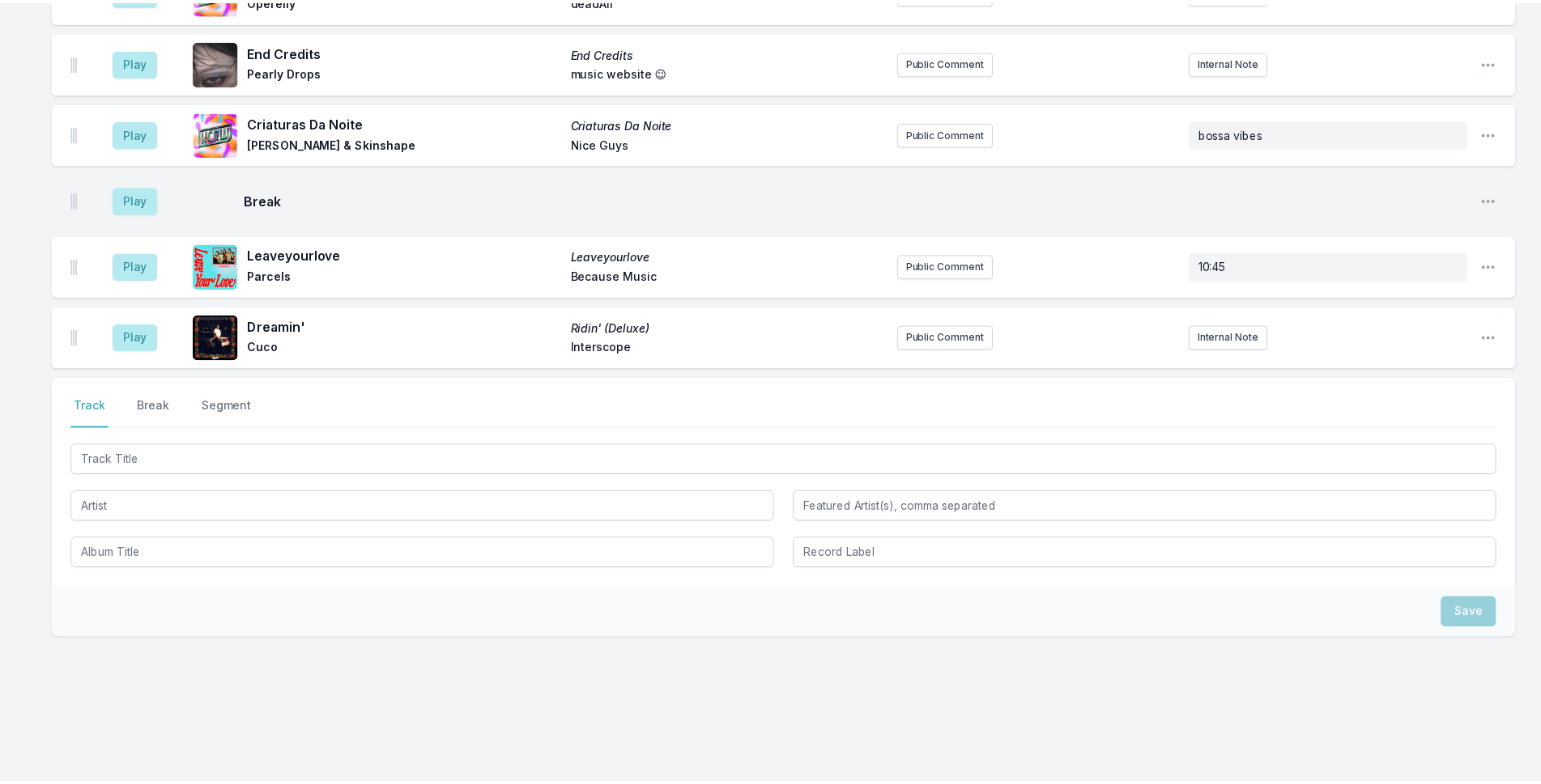
scroll to position [3931, 0]
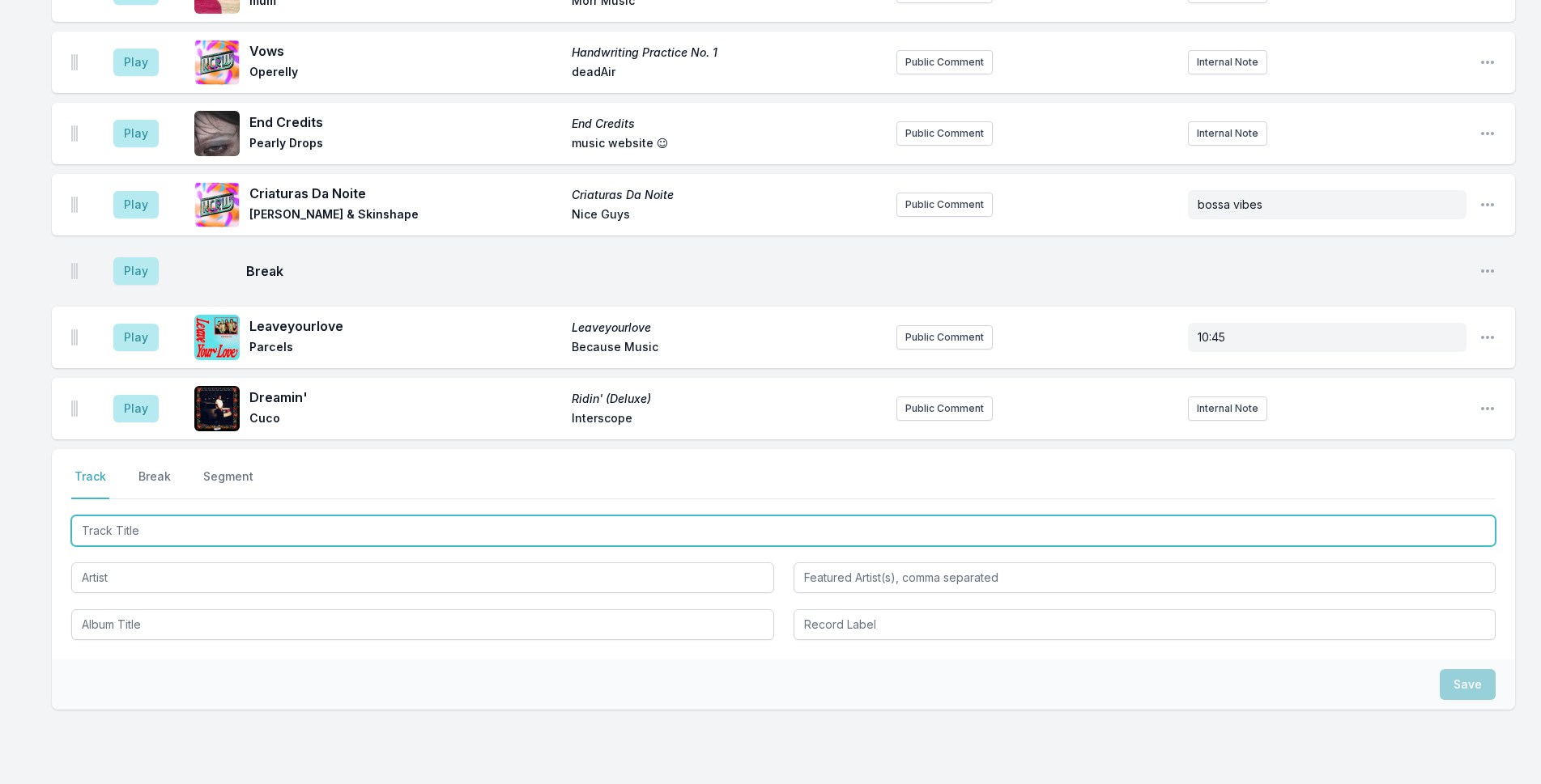
drag, startPoint x: 305, startPoint y: 451, endPoint x: 1494, endPoint y: 262, distance: 1203.9
click at [307, 515] on input "Track Title" at bounding box center [782, 530] width 1424 height 30
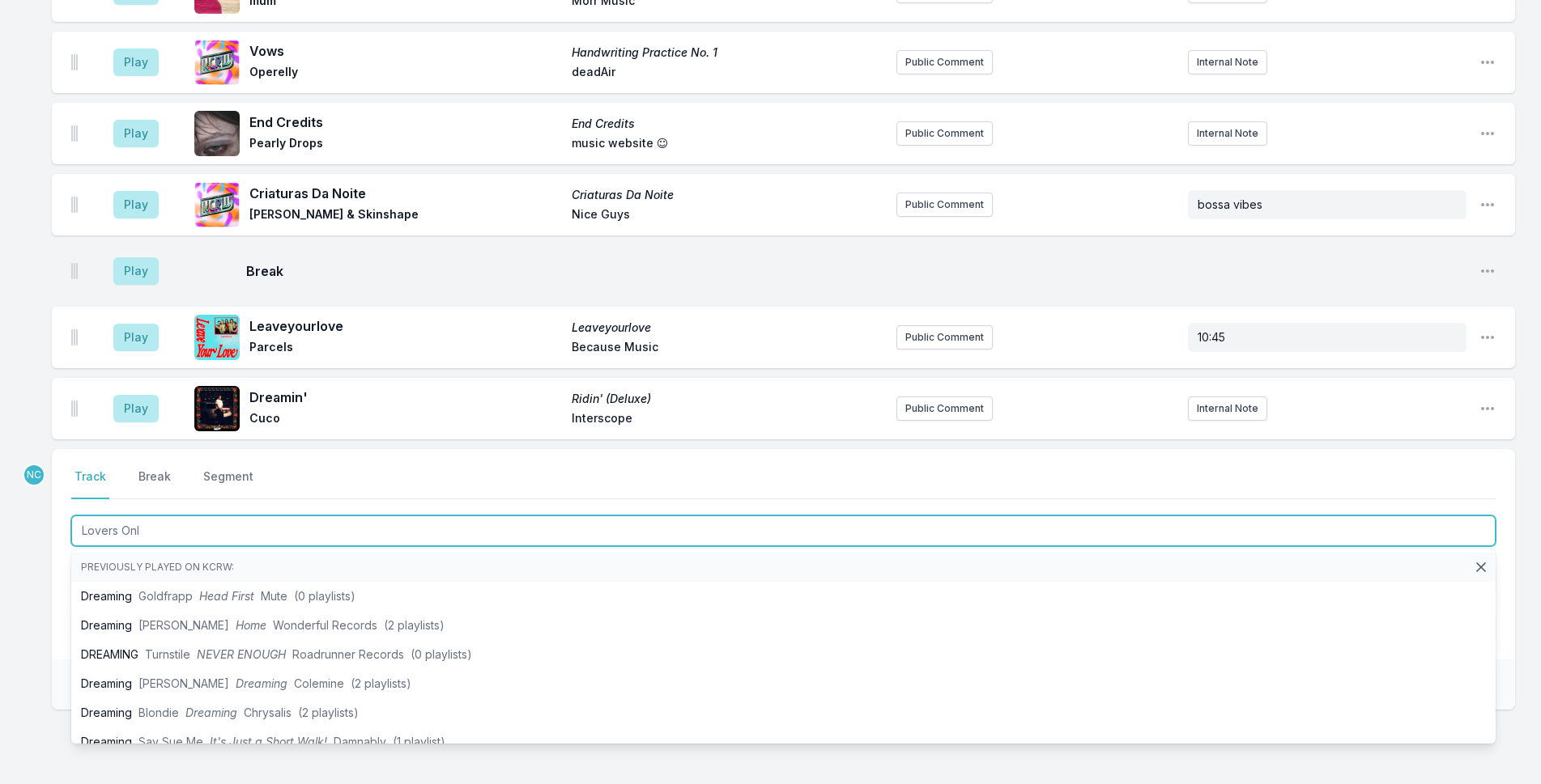
type input "Lovers Only"
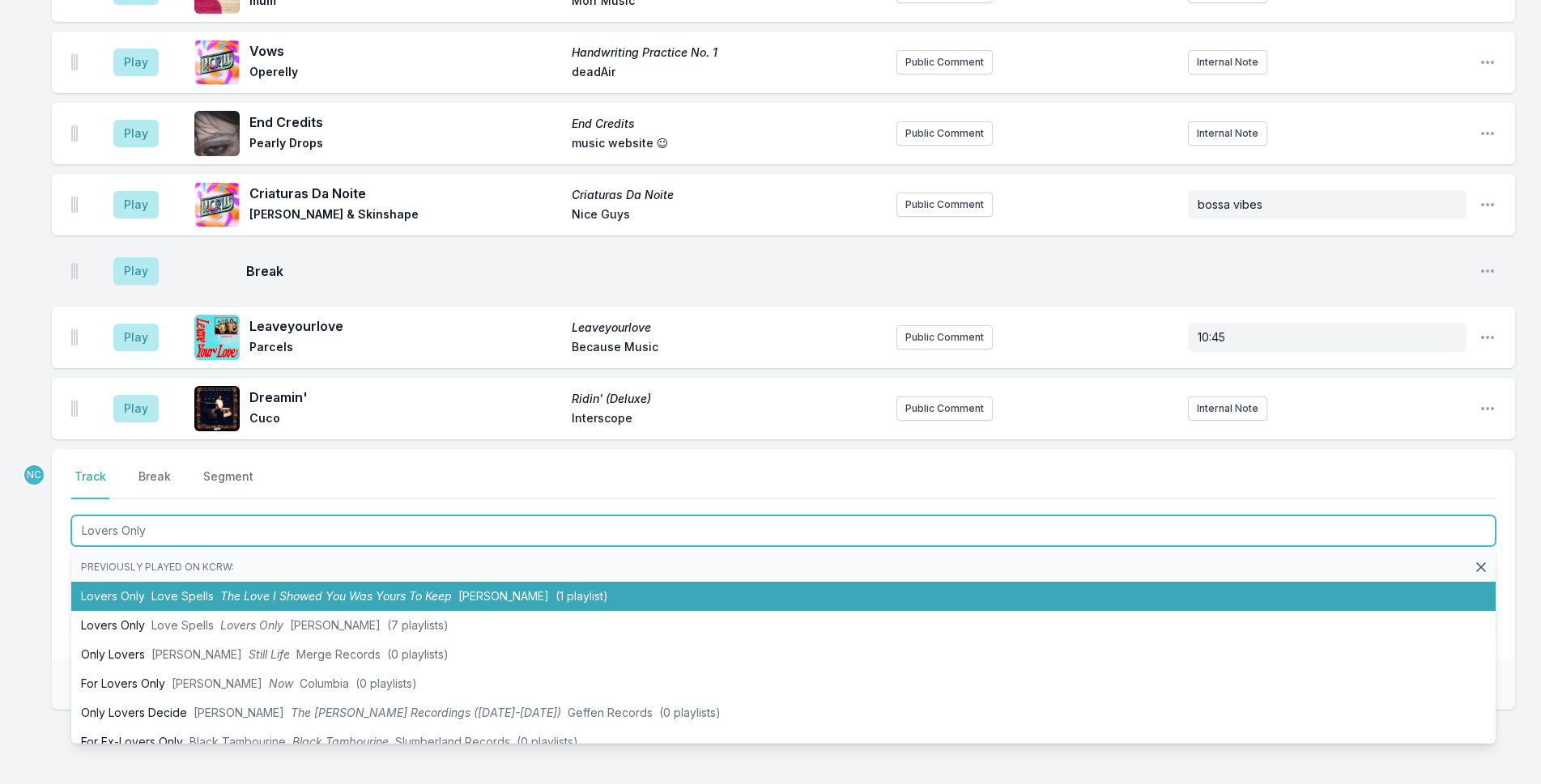
click at [360, 589] on span "The Love I Showed You Was Yours To Keep" at bounding box center [336, 595] width 232 height 14
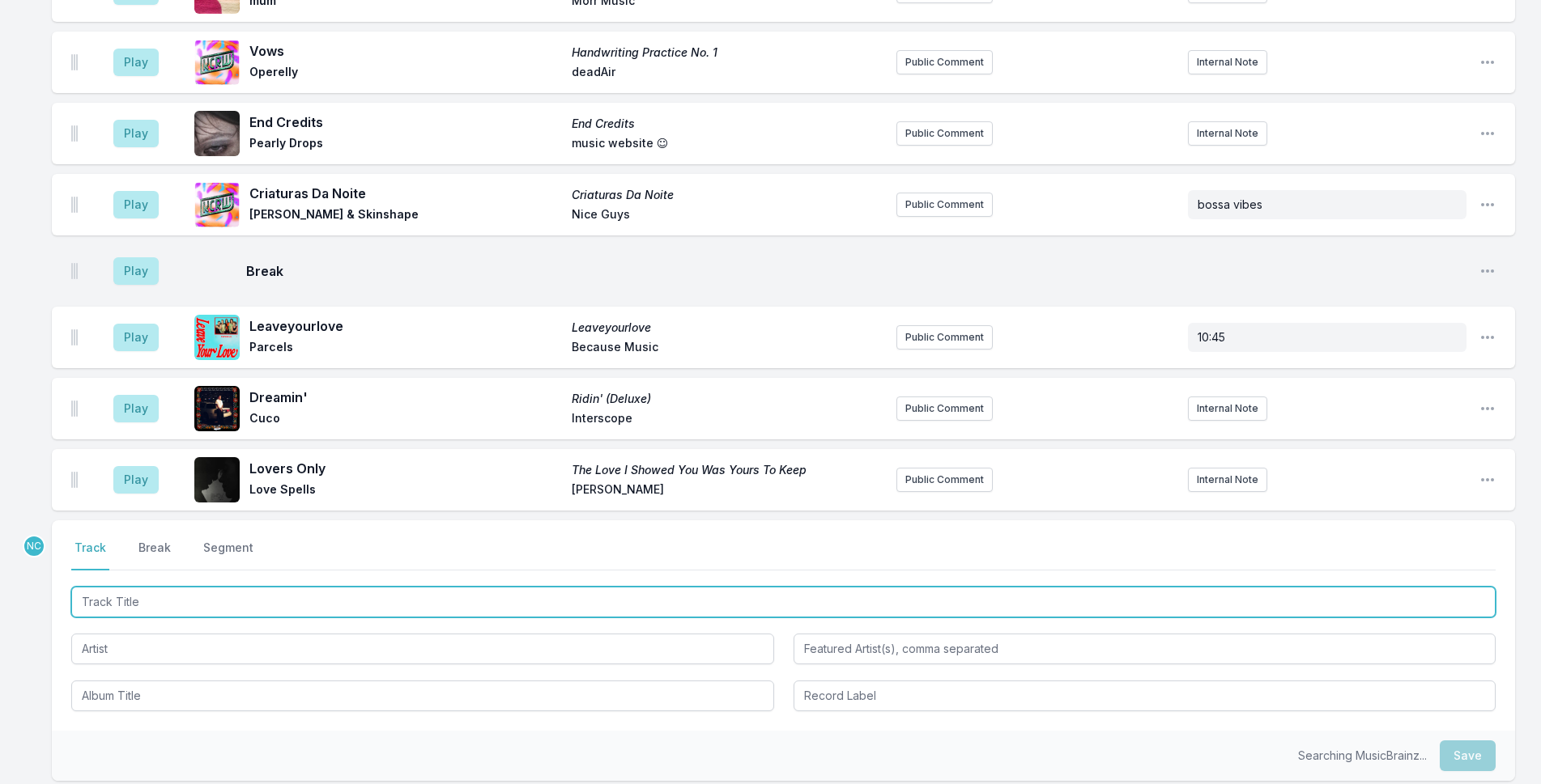
scroll to position [4003, 0]
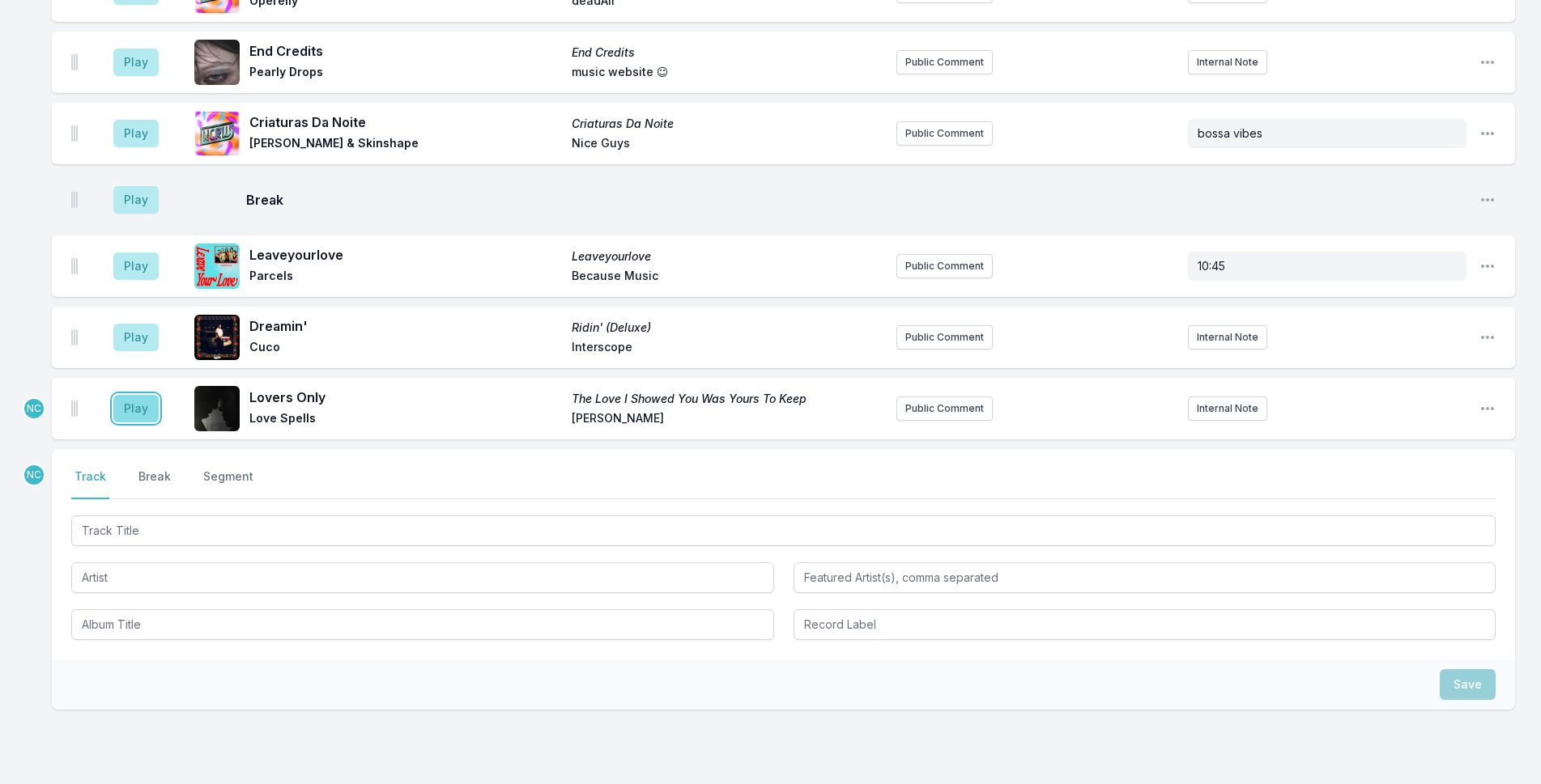
click at [120, 395] on button "Play" at bounding box center [135, 409] width 45 height 28
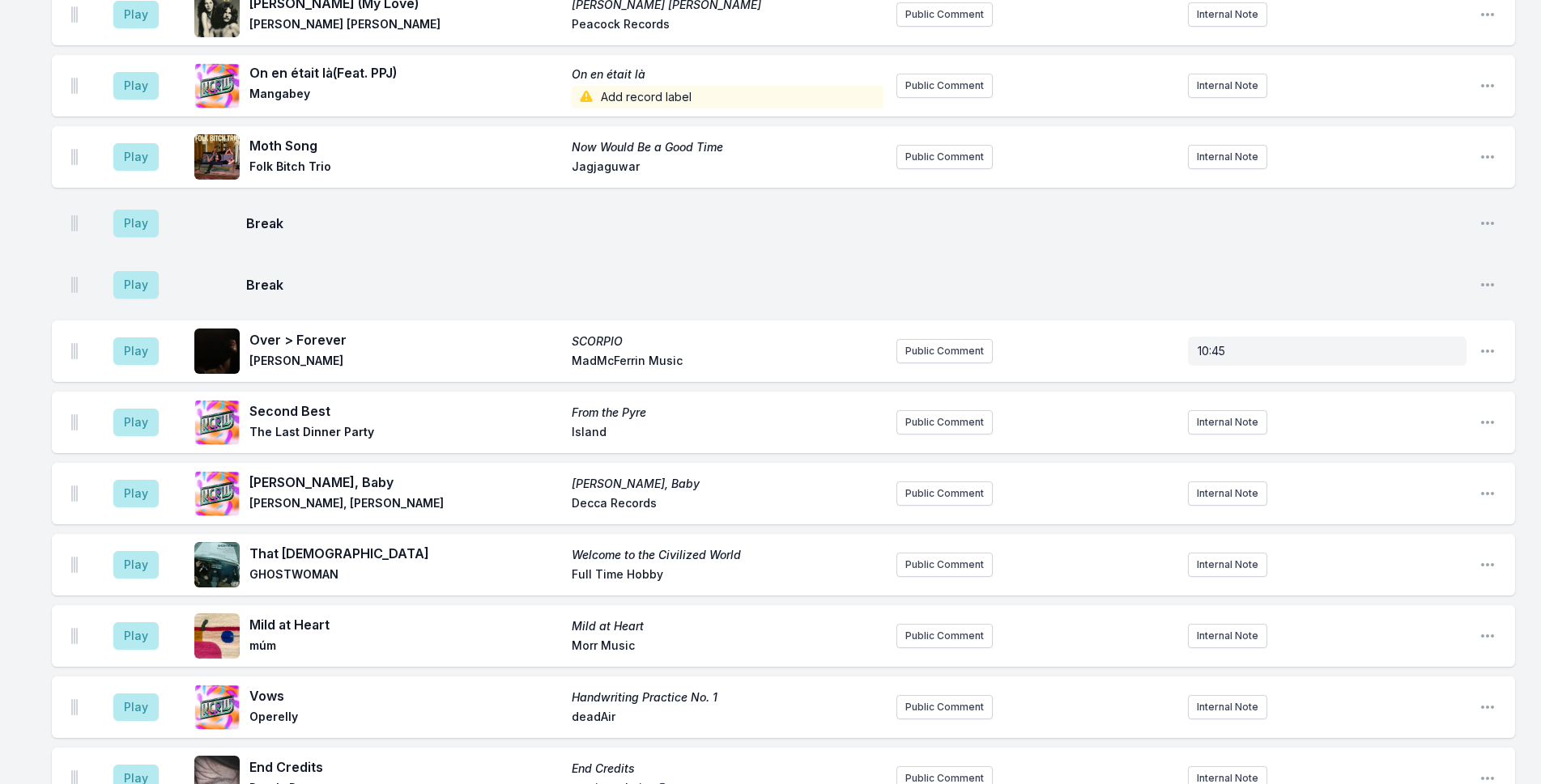
scroll to position [3679, 0]
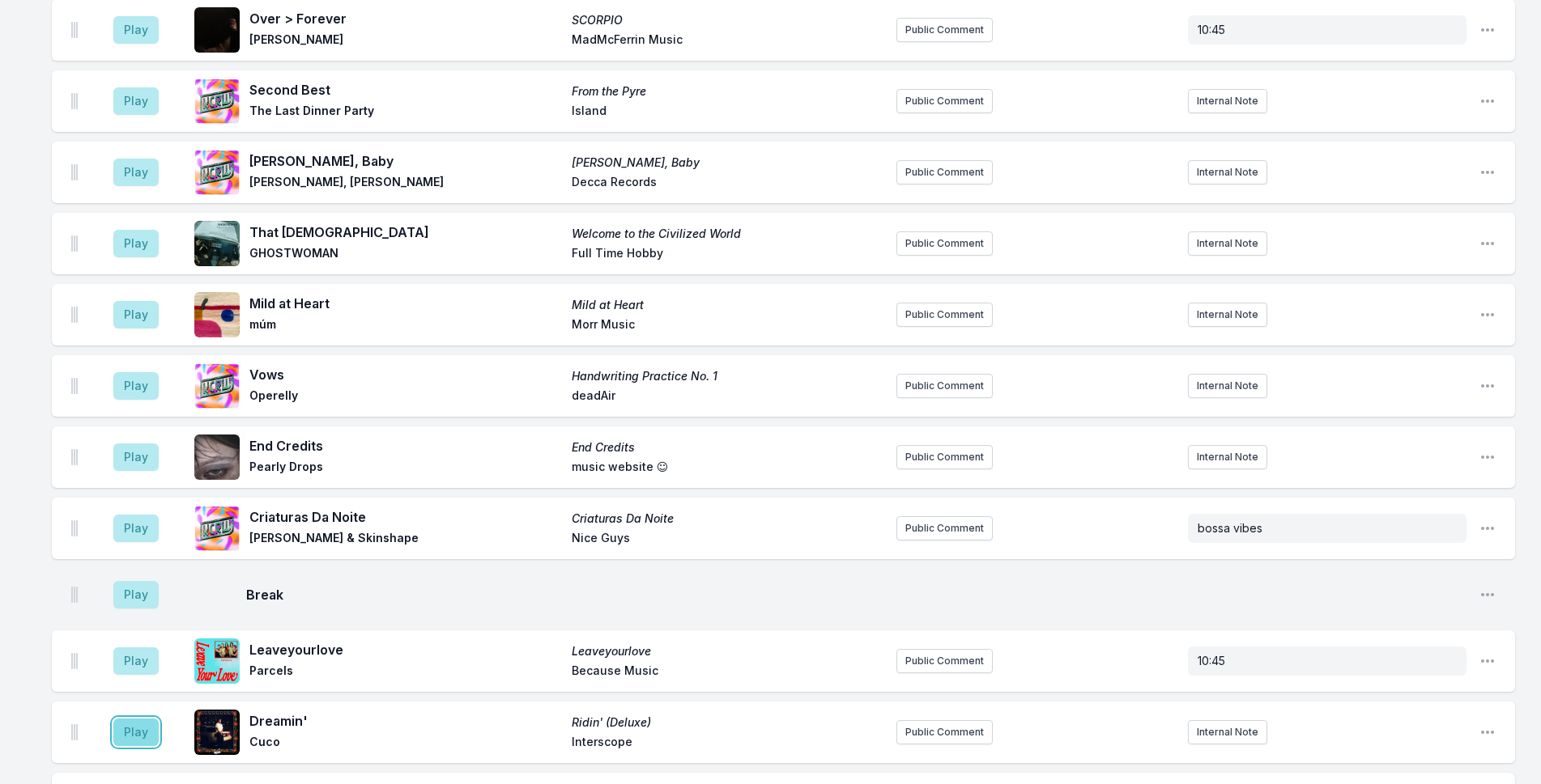
click at [139, 719] on button "Play" at bounding box center [135, 732] width 45 height 28
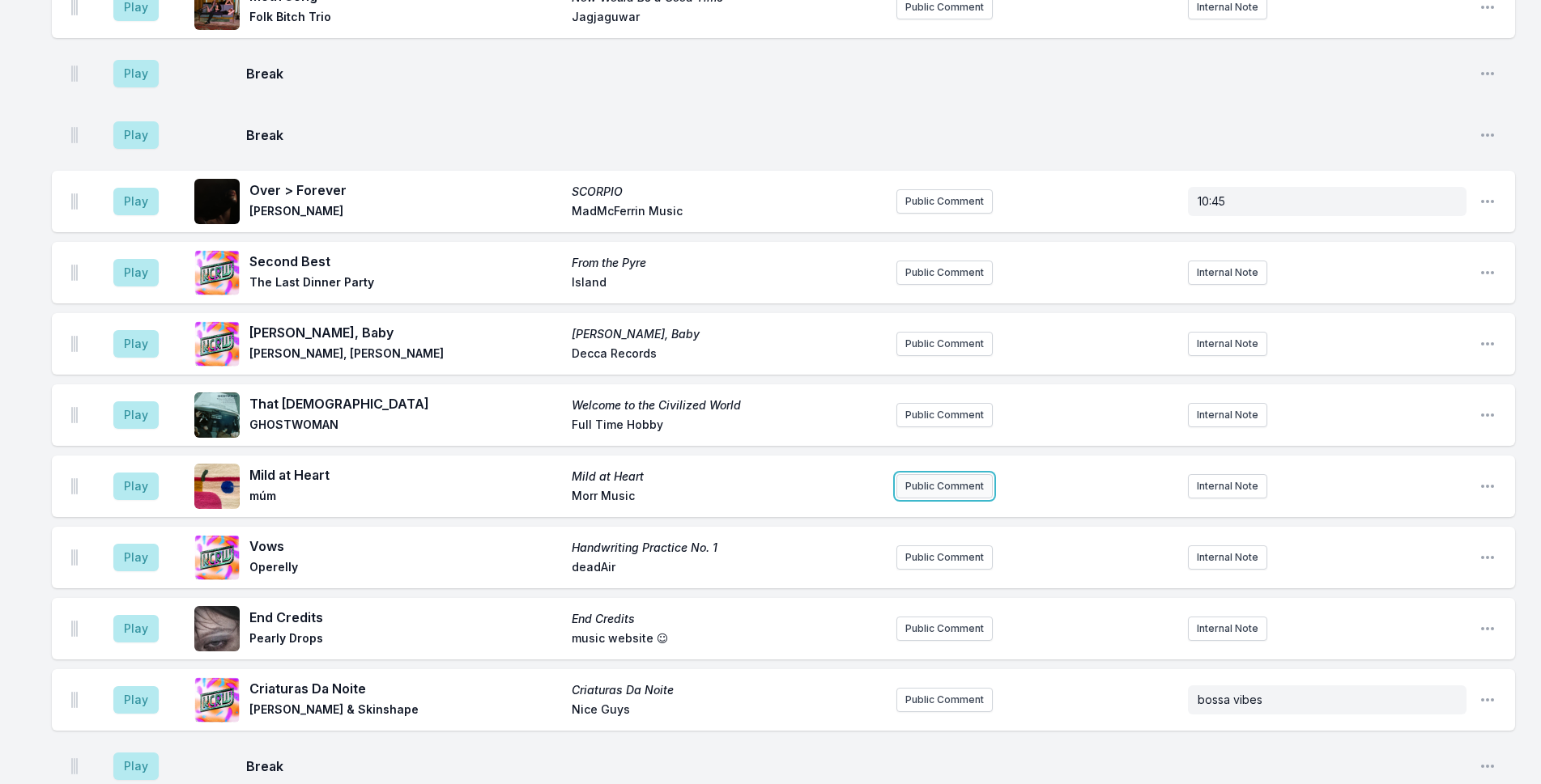
click at [943, 474] on button "Public Comment" at bounding box center [944, 486] width 97 height 24
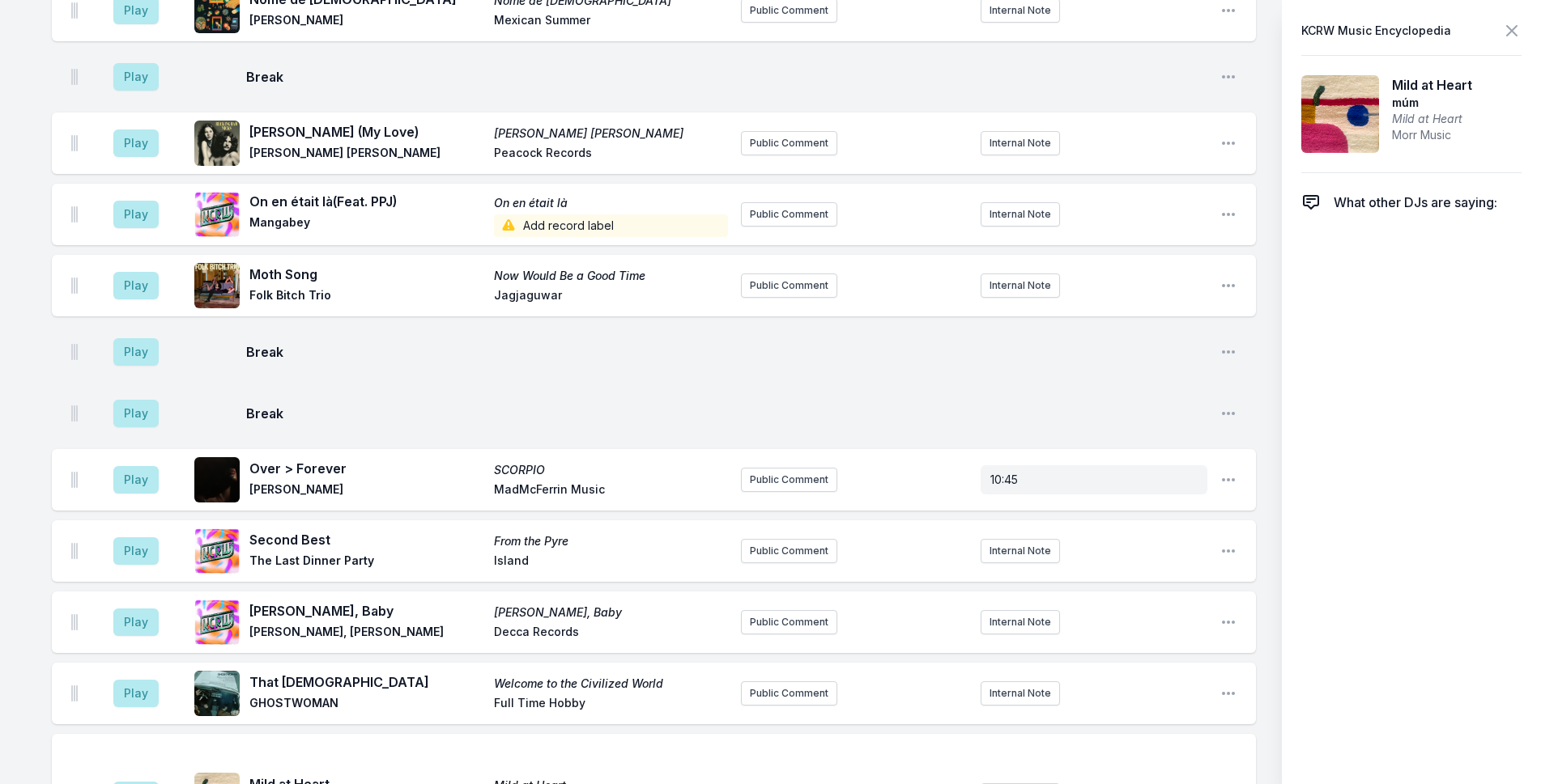
scroll to position [3741, 0]
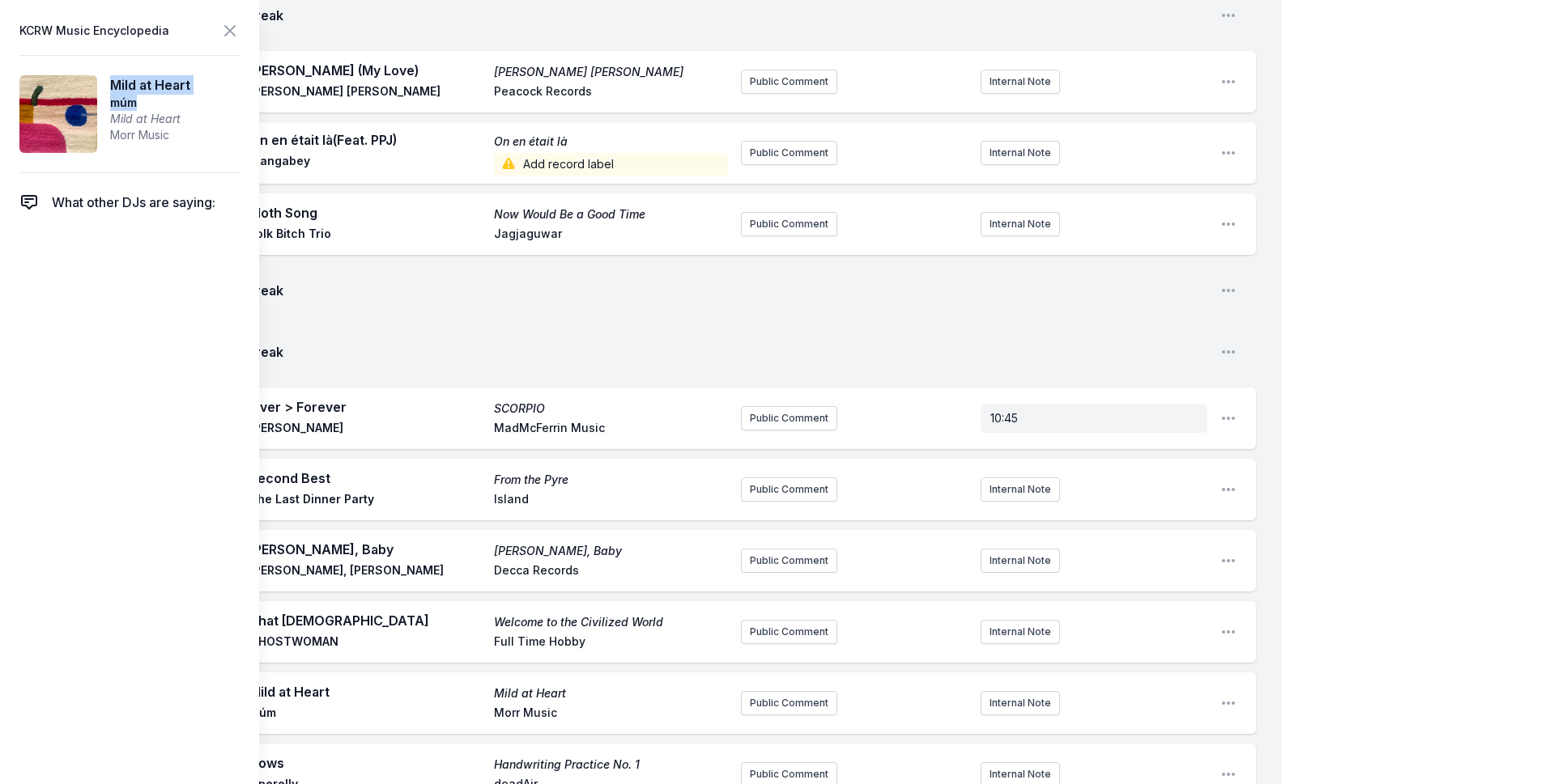
drag, startPoint x: 128, startPoint y: 98, endPoint x: 112, endPoint y: 87, distance: 19.4
click at [112, 87] on aside "Mild at Heart múm Mild at [GEOGRAPHIC_DATA]" at bounding box center [150, 114] width 80 height 77
copy aside "Mild at [GEOGRAPHIC_DATA]"
click at [242, 31] on aside "KCRW Music Encyclopedia Mild at Heart múm Mild at Heart Morr Music What other D…" at bounding box center [129, 392] width 259 height 784
click at [241, 31] on aside "KCRW Music Encyclopedia Mild at Heart múm Mild at Heart Morr Music What other D…" at bounding box center [129, 392] width 259 height 784
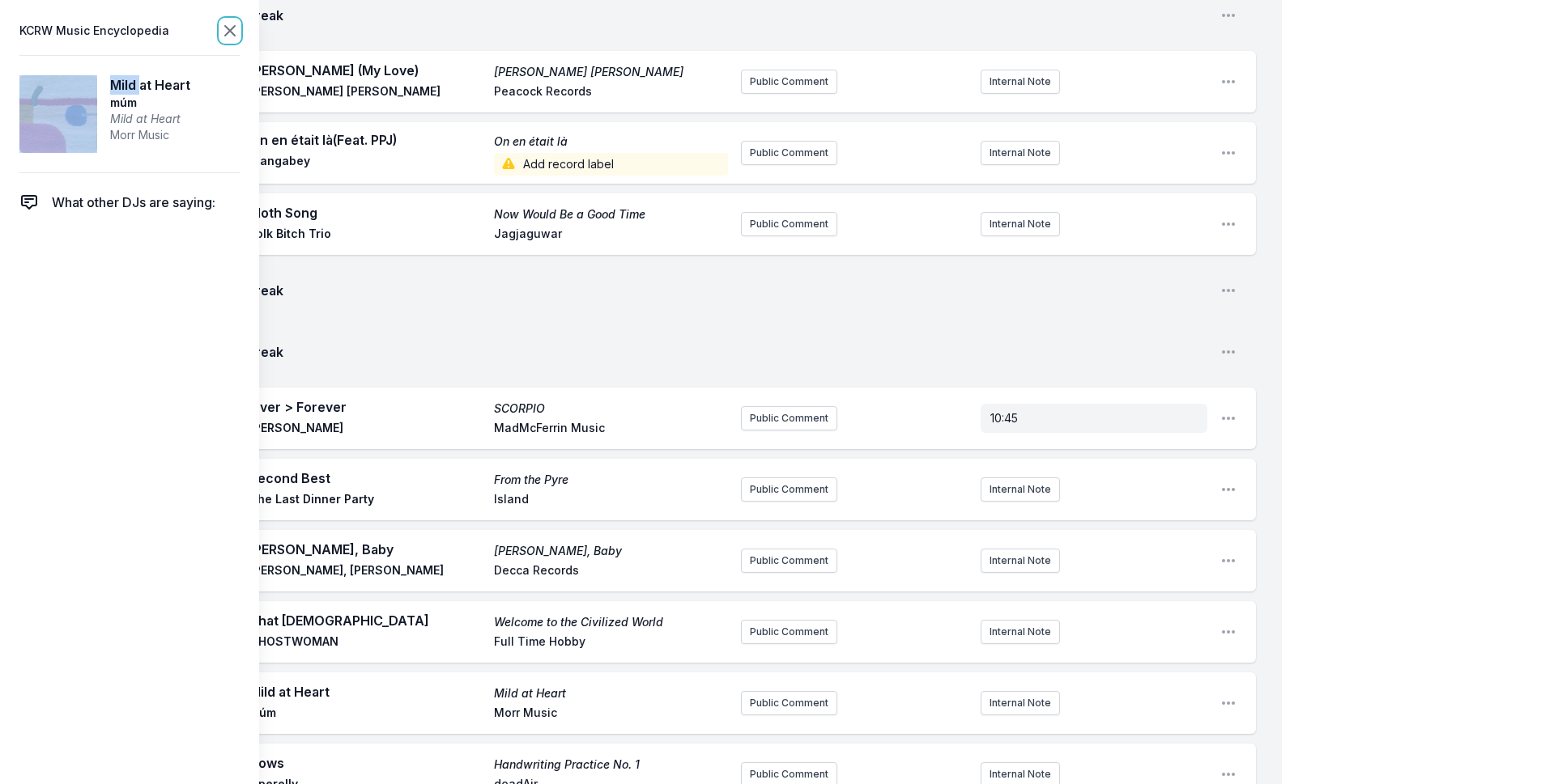
click at [235, 31] on icon at bounding box center [229, 30] width 19 height 19
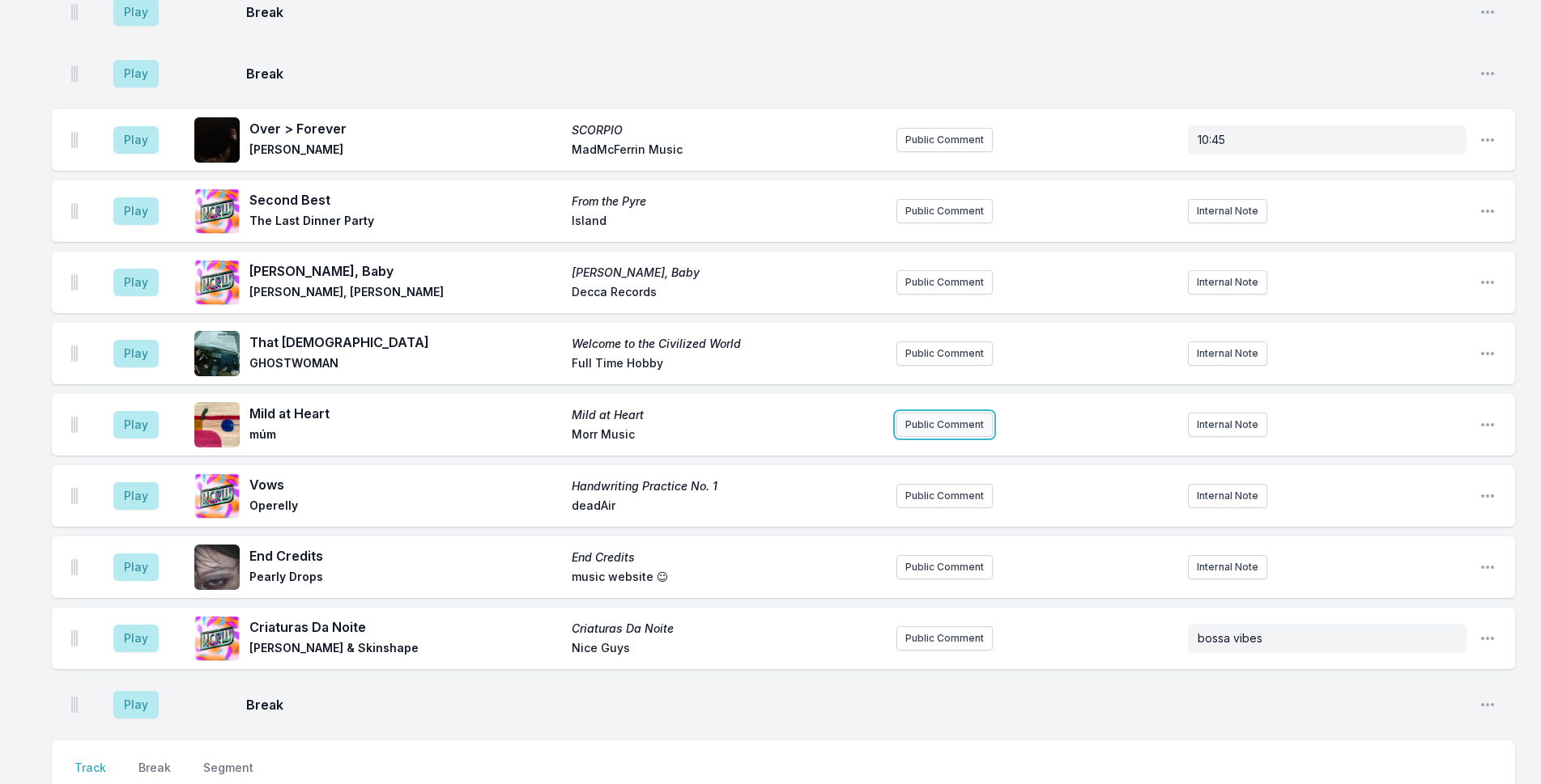
click at [938, 413] on button "Public Comment" at bounding box center [944, 425] width 97 height 24
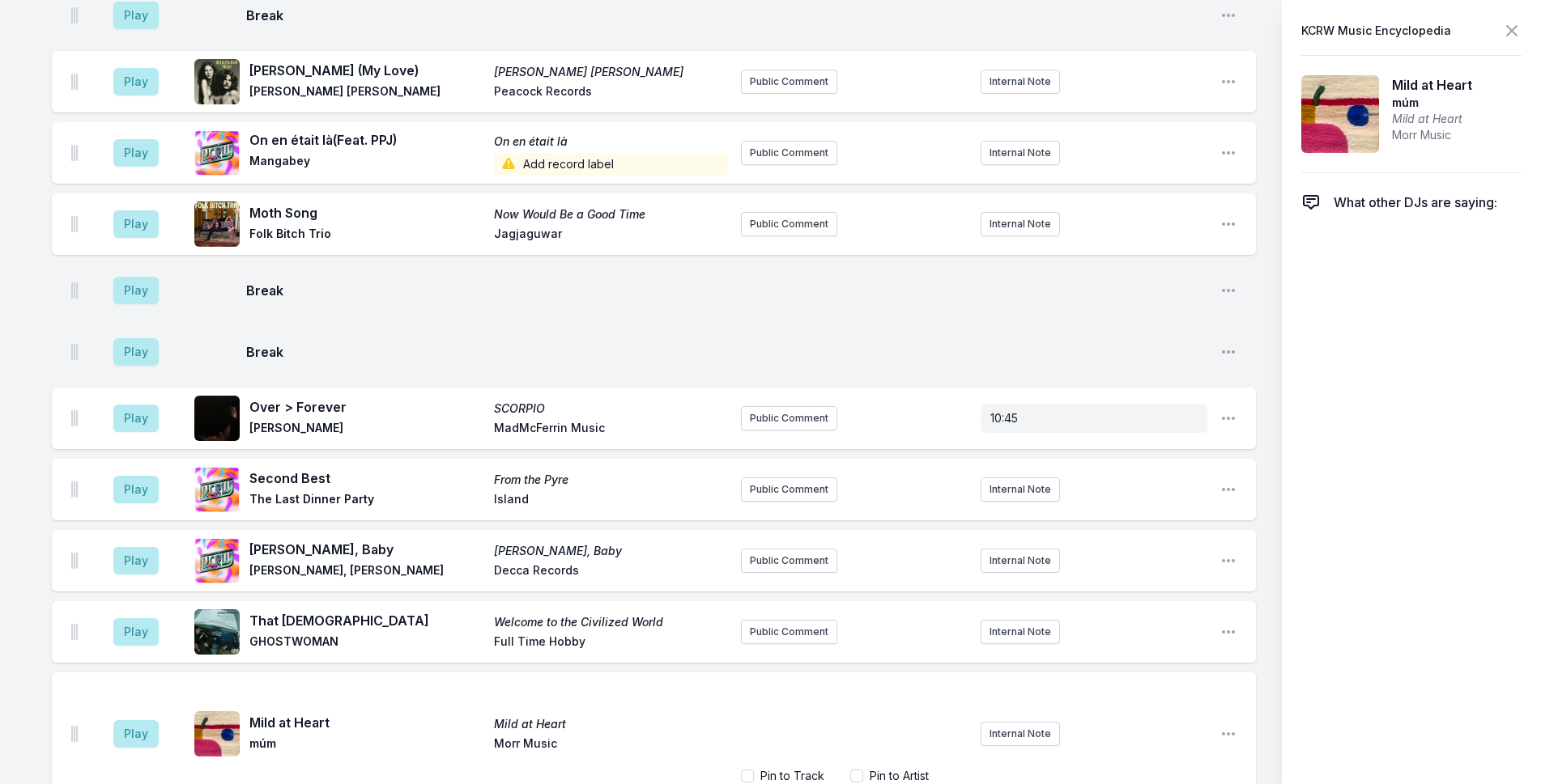
scroll to position [3802, 0]
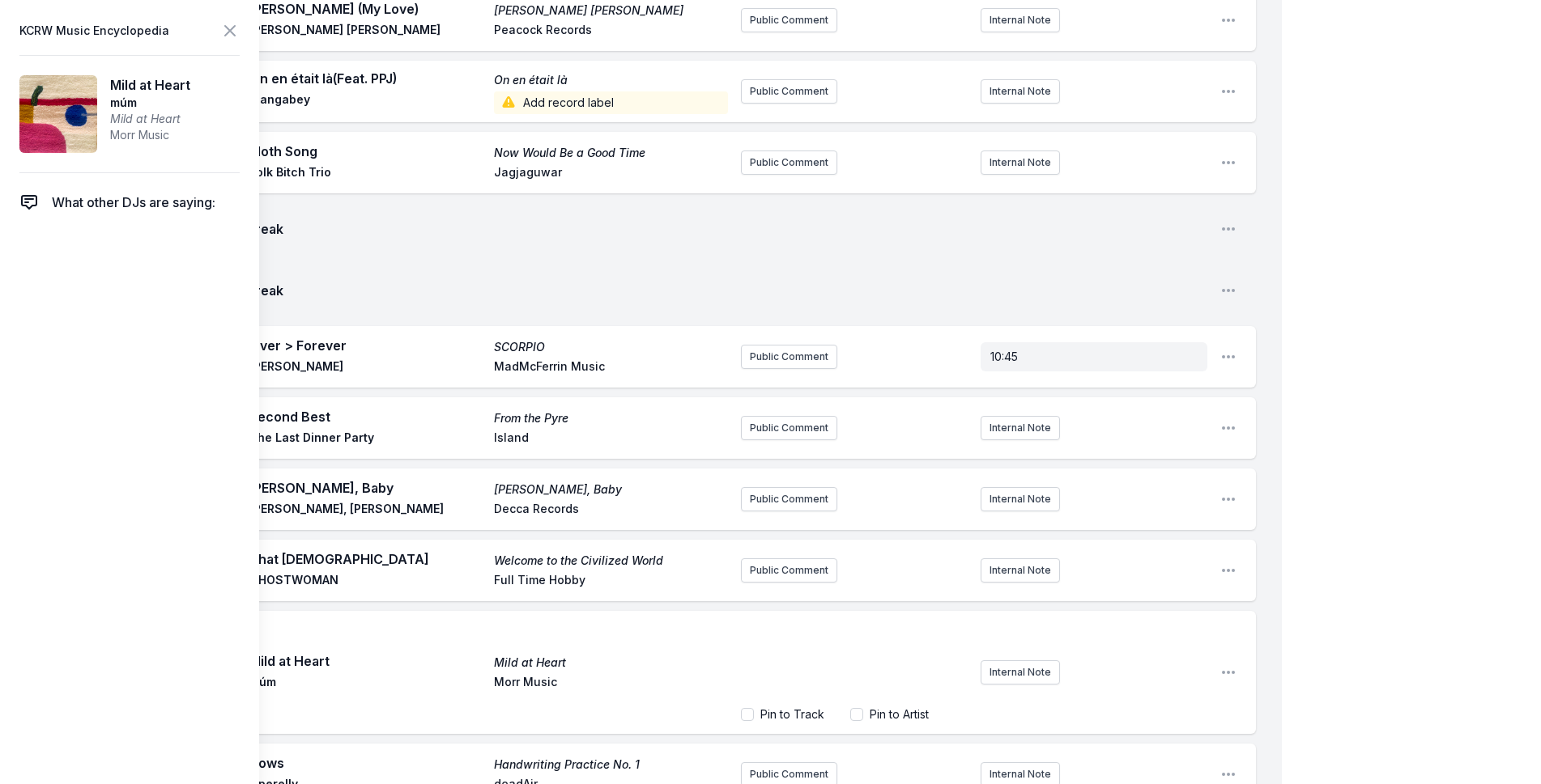
drag, startPoint x: 881, startPoint y: 444, endPoint x: 943, endPoint y: 444, distance: 62.0
click at [881, 628] on p "﻿" at bounding box center [853, 637] width 207 height 17
click at [912, 629] on span "The Icelandic group are live at [GEOGRAPHIC_DATA]" at bounding box center [834, 644] width 168 height 30
click at [749, 622] on div "The Icelandic group are live a the t [GEOGRAPHIC_DATA] ([GEOGRAPHIC_DATA]), [GE…" at bounding box center [854, 661] width 226 height 77
drag, startPoint x: 926, startPoint y: 479, endPoint x: 921, endPoint y: 463, distance: 16.8
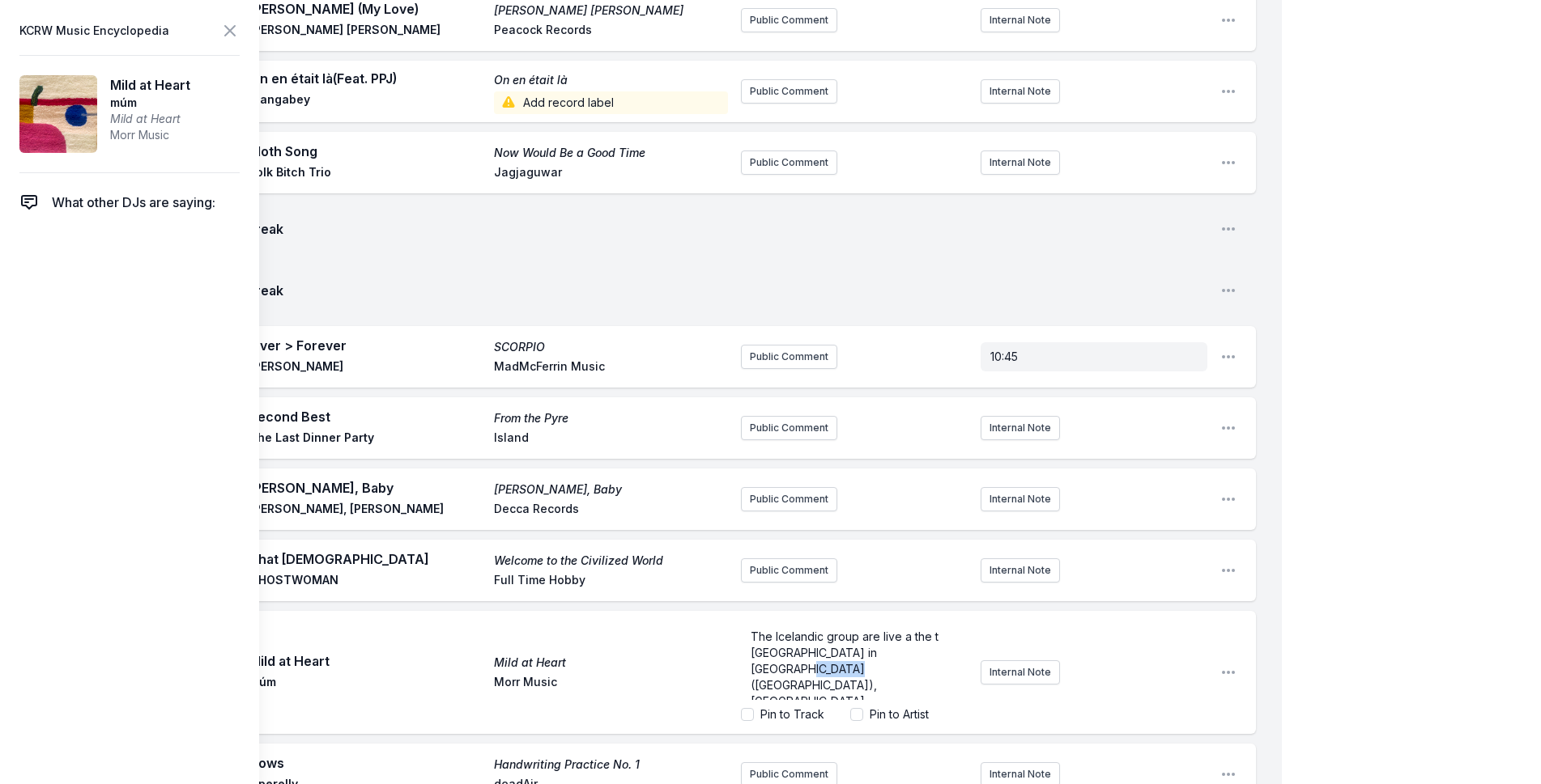
click at [921, 628] on p "The Icelandic group are live a the t [GEOGRAPHIC_DATA] in [GEOGRAPHIC_DATA] ([G…" at bounding box center [853, 669] width 207 height 81
drag, startPoint x: 944, startPoint y: 447, endPoint x: 906, endPoint y: 448, distance: 38.0
click at [906, 628] on p "The Icelandic group are live a the t [GEOGRAPHIC_DATA] in [GEOGRAPHIC_DATA] [DA…" at bounding box center [853, 652] width 207 height 49
click at [783, 629] on span "The Icelandic group are live at the Independent in [GEOGRAPHIC_DATA] tonight an…" at bounding box center [852, 668] width 205 height 78
click at [881, 629] on span "The Icelandic group are live at the Independent in [GEOGRAPHIC_DATA] tonight an…" at bounding box center [852, 668] width 205 height 78
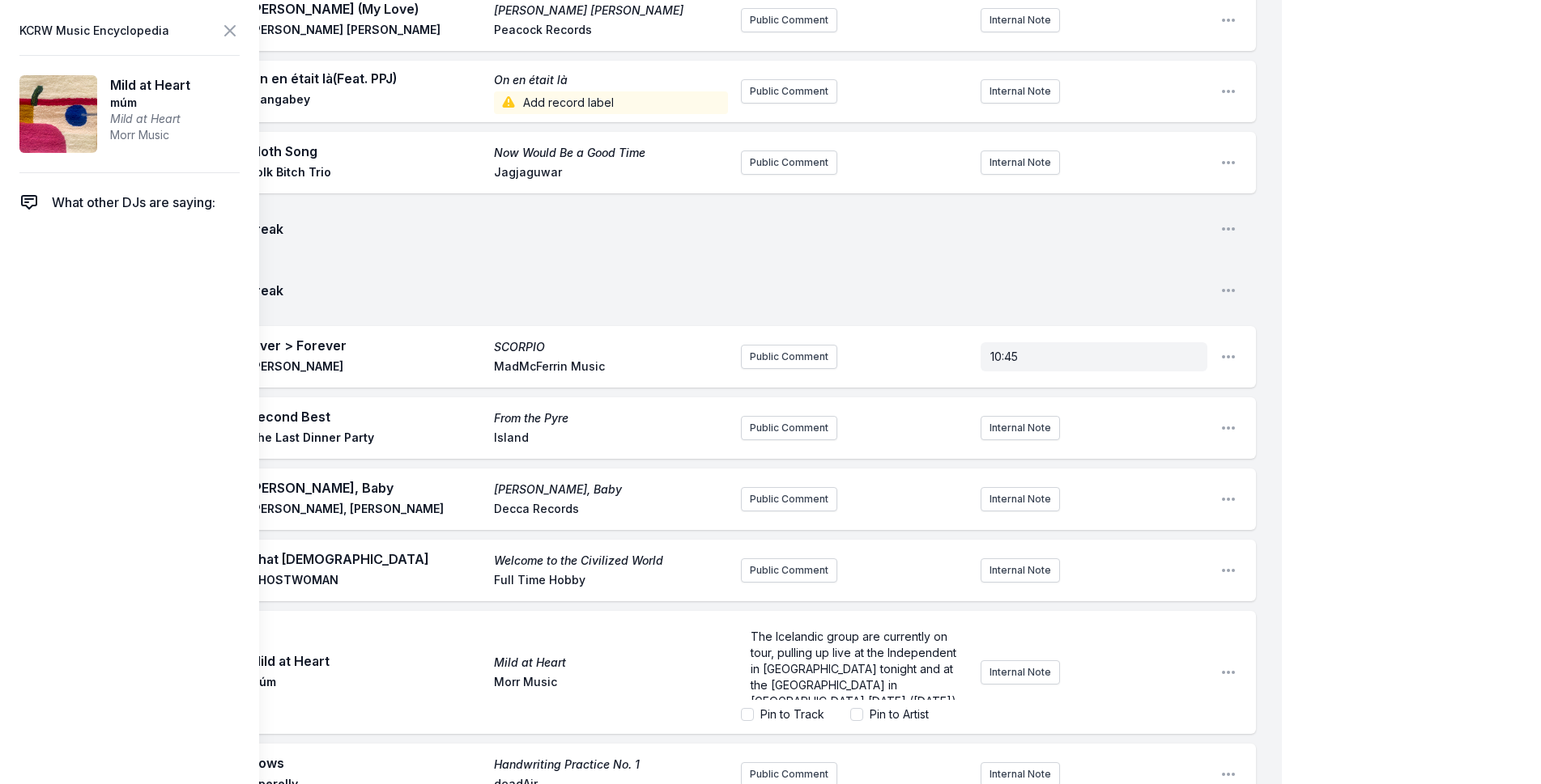
click at [226, 33] on icon at bounding box center [230, 30] width 10 height 10
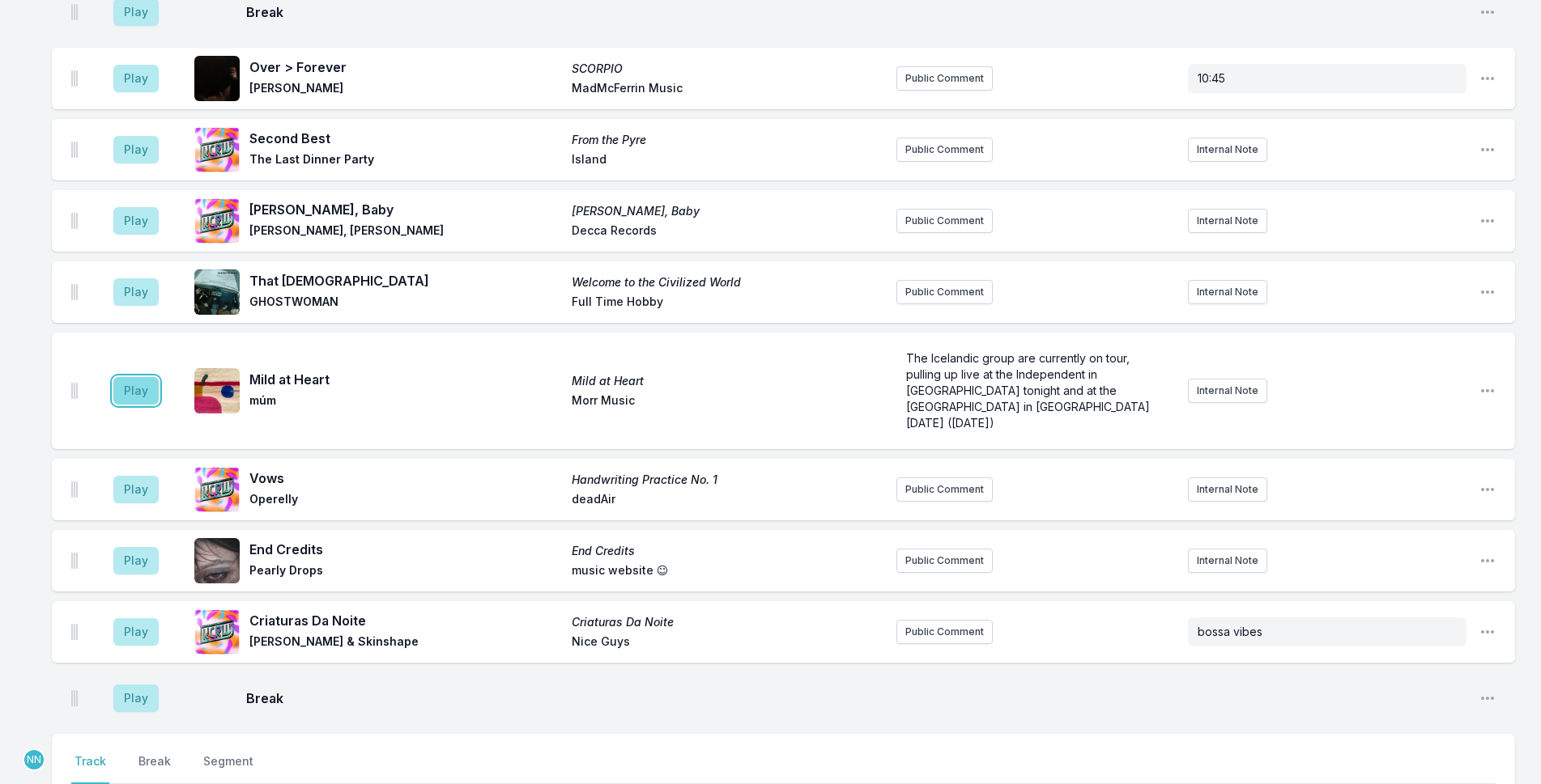
click at [125, 377] on button "Play" at bounding box center [135, 391] width 45 height 28
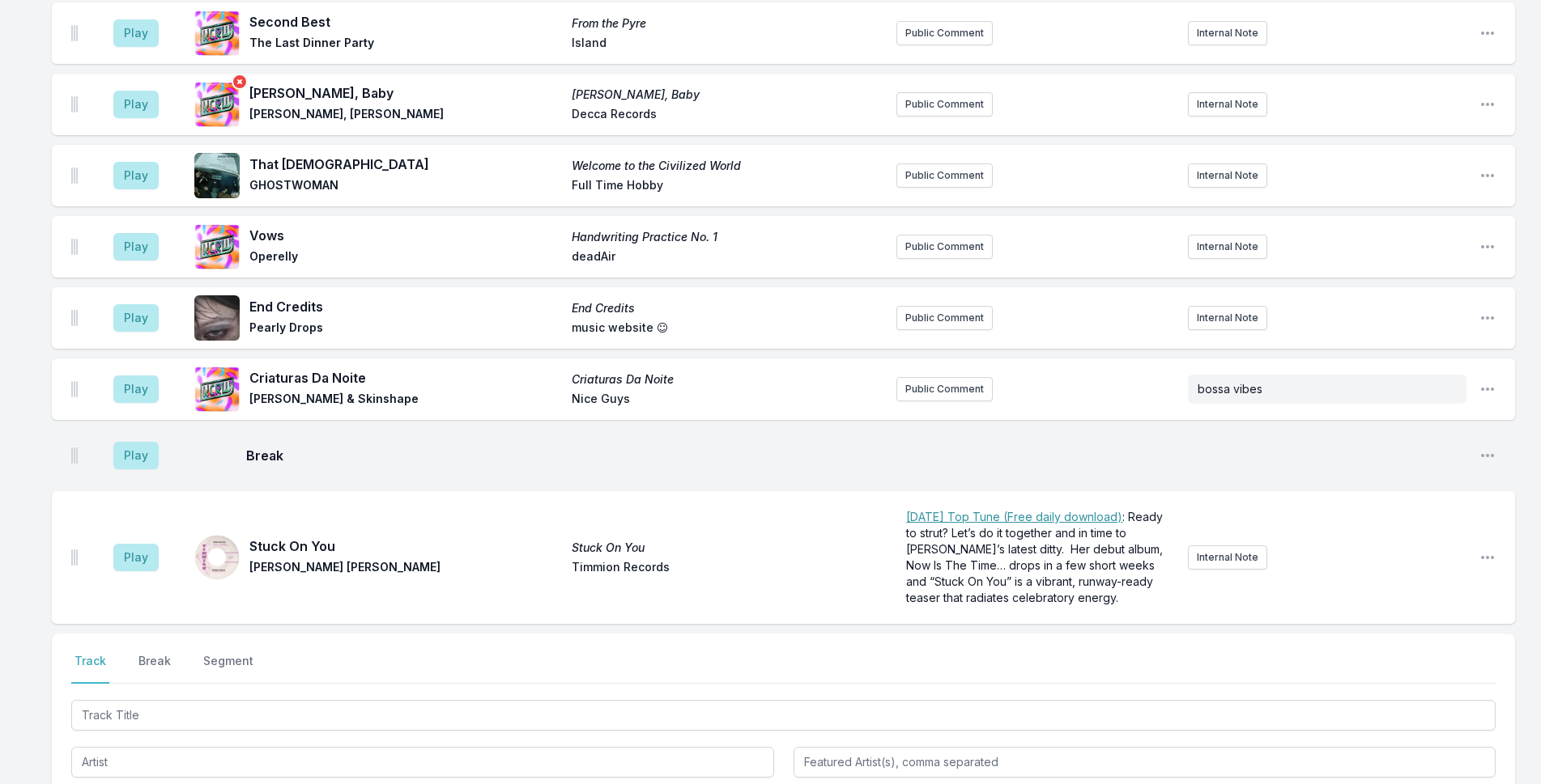
scroll to position [4116, 0]
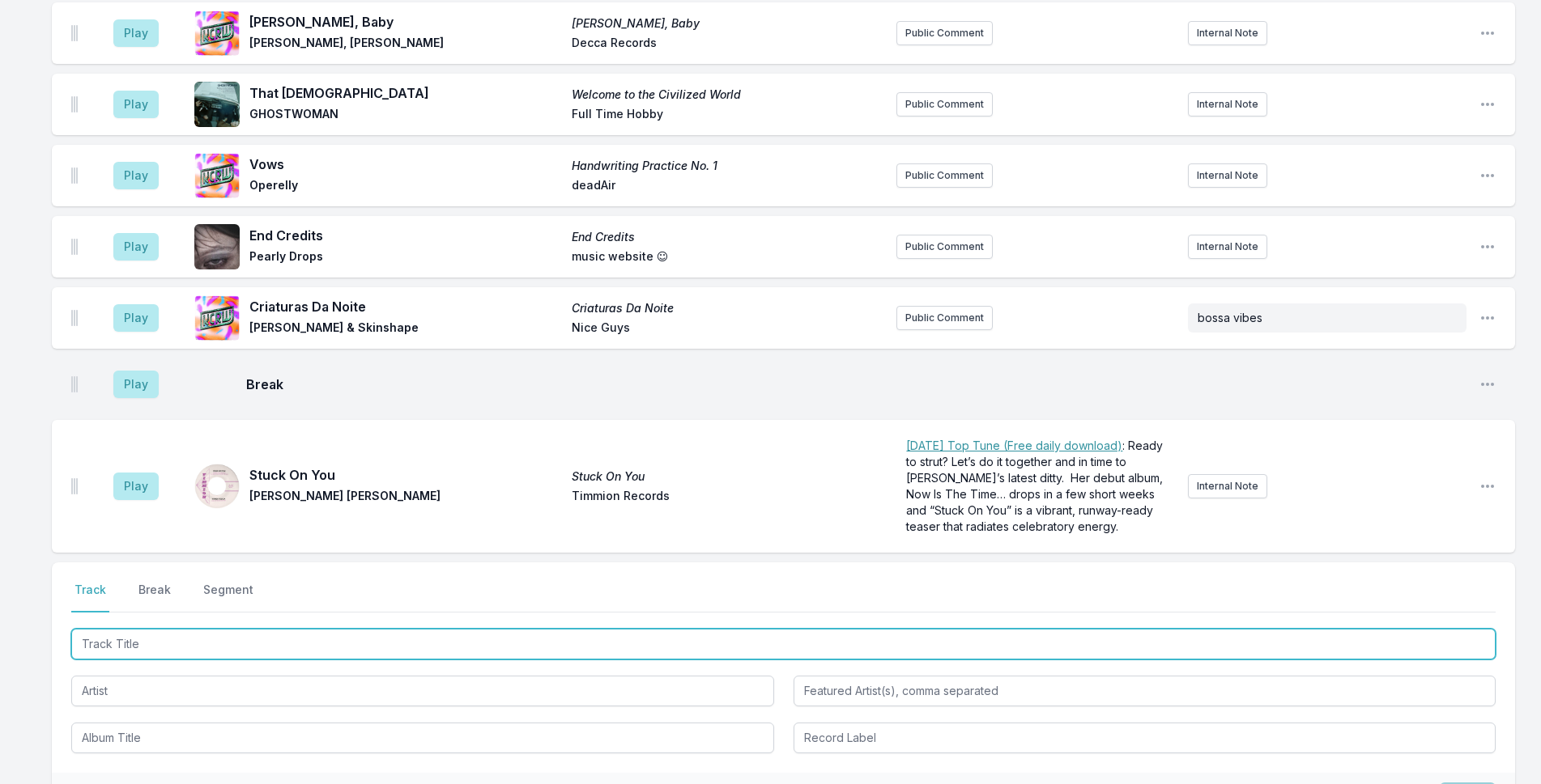
click at [124, 628] on input "Track Title" at bounding box center [782, 643] width 1424 height 30
paste input "Dracula"
type input "Dracula"
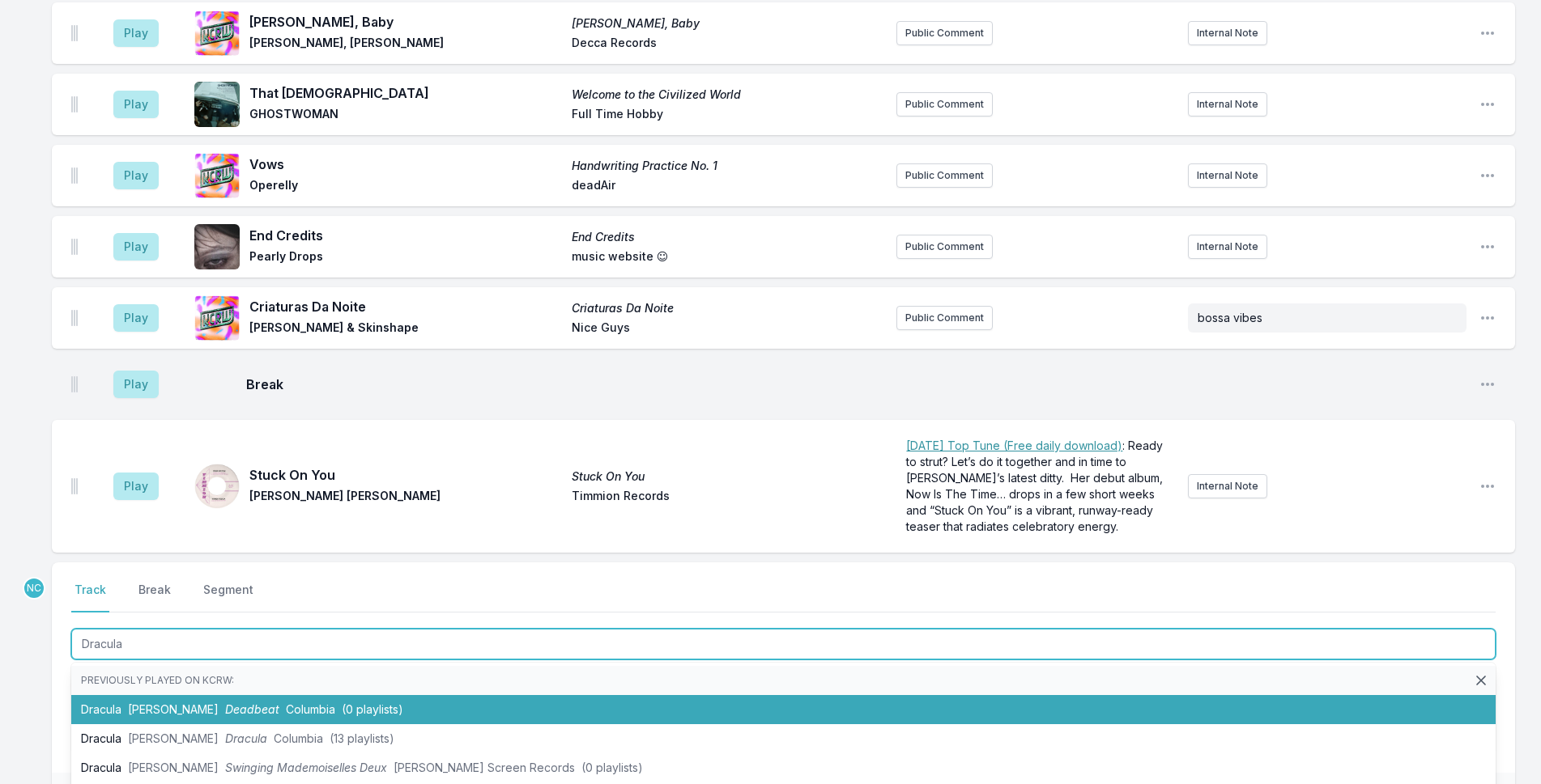
click at [226, 703] on span "Deadbeat" at bounding box center [252, 709] width 54 height 14
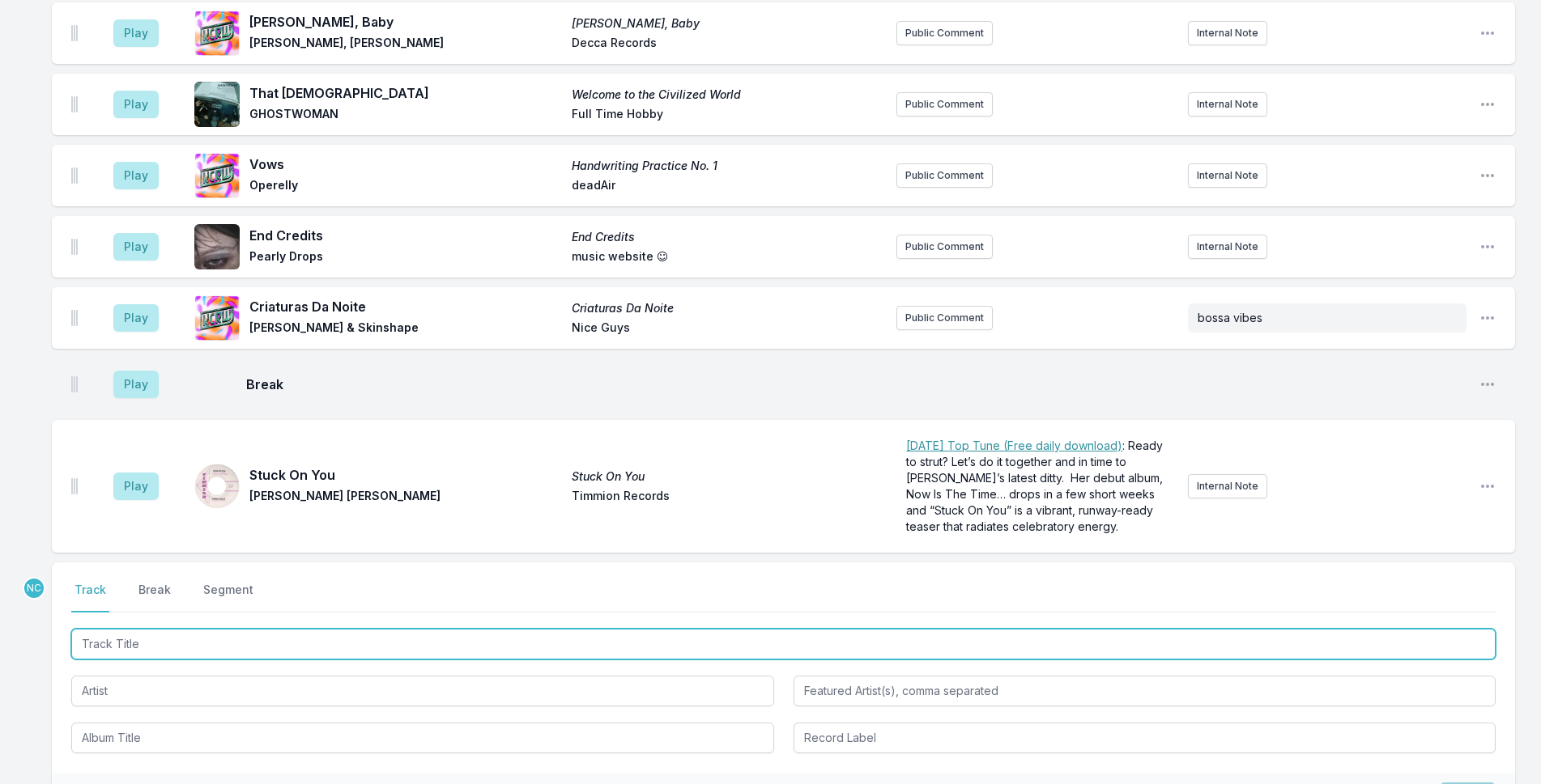
scroll to position [4187, 0]
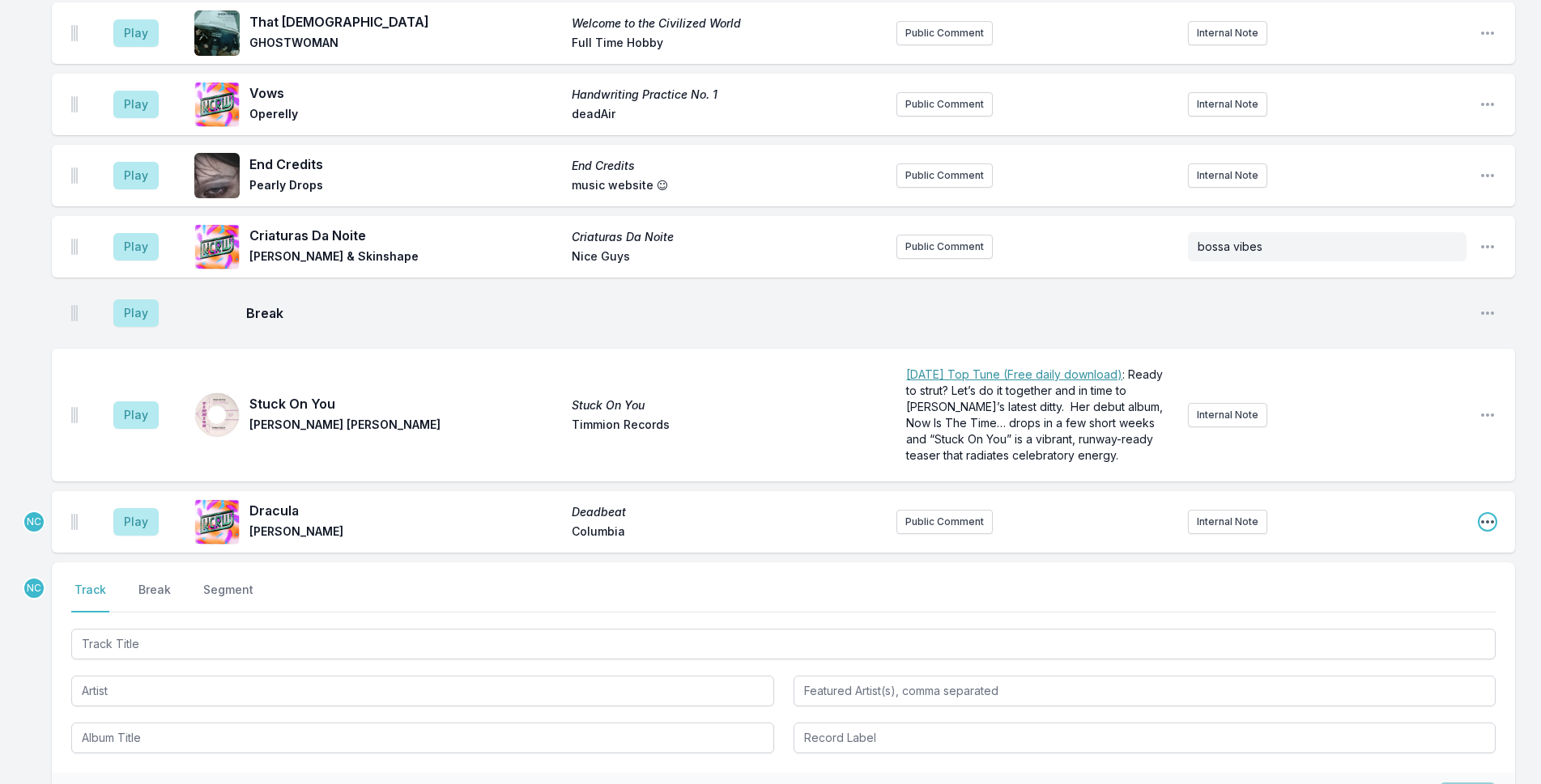
click at [1487, 521] on icon "Open playlist item options" at bounding box center [1488, 523] width 13 height 4
click at [1389, 598] on button "Delete Entry" at bounding box center [1405, 613] width 181 height 29
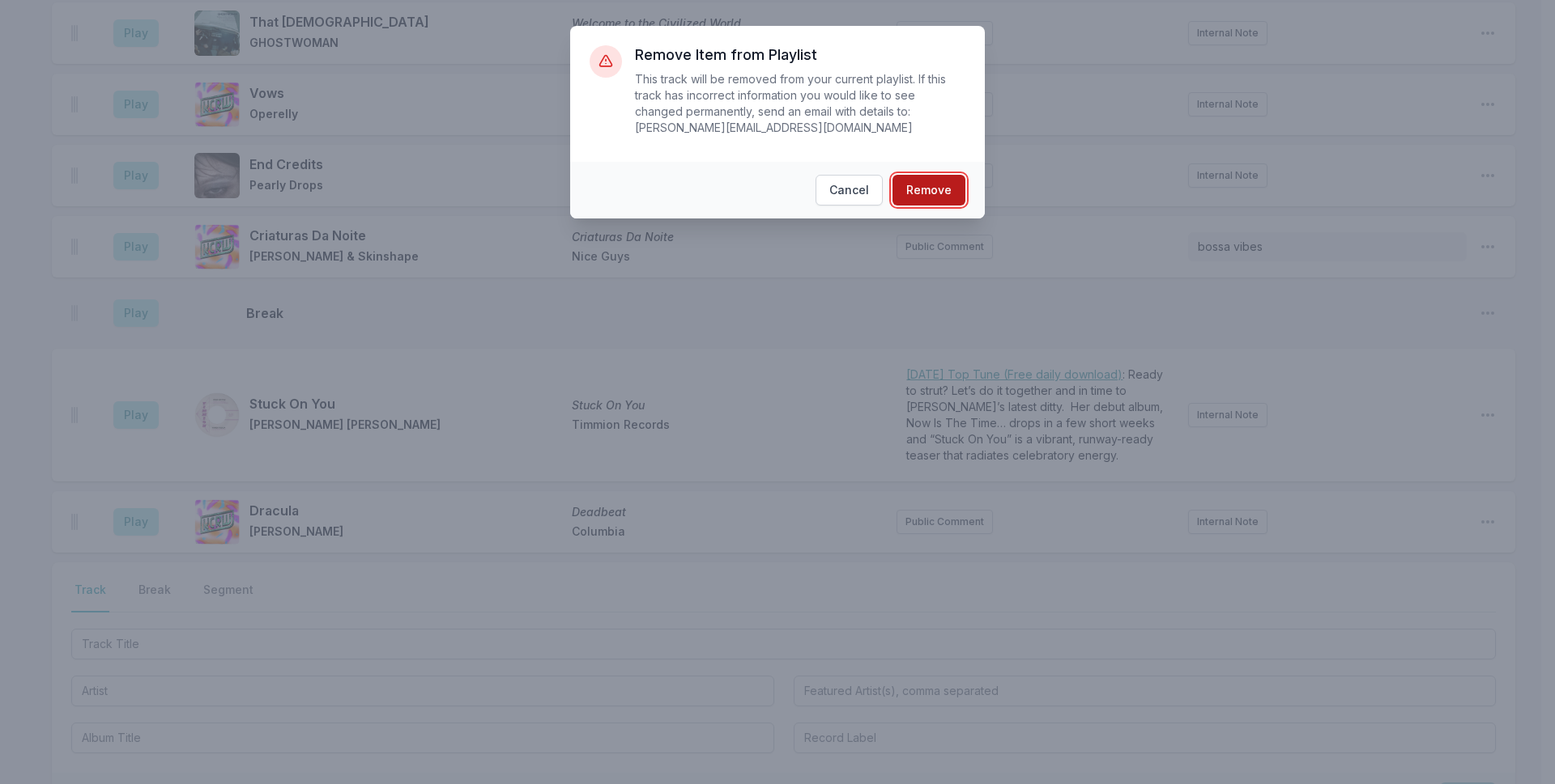
click at [943, 175] on button "Remove" at bounding box center [928, 190] width 73 height 30
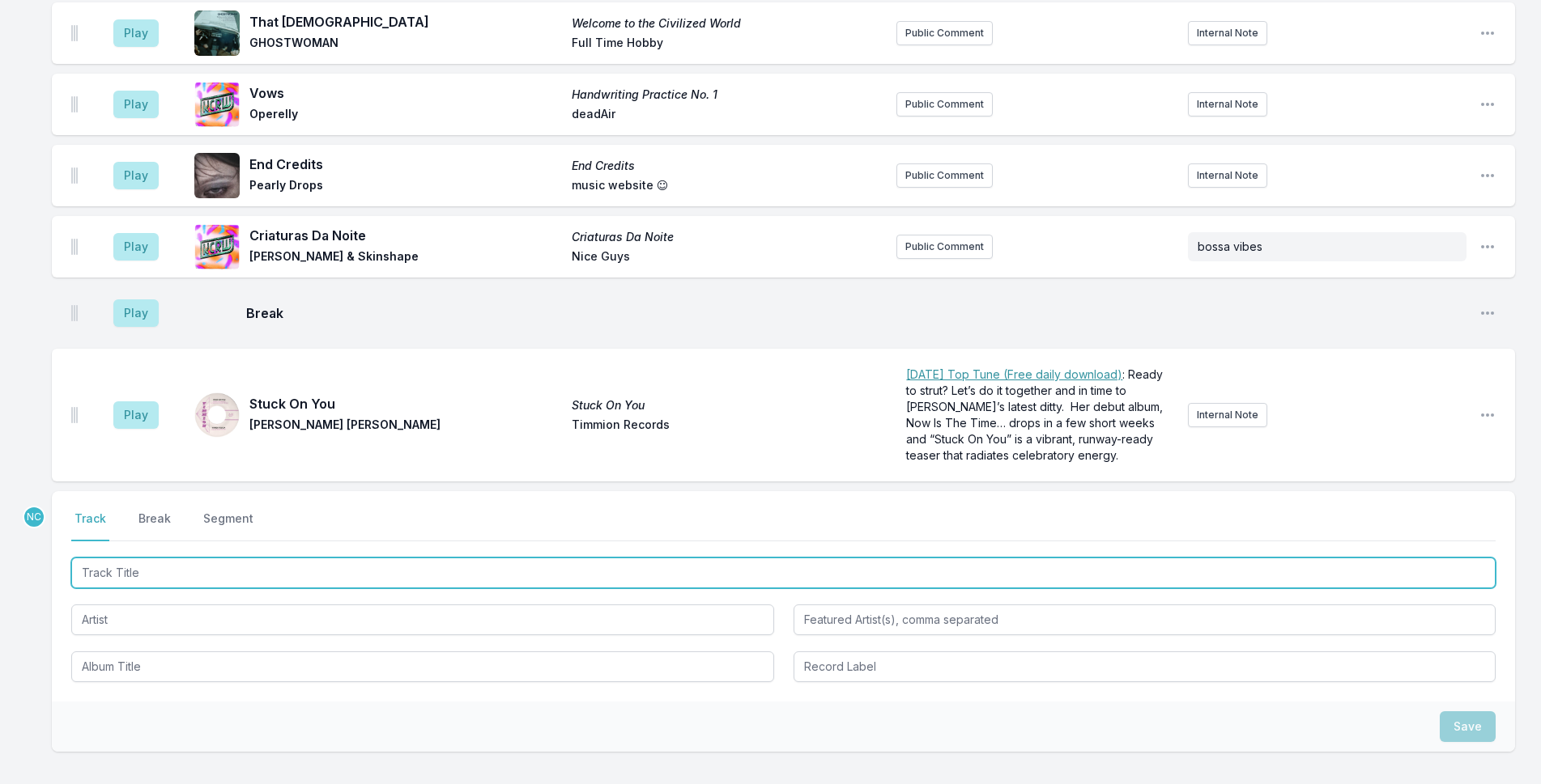
click at [342, 558] on input "Track Title" at bounding box center [782, 572] width 1424 height 30
type input "Dracul"
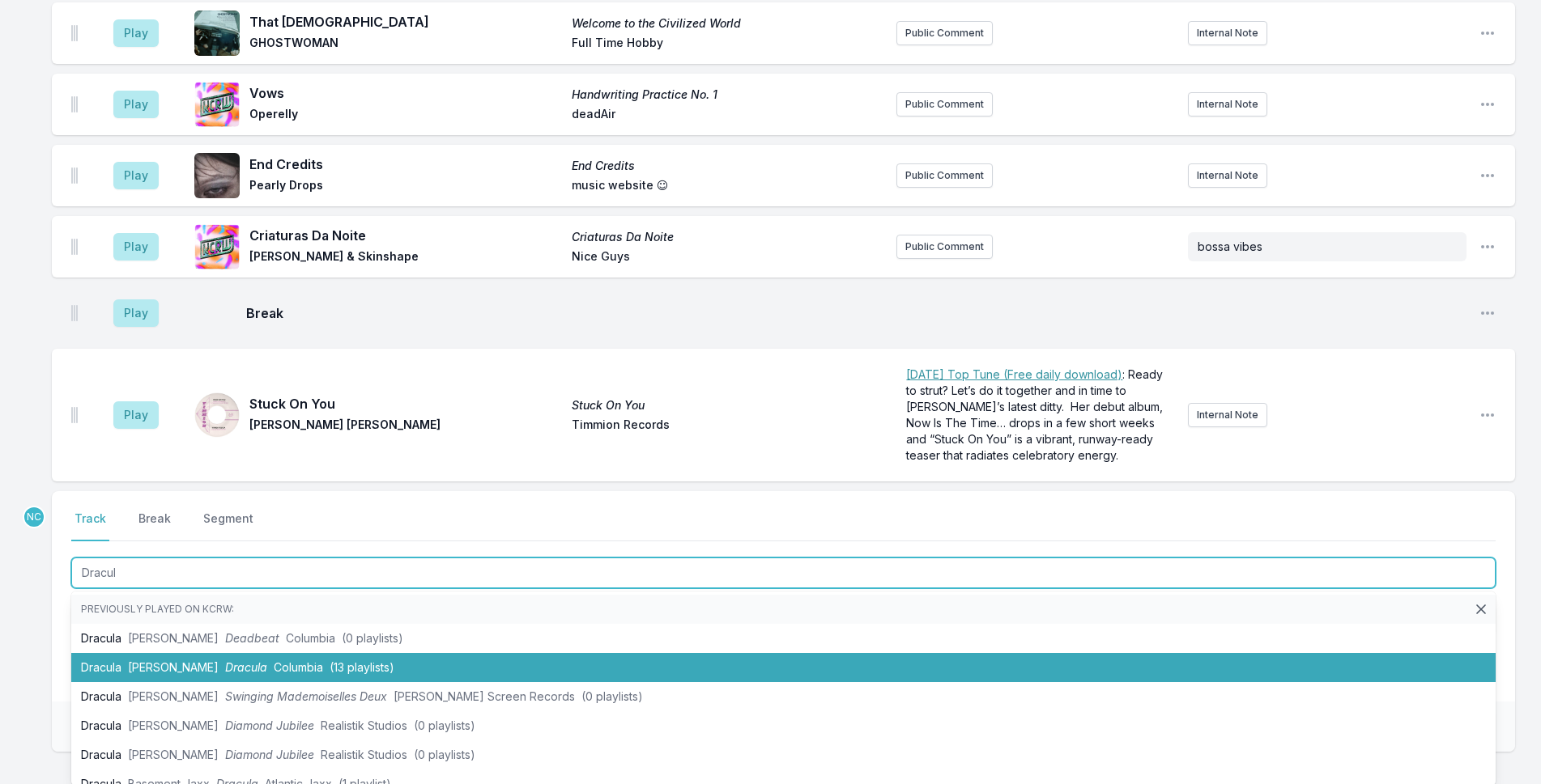
click at [362, 661] on span "(13 playlists)" at bounding box center [362, 667] width 64 height 14
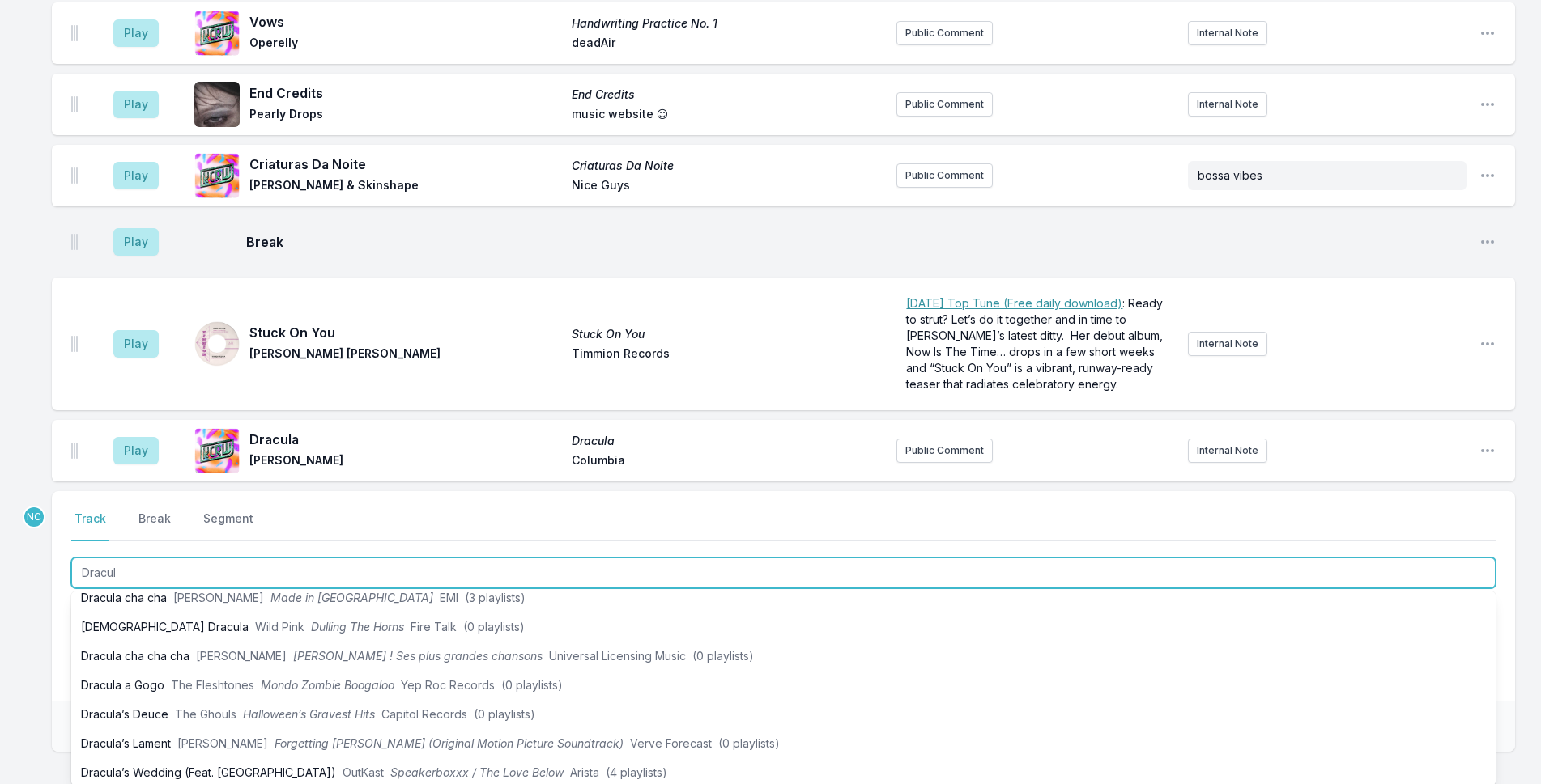
scroll to position [424, 0]
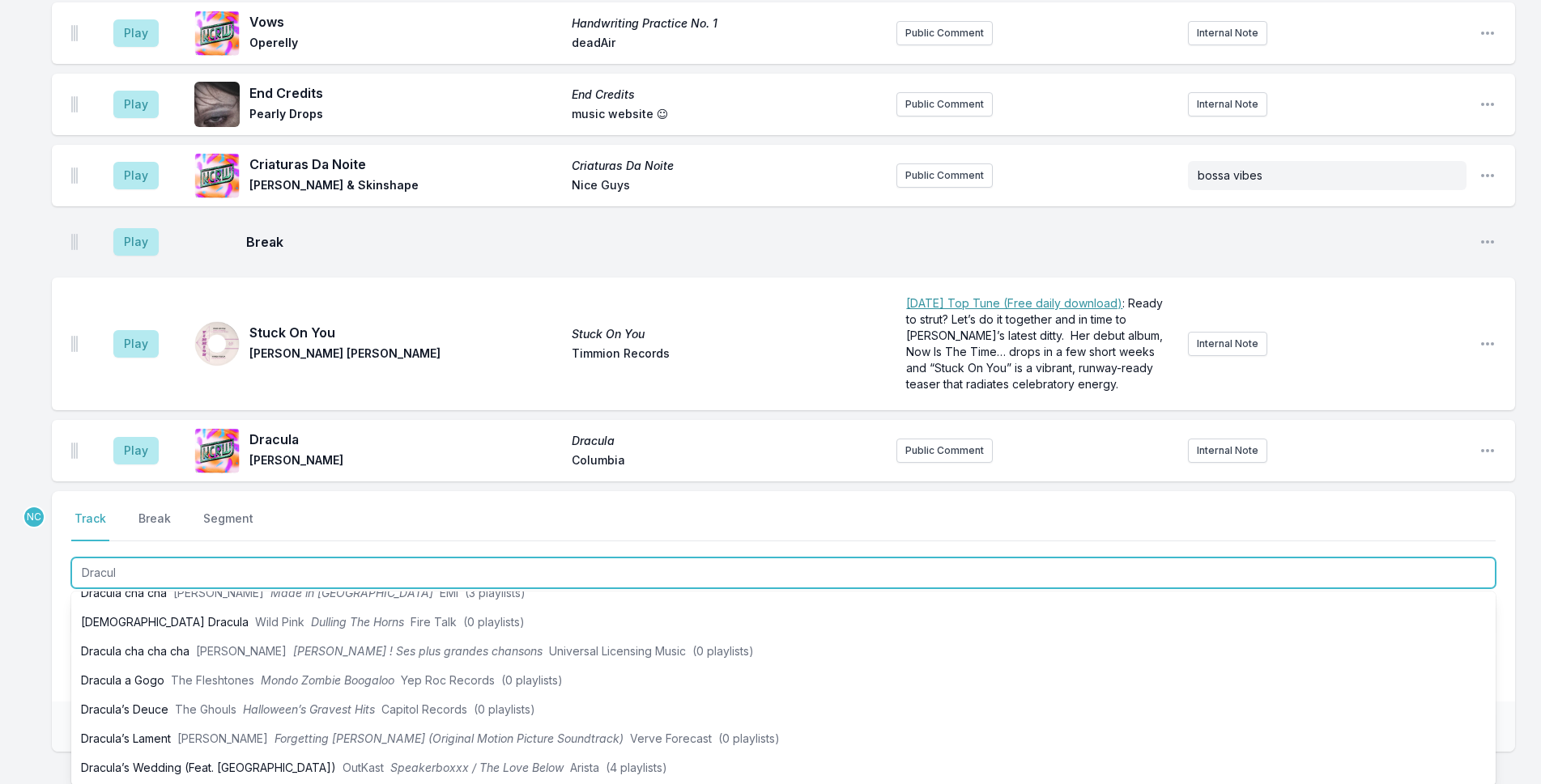
type input "Dracul"
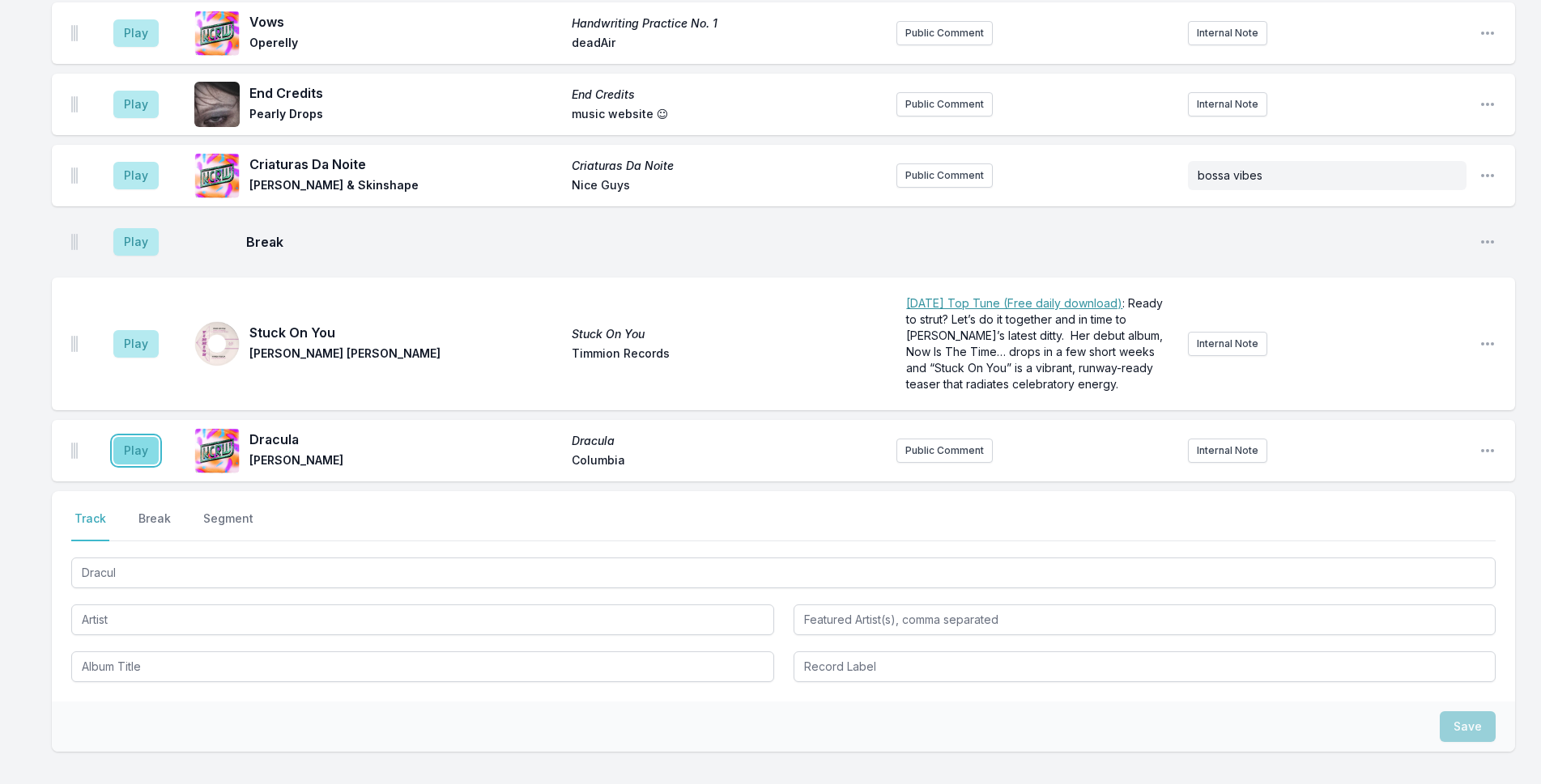
click at [143, 437] on button "Play" at bounding box center [135, 451] width 45 height 28
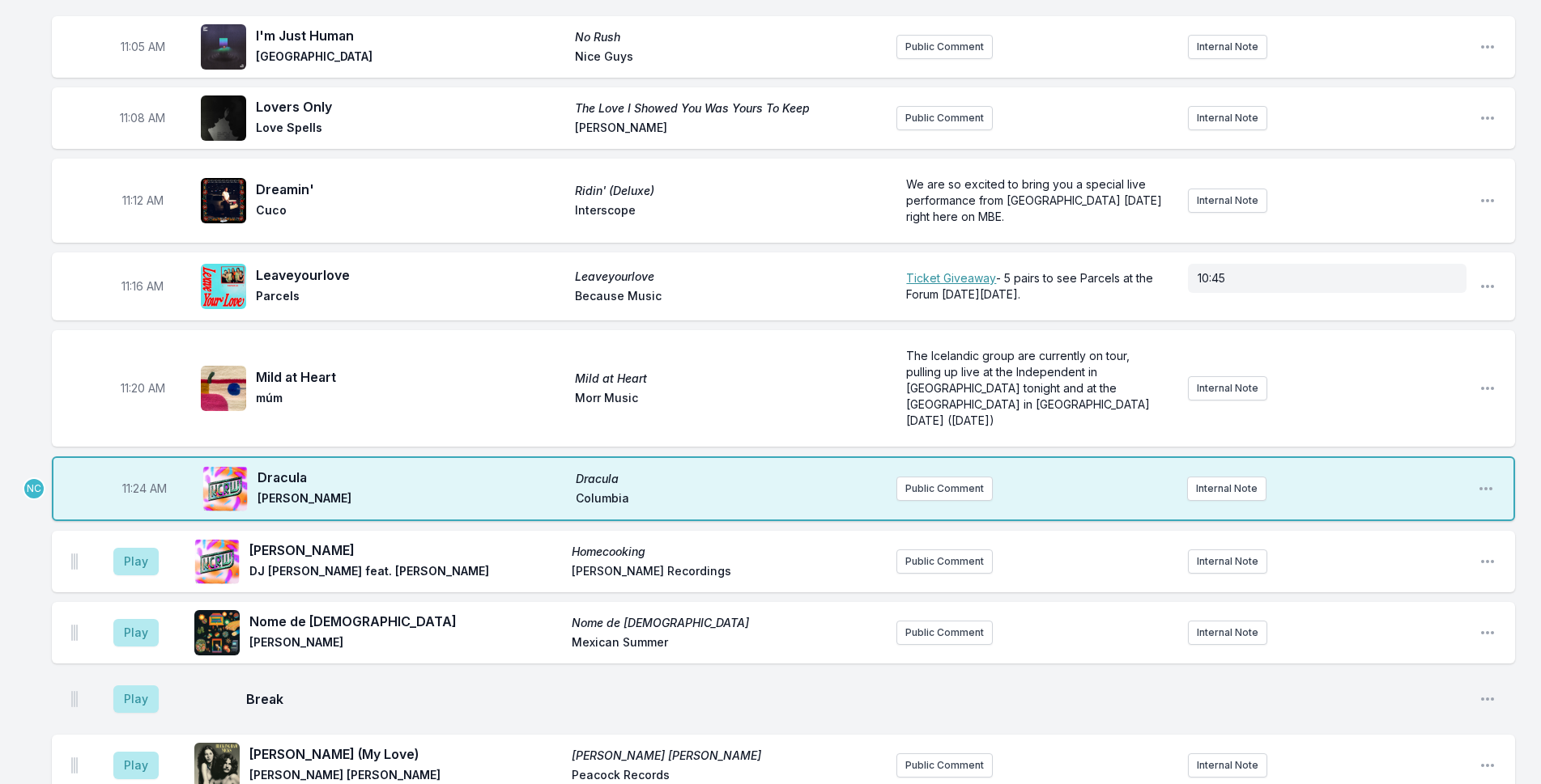
scroll to position [2720, 0]
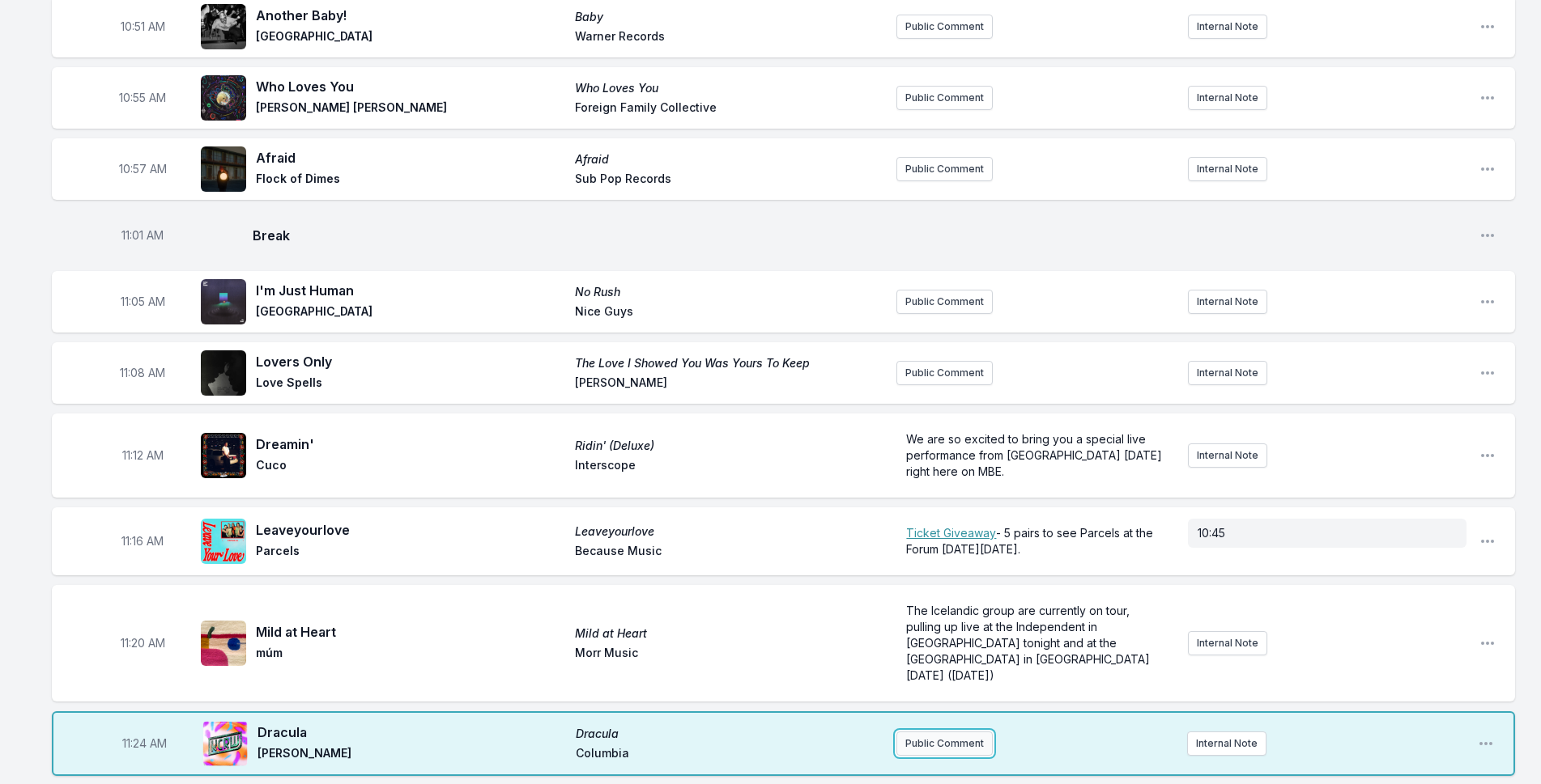
click at [919, 732] on button "Public Comment" at bounding box center [944, 744] width 97 height 24
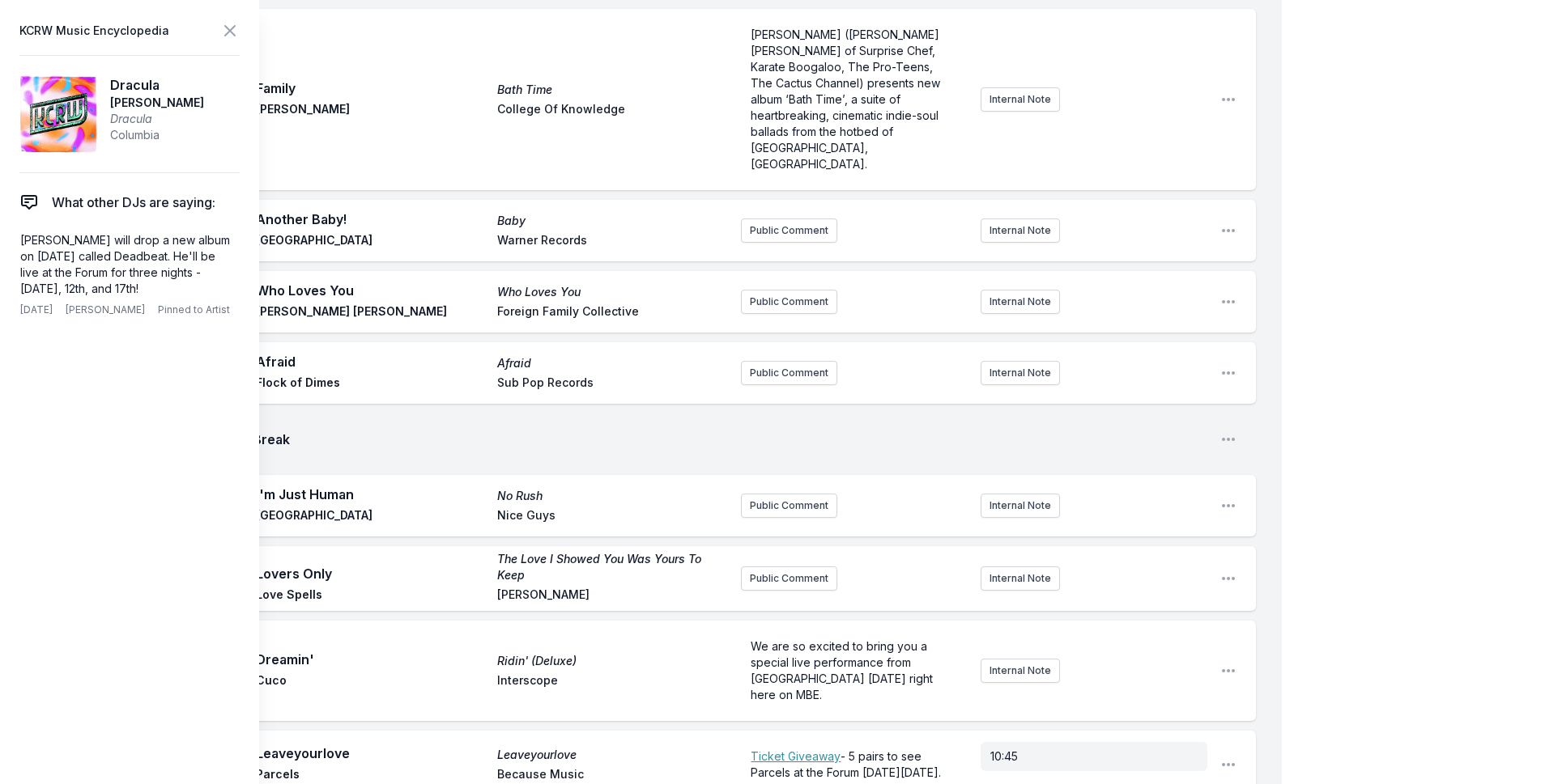
scroll to position [2801, 0]
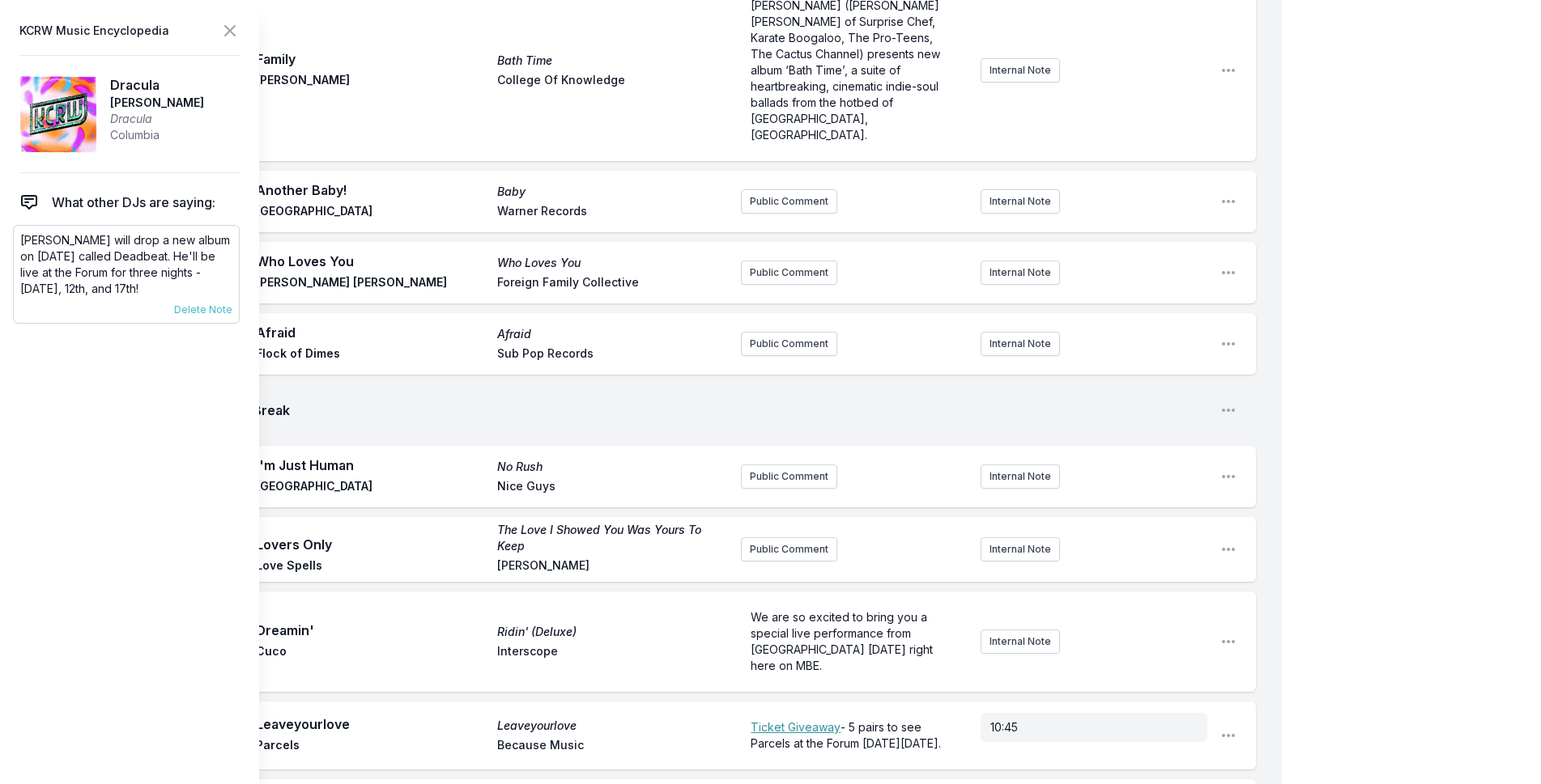
drag, startPoint x: 201, startPoint y: 286, endPoint x: 17, endPoint y: 238, distance: 190.2
click at [17, 238] on div "[PERSON_NAME] will drop a new album on [DATE] called Deadbeat. He'll be live at…" at bounding box center [126, 274] width 226 height 98
copy p "[PERSON_NAME] will drop a new album on [DATE] called Deadbeat. He'll be live at…"
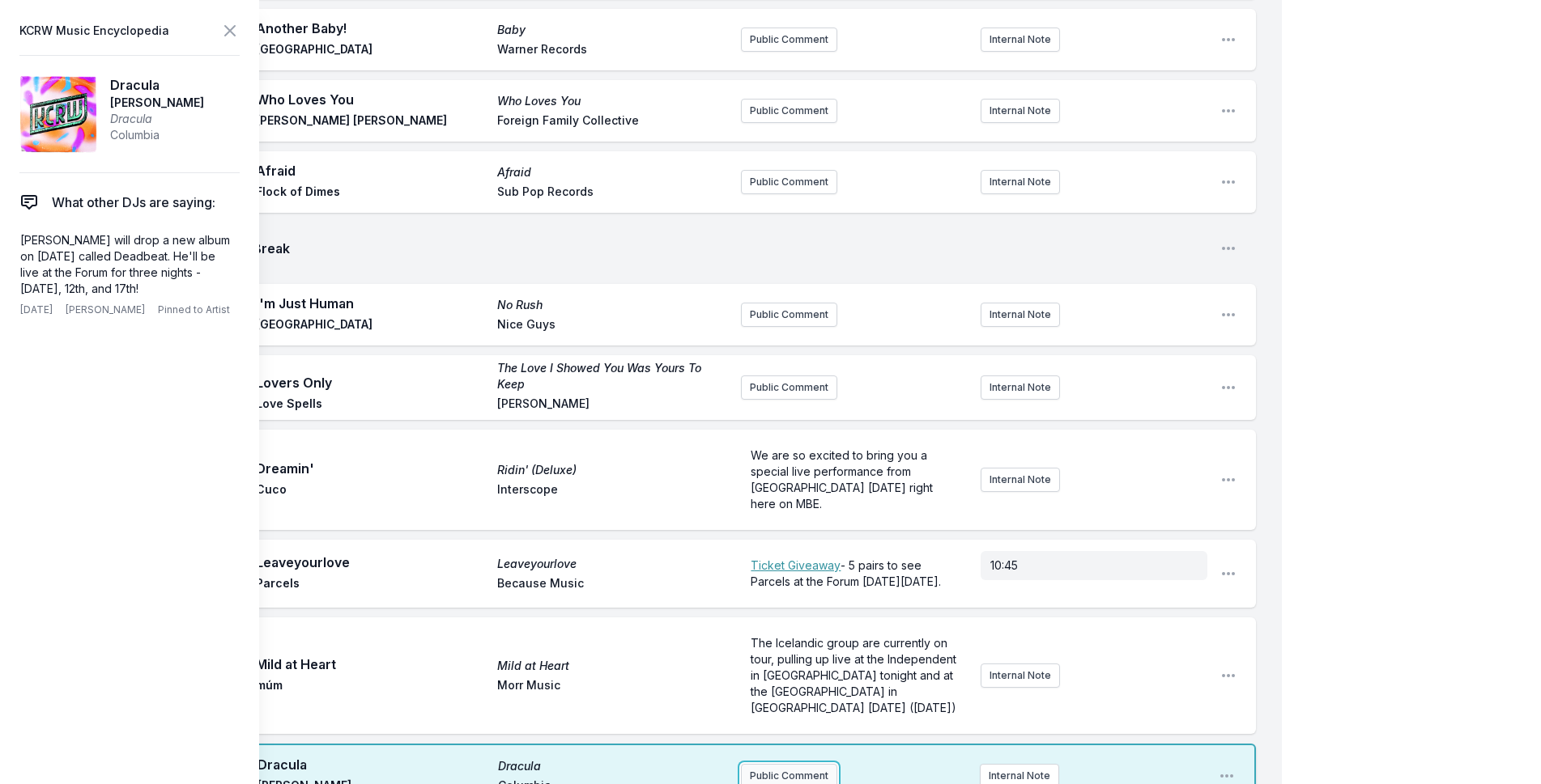
click at [792, 764] on button "Public Comment" at bounding box center [789, 776] width 97 height 24
click at [752, 764] on span "[PERSON_NAME] will drop a new album on [DATE] called Deadbeat. He'll be live at…" at bounding box center [844, 795] width 188 height 63
click at [227, 27] on icon at bounding box center [229, 30] width 19 height 19
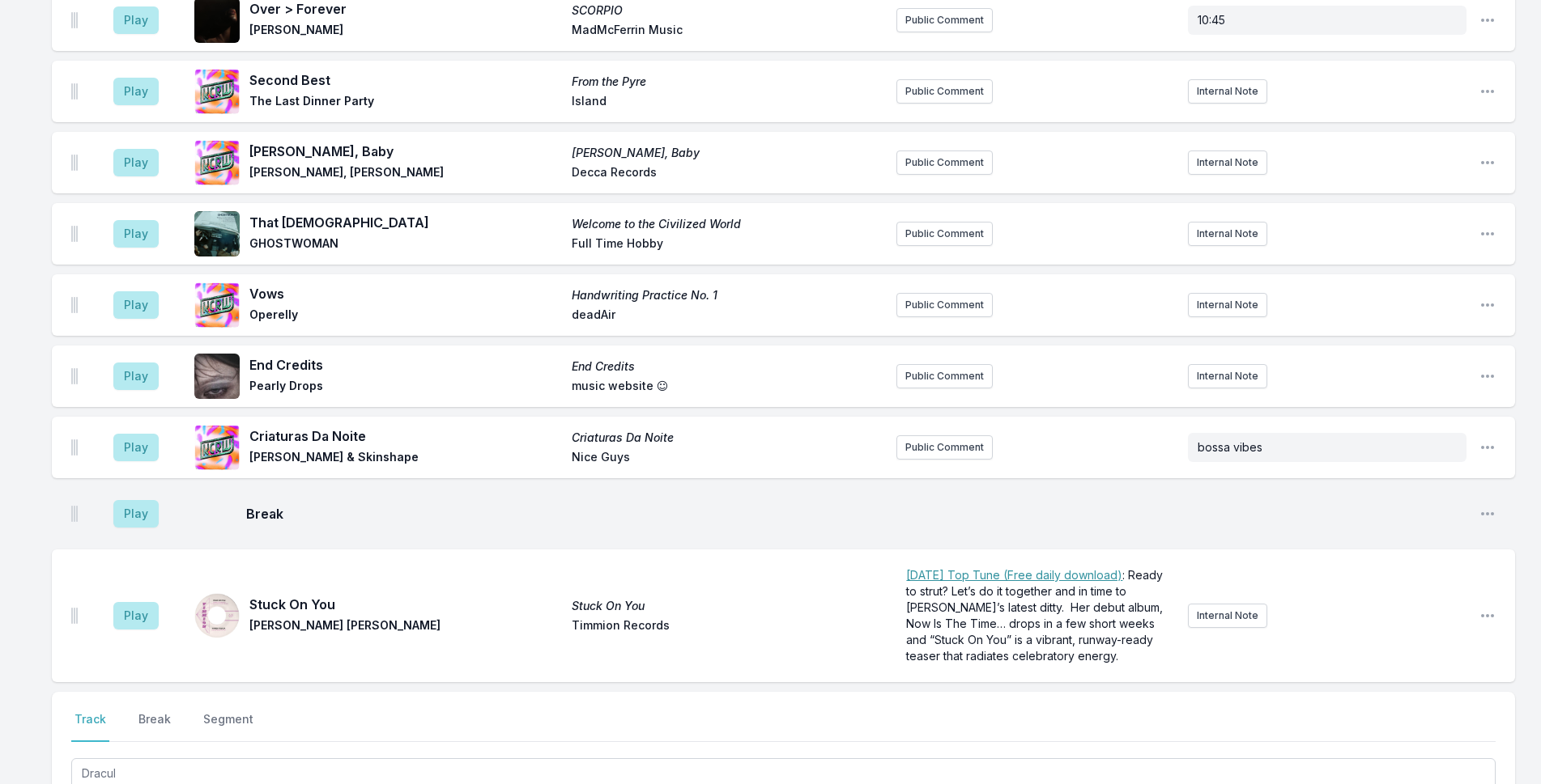
scroll to position [4323, 0]
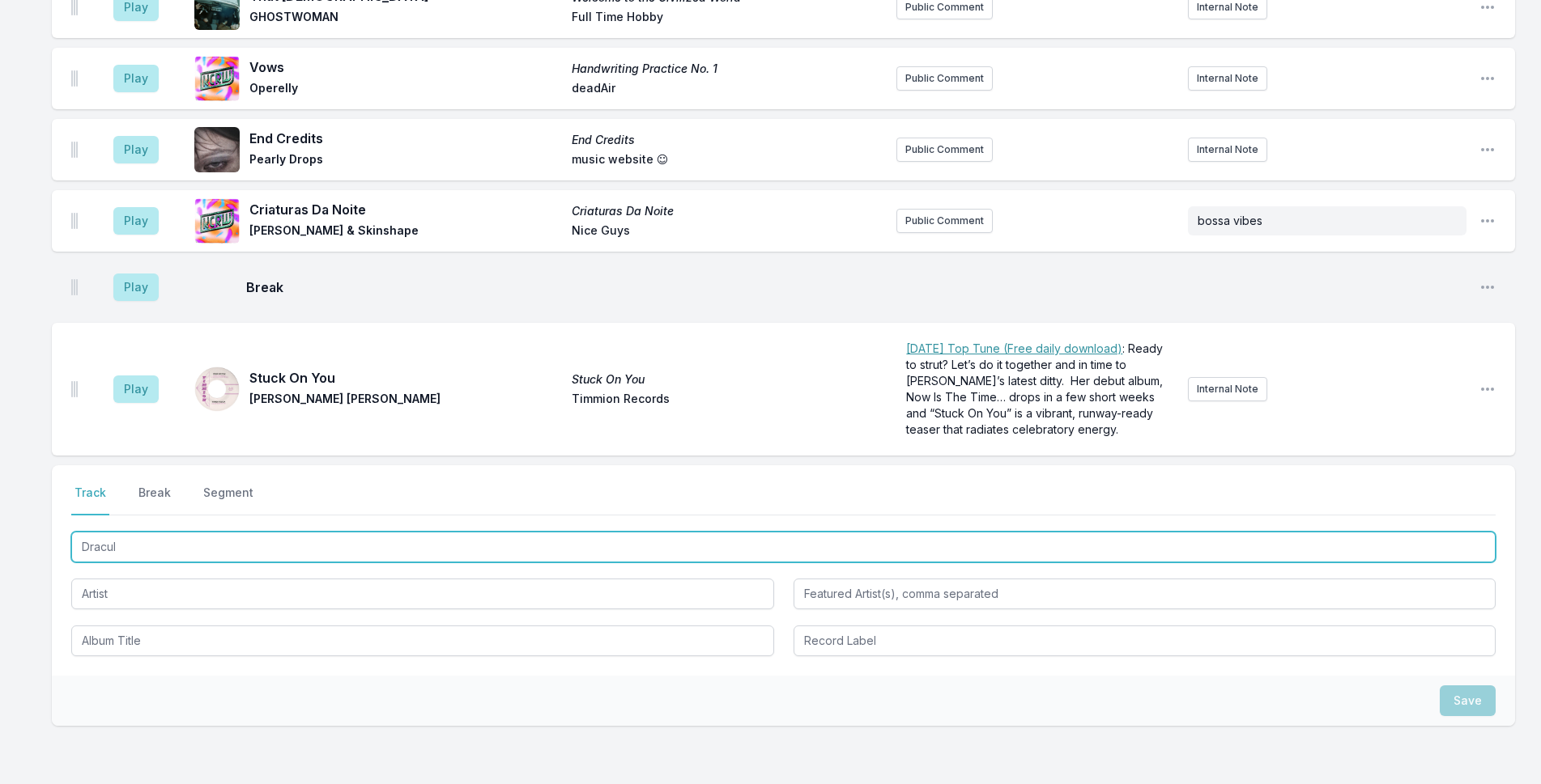
click at [286, 532] on input "Dracul" at bounding box center [782, 547] width 1424 height 30
click at [882, 532] on input "Dracul" at bounding box center [782, 547] width 1424 height 30
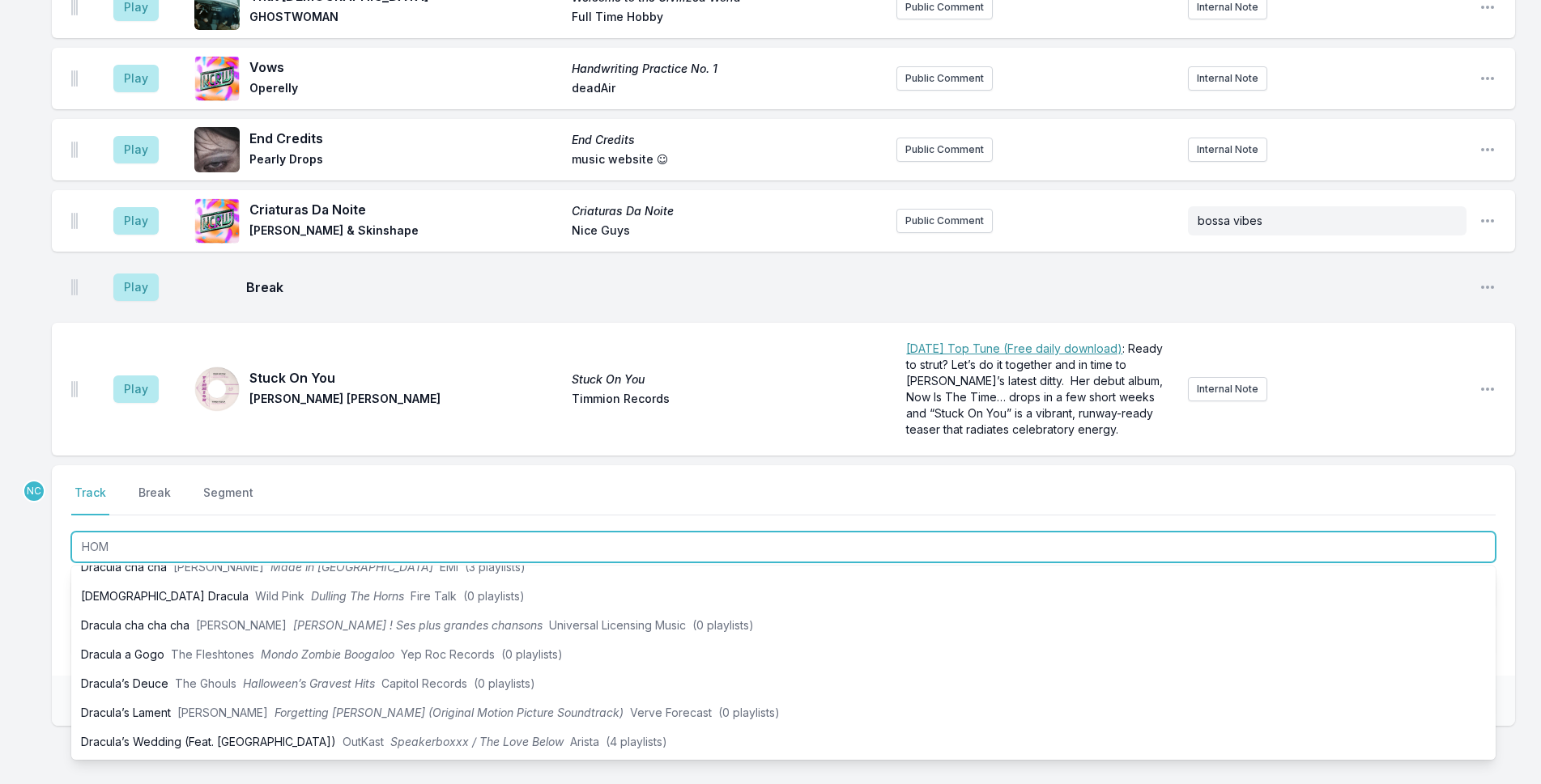
type input "HOME"
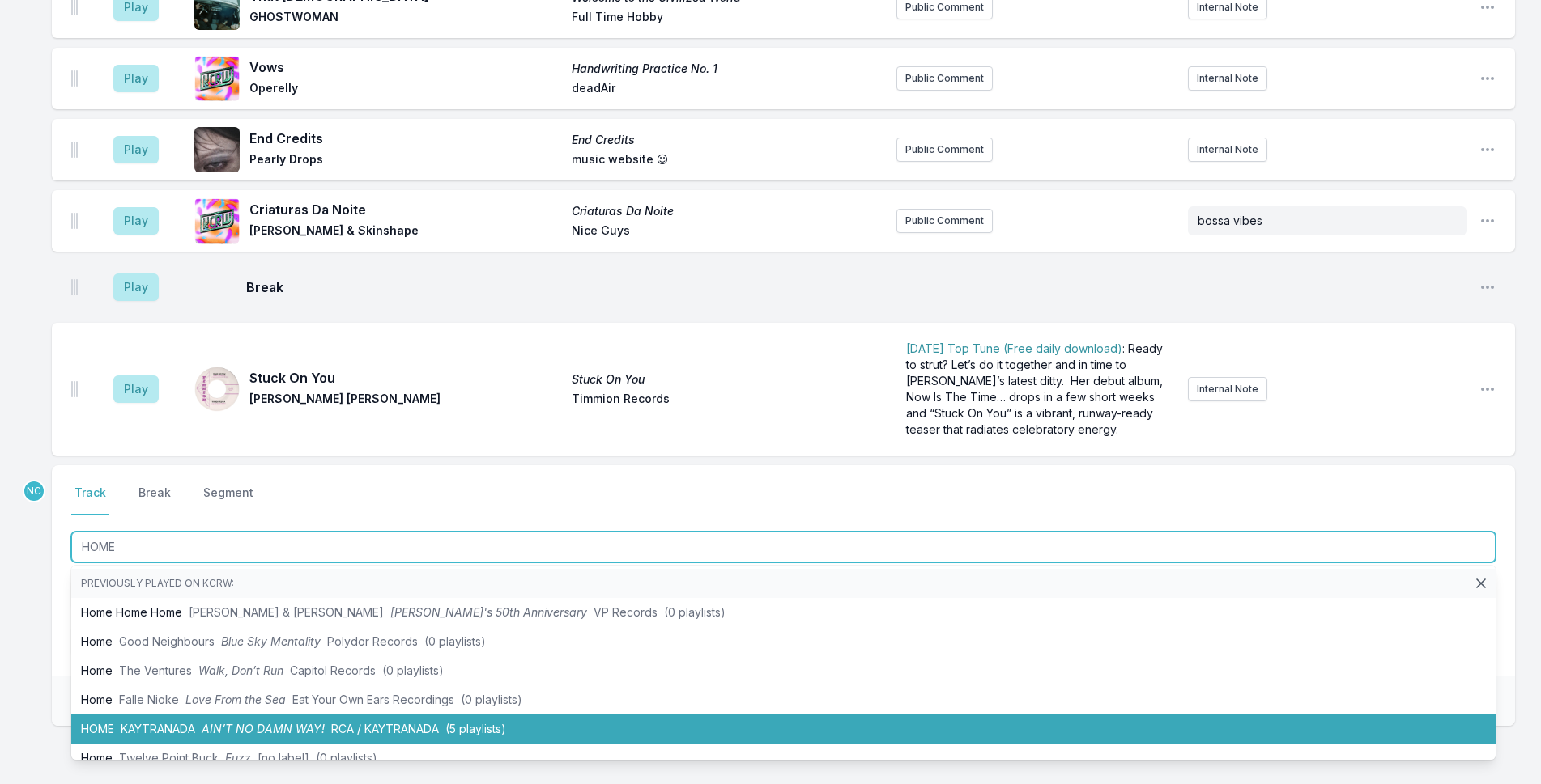
click at [513, 715] on li "HOME KAYTRANADA AIN’T NO DAMN WAY! RCA / KAYTRANADA (5 playlists)" at bounding box center [782, 730] width 1424 height 29
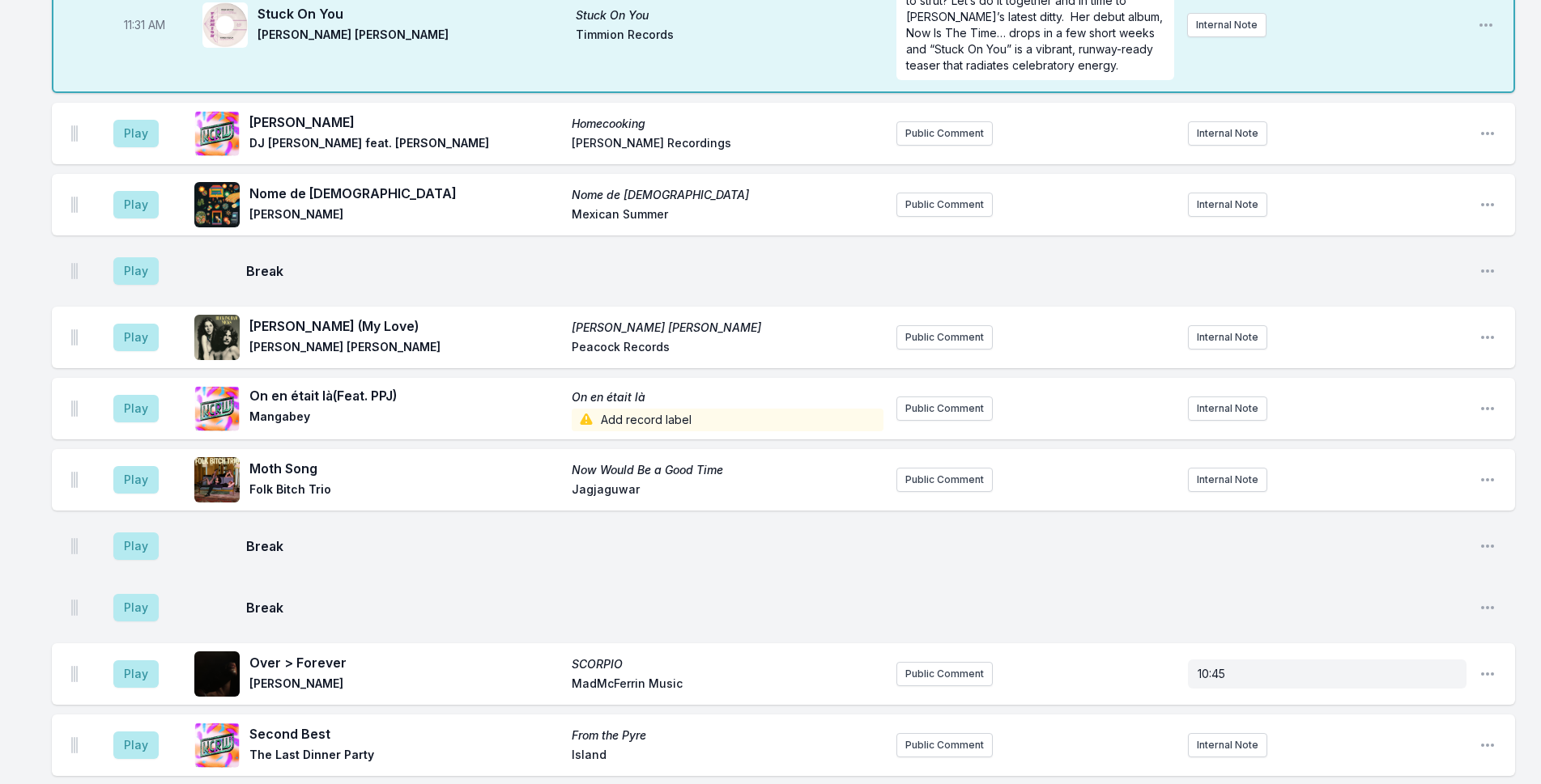
scroll to position [3747, 0]
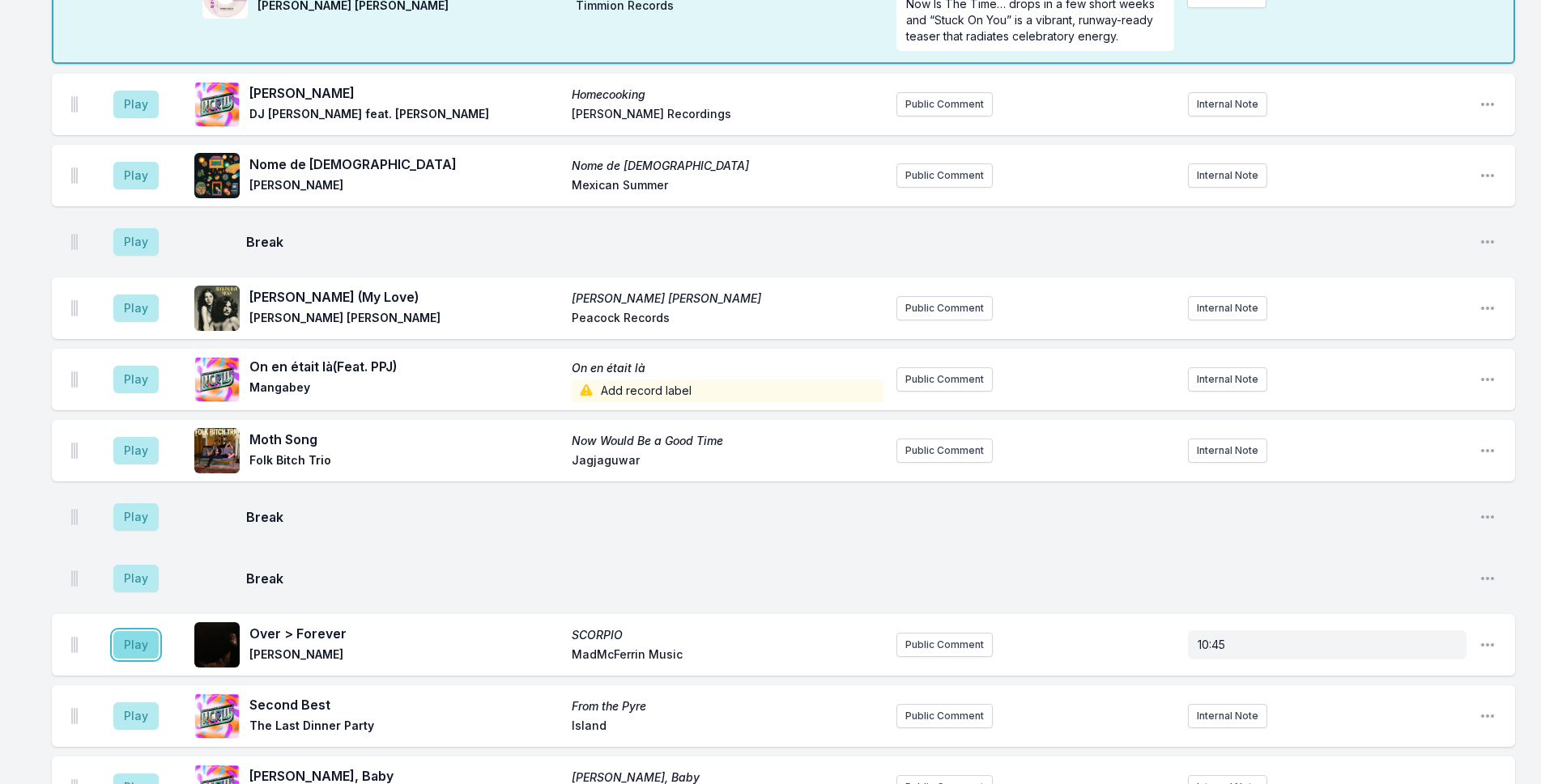
click at [150, 631] on button "Play" at bounding box center [135, 645] width 45 height 28
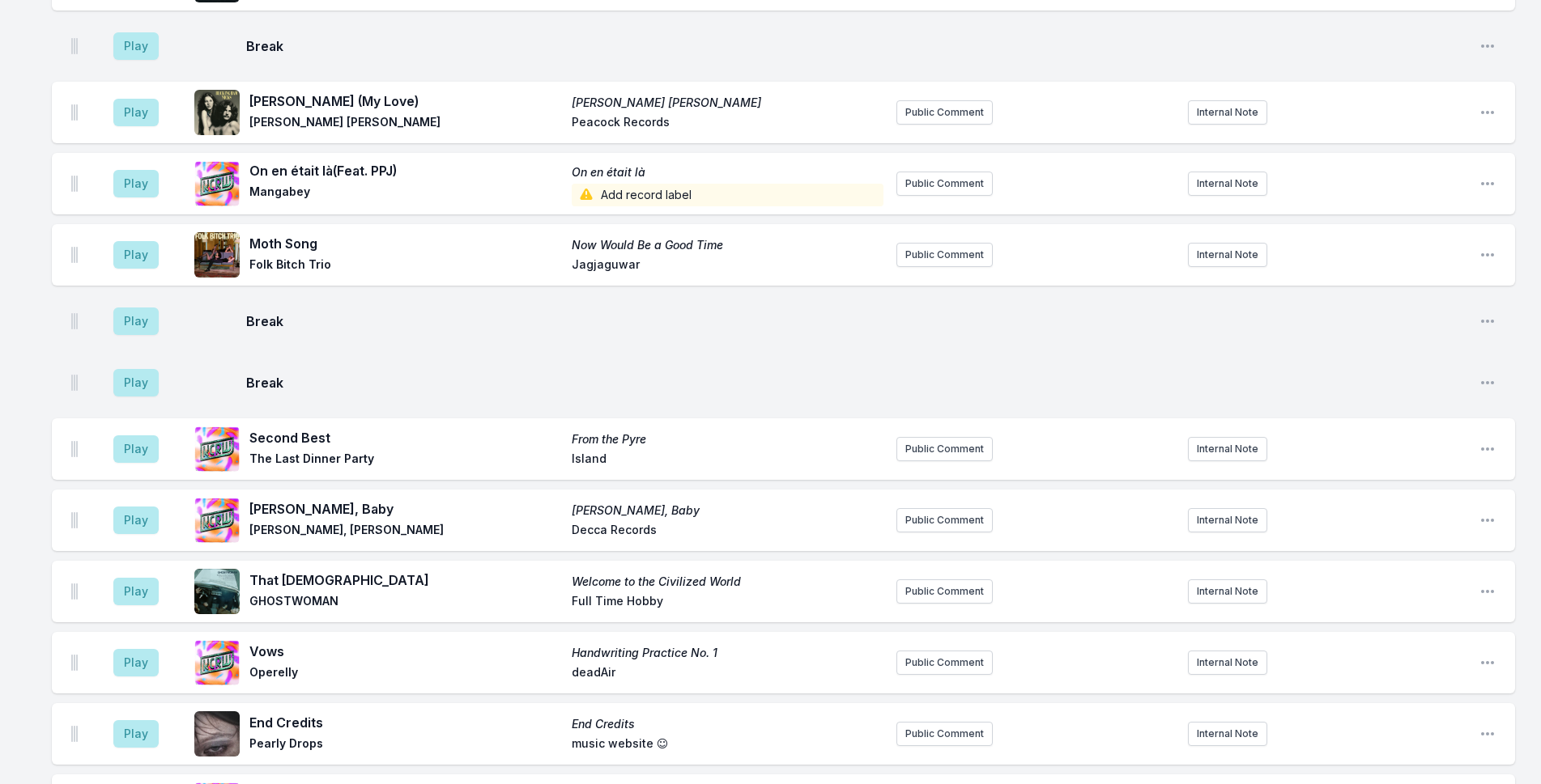
scroll to position [4395, 0]
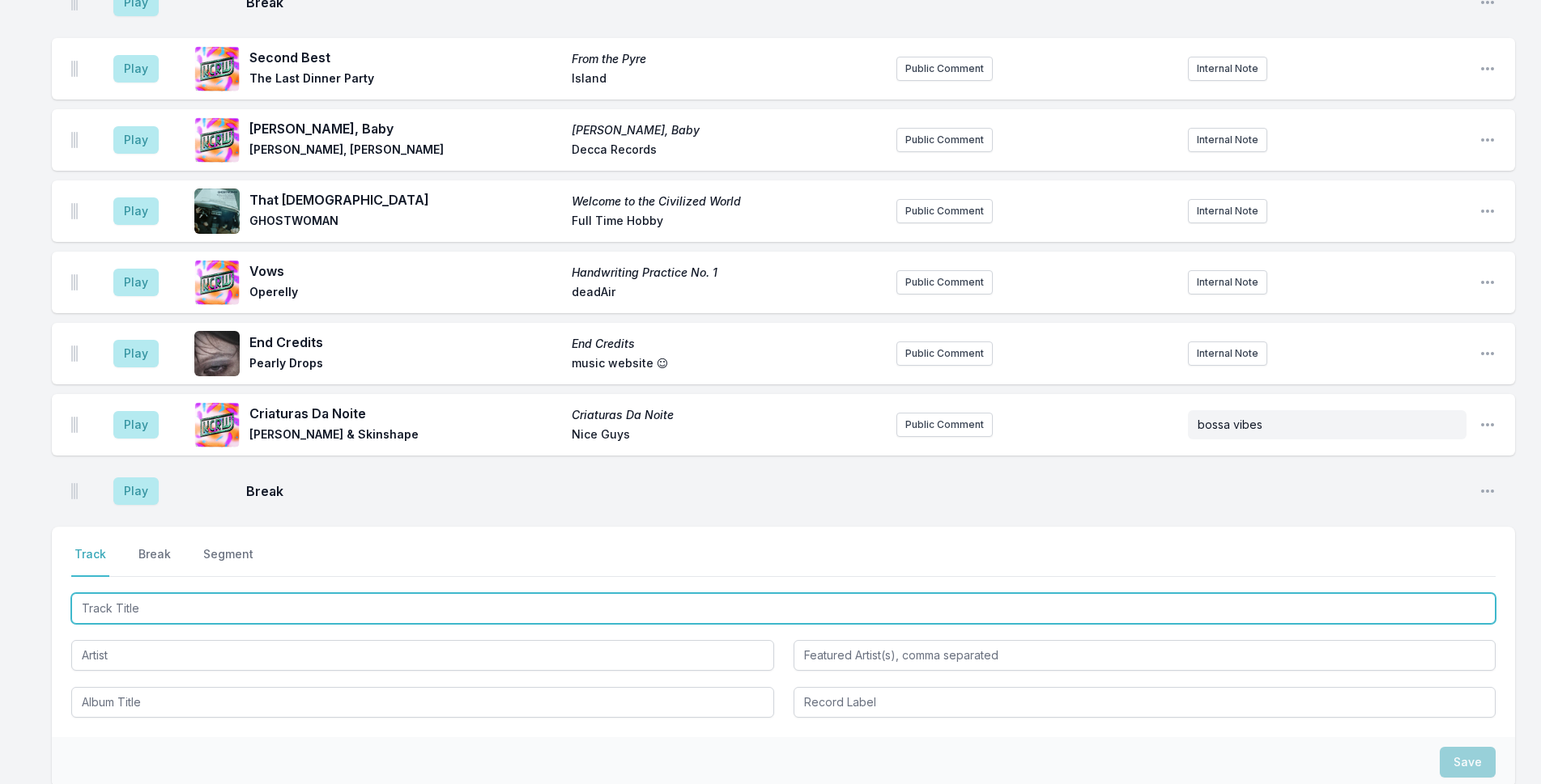
click at [585, 594] on input "Track Title" at bounding box center [782, 608] width 1424 height 30
type input "My Melody"
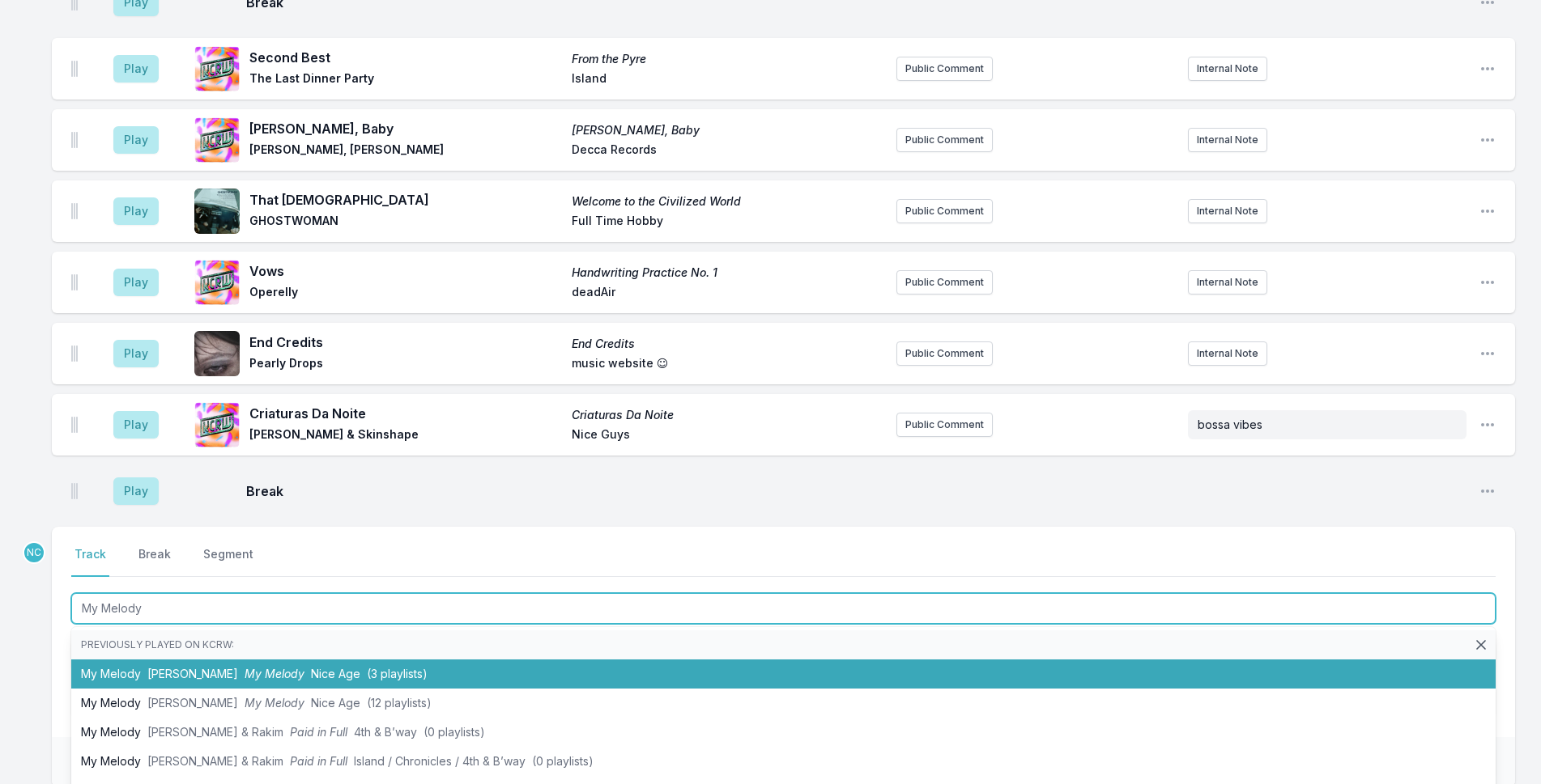
click at [479, 660] on li "My [PERSON_NAME] My [PERSON_NAME] Nice Age ([DEMOGRAPHIC_DATA] playlists)" at bounding box center [782, 674] width 1424 height 29
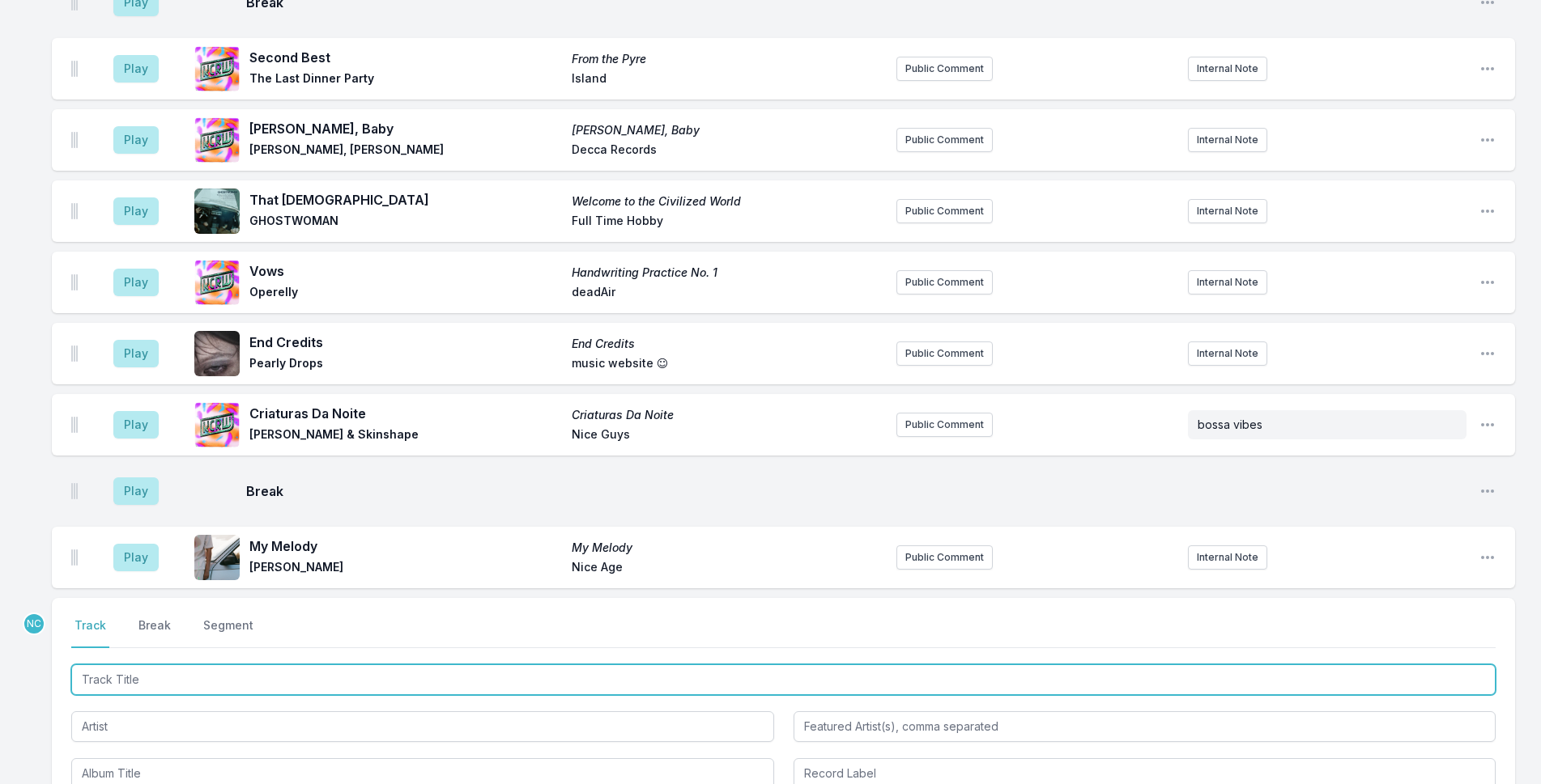
scroll to position [4466, 0]
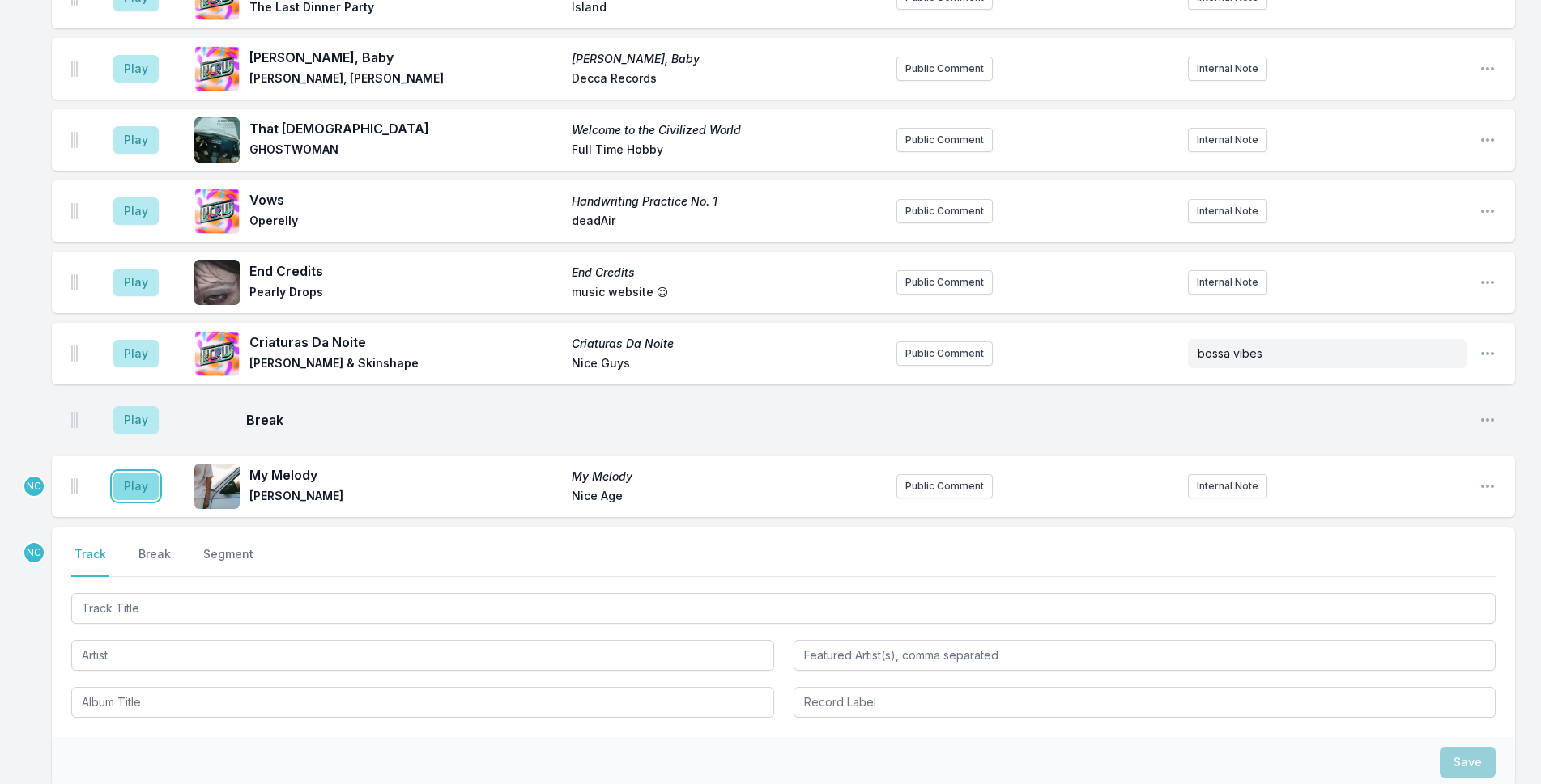
click at [131, 473] on button "Play" at bounding box center [135, 487] width 45 height 28
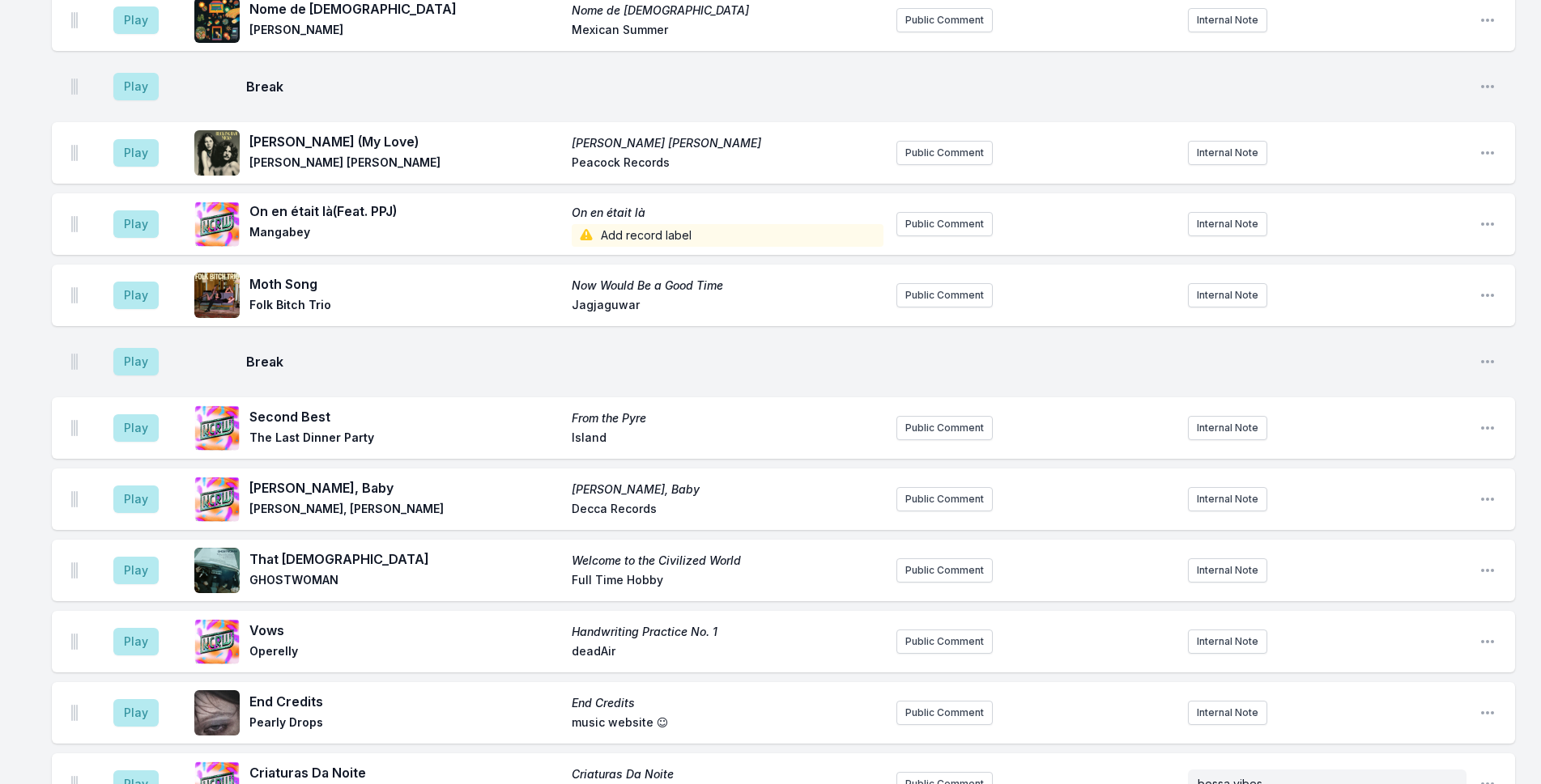
scroll to position [4598, 0]
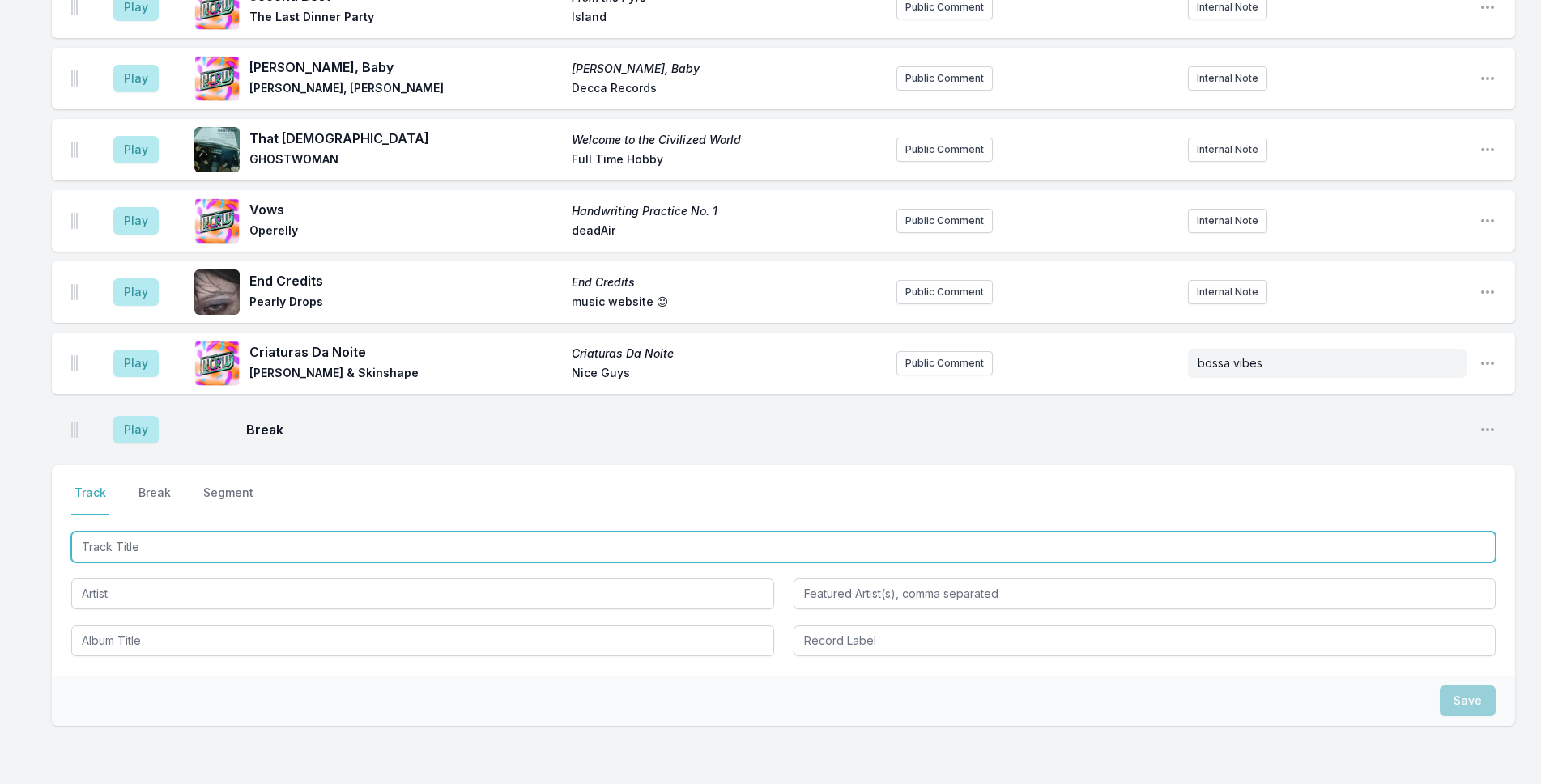
click at [279, 532] on input "Track Title" at bounding box center [782, 547] width 1424 height 30
type input "Pretty Baby"
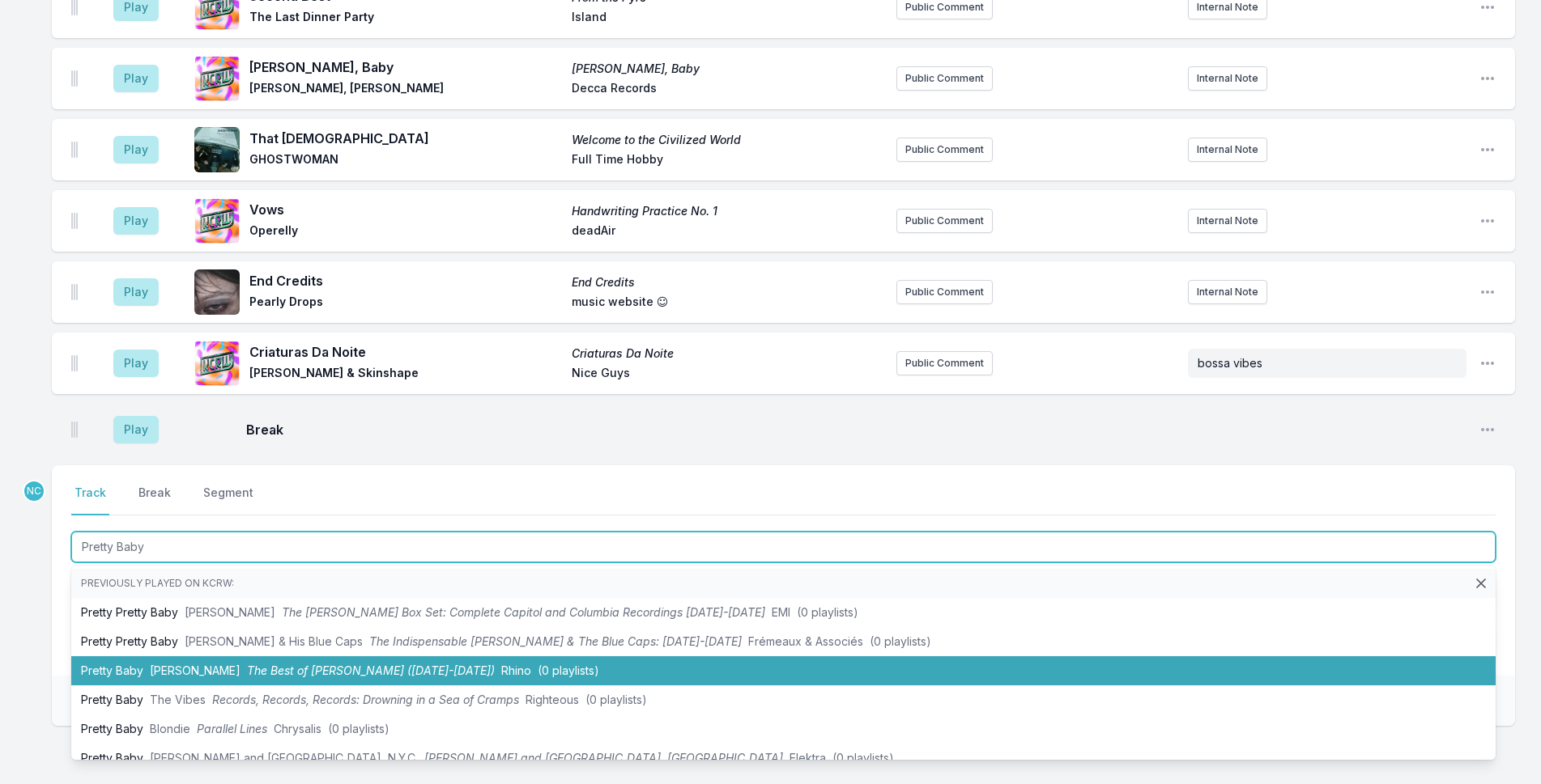
click at [410, 656] on li "Pretty Baby [PERSON_NAME] The Best of [PERSON_NAME] ([DATE]-[DATE]) Rhino (0 pl…" at bounding box center [782, 671] width 1424 height 29
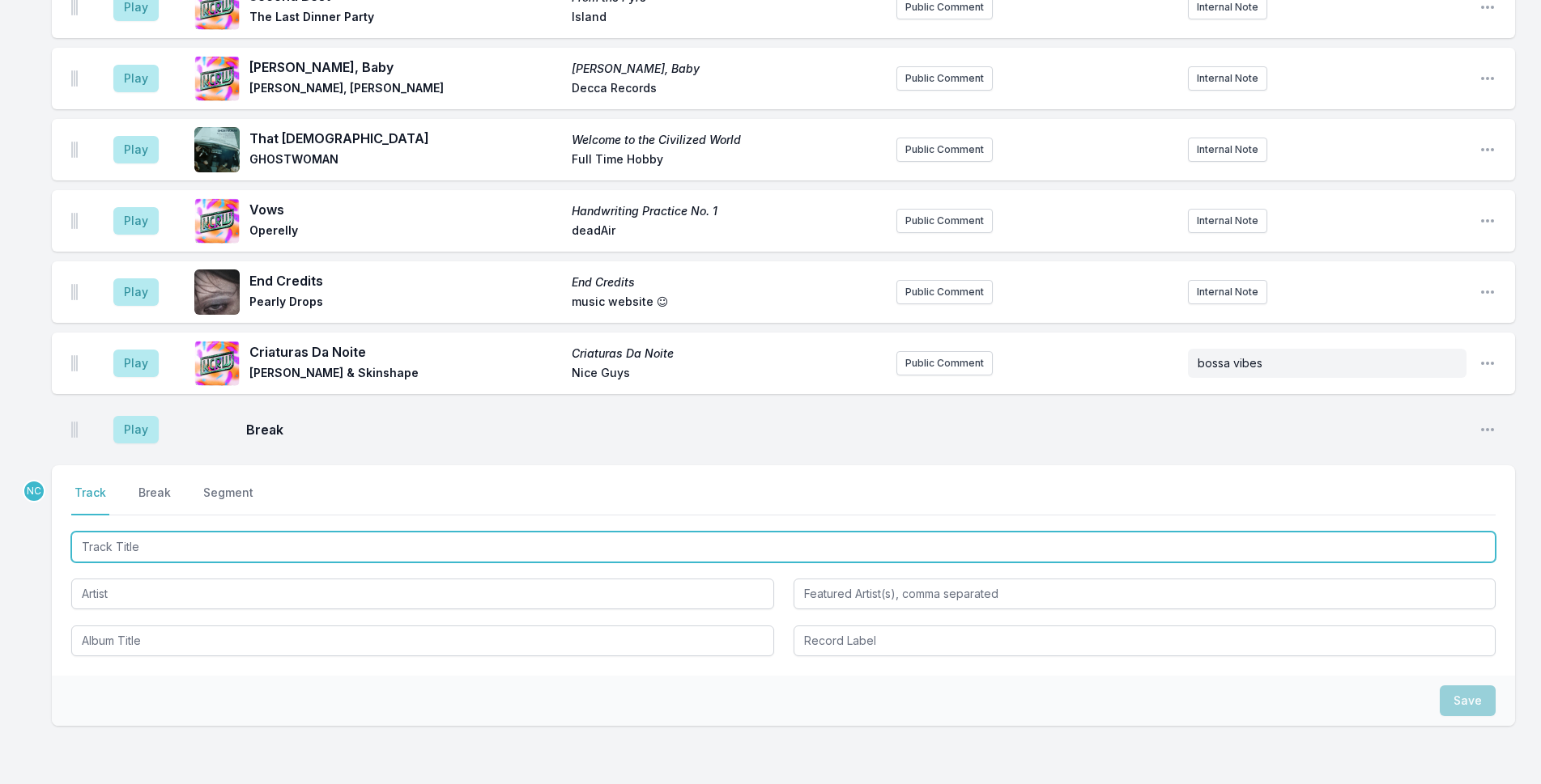
scroll to position [4670, 0]
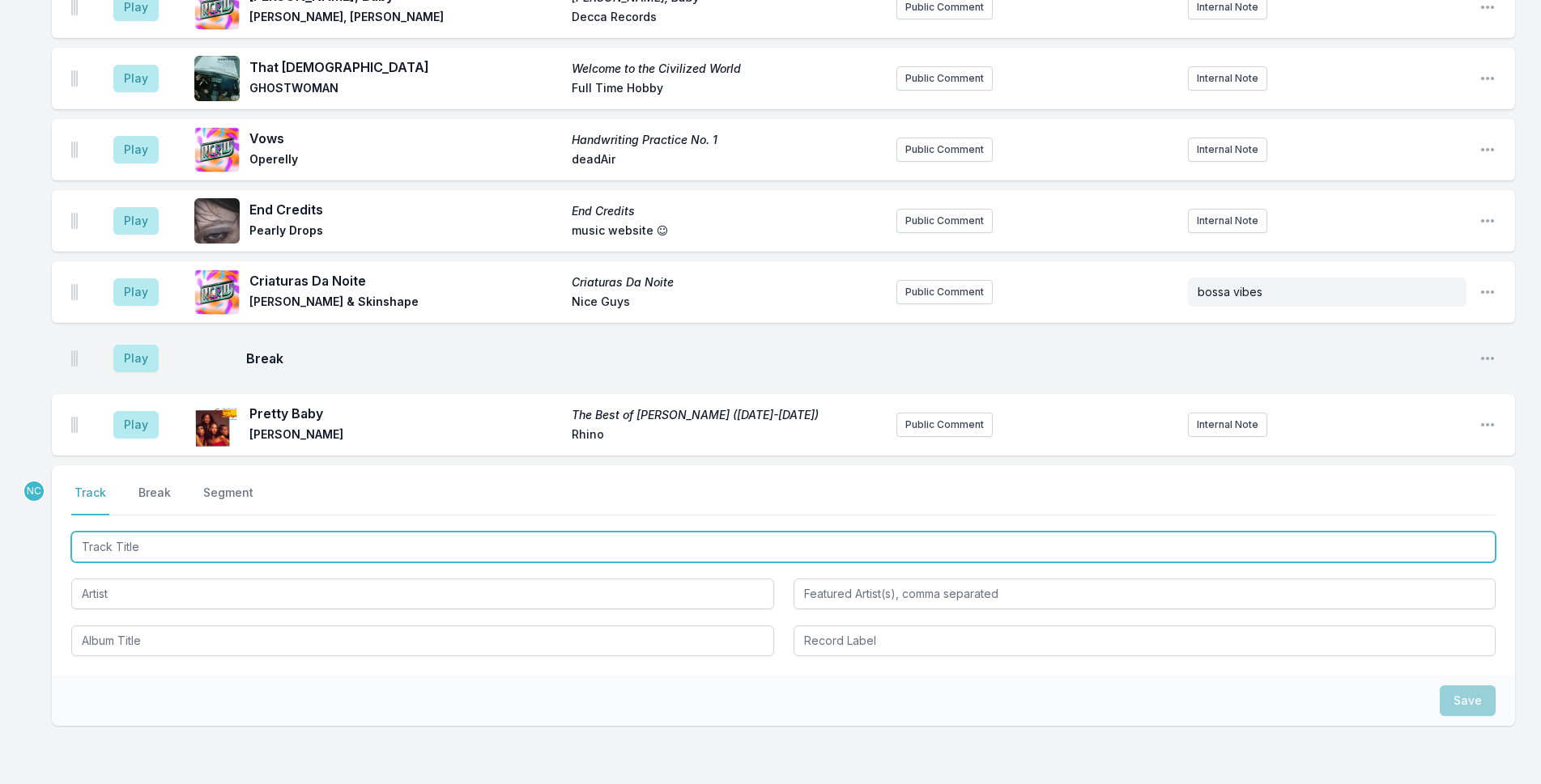
click at [364, 532] on input "Track Title" at bounding box center [782, 547] width 1424 height 30
type input "Last Time"
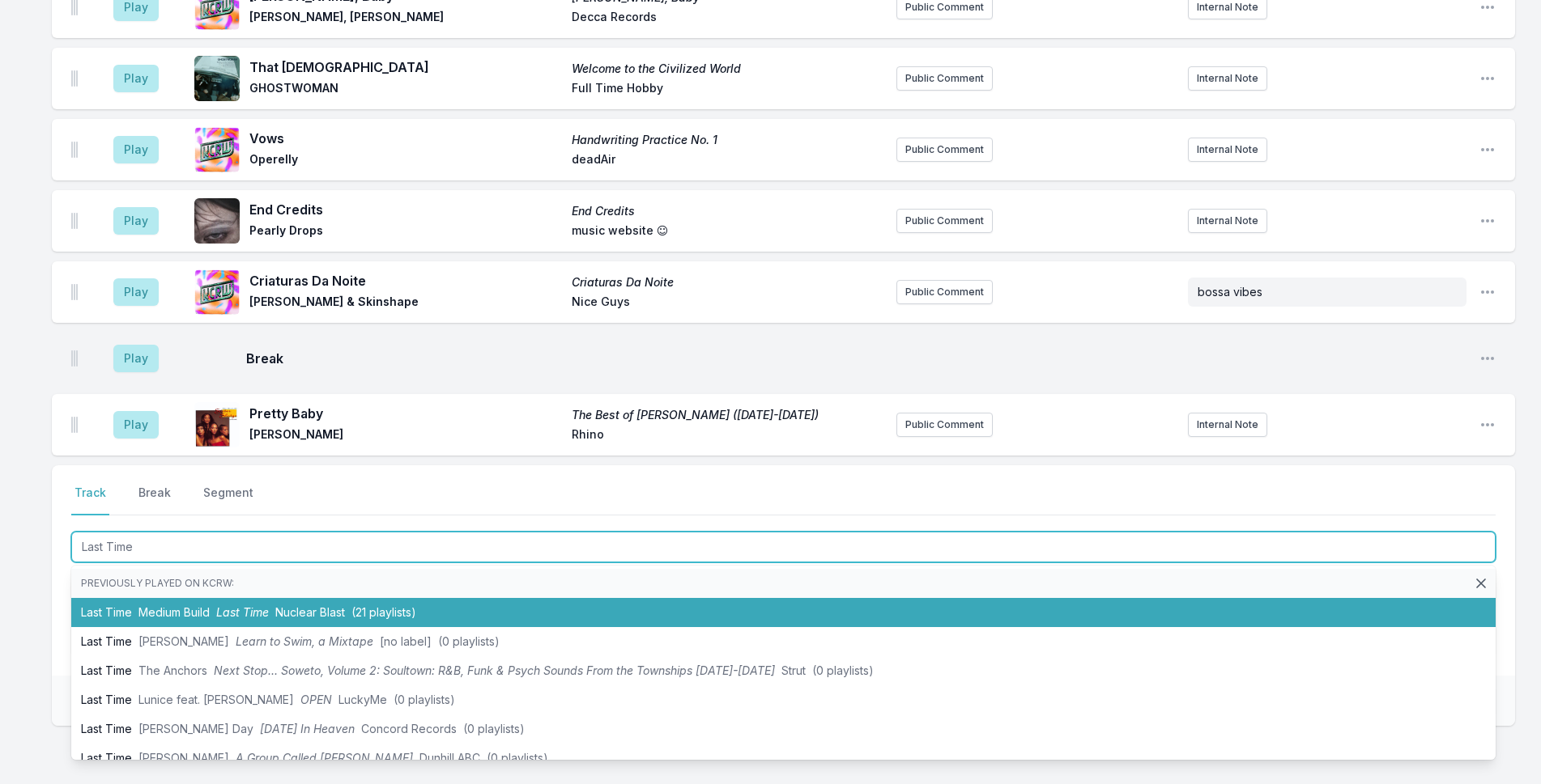
click at [203, 605] on span "Medium Build" at bounding box center [173, 612] width 71 height 14
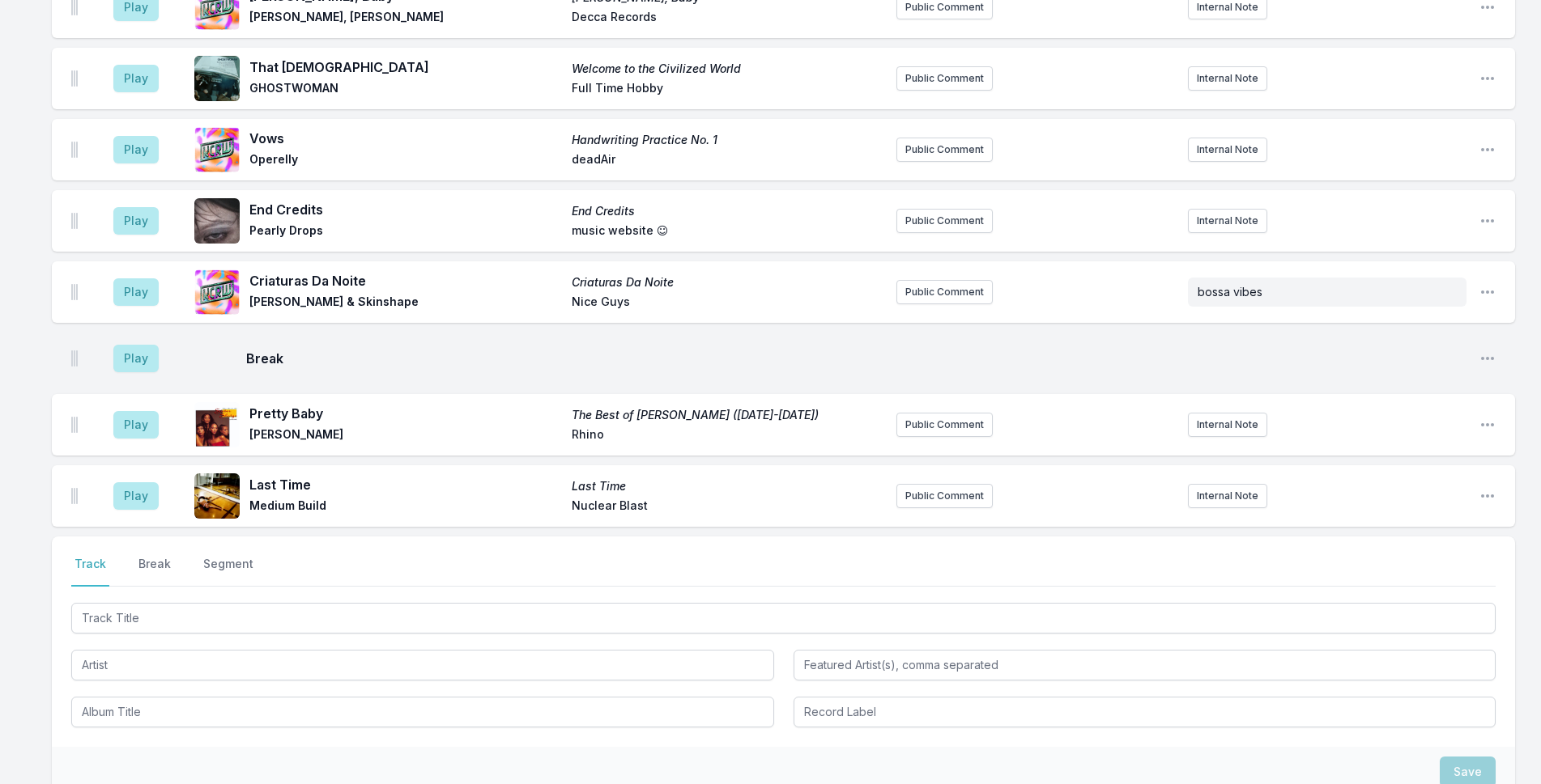
scroll to position [4741, 0]
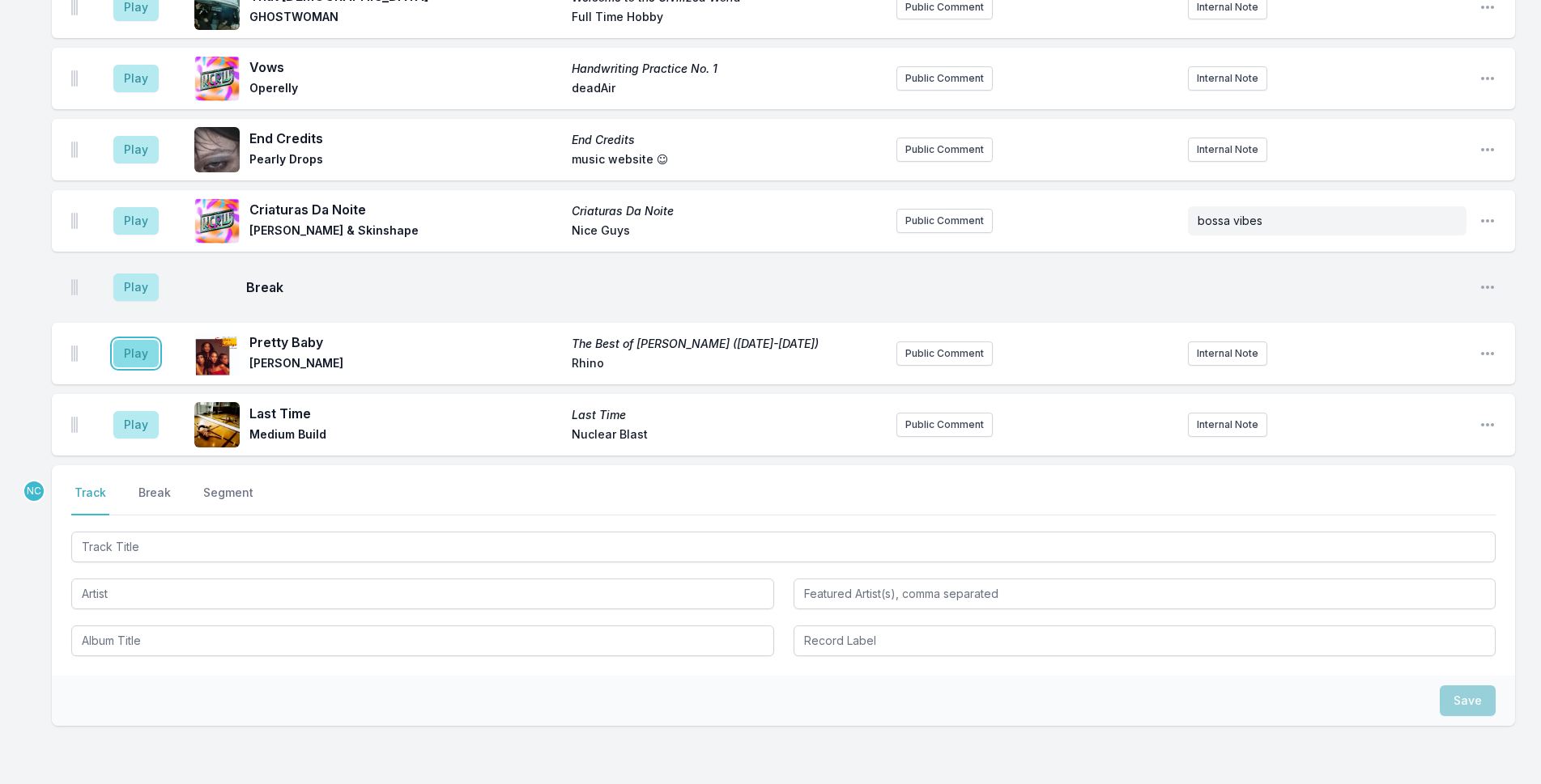
click at [122, 340] on button "Play" at bounding box center [135, 353] width 45 height 28
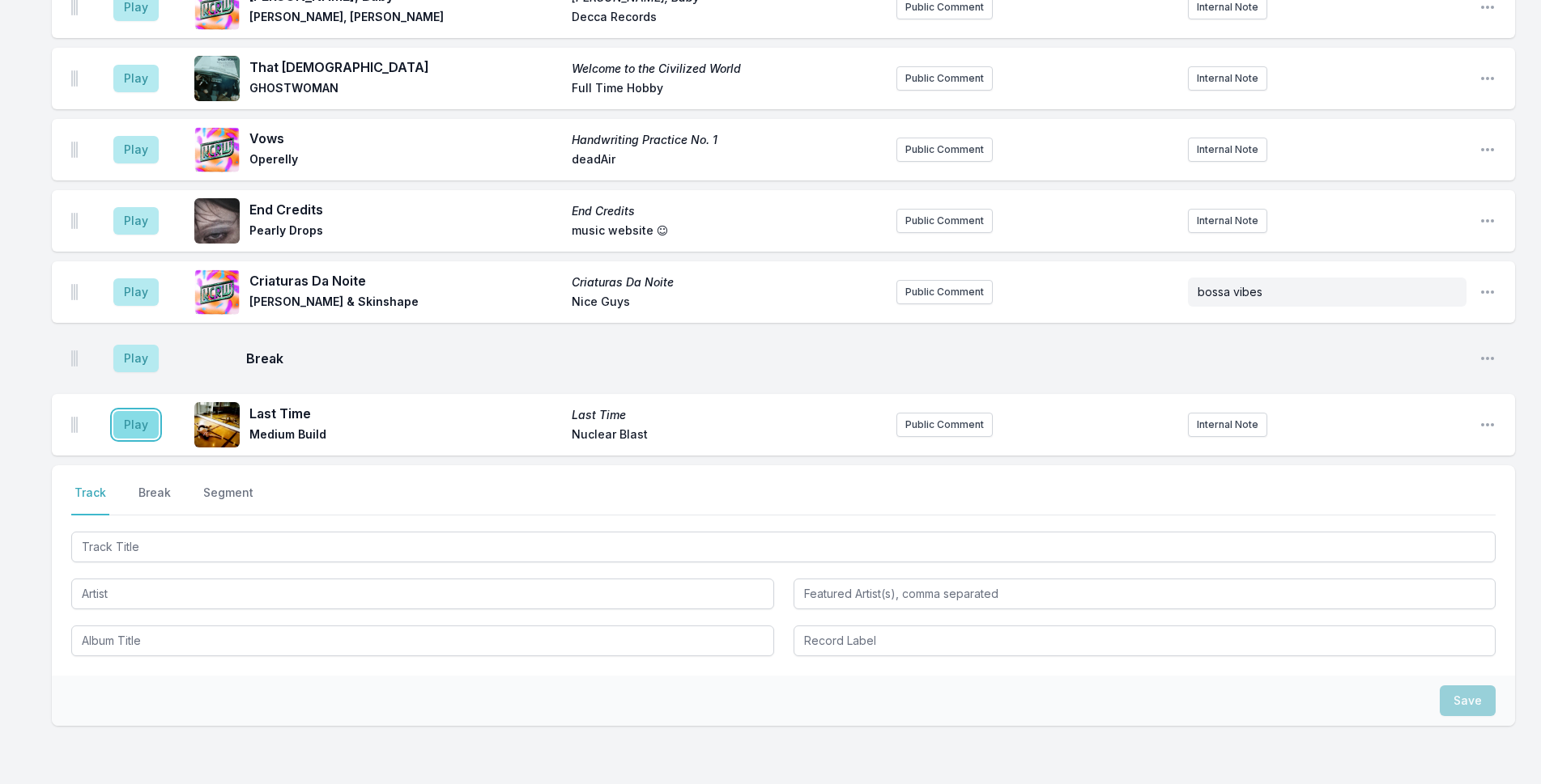
click at [146, 411] on button "Play" at bounding box center [135, 425] width 45 height 28
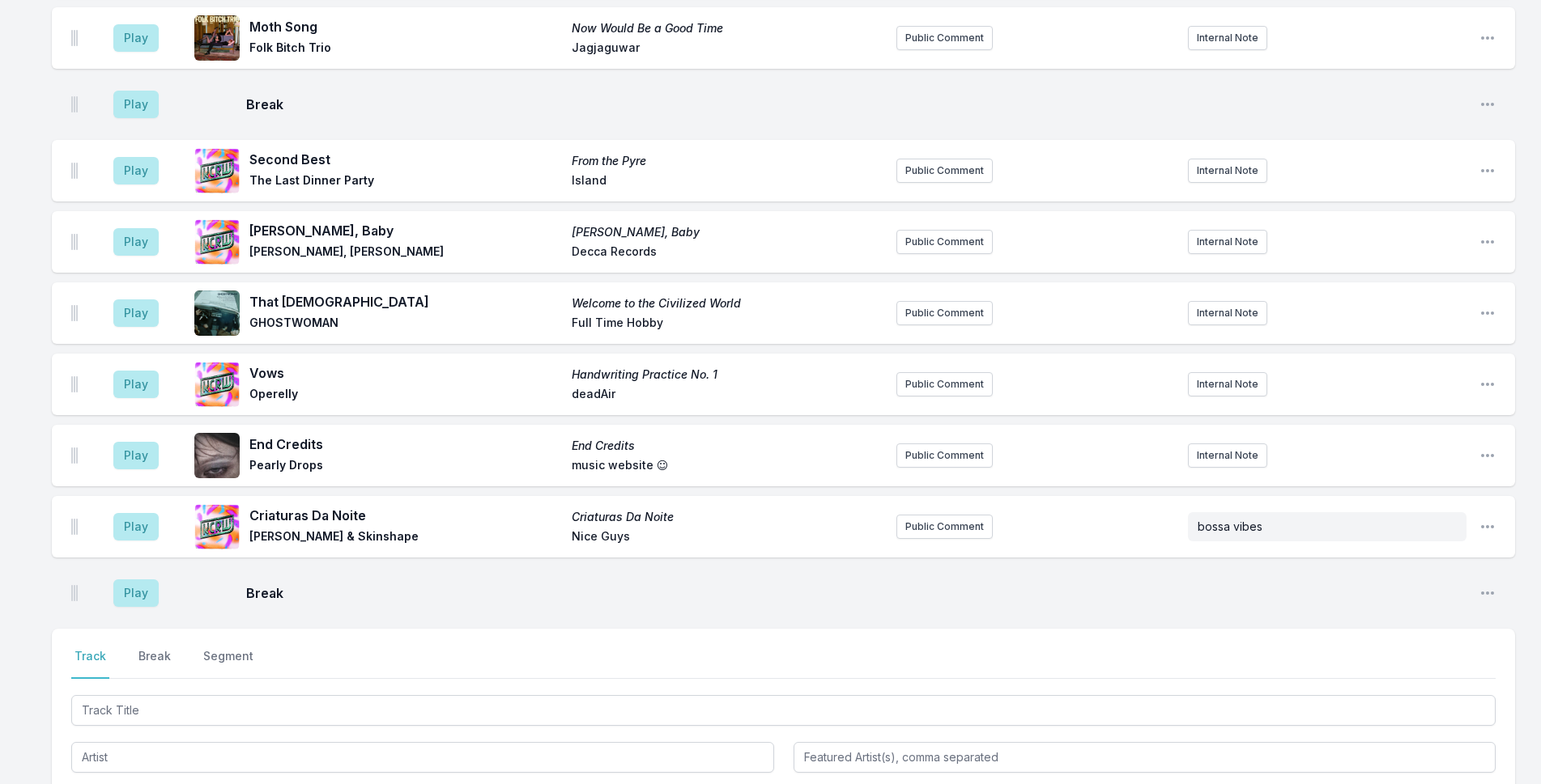
scroll to position [4579, 0]
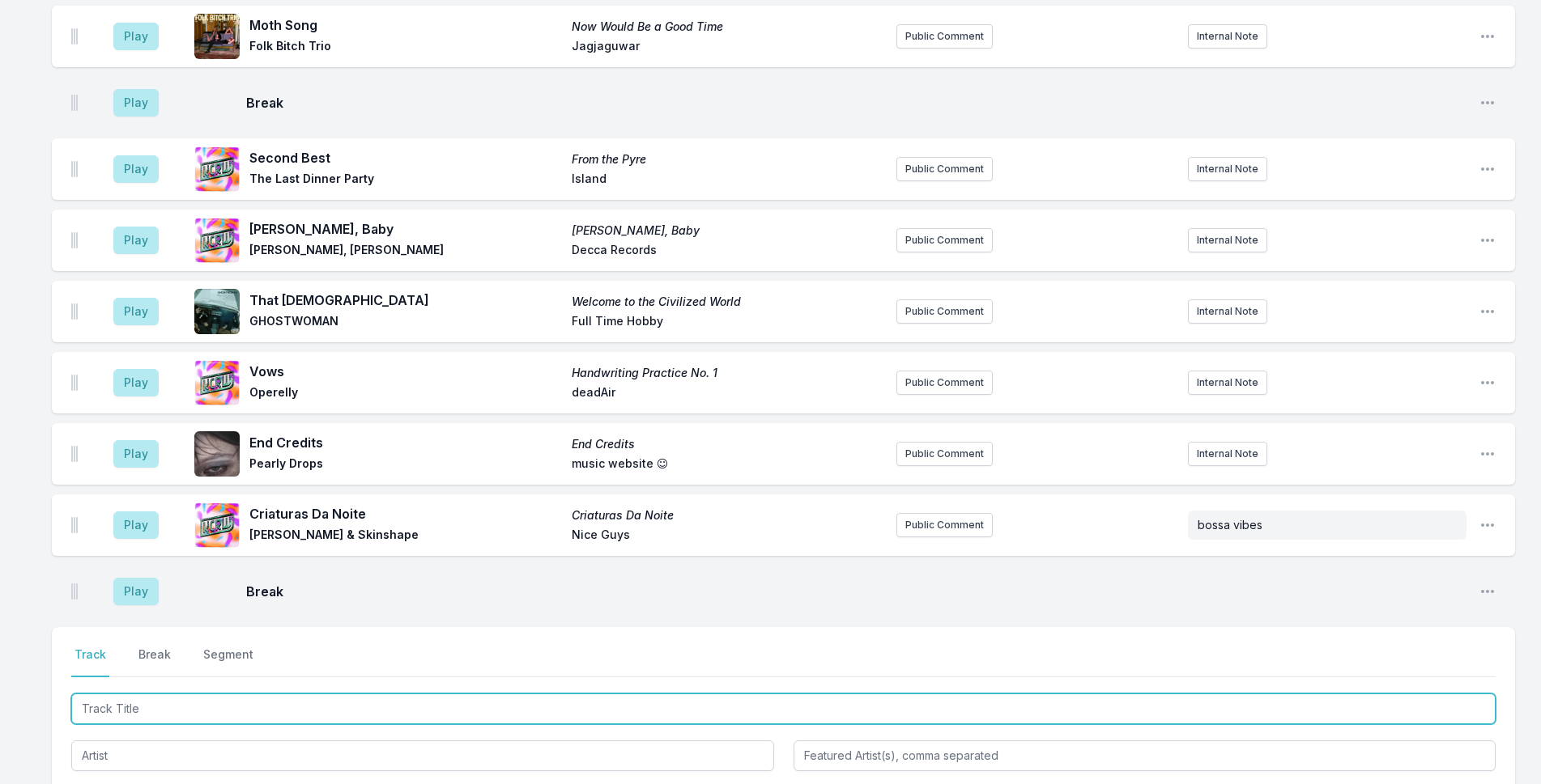
click at [327, 694] on input "Track Title" at bounding box center [782, 709] width 1424 height 30
type input "Ekute"
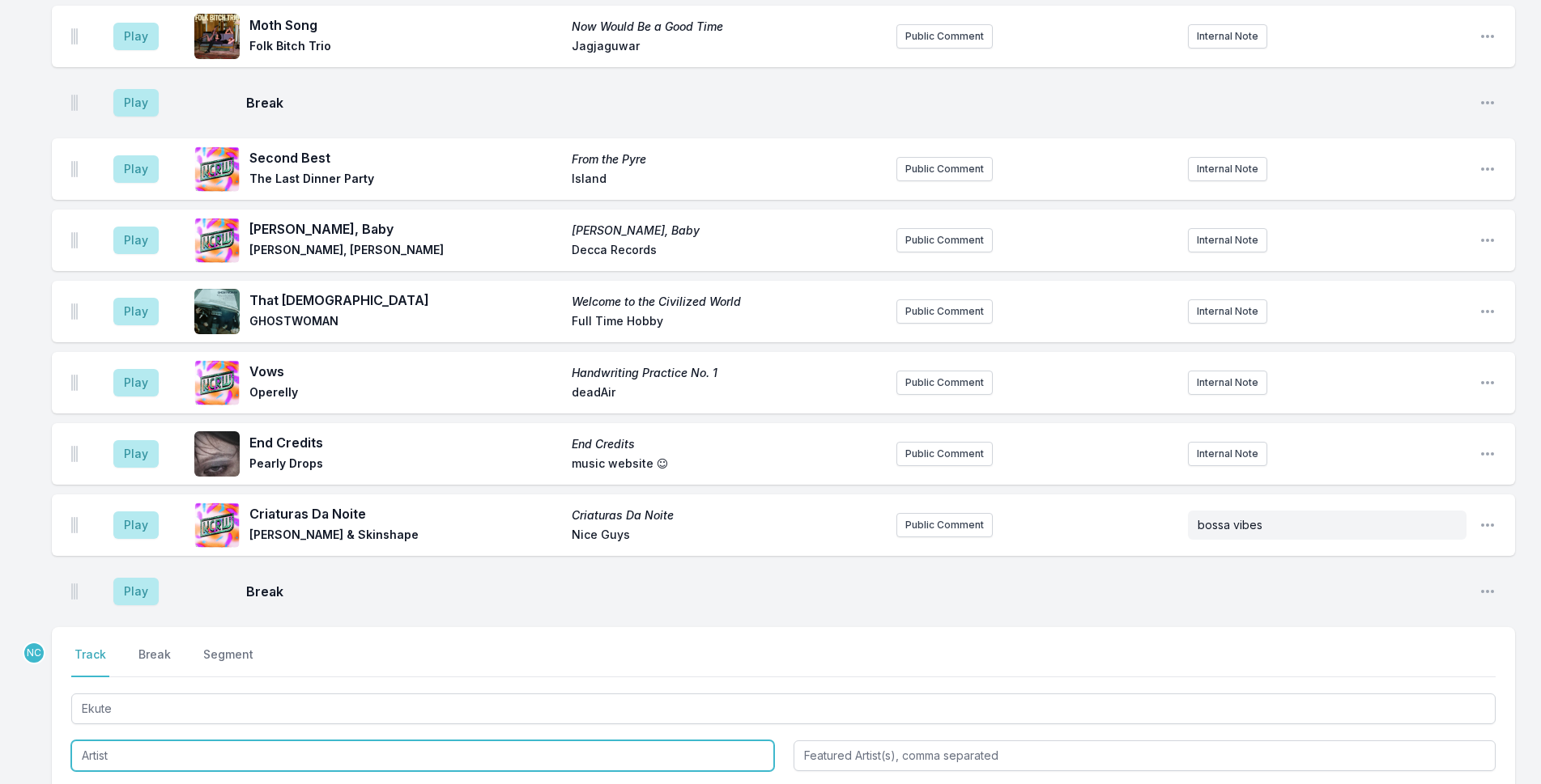
click at [330, 741] on input "Artist" at bounding box center [423, 755] width 703 height 30
click at [322, 778] on li "[PERSON_NAME] & [PERSON_NAME]" at bounding box center [423, 792] width 703 height 29
type input "[PERSON_NAME] & [PERSON_NAME]"
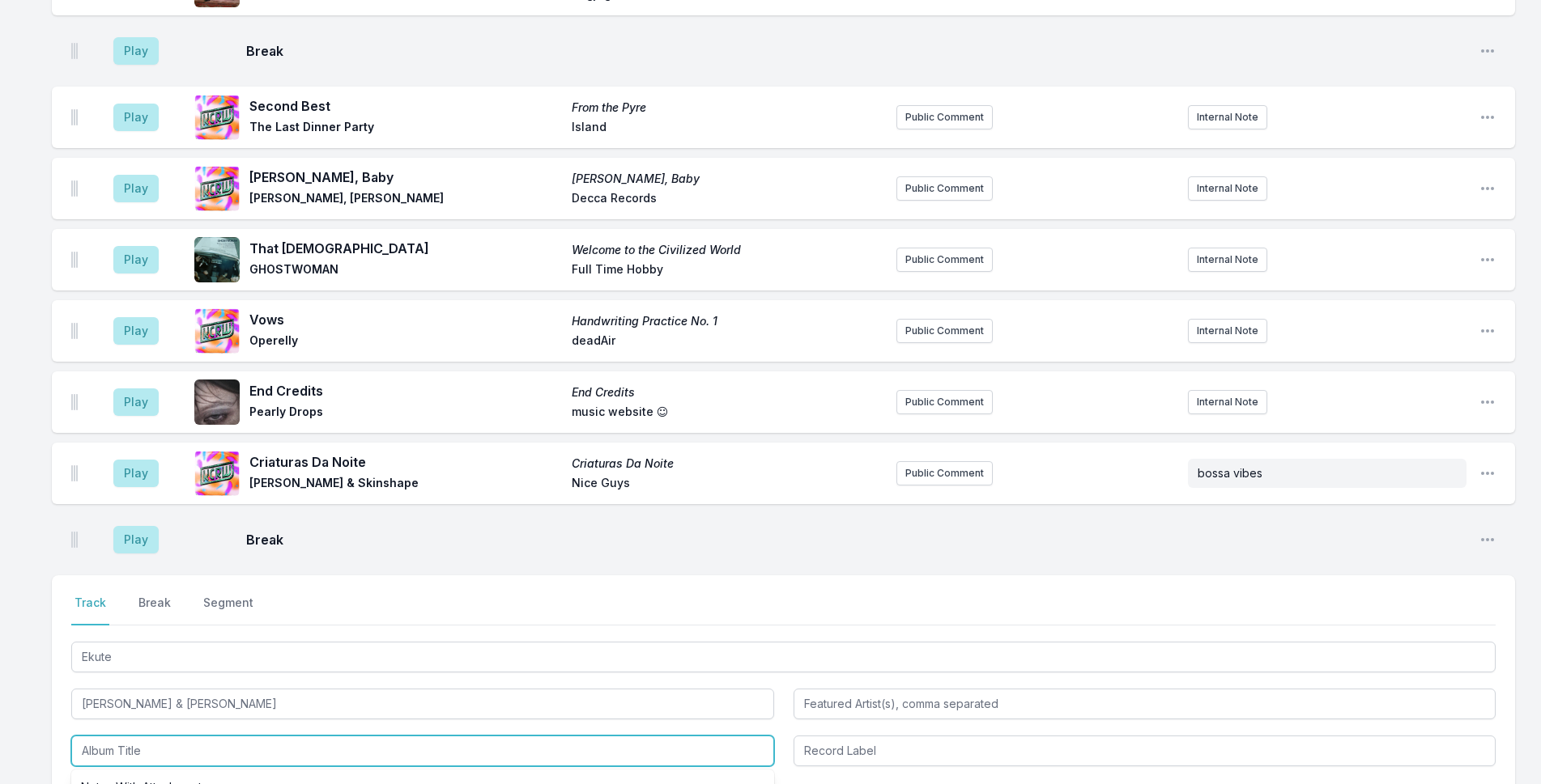
scroll to position [4660, 0]
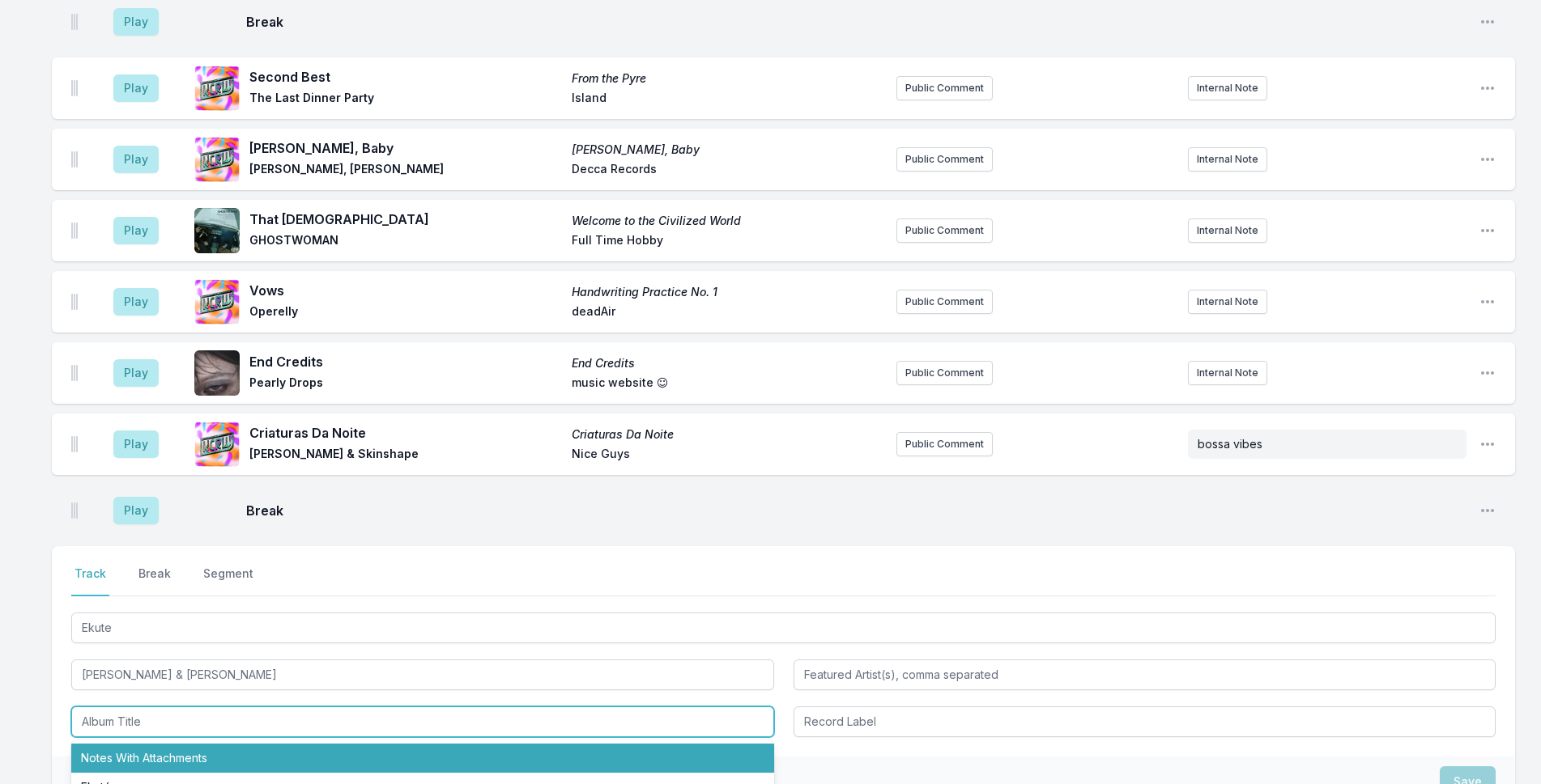
click at [286, 744] on li "Notes With Attachments" at bounding box center [423, 758] width 703 height 29
type input "Notes With Attachments"
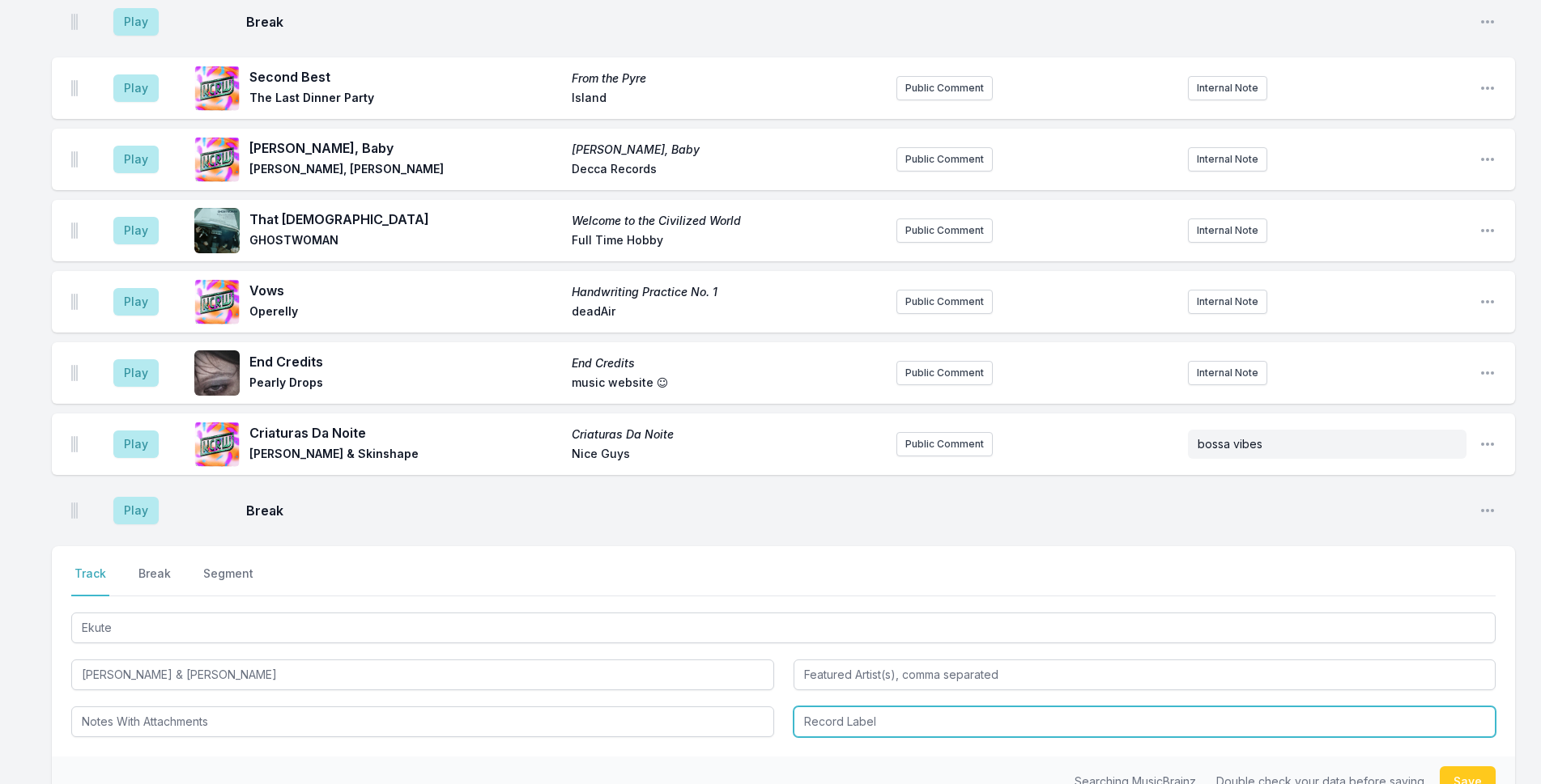
click at [913, 707] on input "Record Label" at bounding box center [1145, 721] width 703 height 30
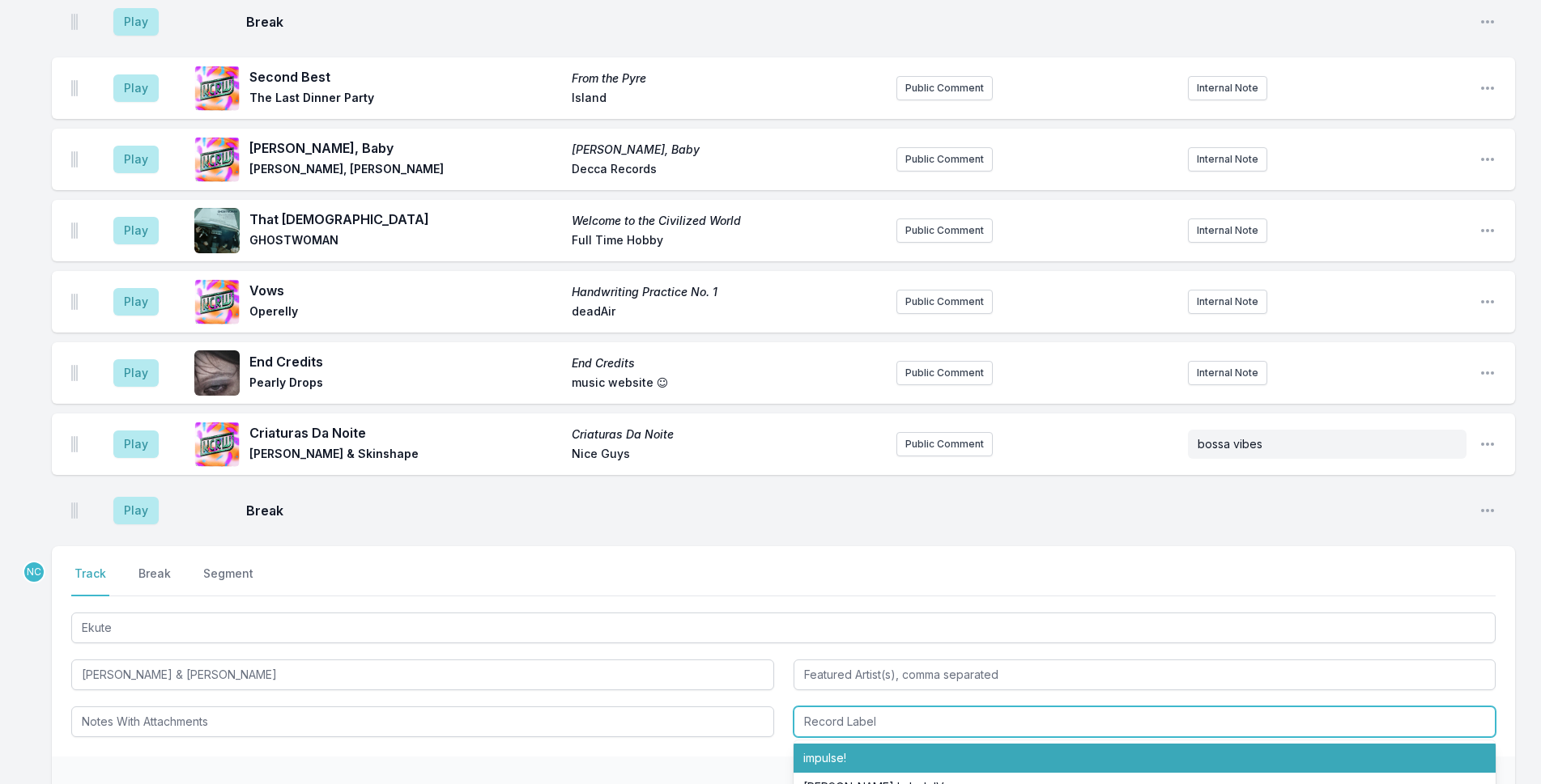
click at [904, 744] on li "impulse!" at bounding box center [1145, 758] width 703 height 29
type input "impulse!"
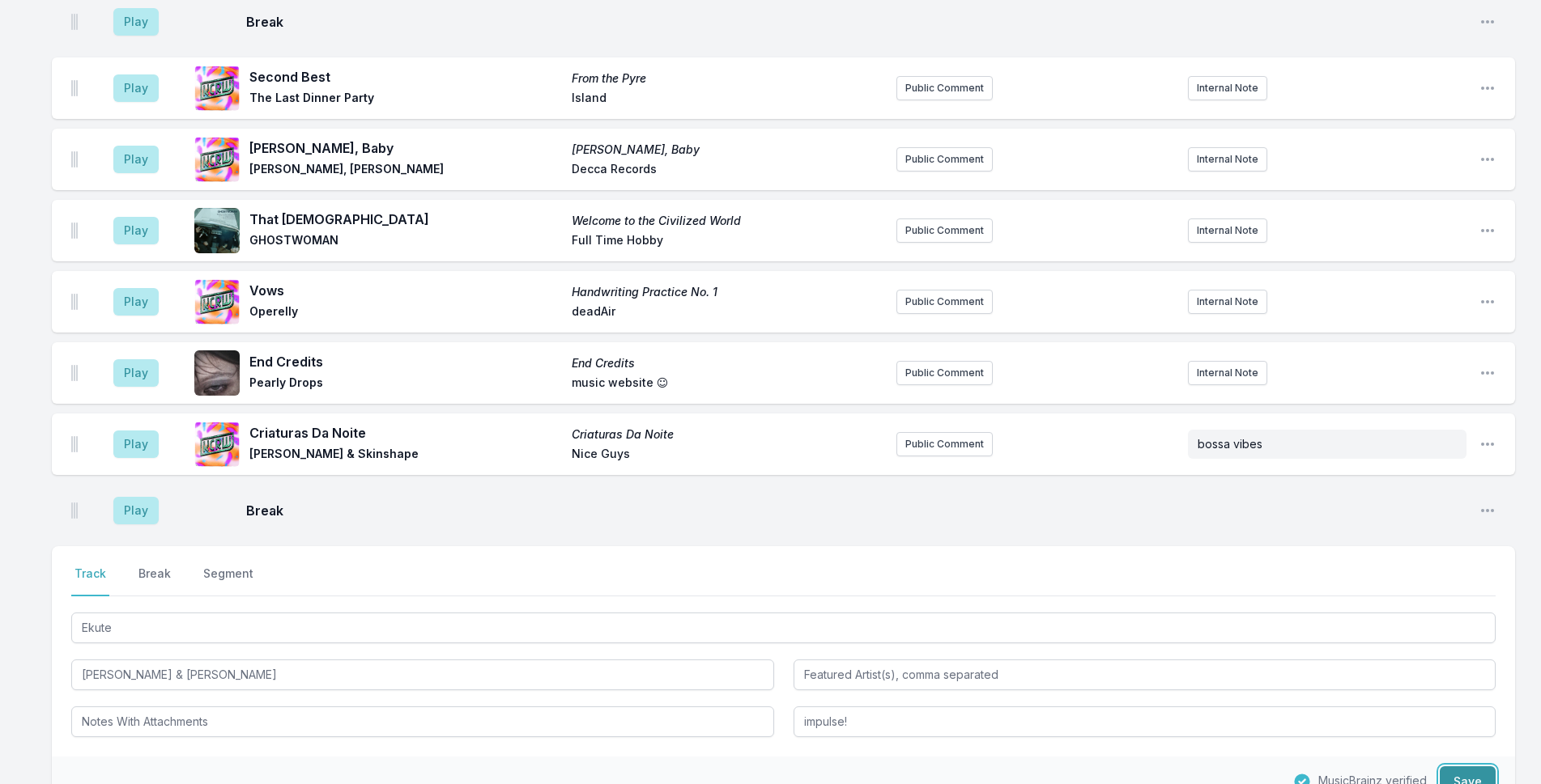
click at [1478, 767] on button "Save" at bounding box center [1467, 781] width 56 height 30
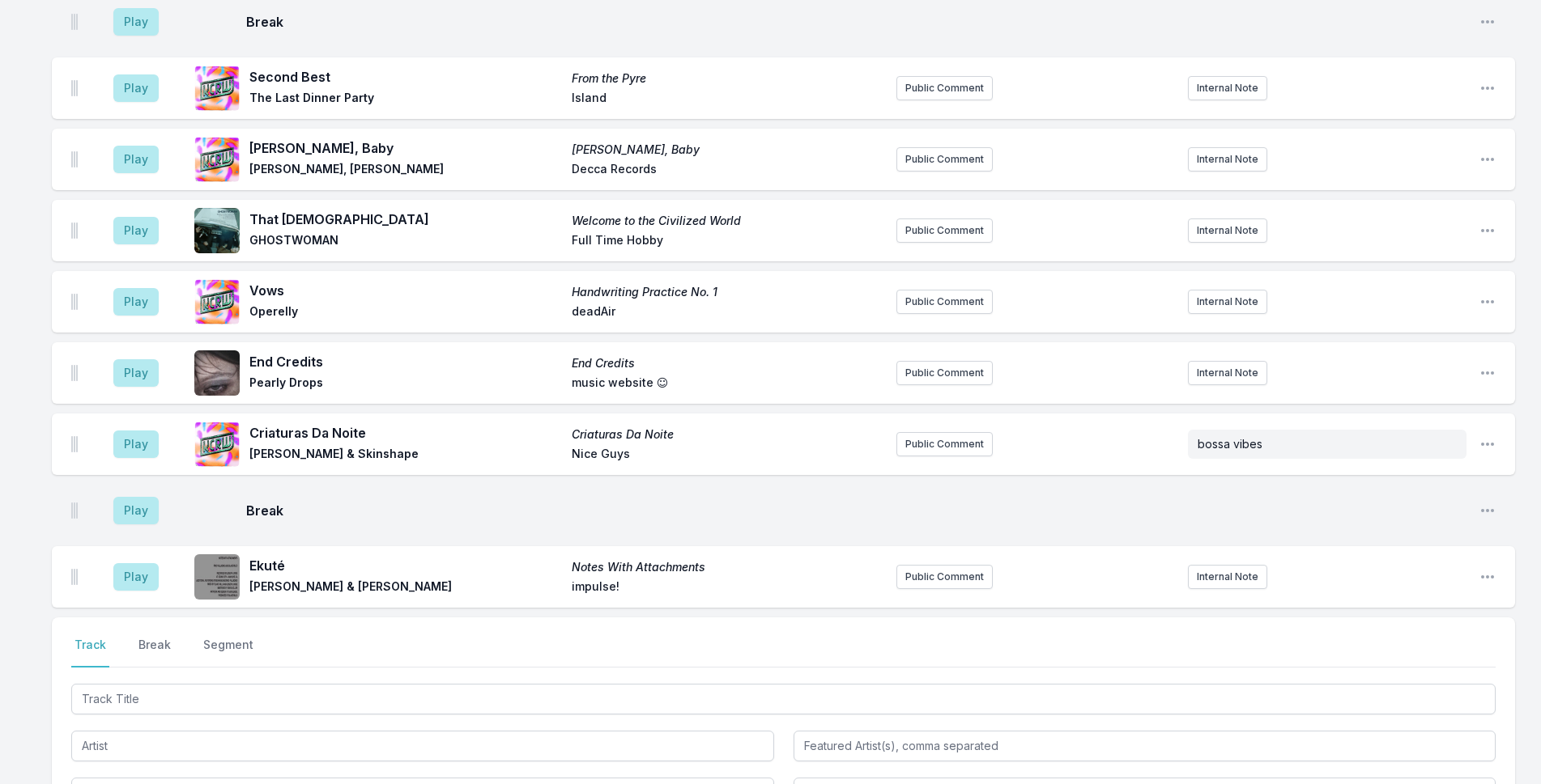
scroll to position [4732, 0]
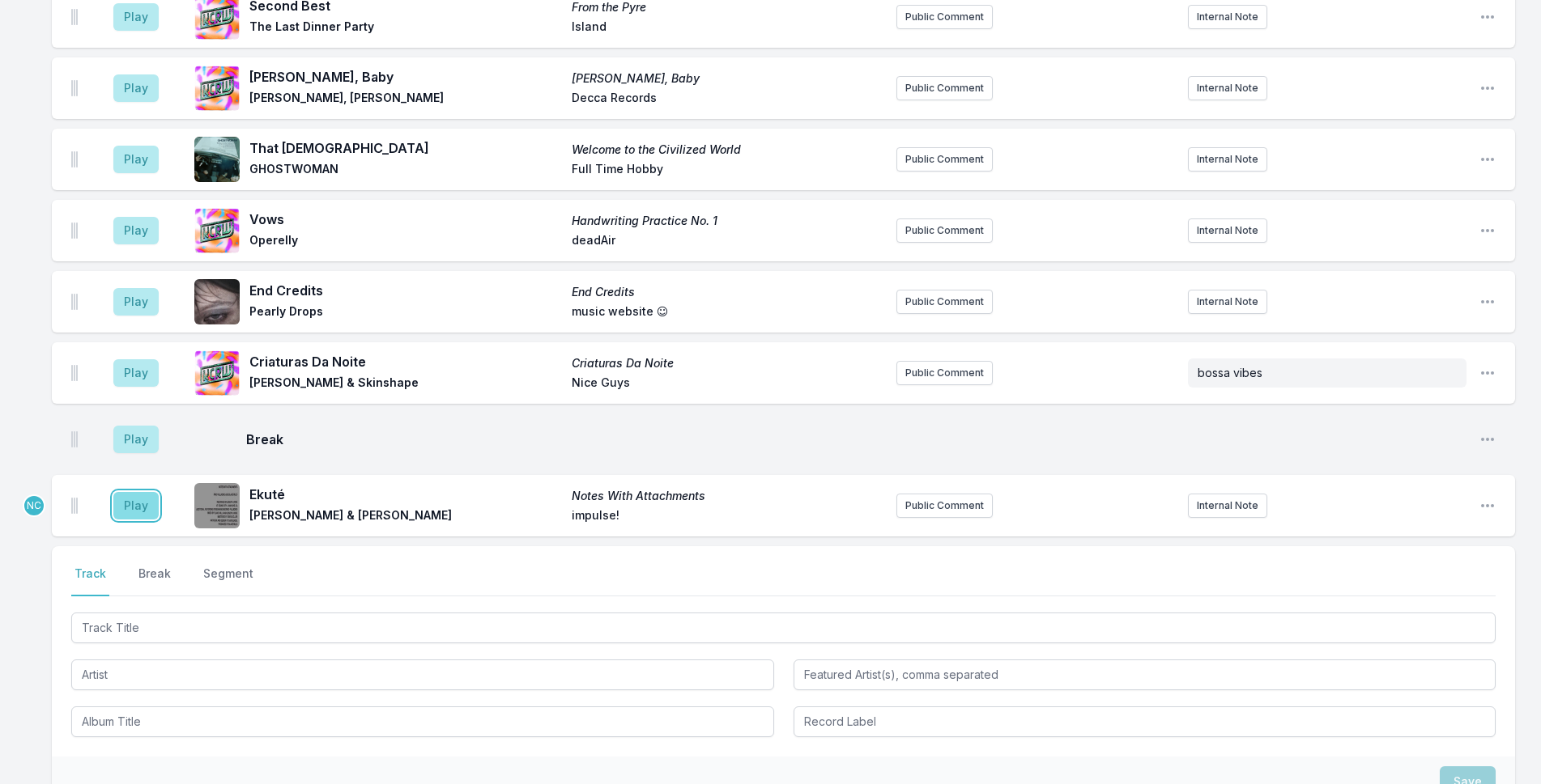
click at [153, 492] on button "Play" at bounding box center [135, 506] width 45 height 28
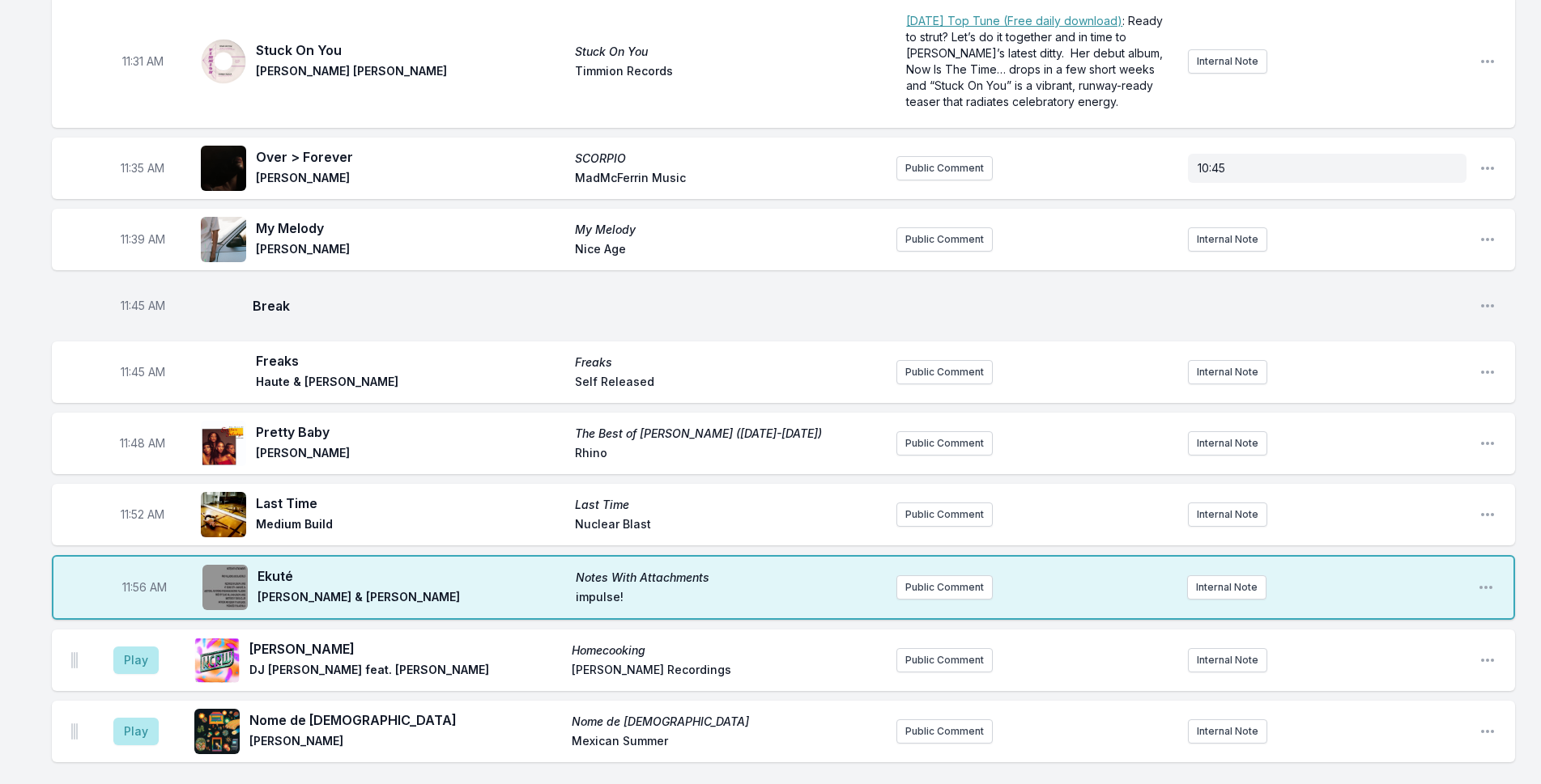
scroll to position [3679, 0]
click at [959, 361] on button "Public Comment" at bounding box center [944, 373] width 97 height 24
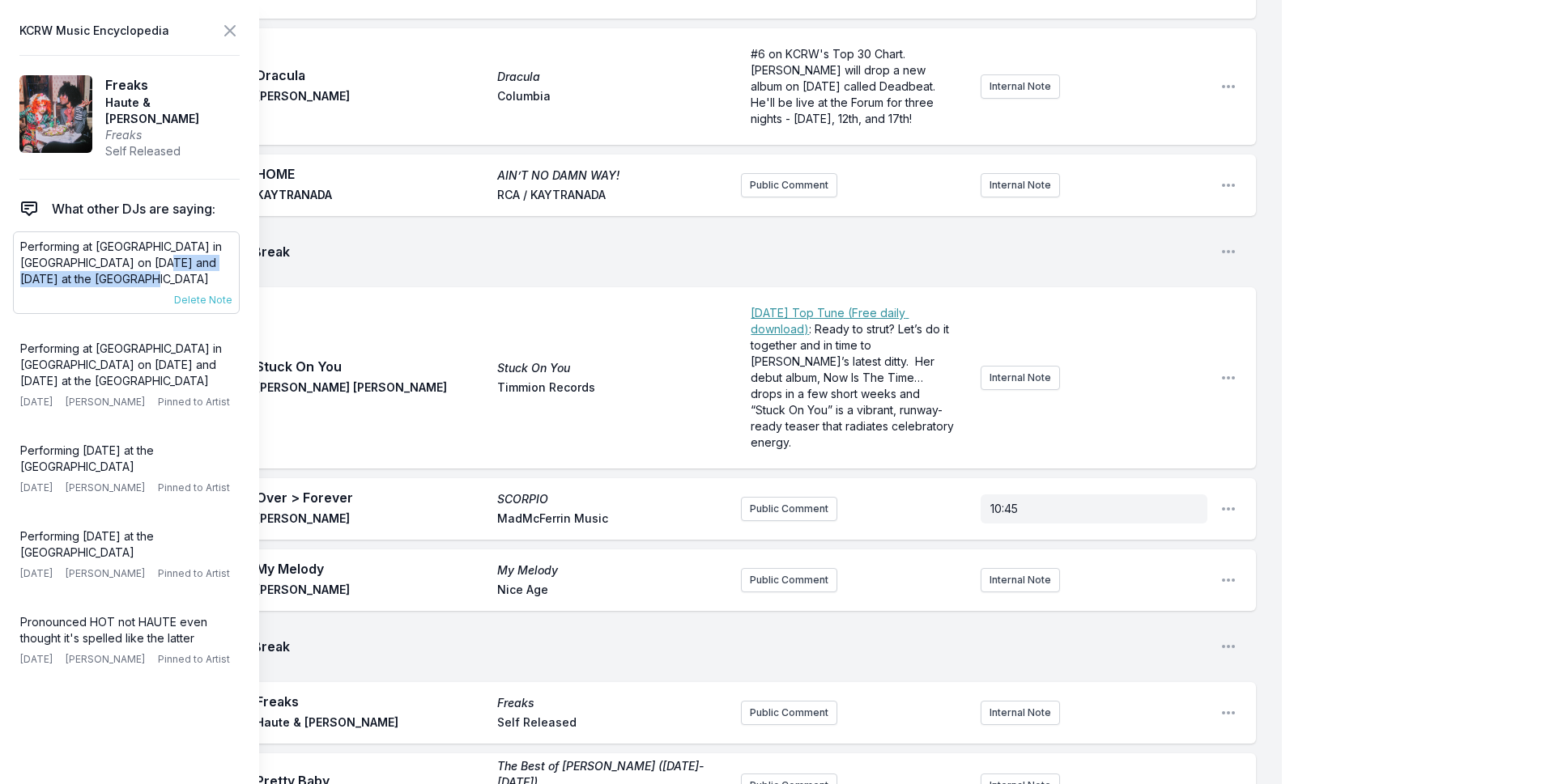
drag, startPoint x: 124, startPoint y: 252, endPoint x: 154, endPoint y: 273, distance: 36.6
click at [154, 273] on p "Performing at [GEOGRAPHIC_DATA] in [GEOGRAPHIC_DATA] on [DATE] and [DATE] at th…" at bounding box center [126, 262] width 212 height 49
click at [750, 701] on button "Public Comment" at bounding box center [789, 713] width 97 height 24
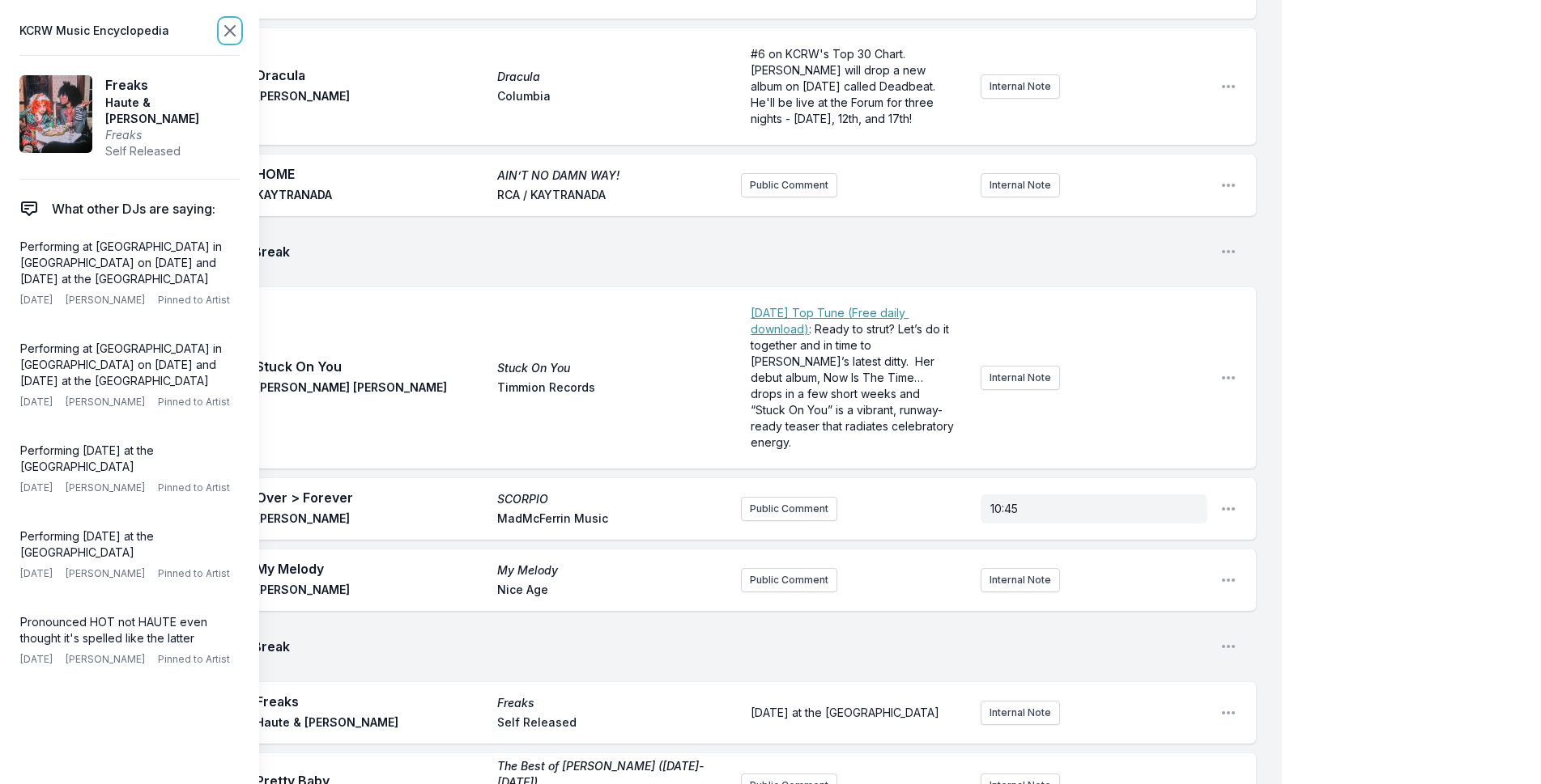
click at [231, 32] on icon at bounding box center [230, 30] width 10 height 10
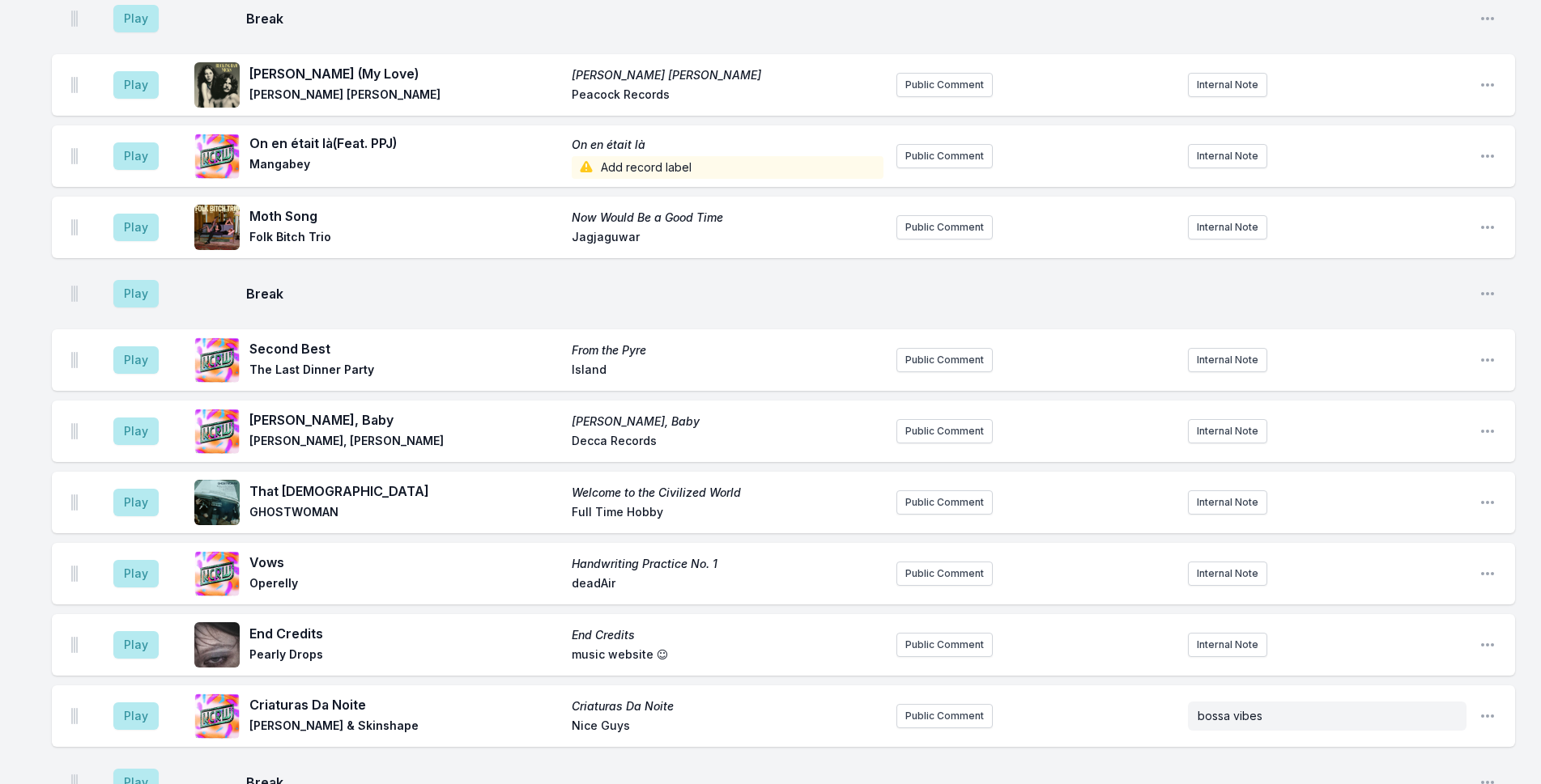
scroll to position [4489, 0]
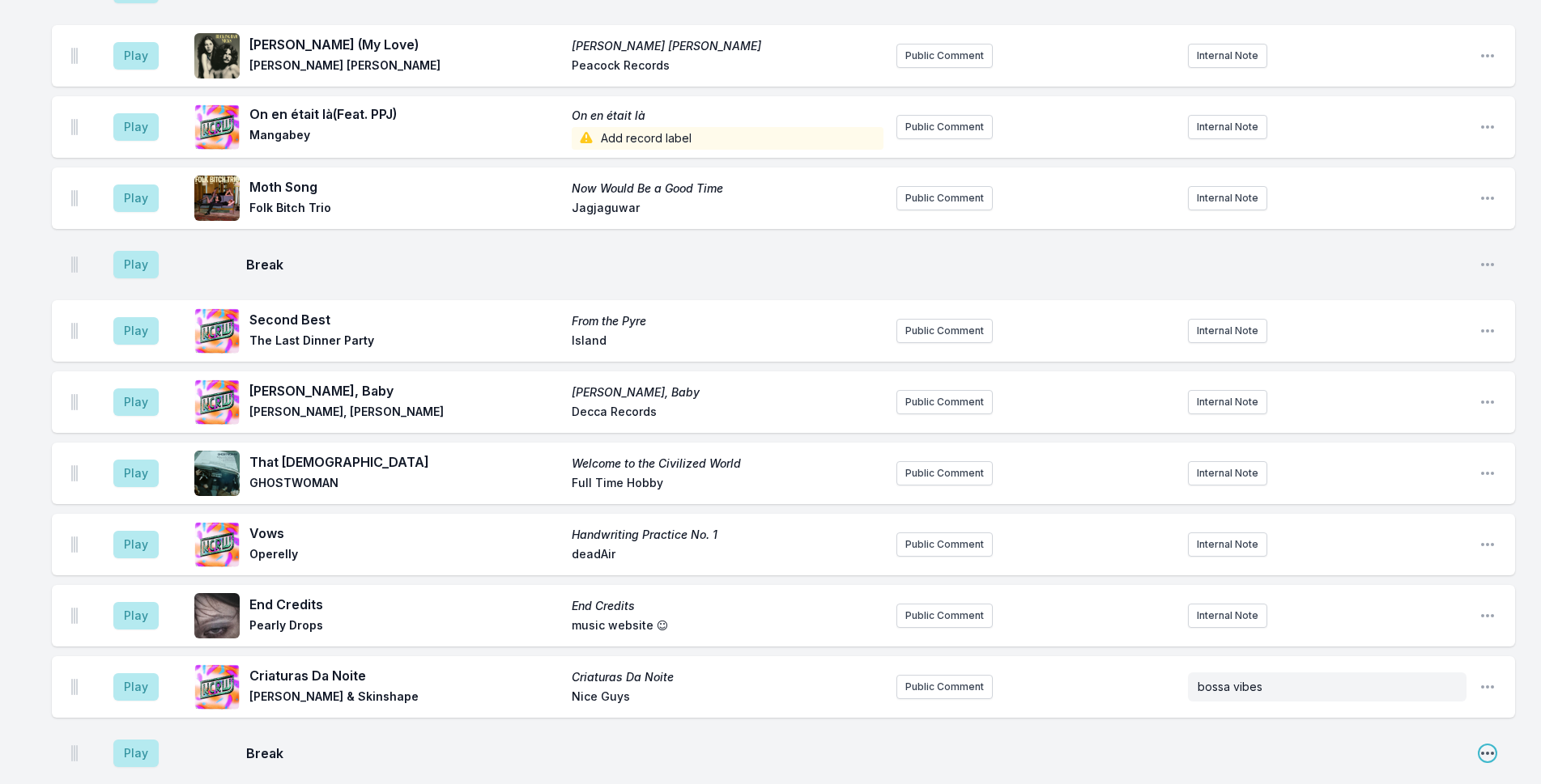
click at [1486, 745] on icon "Open playlist item options" at bounding box center [1488, 754] width 17 height 17
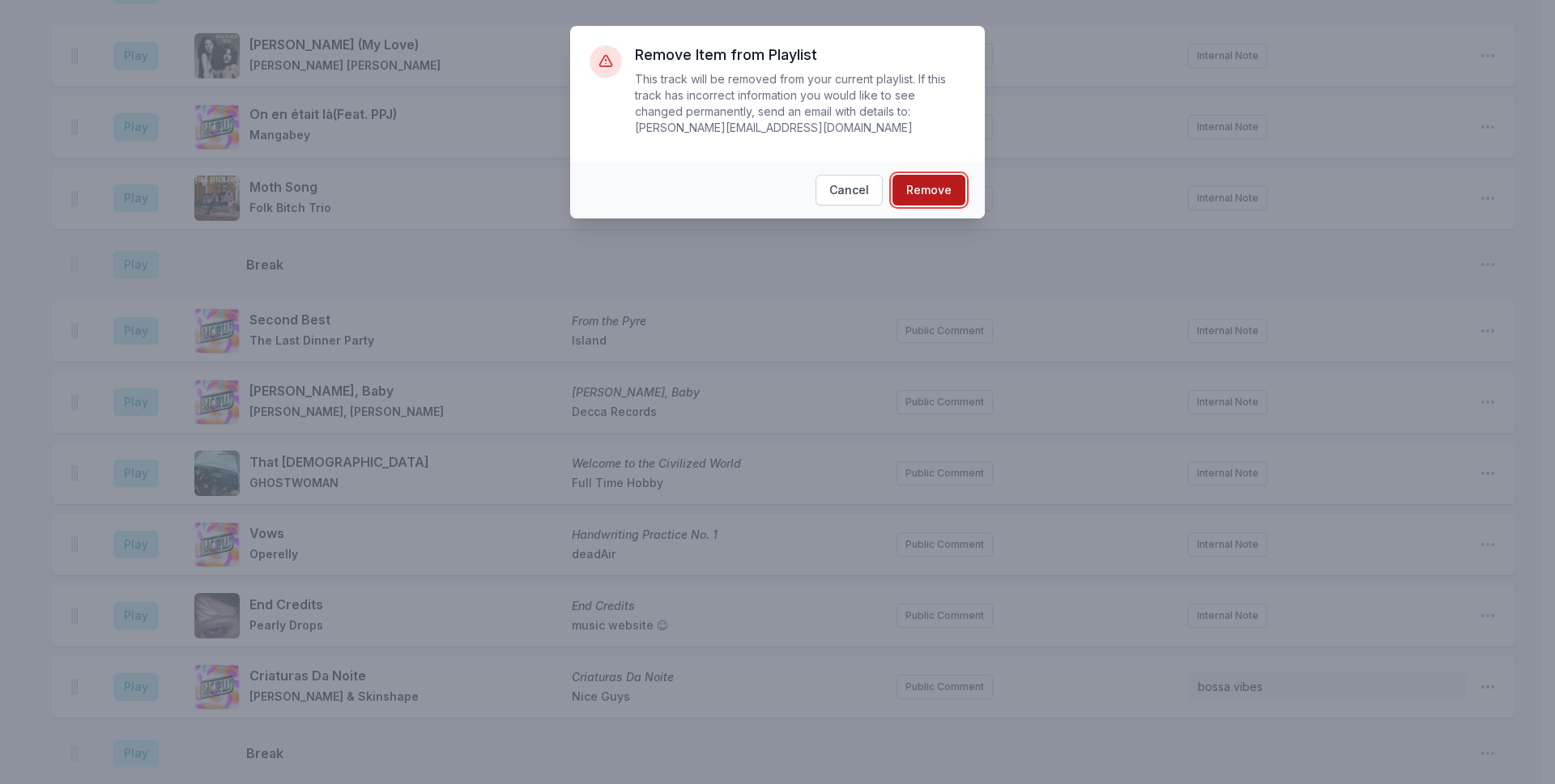
click at [946, 175] on button "Remove" at bounding box center [928, 190] width 73 height 30
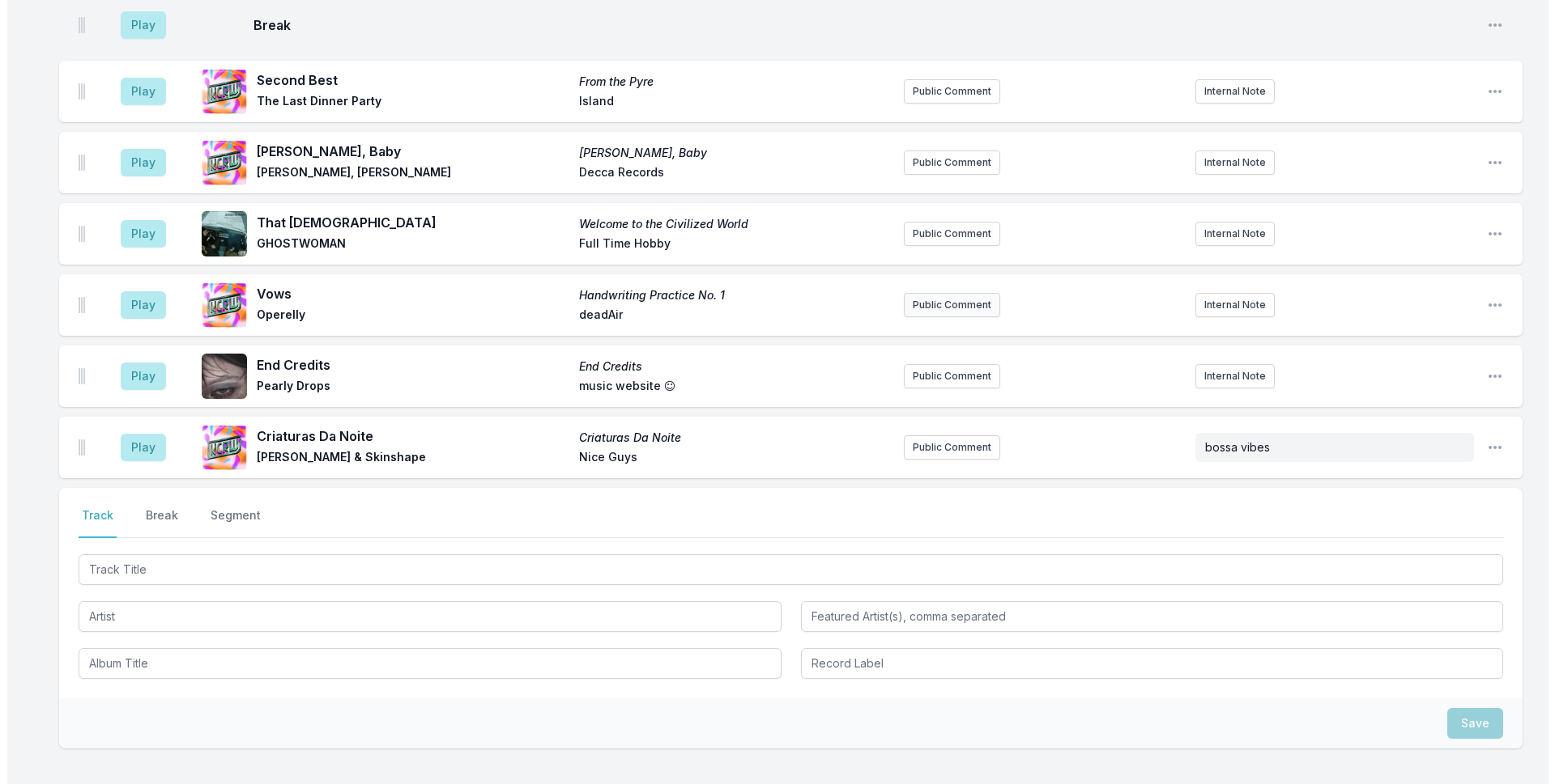
scroll to position [4751, 0]
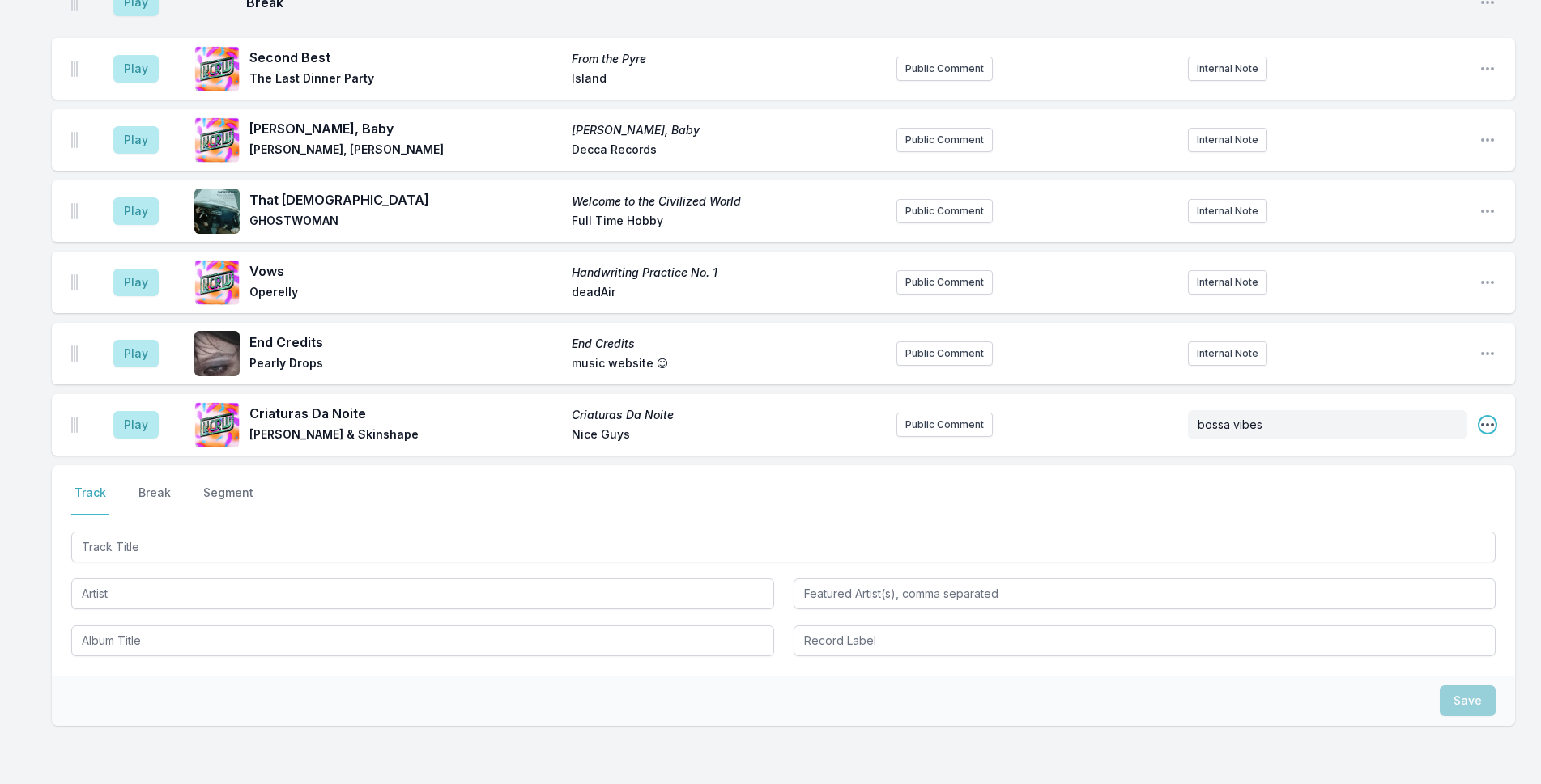
click at [1485, 417] on icon "Open playlist item options" at bounding box center [1488, 425] width 17 height 17
click at [1429, 502] on button "Delete Entry" at bounding box center [1405, 516] width 181 height 29
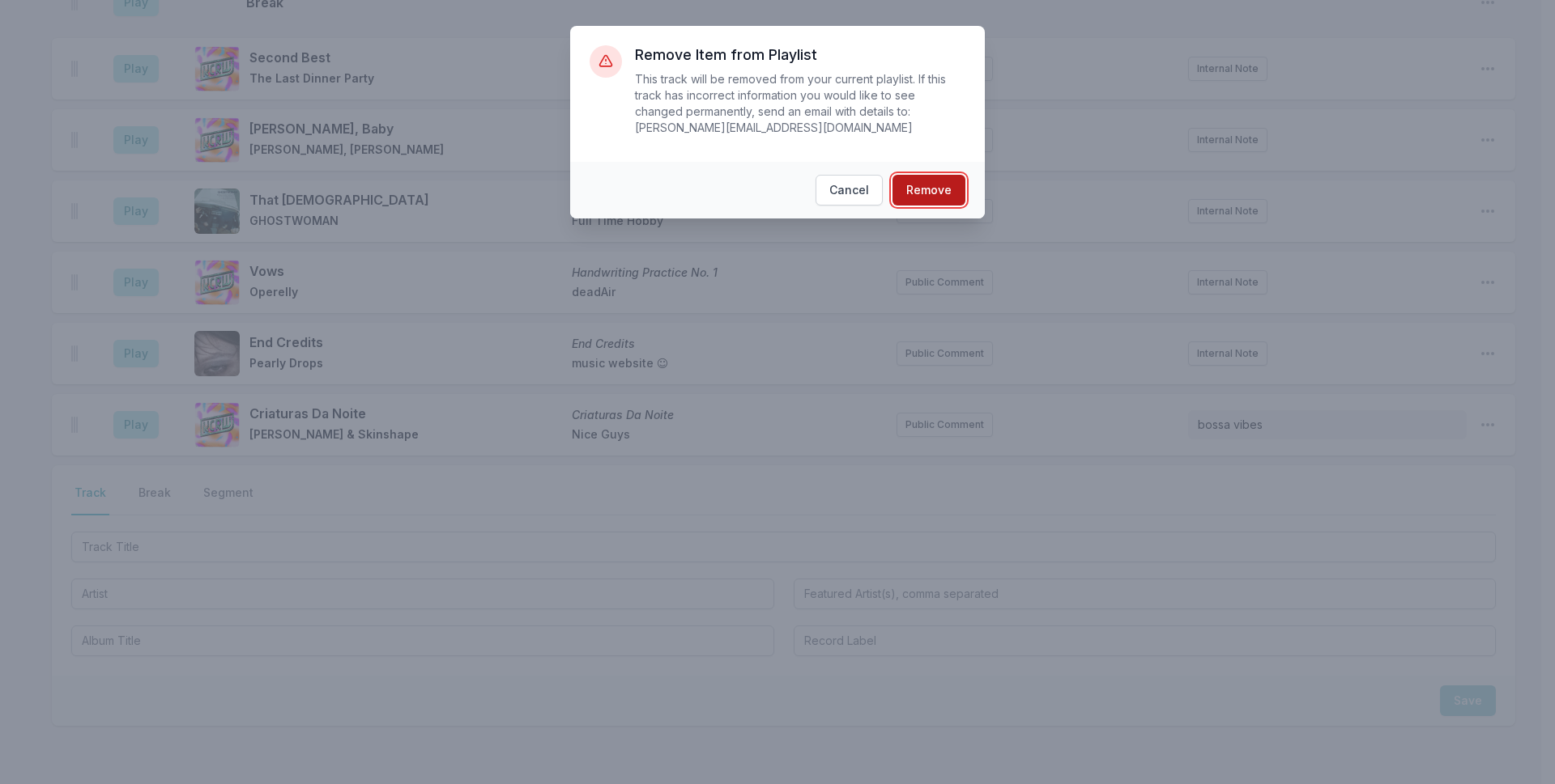
click at [937, 175] on button "Remove" at bounding box center [928, 190] width 73 height 30
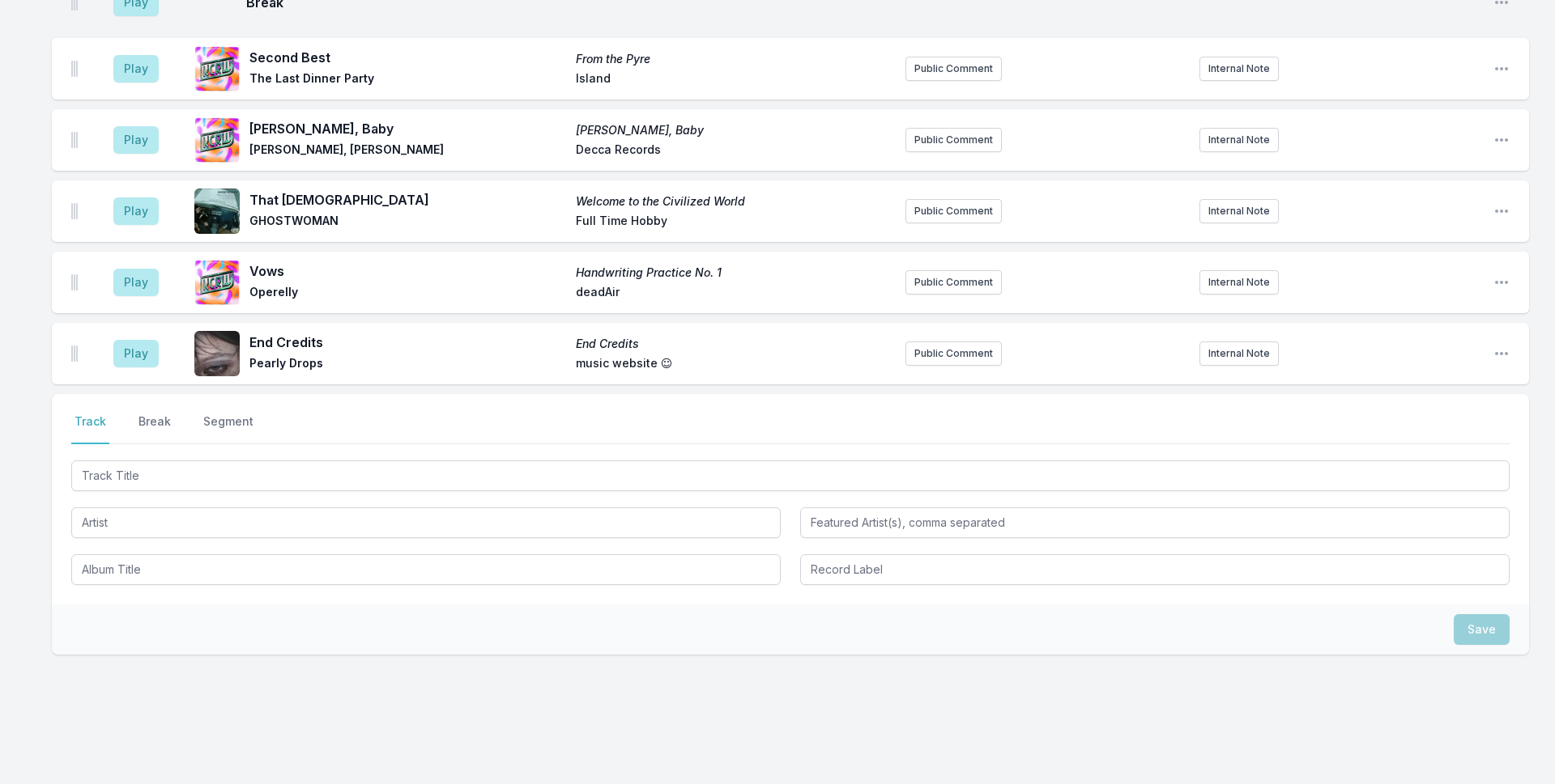
scroll to position [4679, 0]
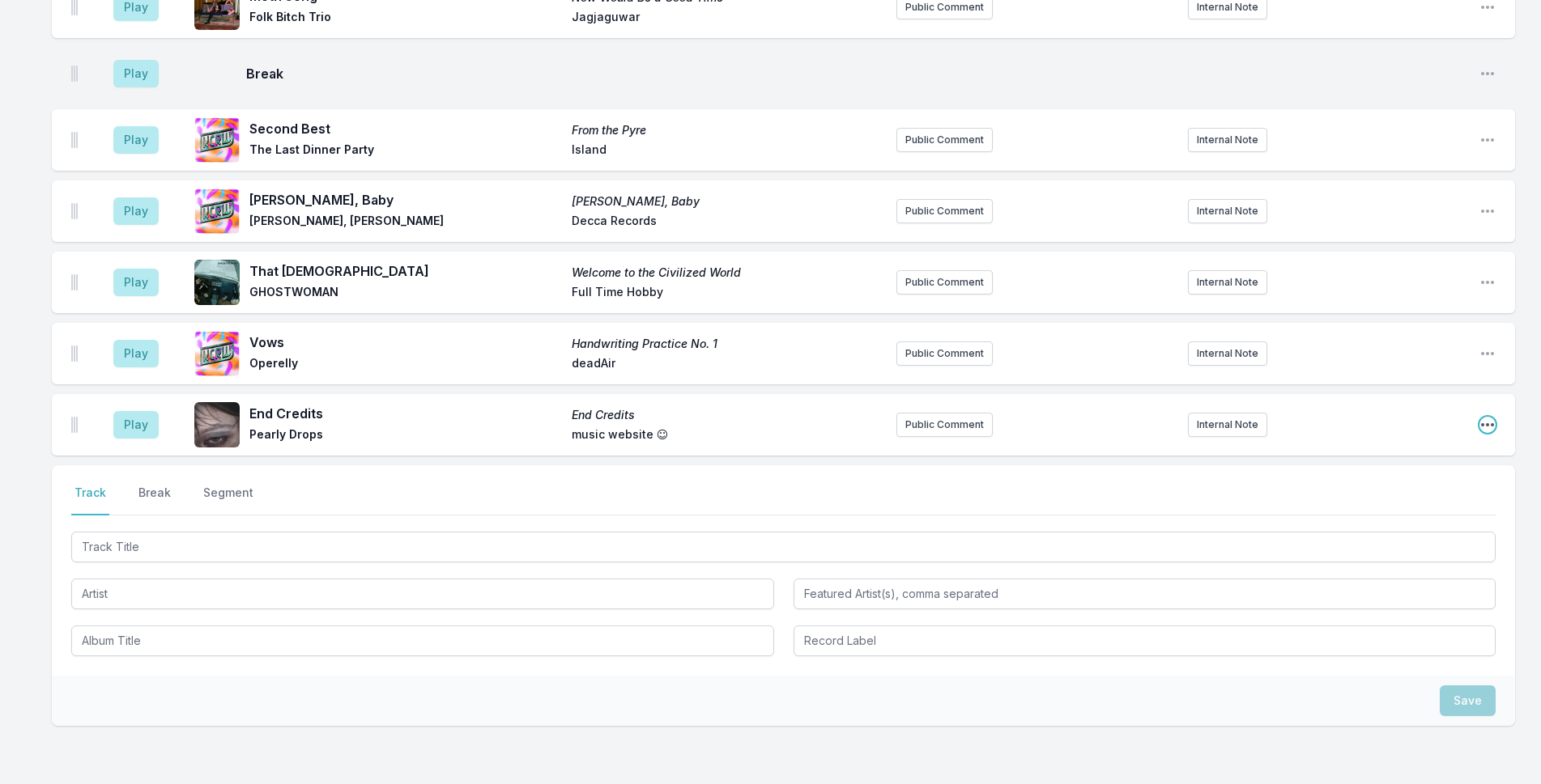
click at [1489, 417] on icon "Open playlist item options" at bounding box center [1488, 425] width 17 height 17
click at [1389, 502] on button "Delete Entry" at bounding box center [1405, 516] width 181 height 29
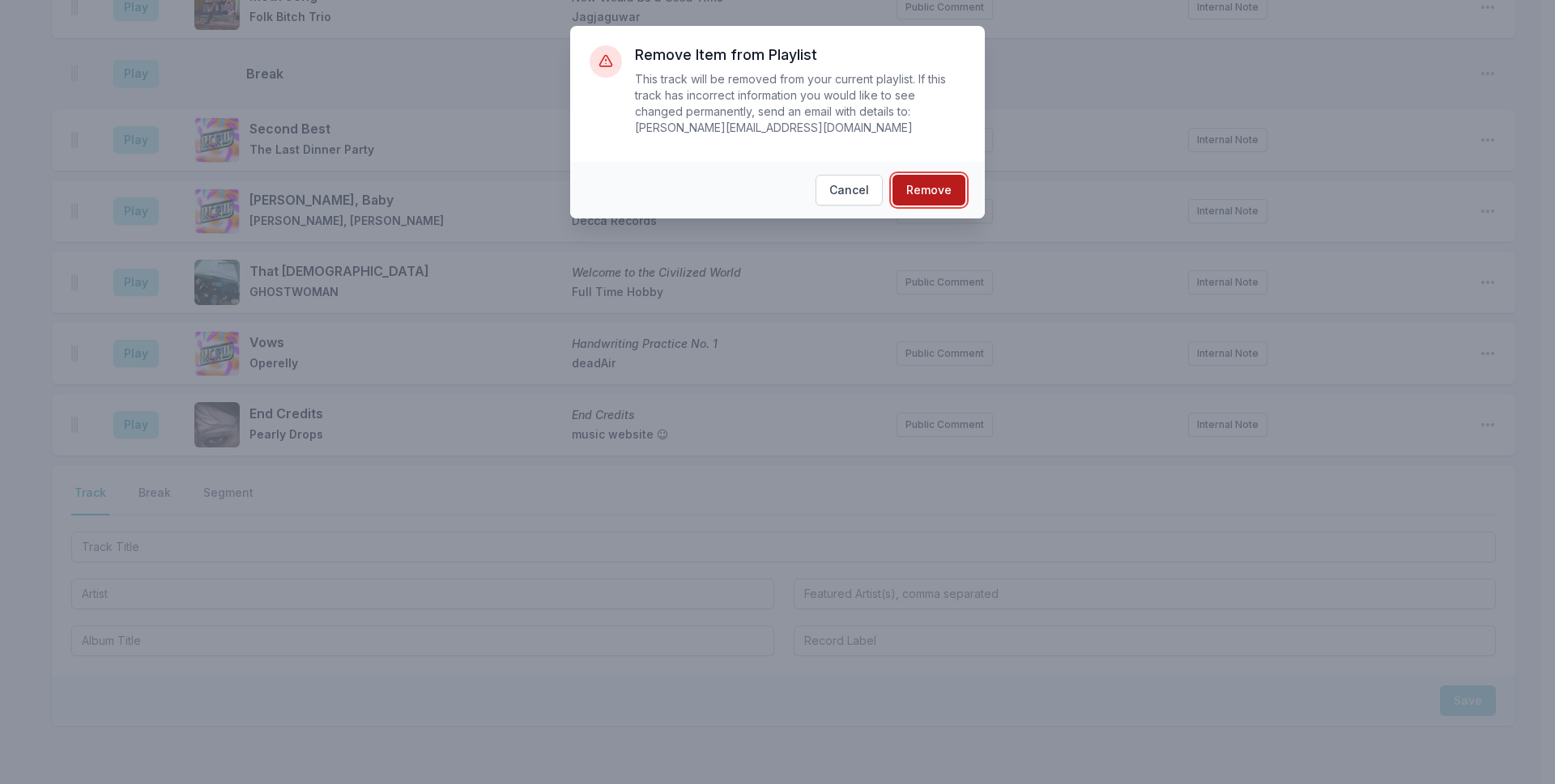
click at [923, 175] on button "Remove" at bounding box center [928, 190] width 73 height 30
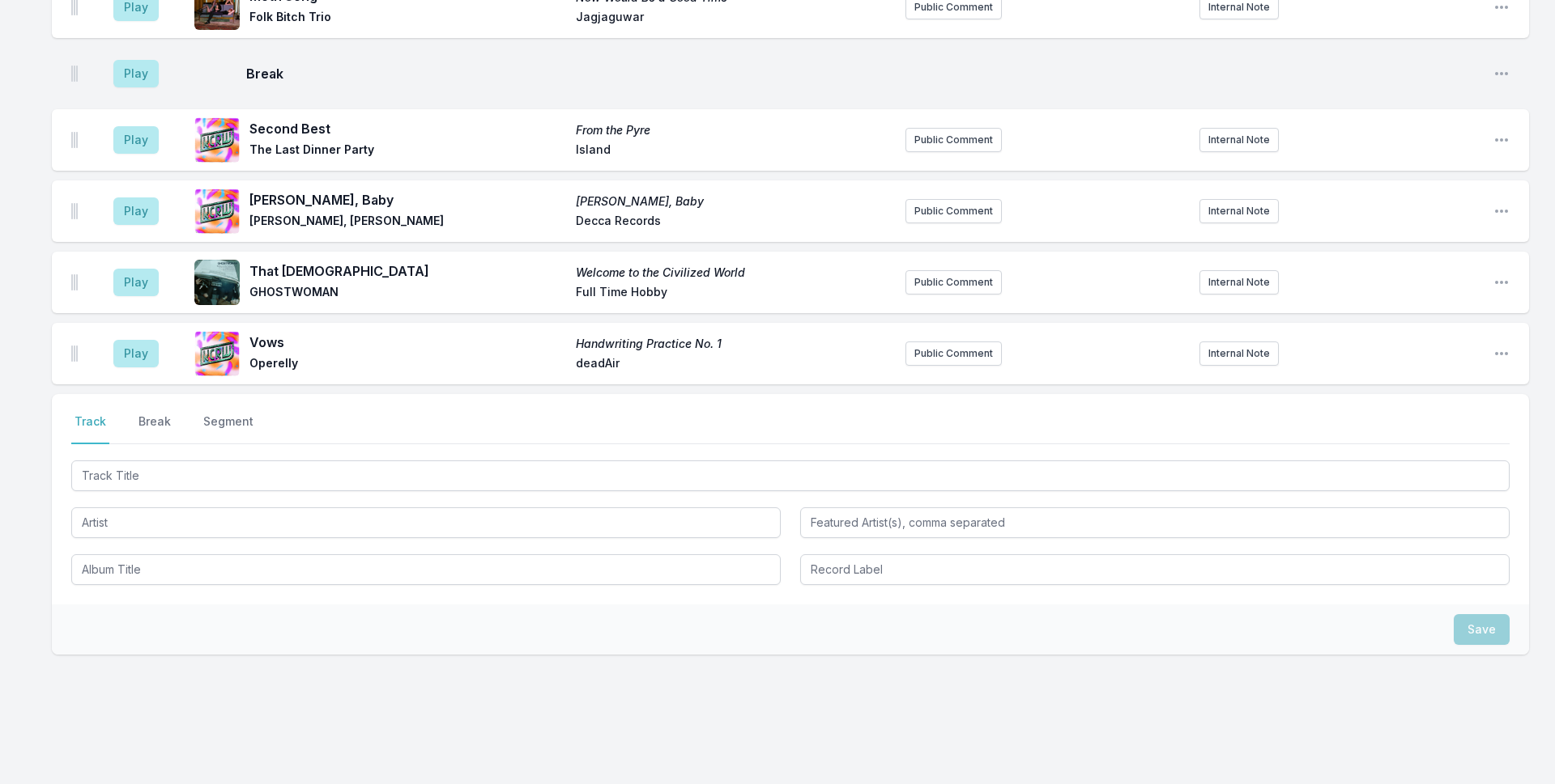
scroll to position [4608, 0]
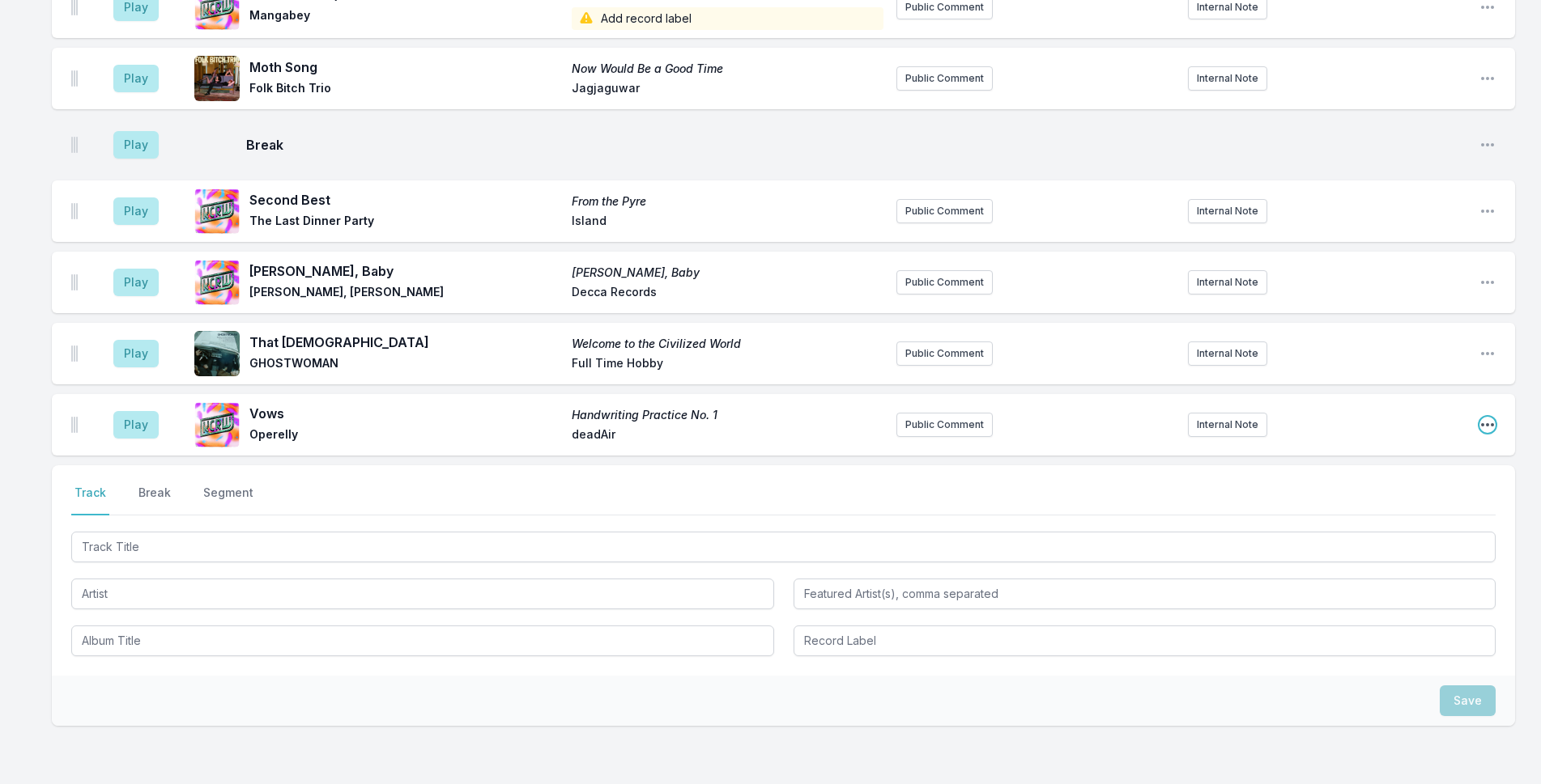
click at [1484, 417] on icon "Open playlist item options" at bounding box center [1488, 425] width 17 height 17
click at [1448, 502] on button "Delete Entry" at bounding box center [1405, 516] width 181 height 29
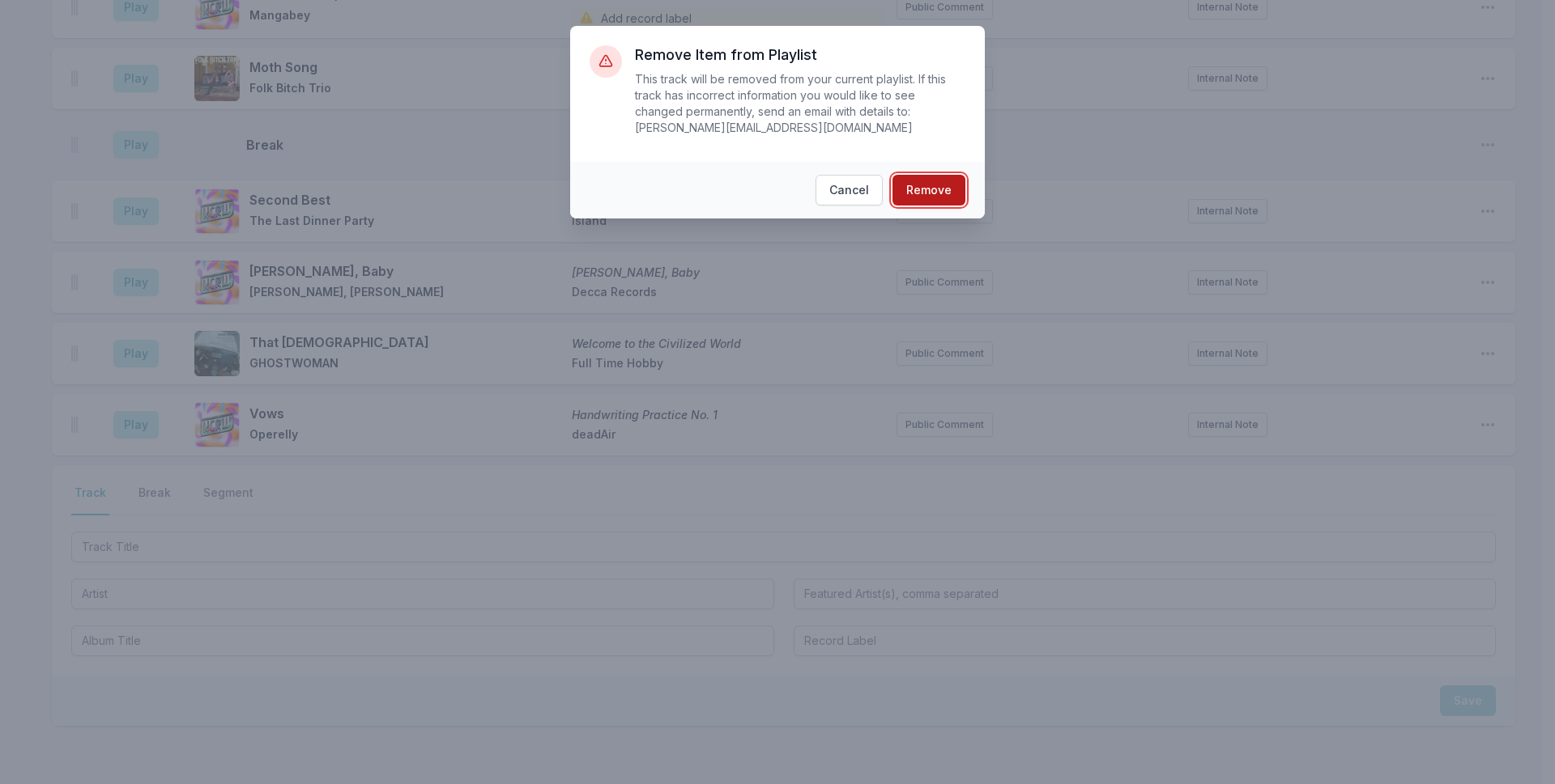
click at [932, 176] on button "Remove" at bounding box center [928, 190] width 73 height 30
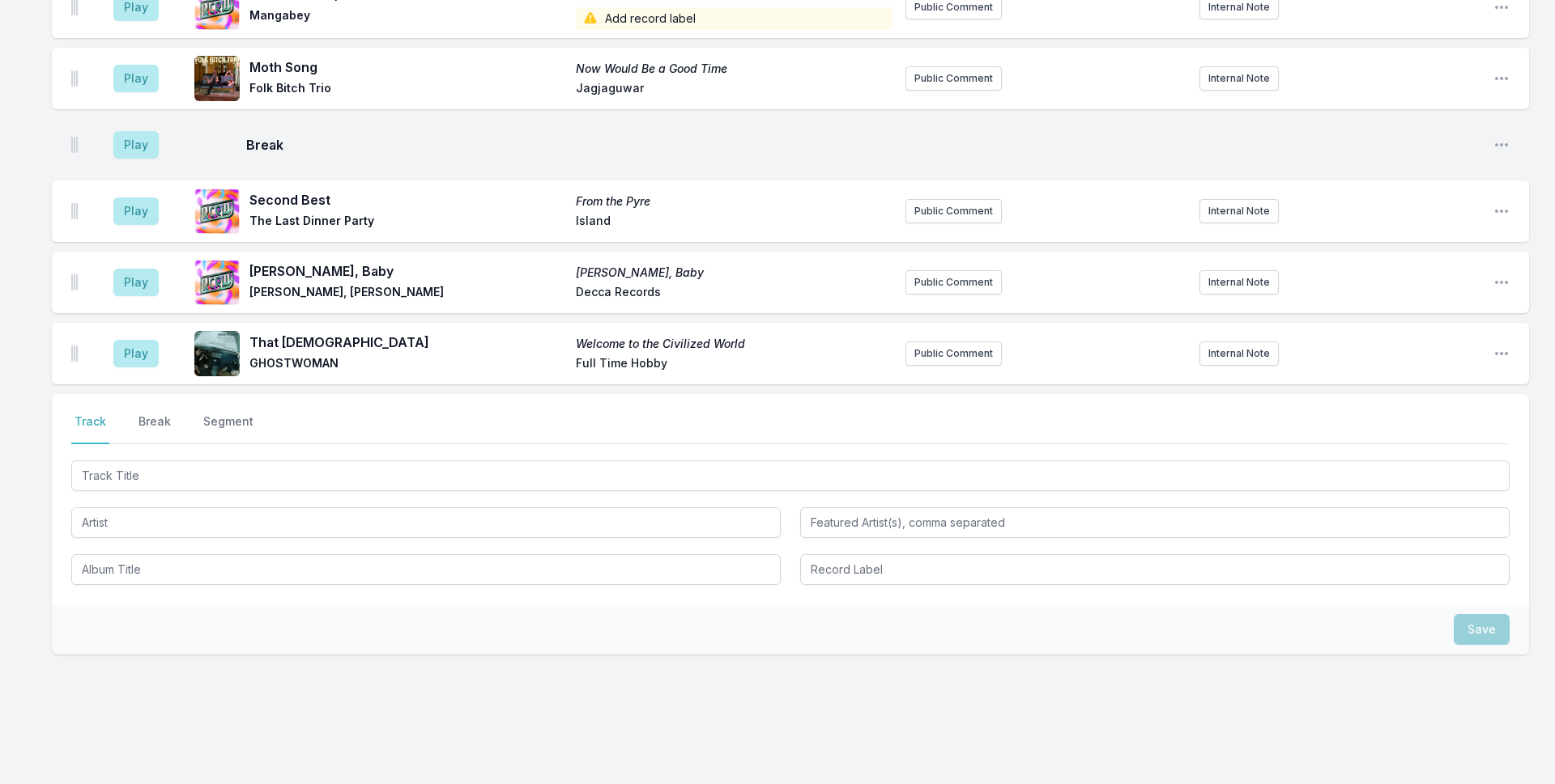
scroll to position [4537, 0]
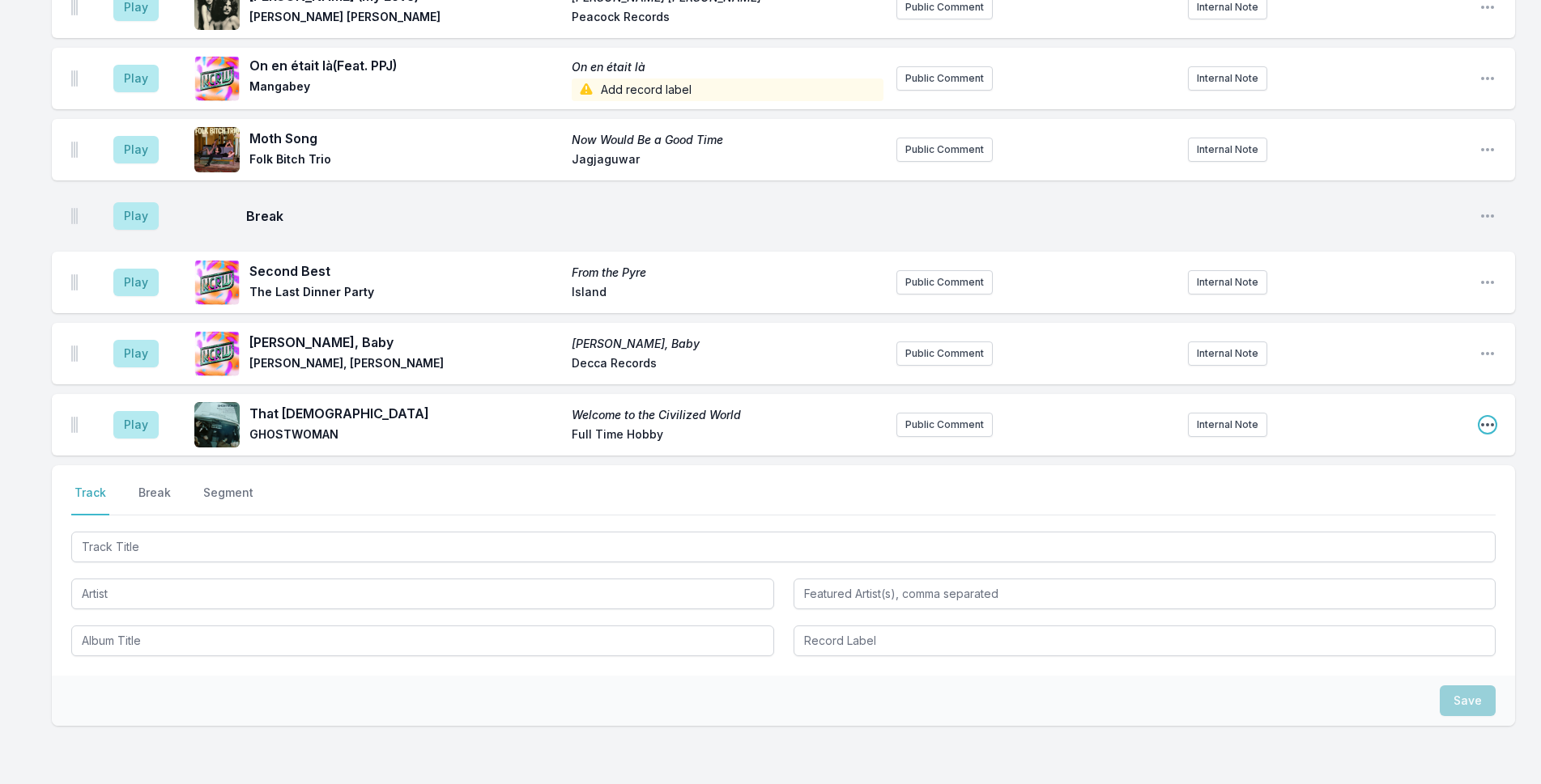
click at [1483, 417] on icon "Open playlist item options" at bounding box center [1488, 425] width 17 height 17
click at [1396, 502] on button "Delete Entry" at bounding box center [1405, 516] width 181 height 29
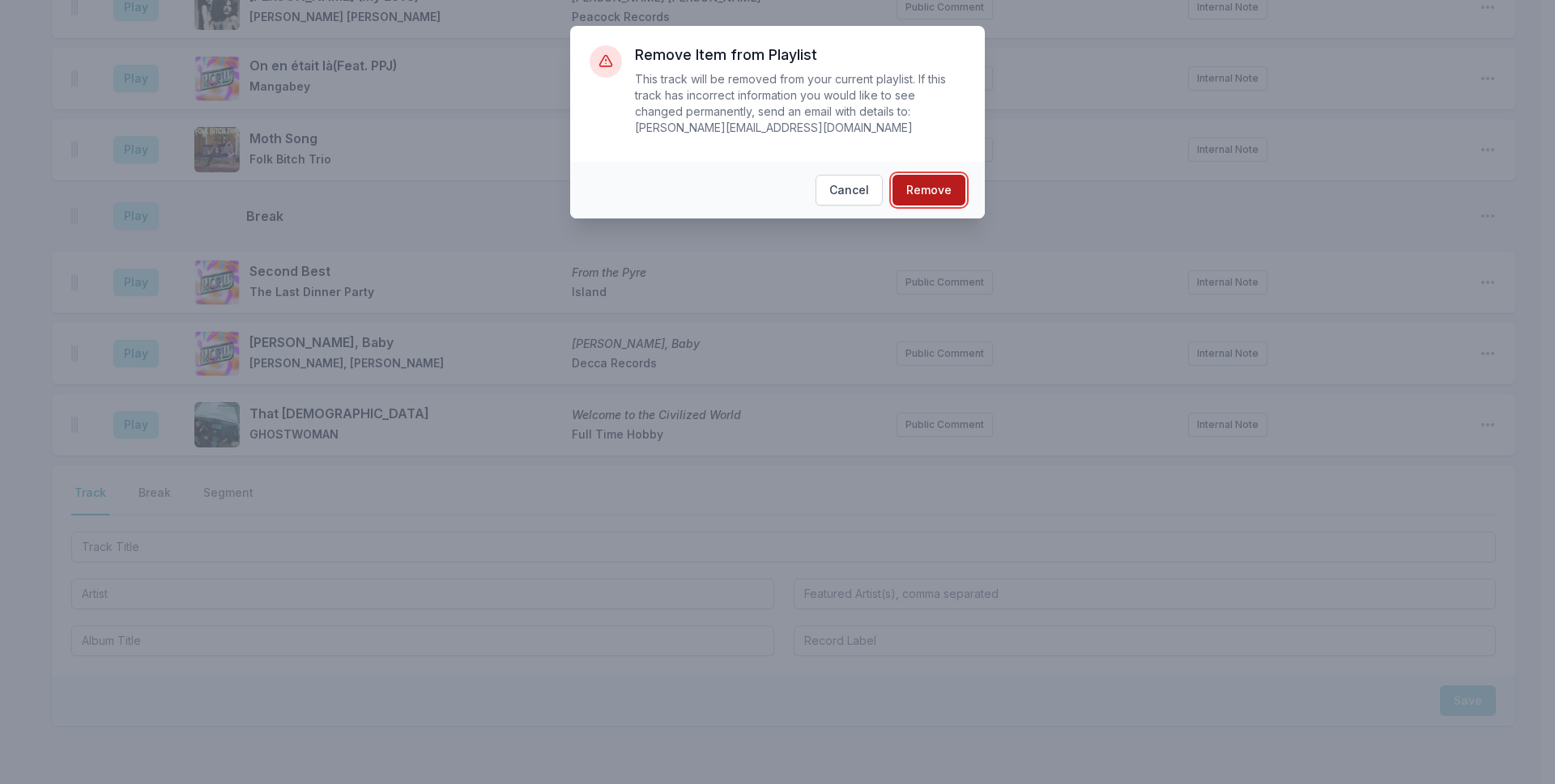
click at [949, 176] on button "Remove" at bounding box center [928, 190] width 73 height 30
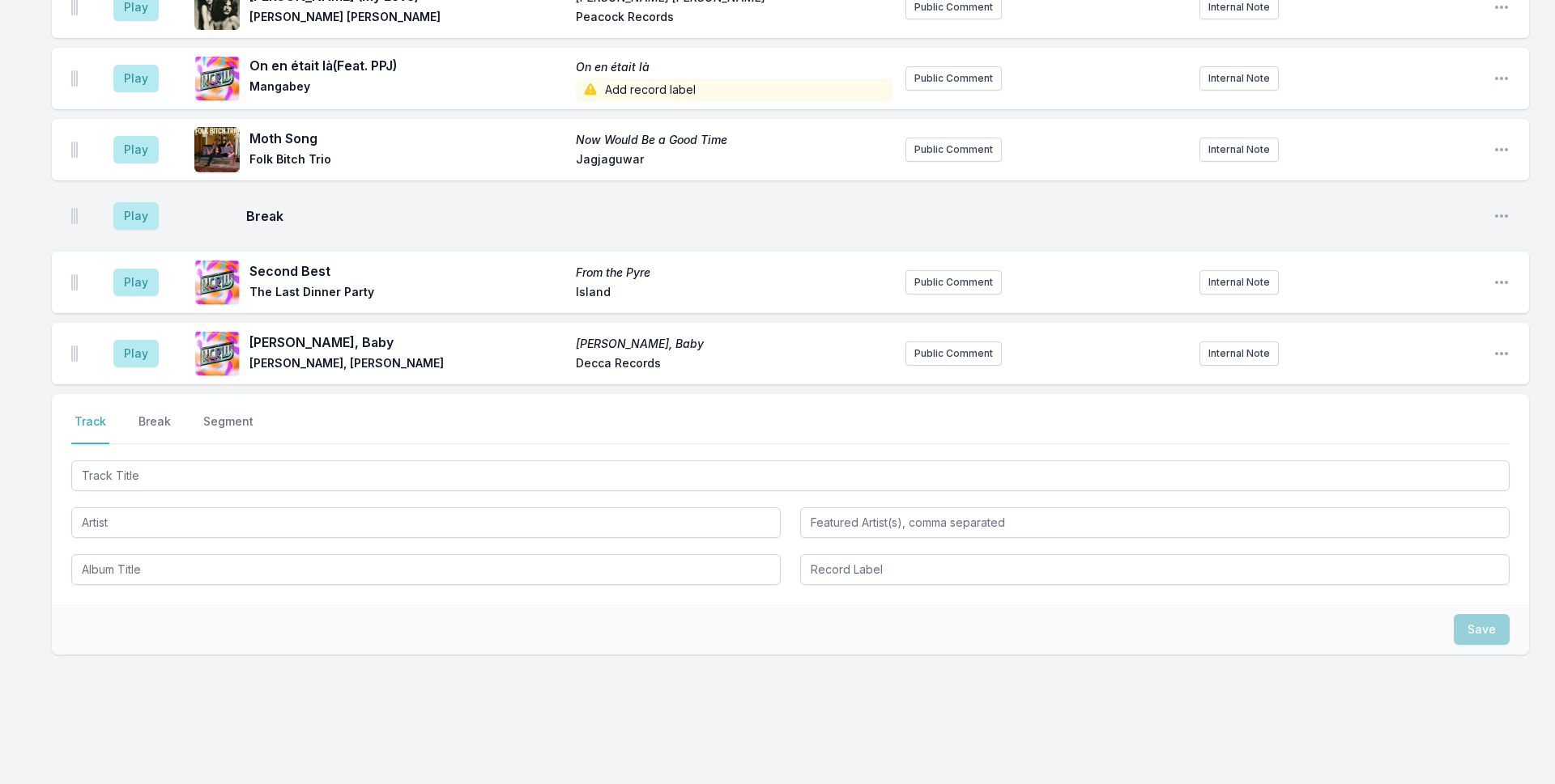
scroll to position [4466, 0]
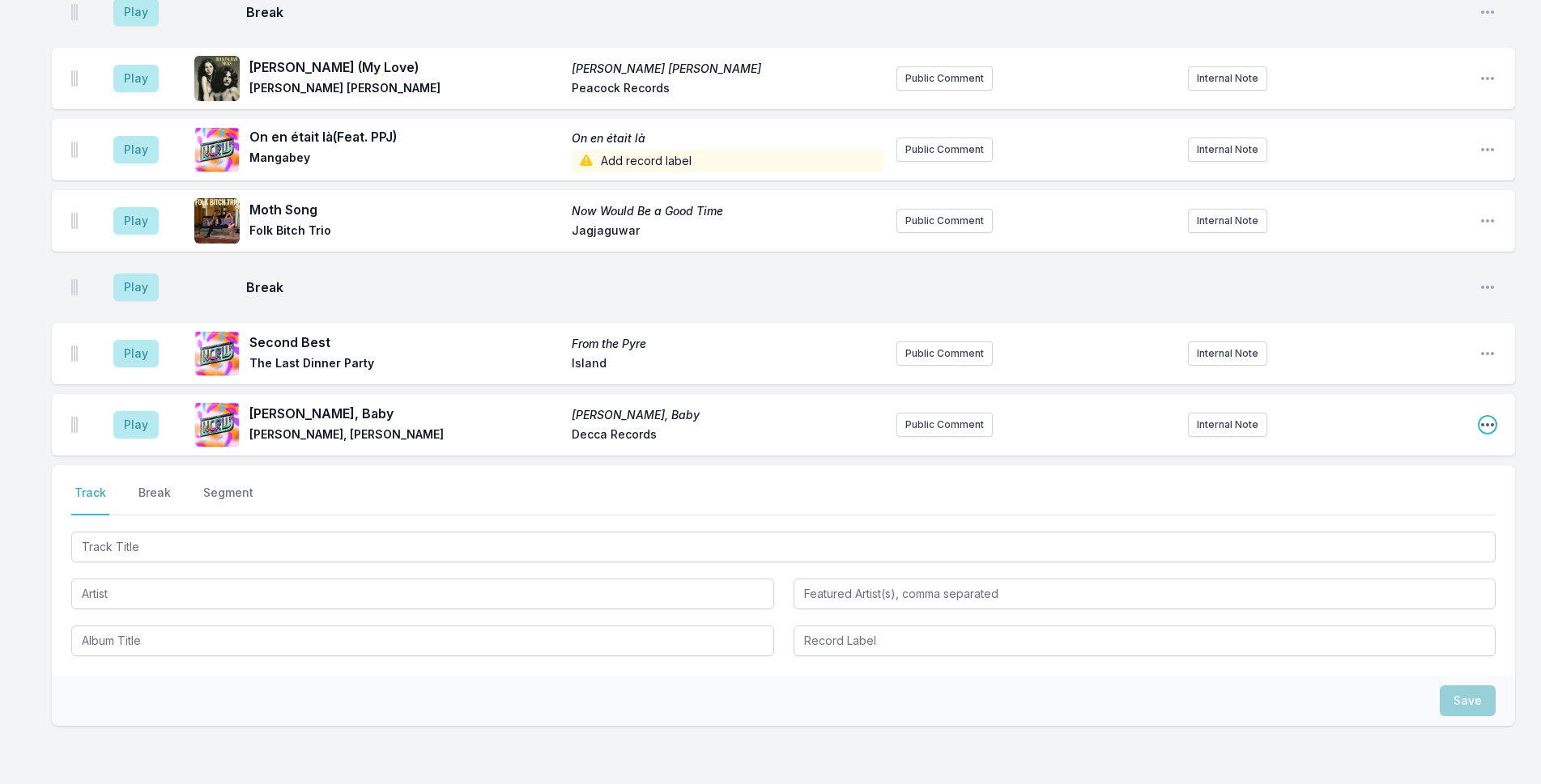
click at [1484, 417] on icon "Open playlist item options" at bounding box center [1488, 425] width 17 height 17
click at [1405, 502] on button "Delete Entry" at bounding box center [1405, 516] width 181 height 29
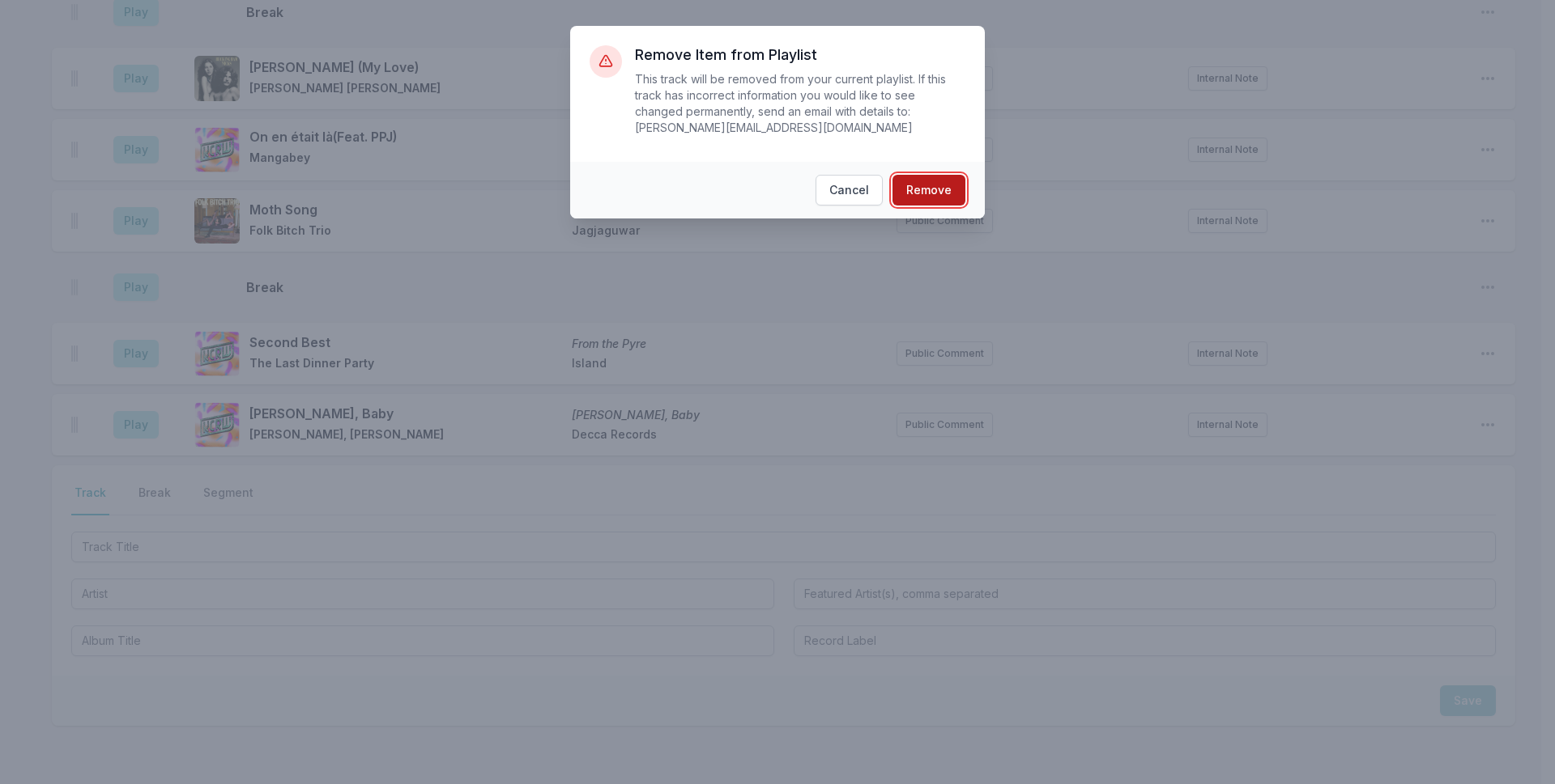
click at [911, 175] on button "Remove" at bounding box center [928, 190] width 73 height 30
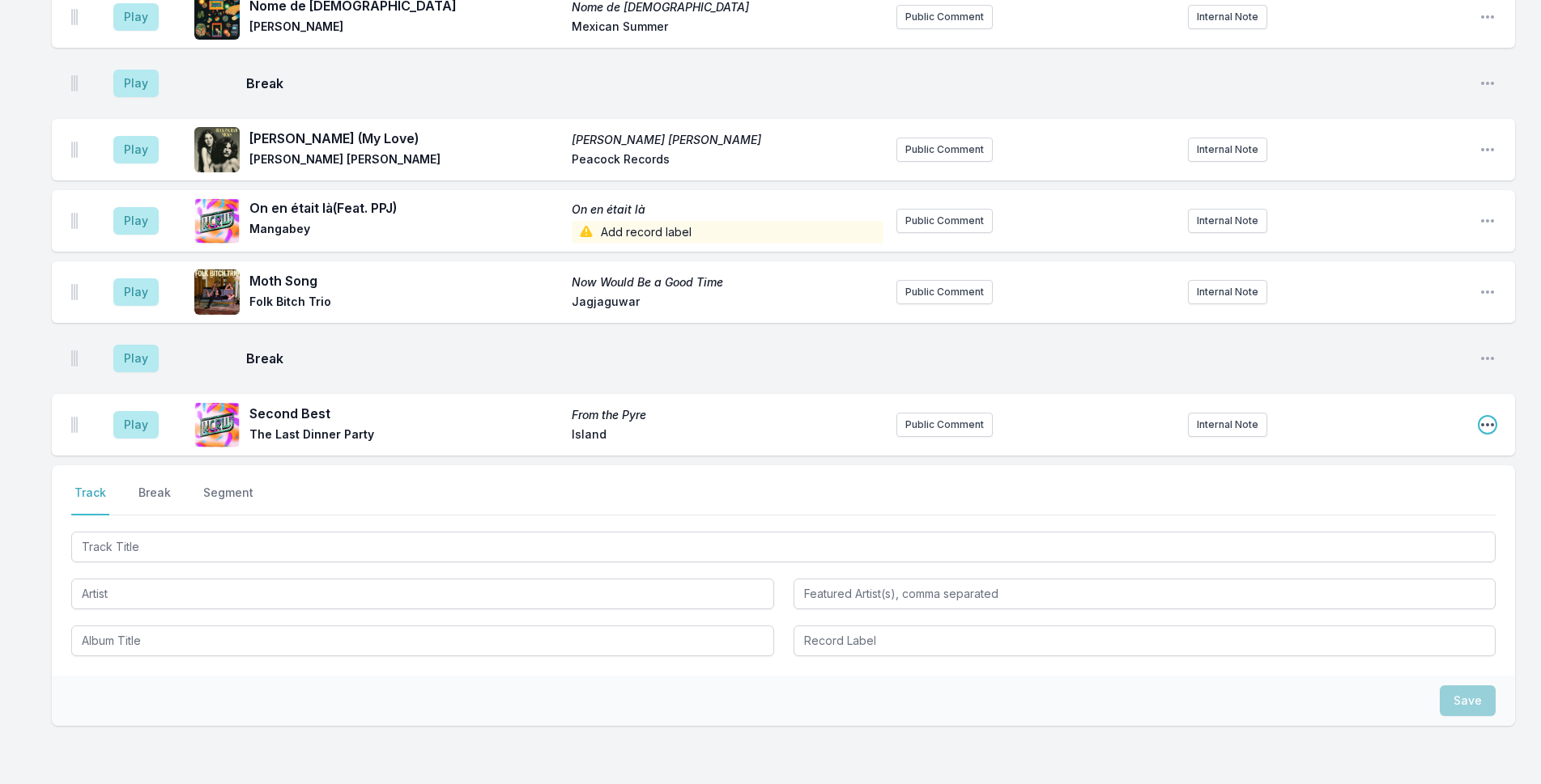
click at [1493, 423] on icon "Open playlist item options" at bounding box center [1488, 425] width 13 height 4
click at [1409, 502] on button "Delete Entry" at bounding box center [1405, 516] width 181 height 29
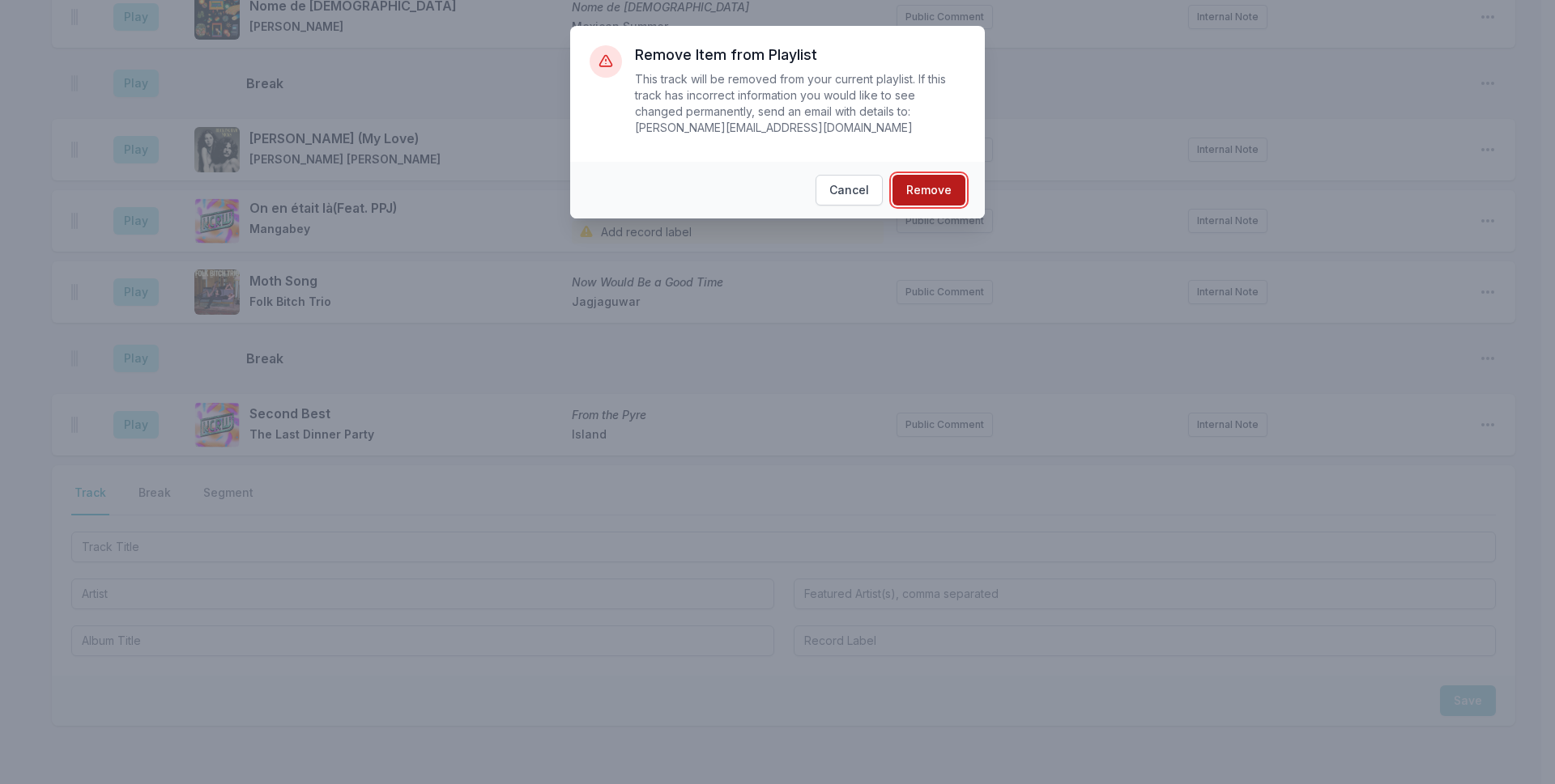
click at [941, 175] on button "Remove" at bounding box center [928, 190] width 73 height 30
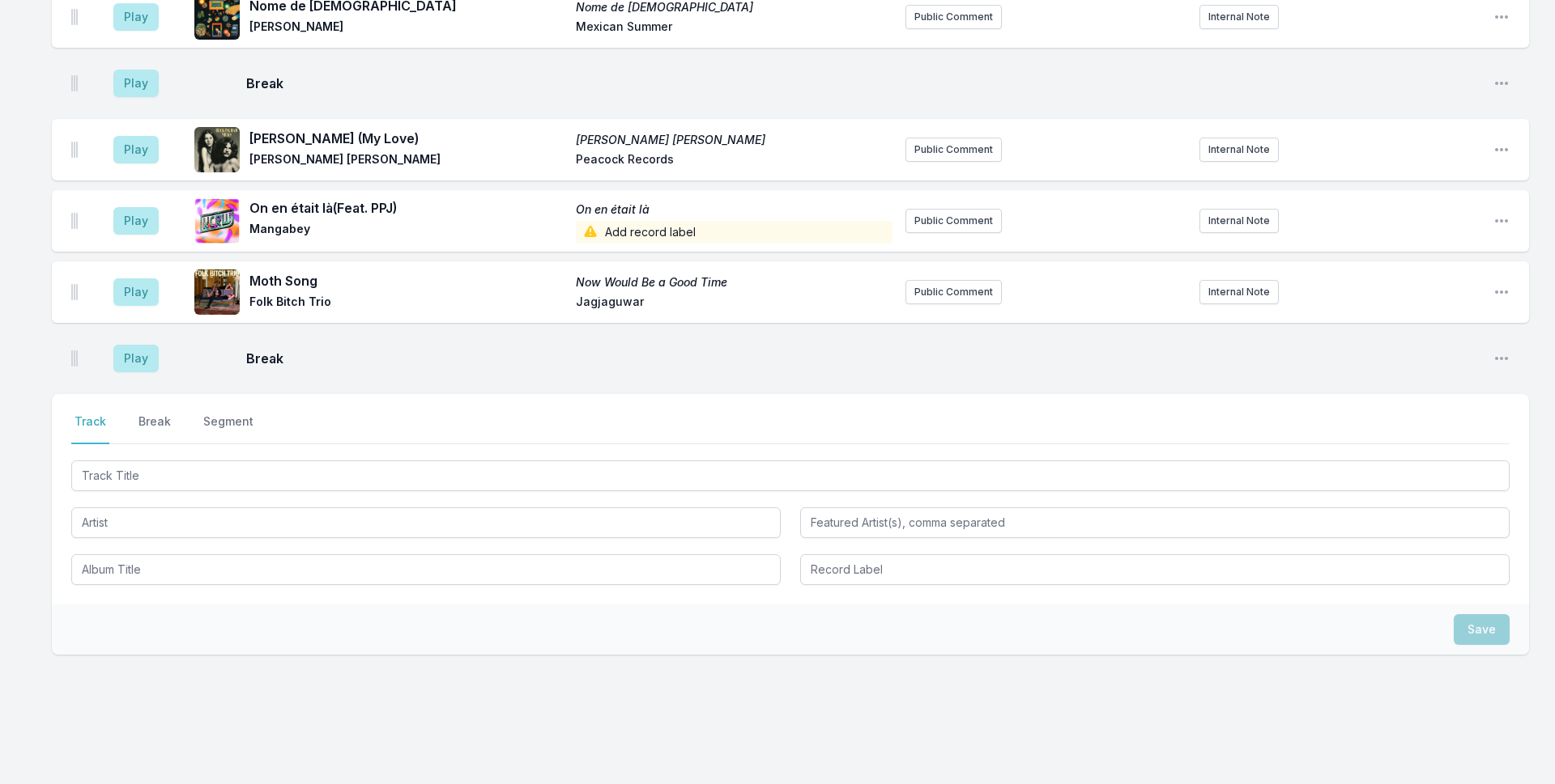
scroll to position [4323, 0]
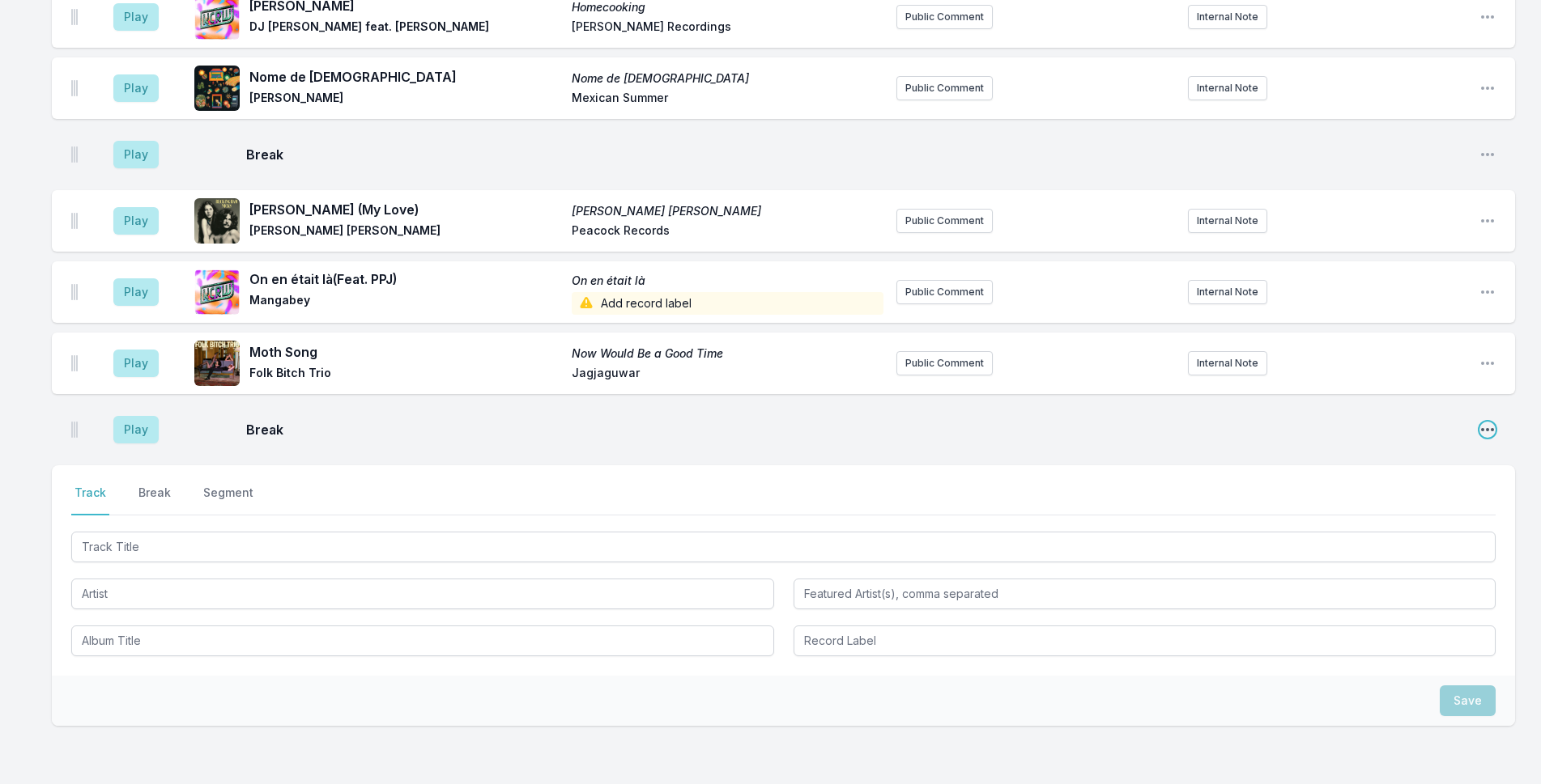
click at [1486, 421] on icon "Open playlist item options" at bounding box center [1488, 430] width 17 height 17
click at [1352, 477] on button "Delete Entry" at bounding box center [1405, 491] width 181 height 29
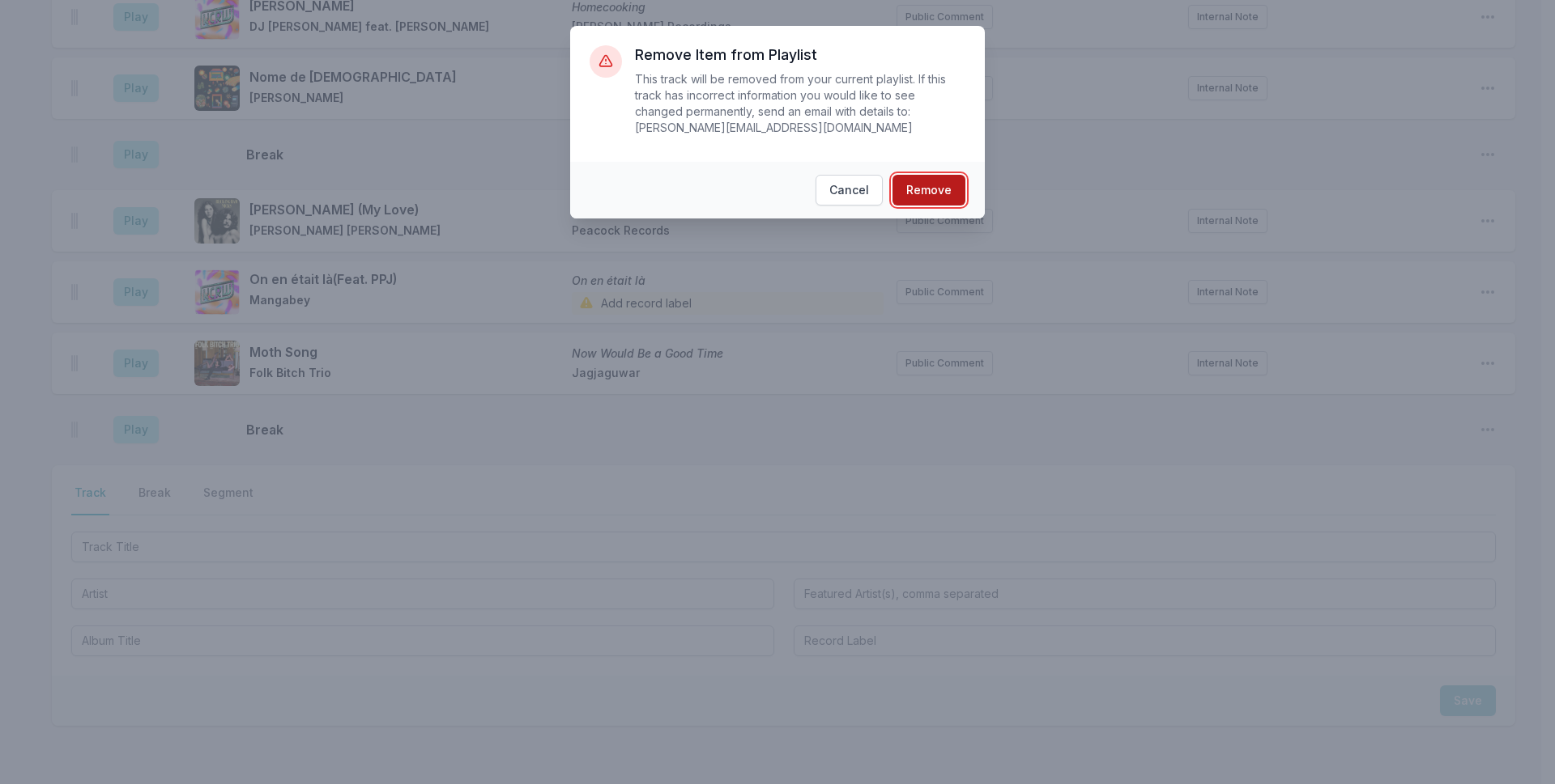
click at [946, 179] on button "Remove" at bounding box center [928, 190] width 73 height 30
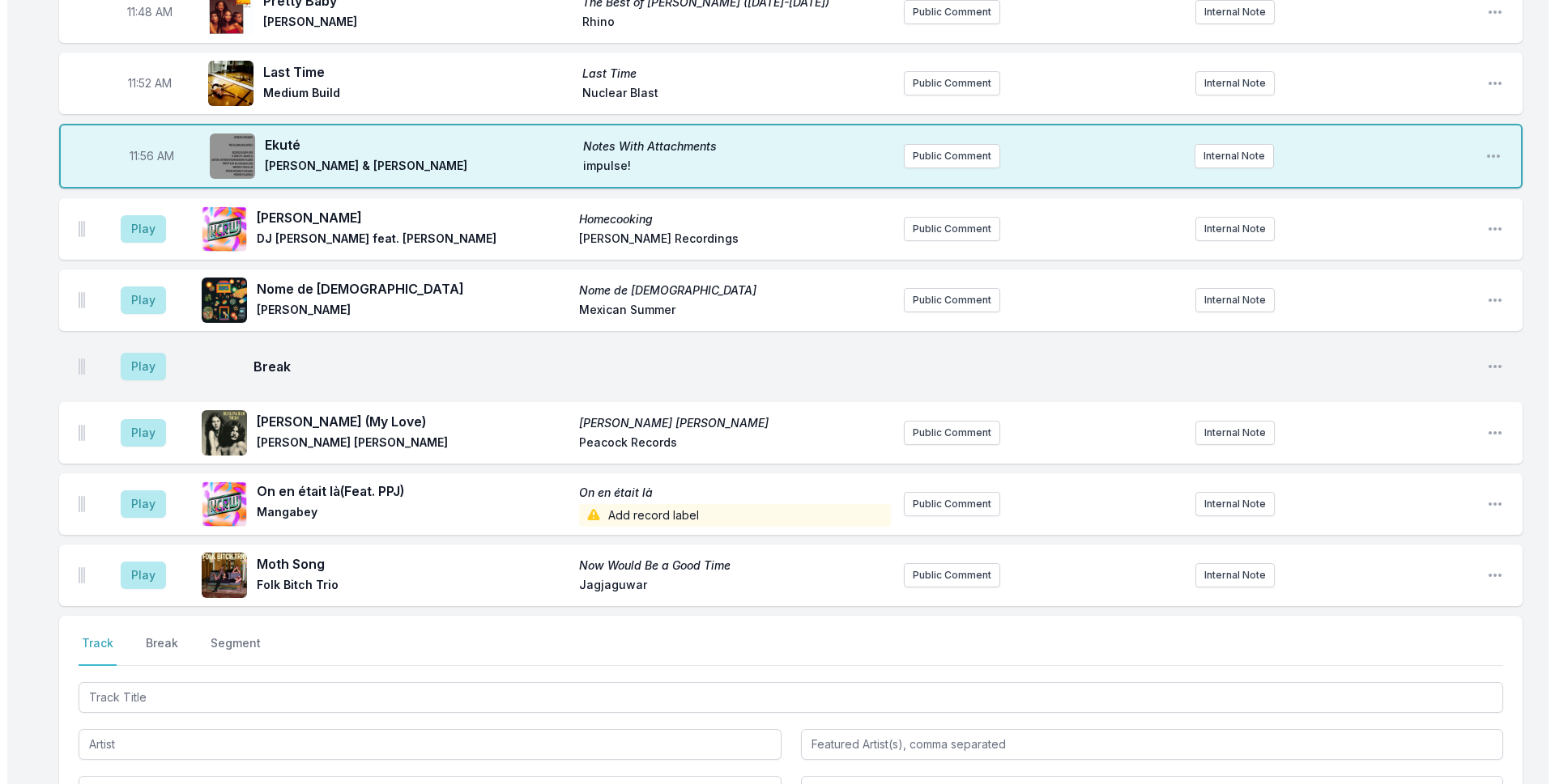
scroll to position [4099, 0]
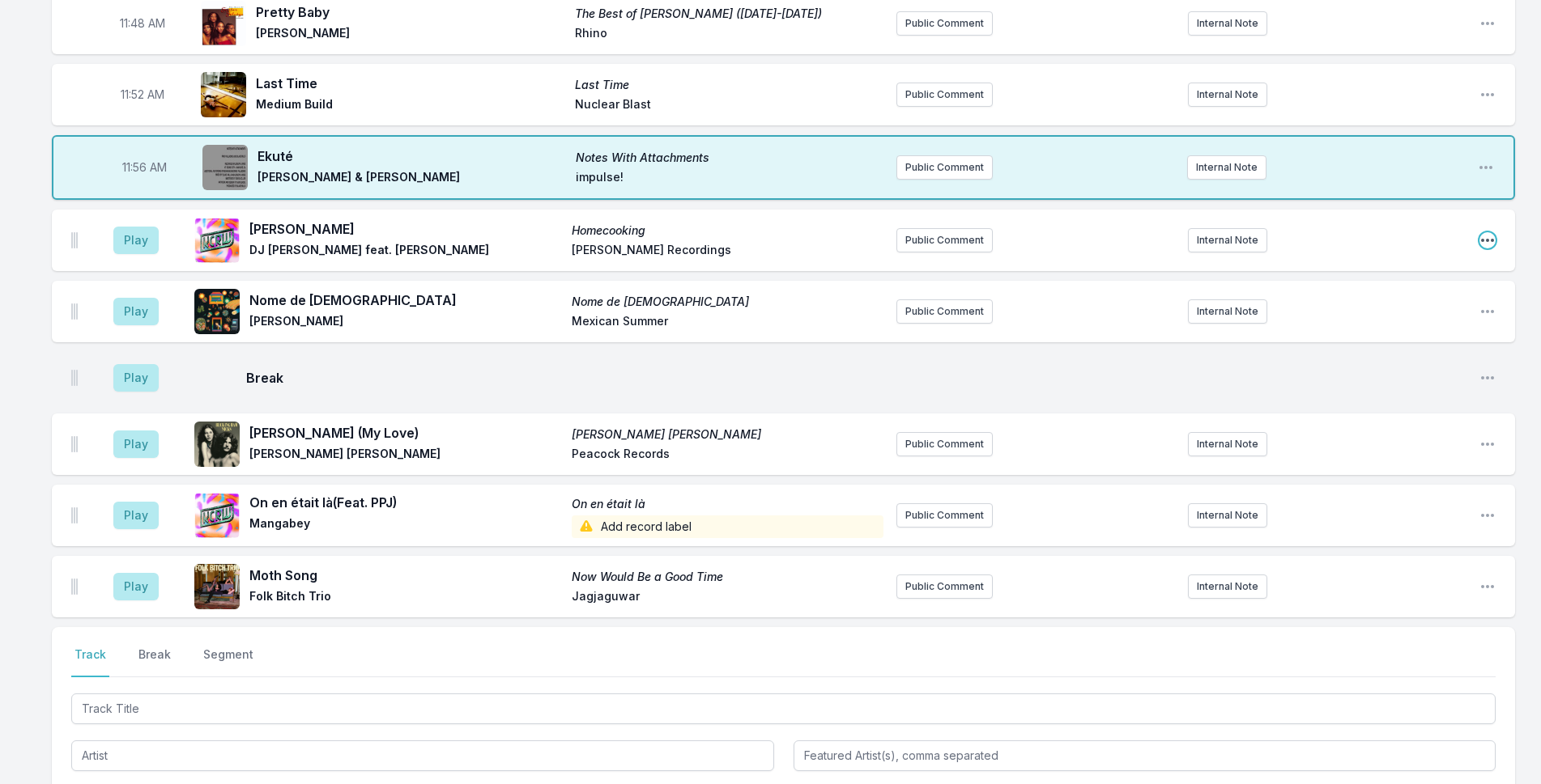
click at [1487, 232] on icon "Open playlist item options" at bounding box center [1488, 240] width 17 height 17
click at [1431, 317] on button "Delete Entry" at bounding box center [1405, 331] width 181 height 29
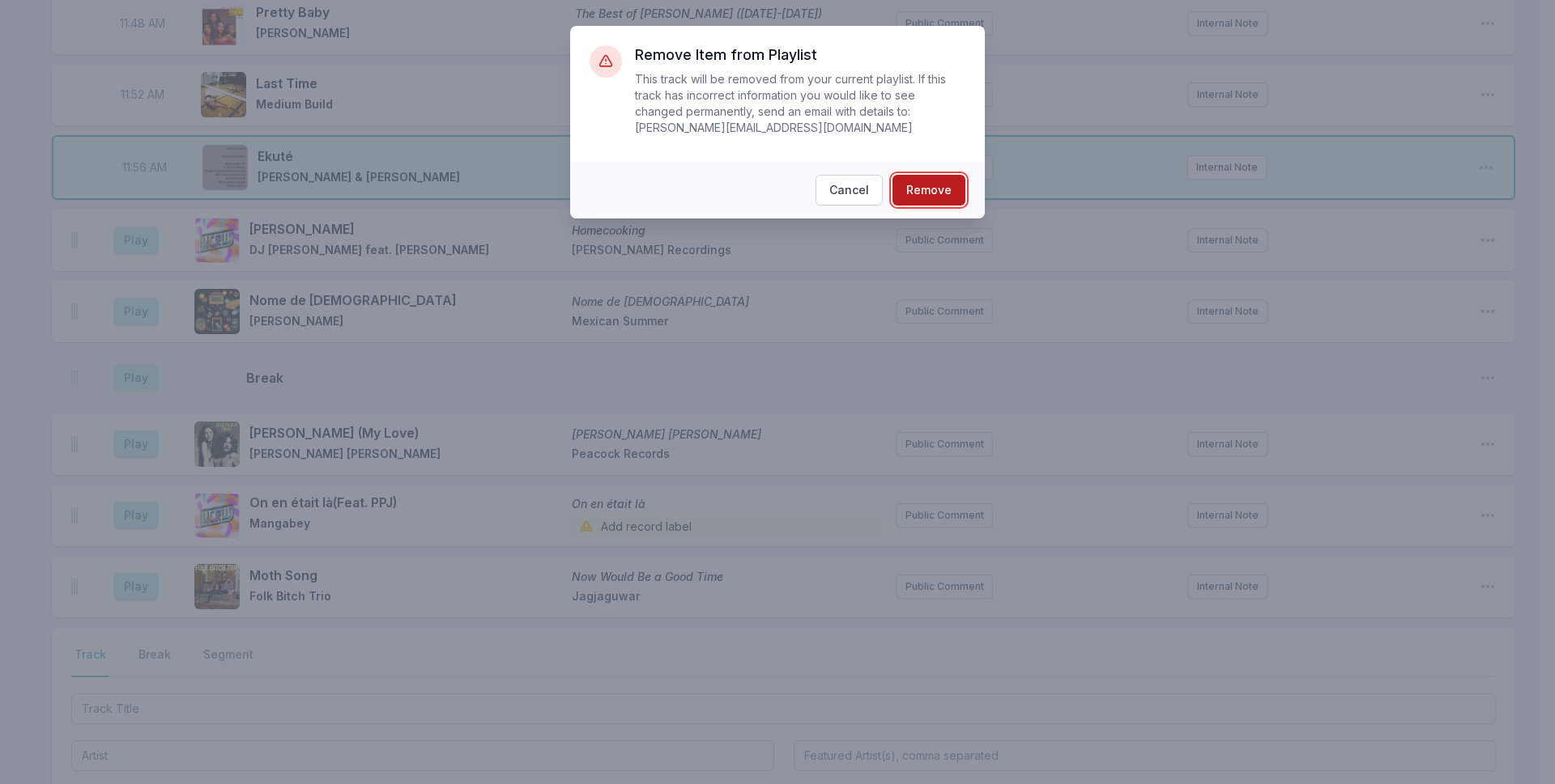
click at [943, 175] on button "Remove" at bounding box center [928, 190] width 73 height 30
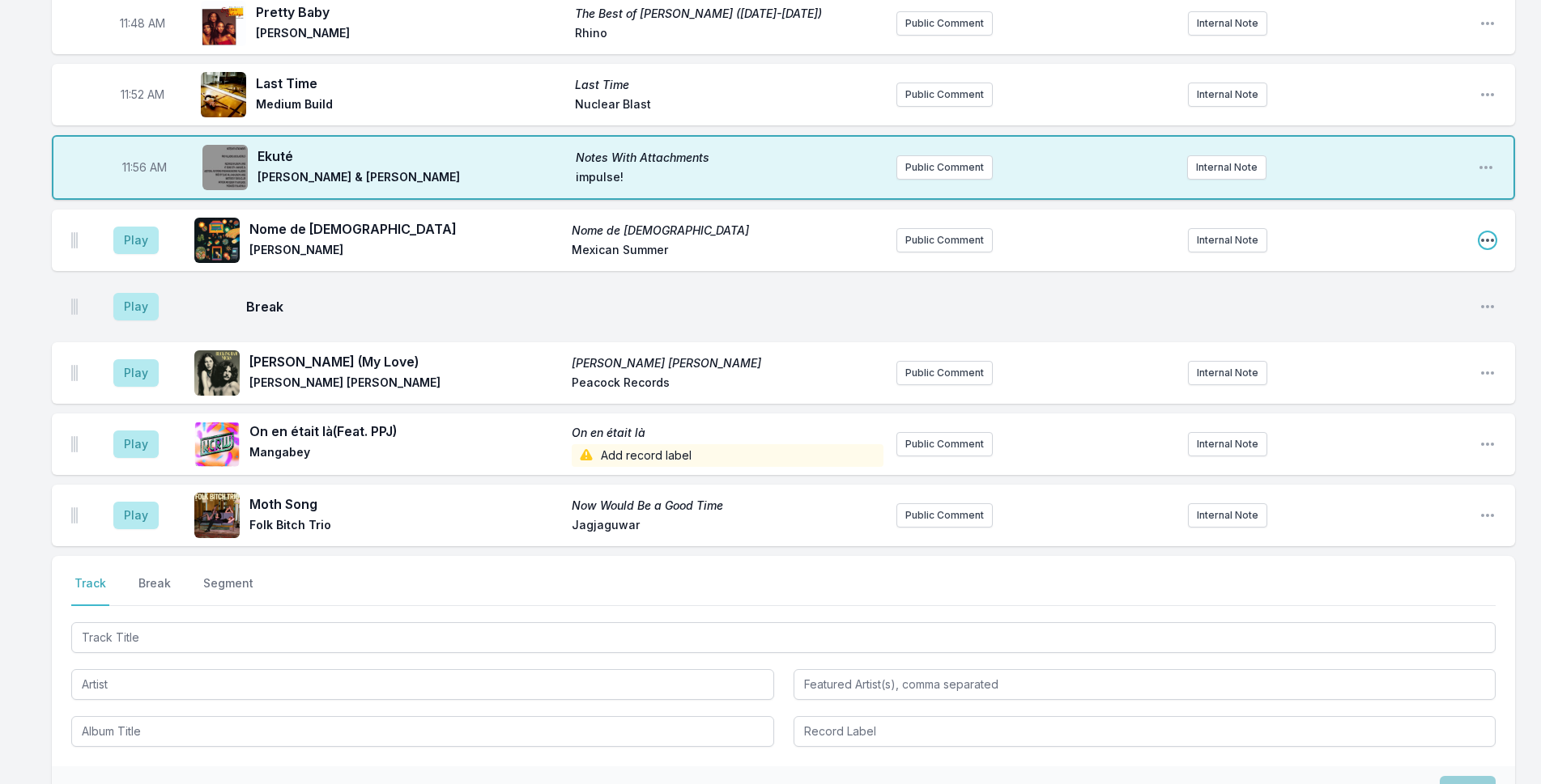
click at [1485, 232] on icon "Open playlist item options" at bounding box center [1488, 240] width 17 height 17
click at [1403, 317] on button "Delete Entry" at bounding box center [1405, 331] width 181 height 29
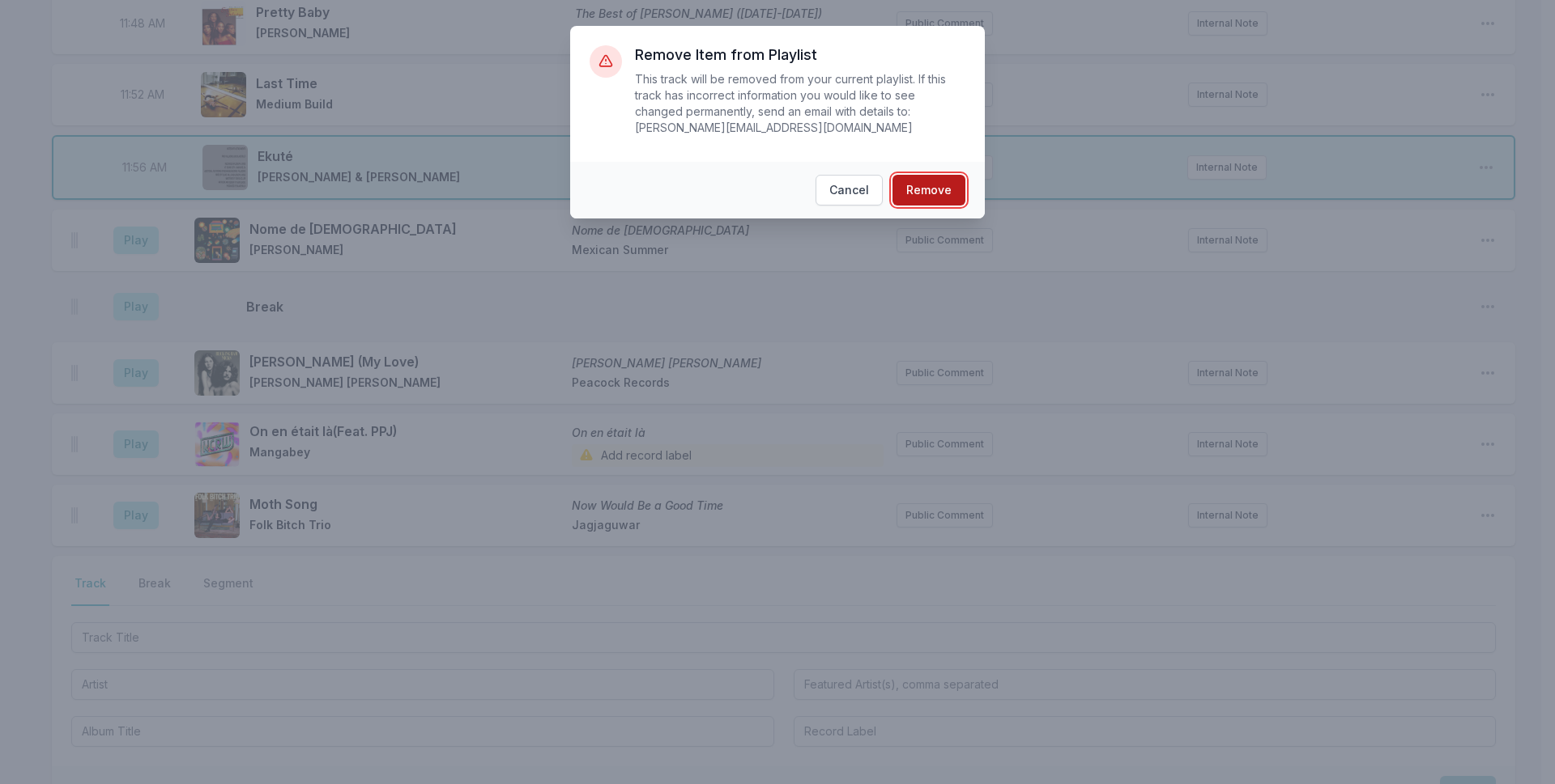
click at [956, 182] on button "Remove" at bounding box center [928, 190] width 73 height 30
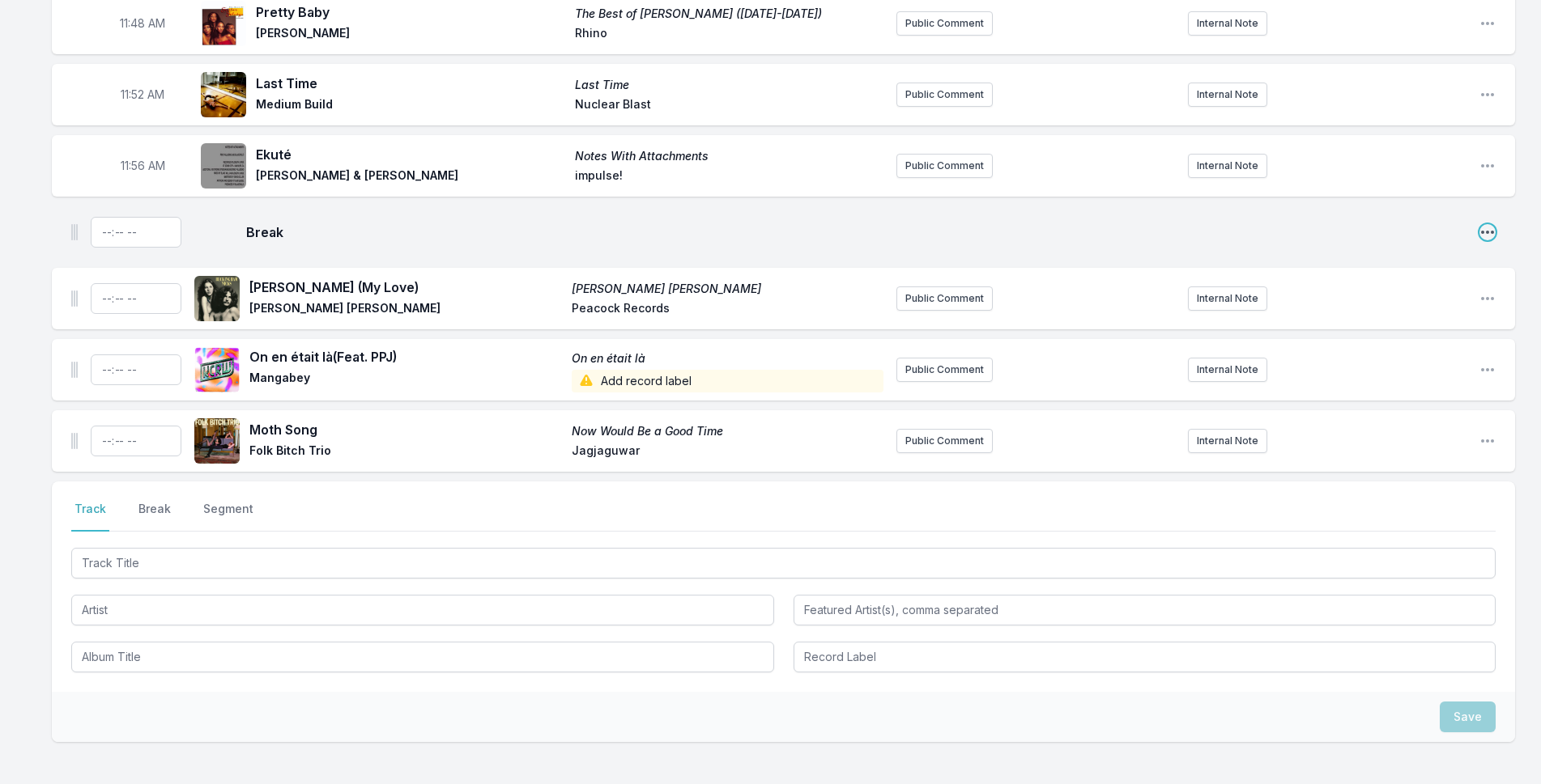
click at [1488, 225] on icon "Open playlist item options" at bounding box center [1488, 233] width 17 height 17
click at [1432, 279] on button "Delete Entry" at bounding box center [1405, 294] width 181 height 29
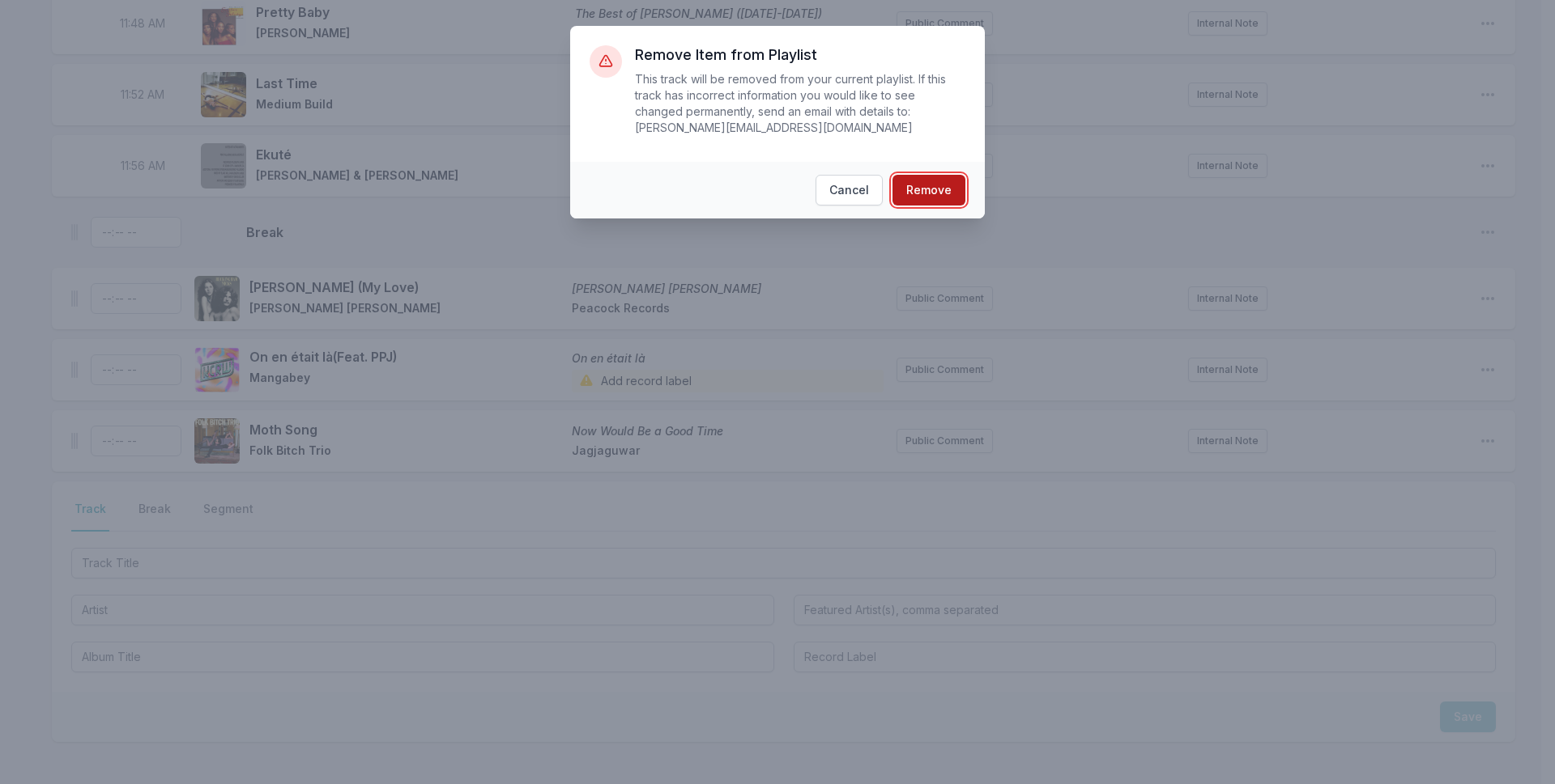
click at [937, 175] on button "Remove" at bounding box center [928, 190] width 73 height 30
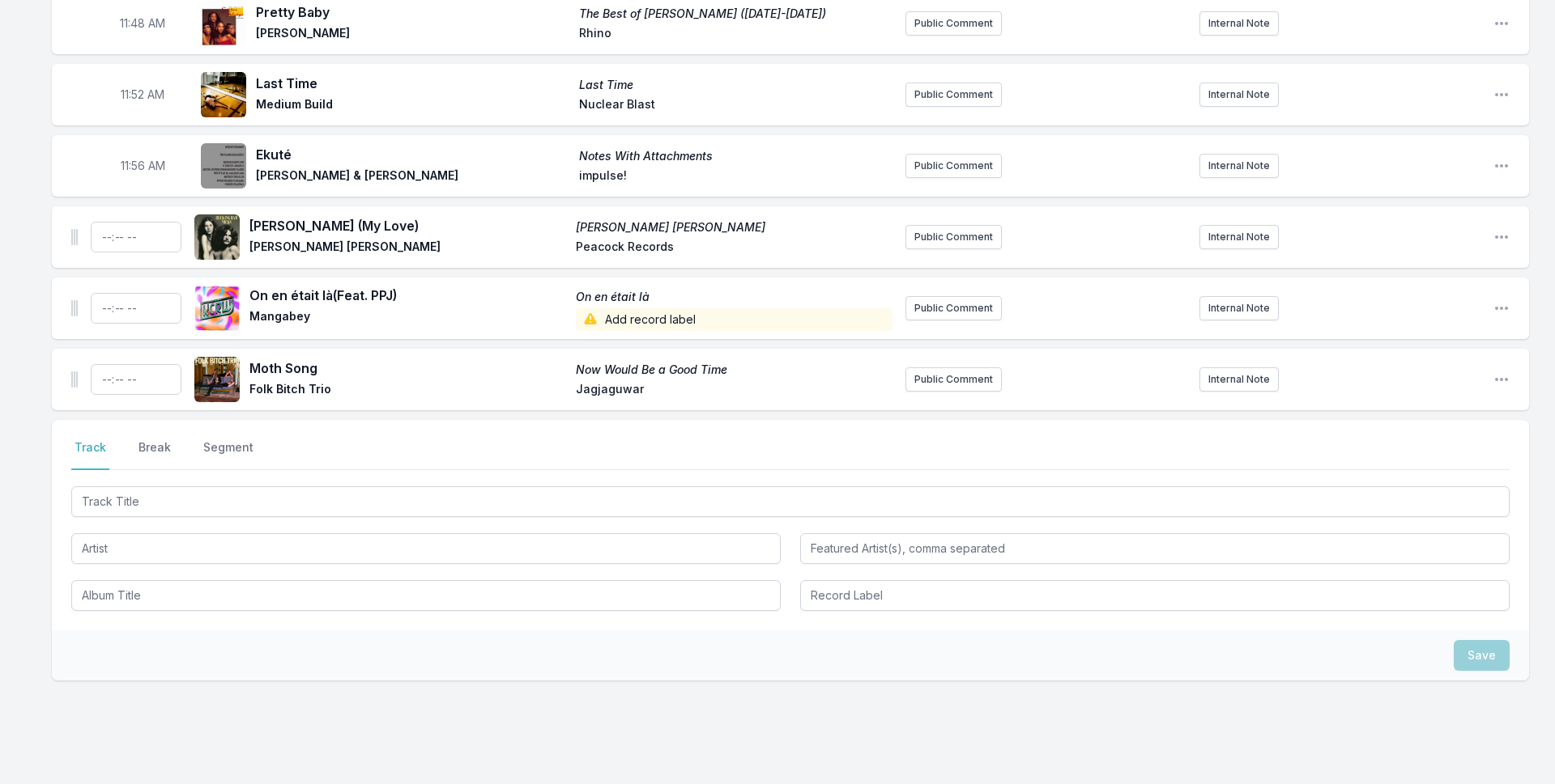
scroll to position [4054, 0]
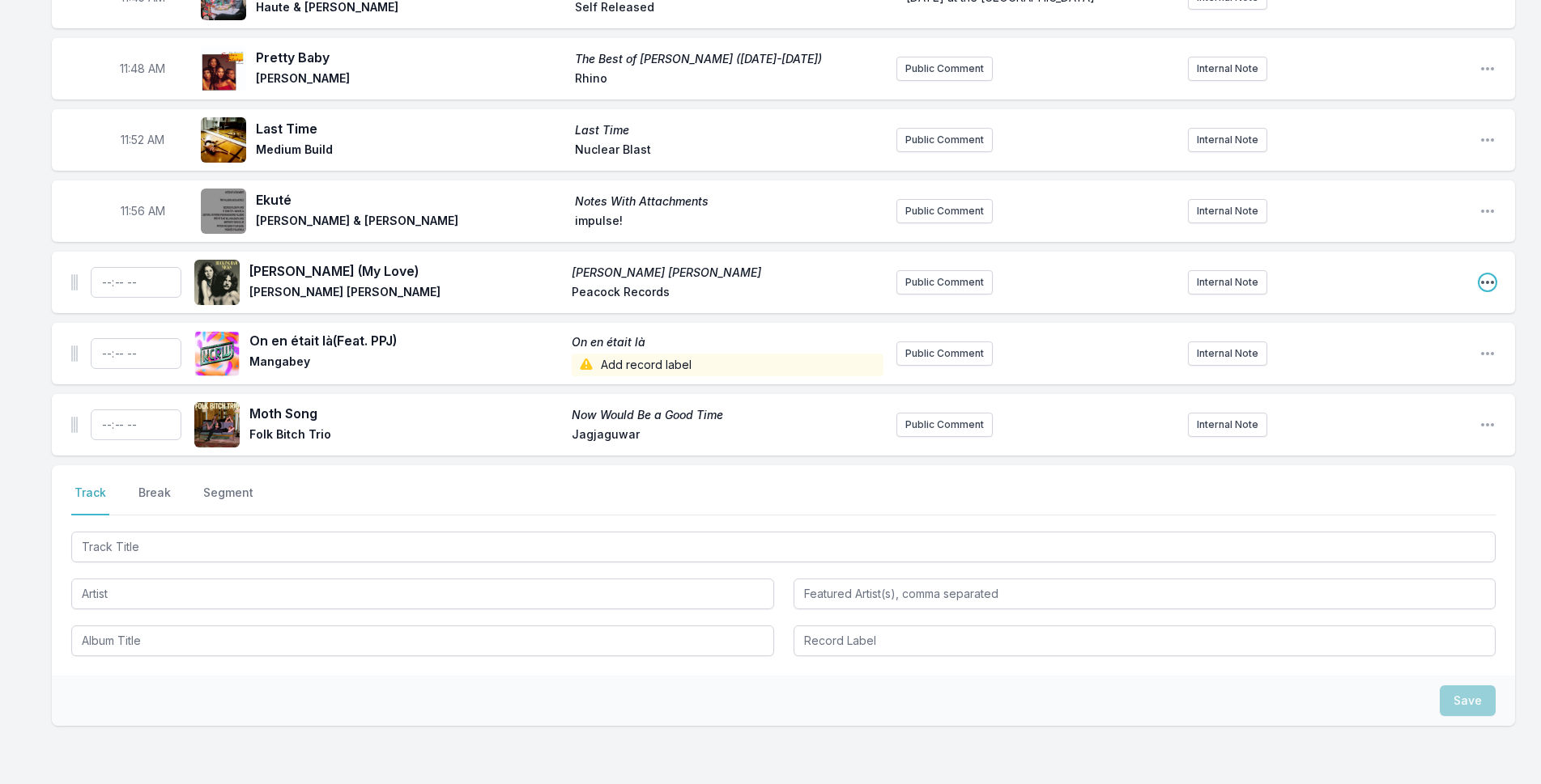
click at [1485, 274] on icon "Open playlist item options" at bounding box center [1488, 282] width 17 height 17
click at [1413, 359] on button "Delete Entry" at bounding box center [1405, 374] width 181 height 29
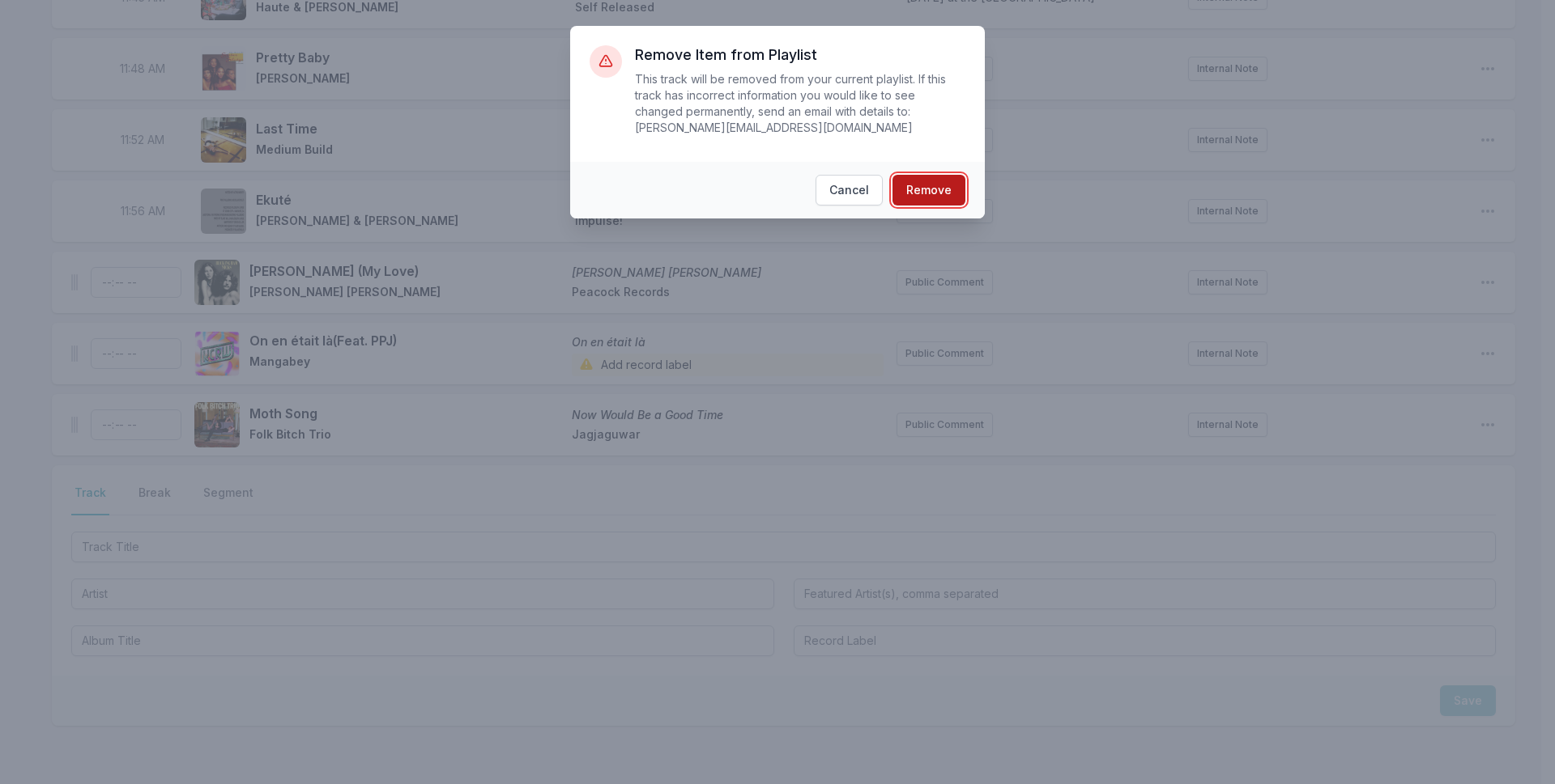
click at [909, 175] on button "Remove" at bounding box center [928, 190] width 73 height 30
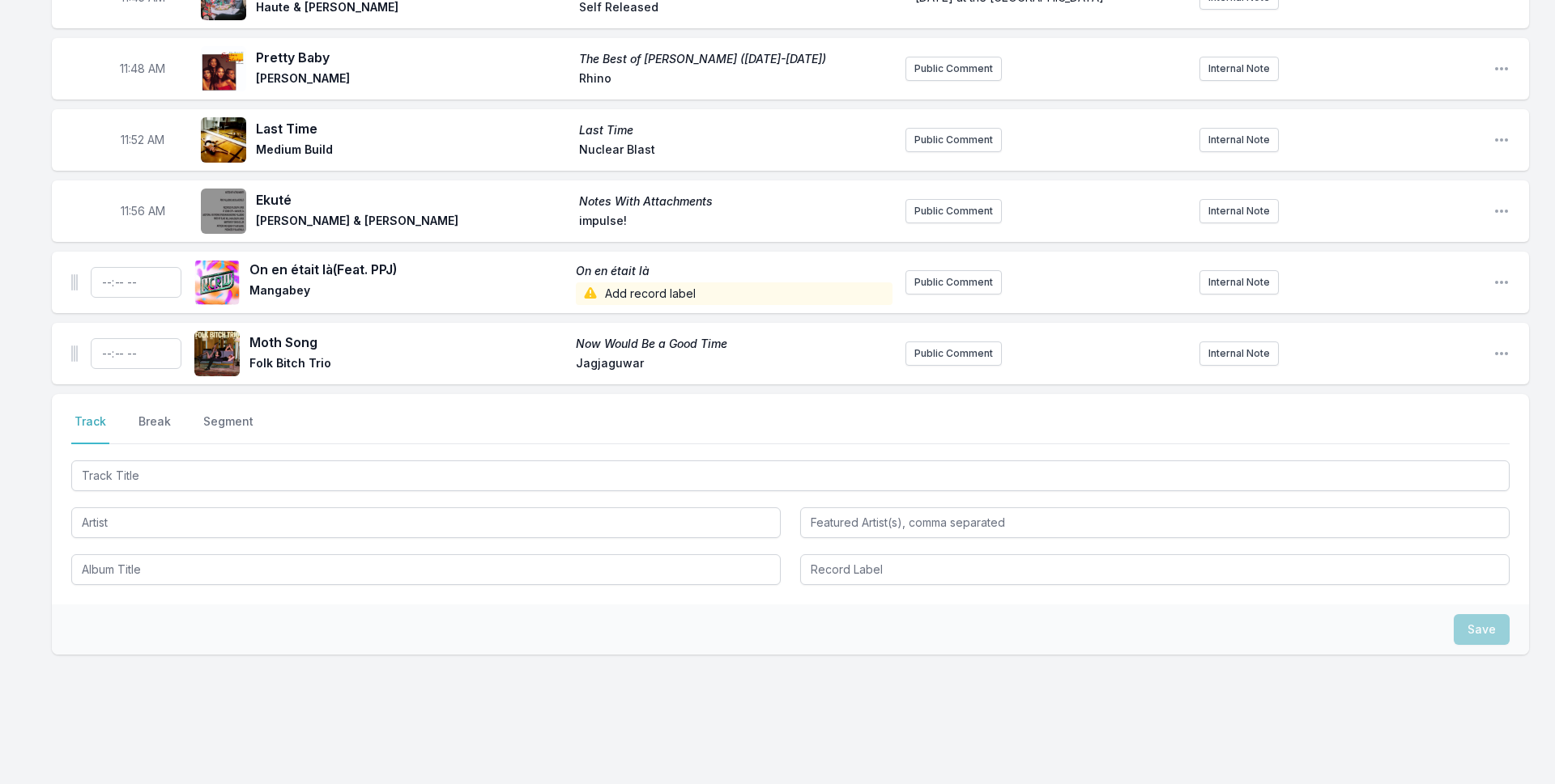
scroll to position [3983, 0]
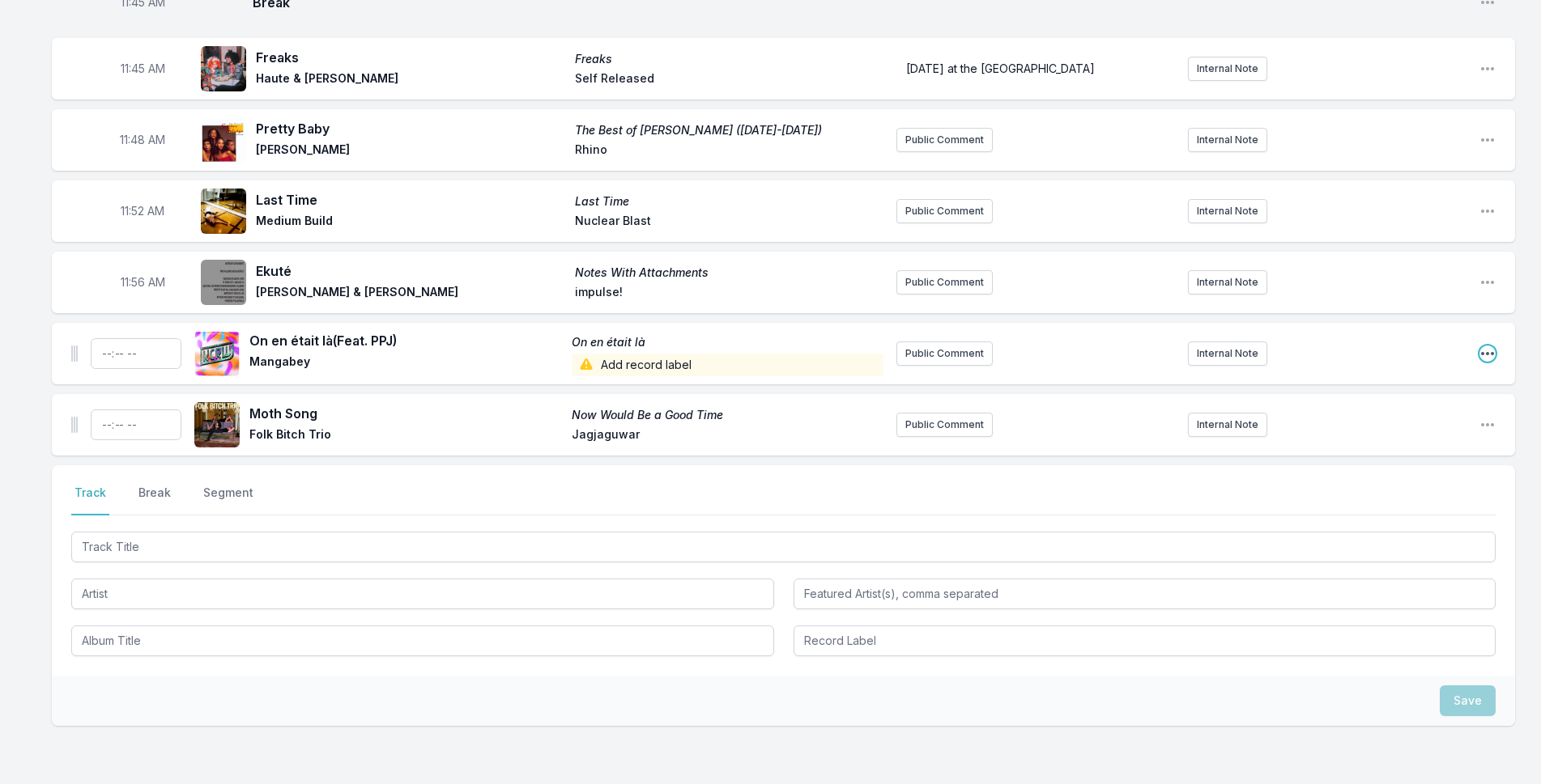
click at [1482, 346] on icon "Open playlist item options" at bounding box center [1488, 354] width 17 height 17
click at [1409, 430] on button "Delete Entry" at bounding box center [1405, 444] width 181 height 29
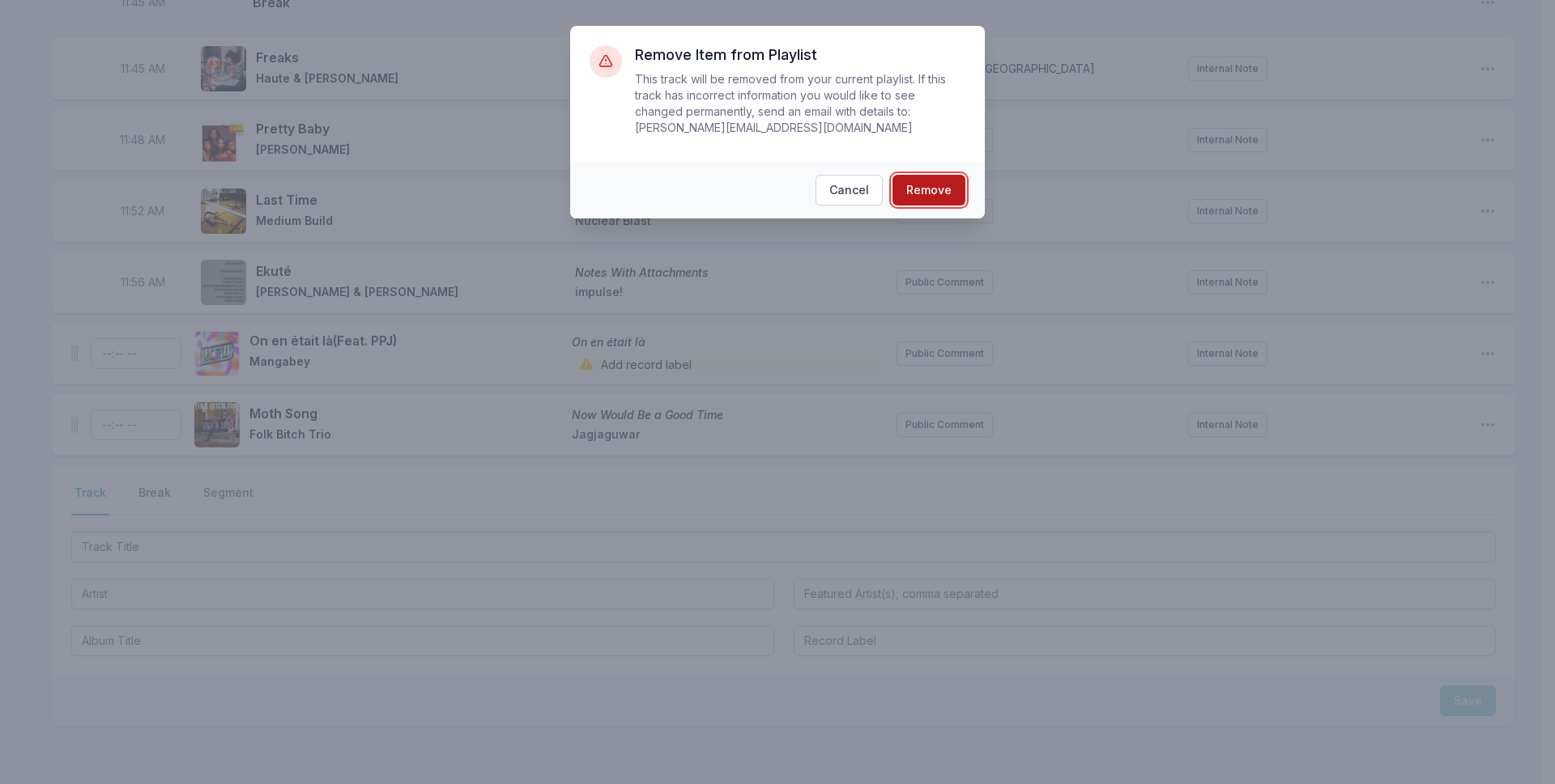
click at [903, 177] on button "Remove" at bounding box center [928, 190] width 73 height 30
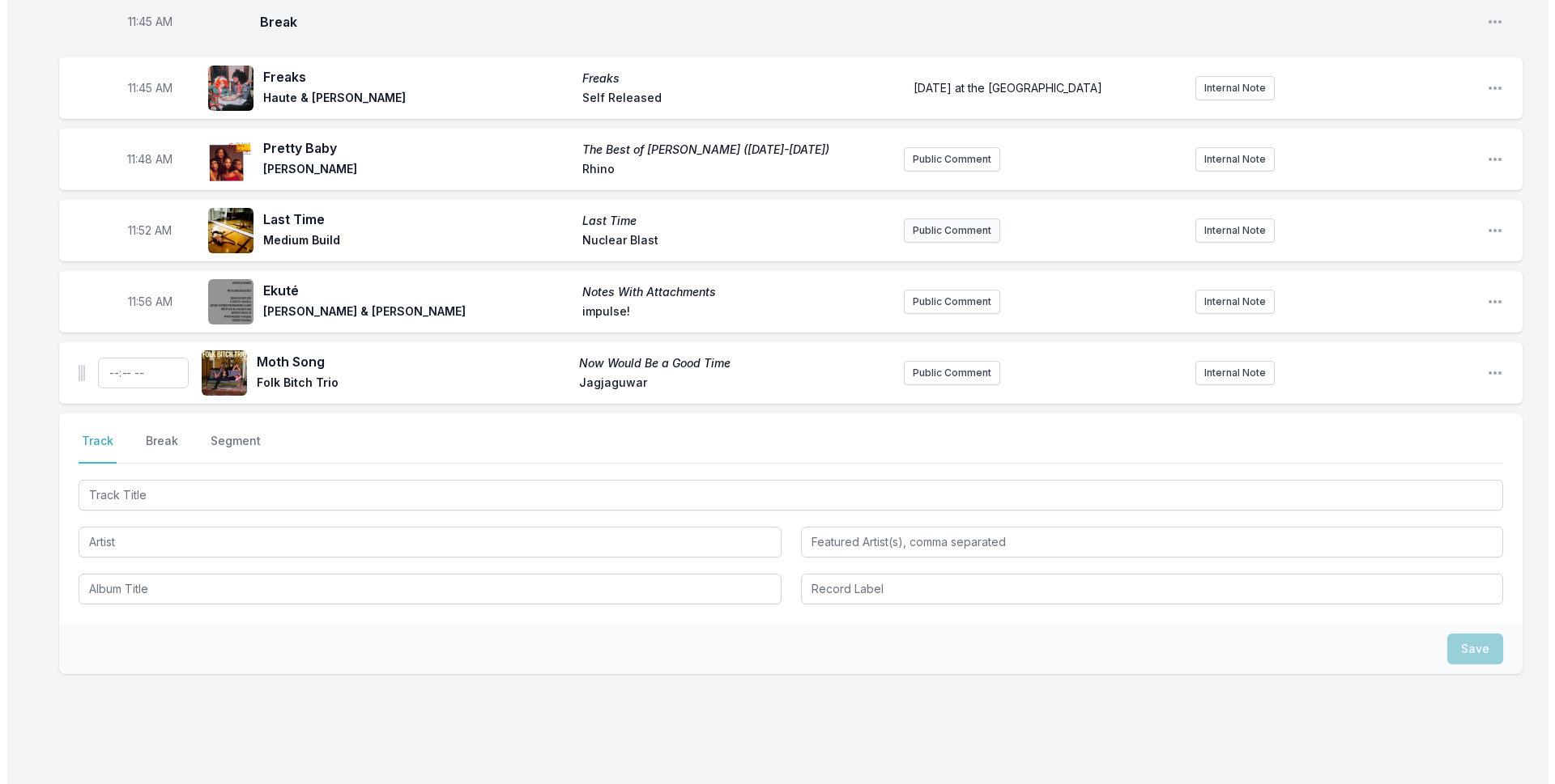
scroll to position [3860, 0]
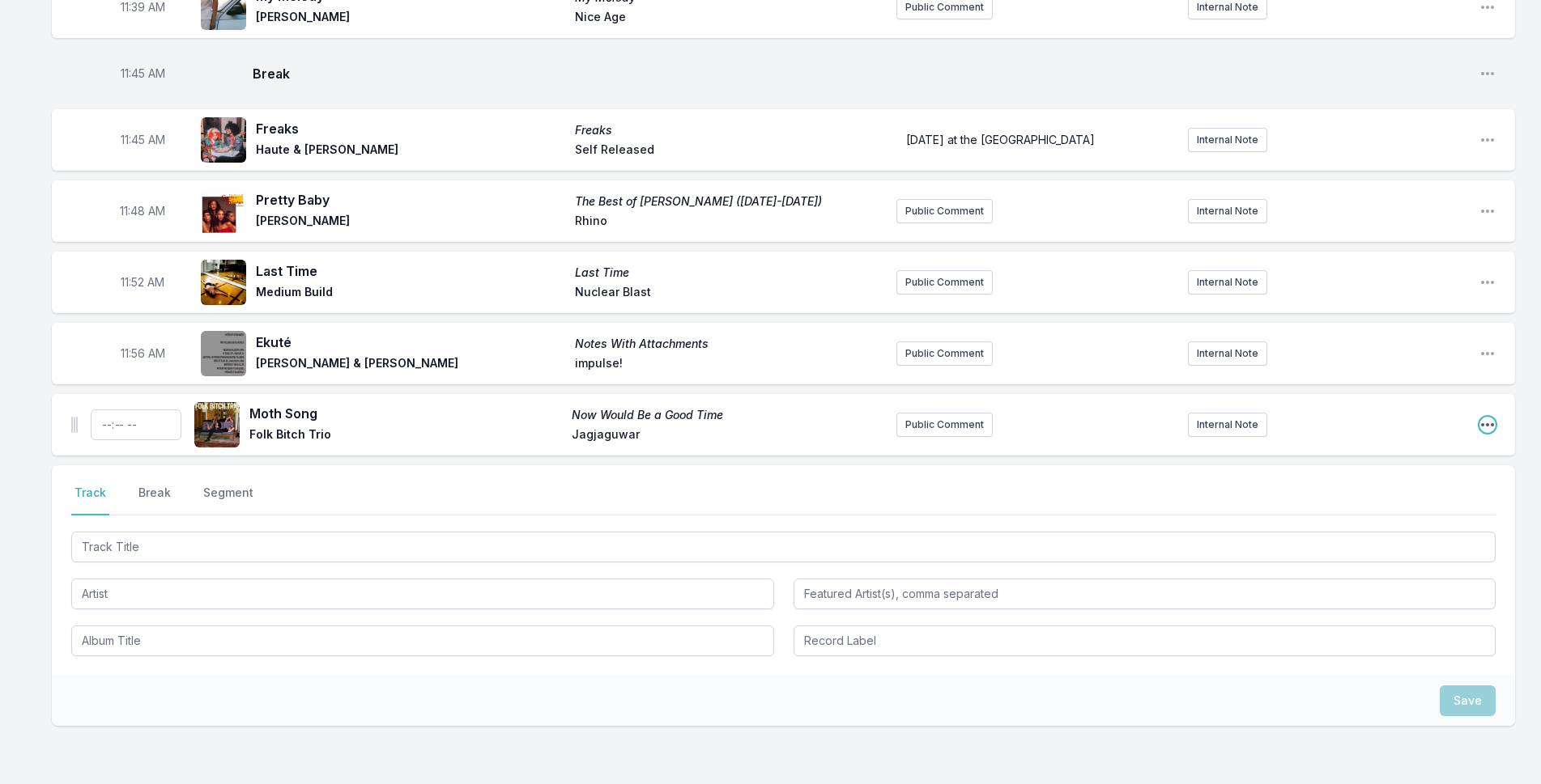
click at [1487, 417] on icon "Open playlist item options" at bounding box center [1488, 425] width 17 height 17
click at [1371, 502] on button "Delete Entry" at bounding box center [1405, 516] width 181 height 29
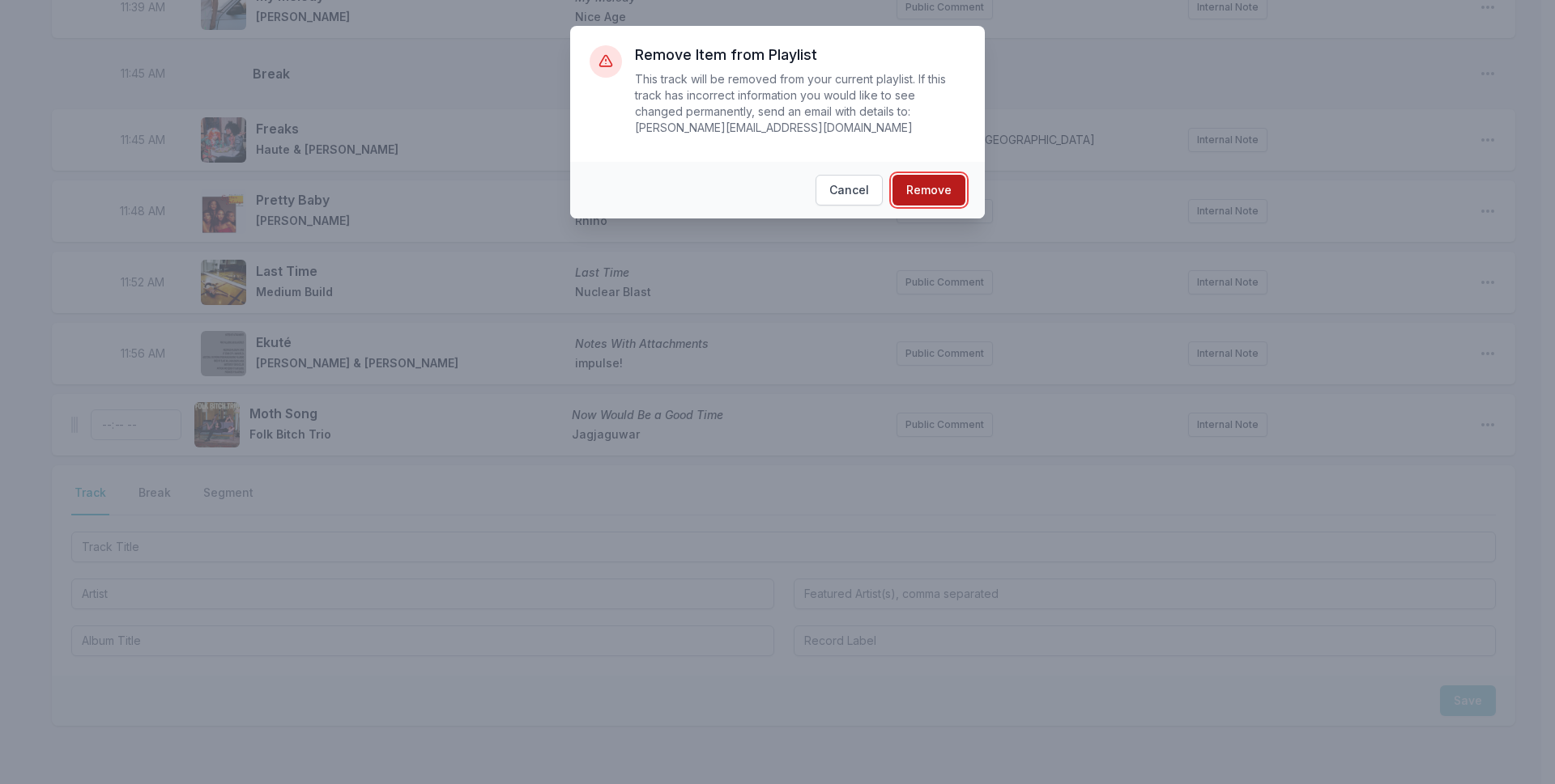
click at [948, 182] on button "Remove" at bounding box center [928, 190] width 73 height 30
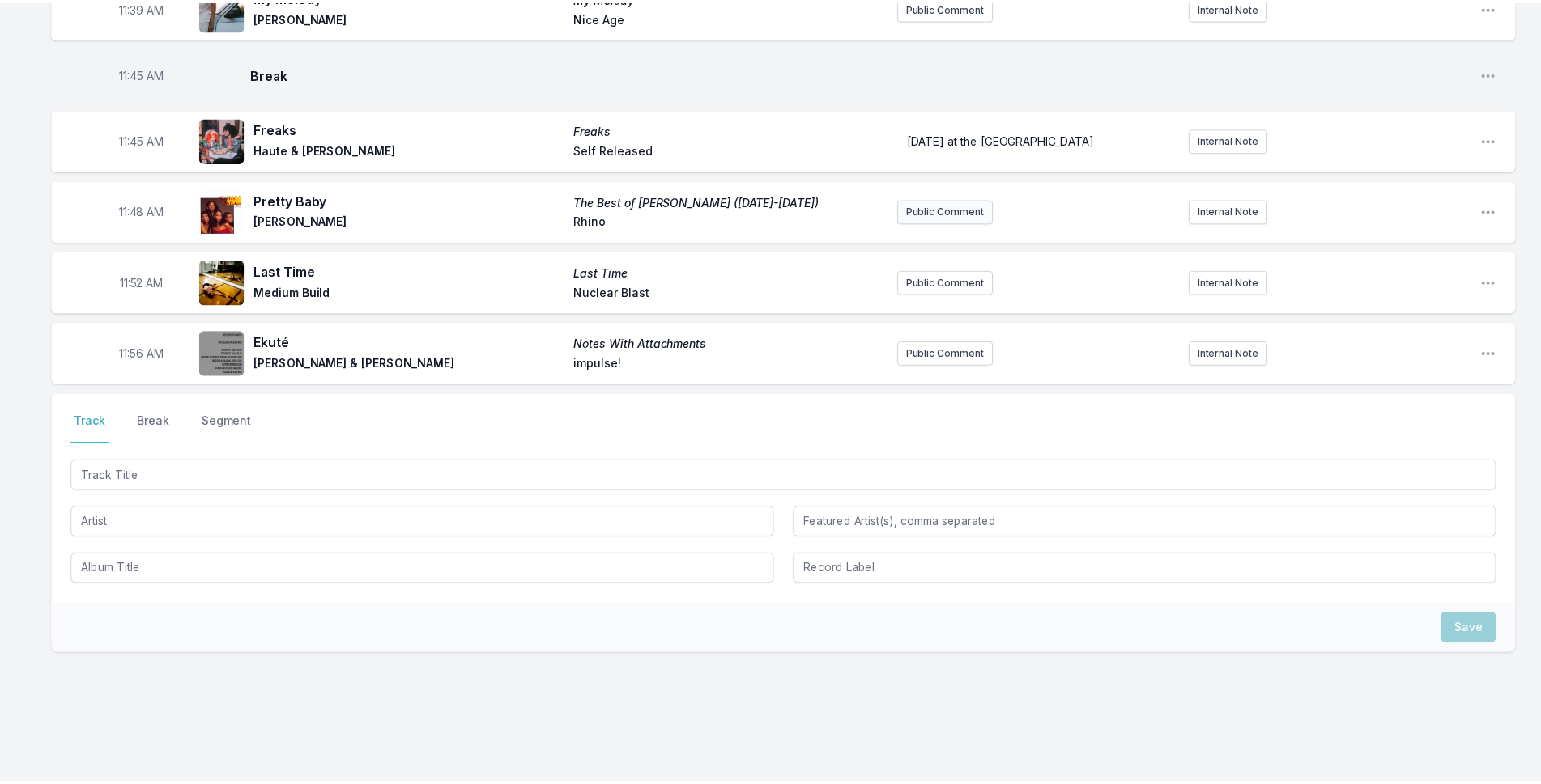
scroll to position [3789, 0]
